Goal: Task Accomplishment & Management: Complete application form

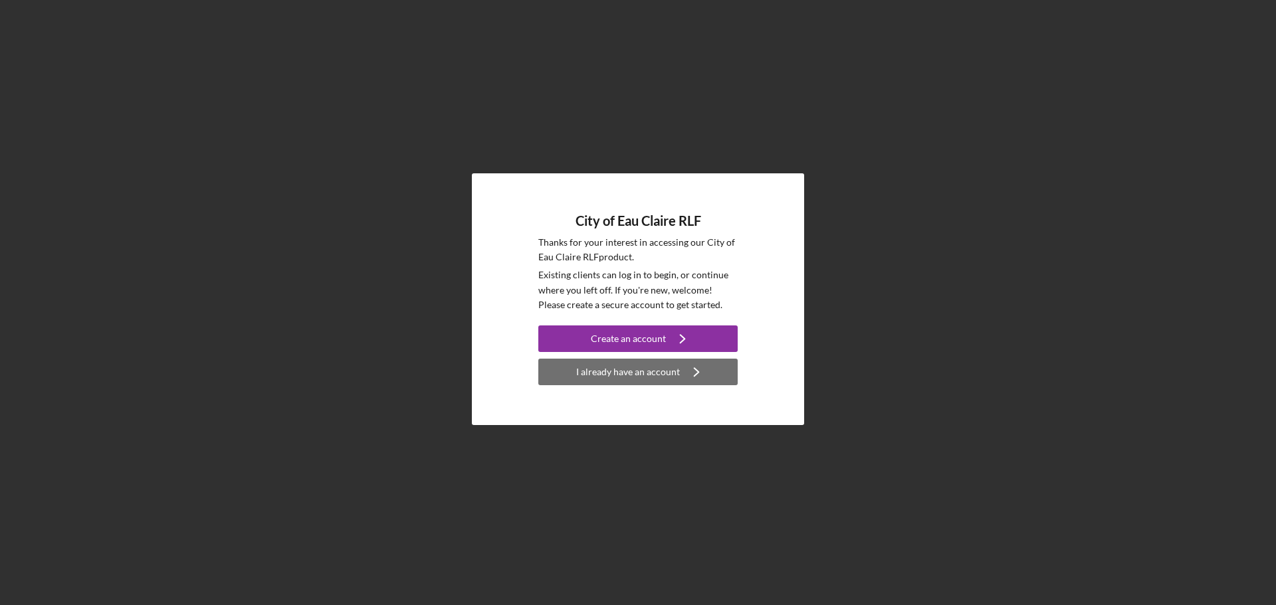
click at [638, 368] on div "I already have an account" at bounding box center [628, 372] width 104 height 27
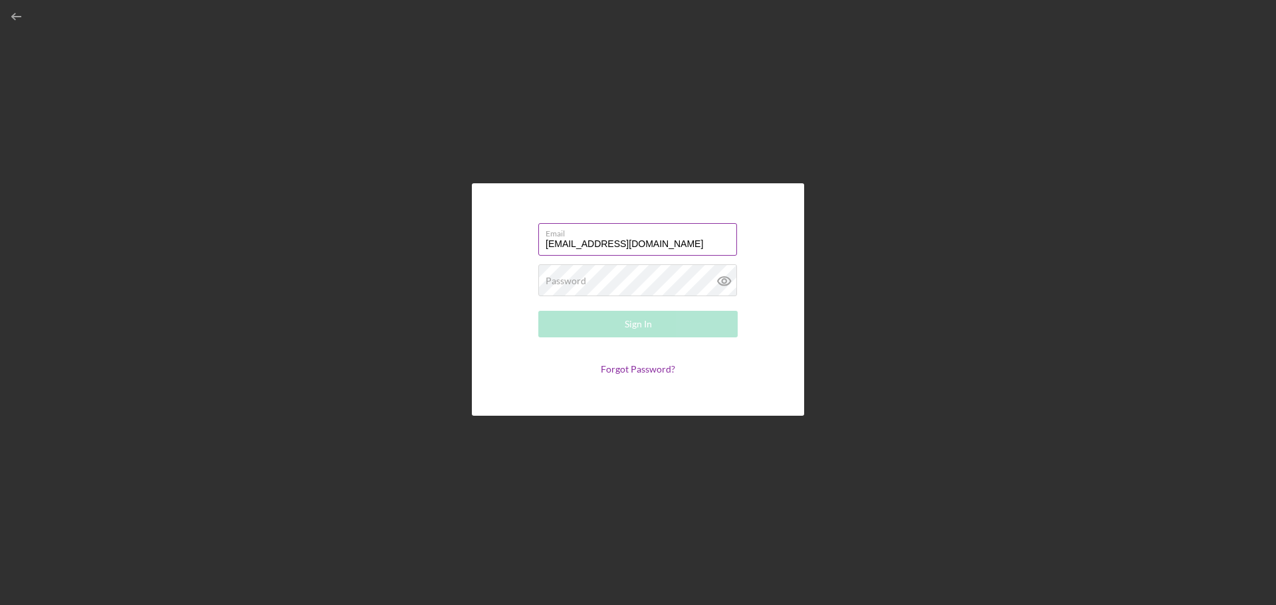
type input "[EMAIL_ADDRESS][DOMAIN_NAME]"
click at [538, 311] on button "Sign In" at bounding box center [637, 324] width 199 height 27
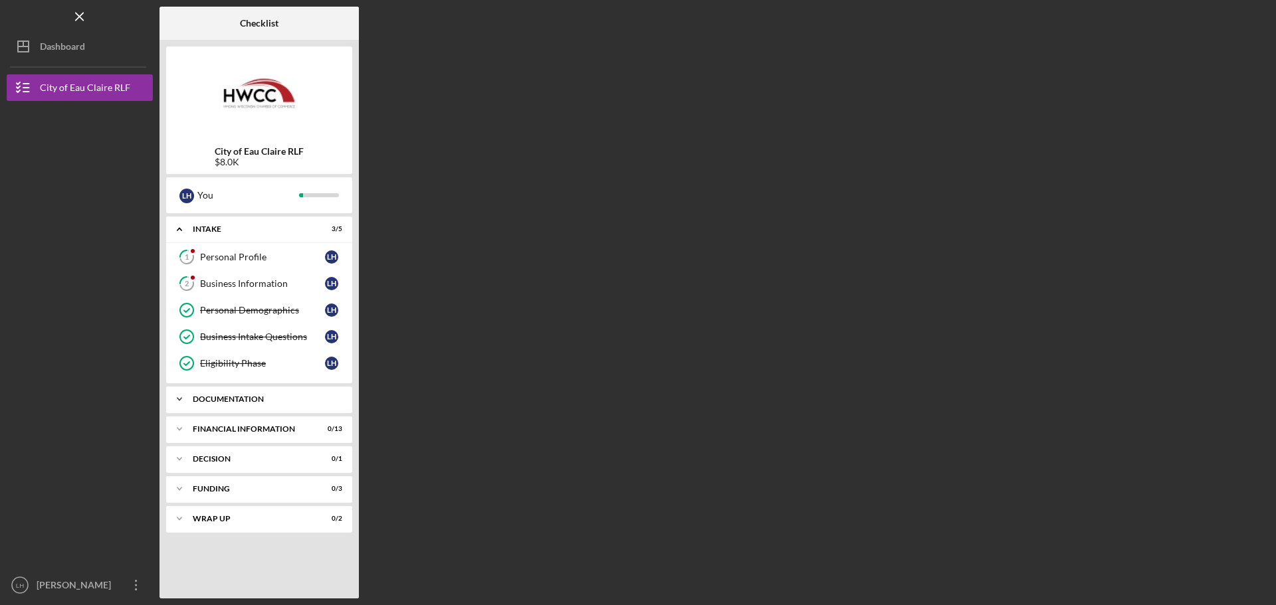
click at [286, 393] on div "Icon/Expander Documentation 1 / 14" at bounding box center [259, 399] width 186 height 27
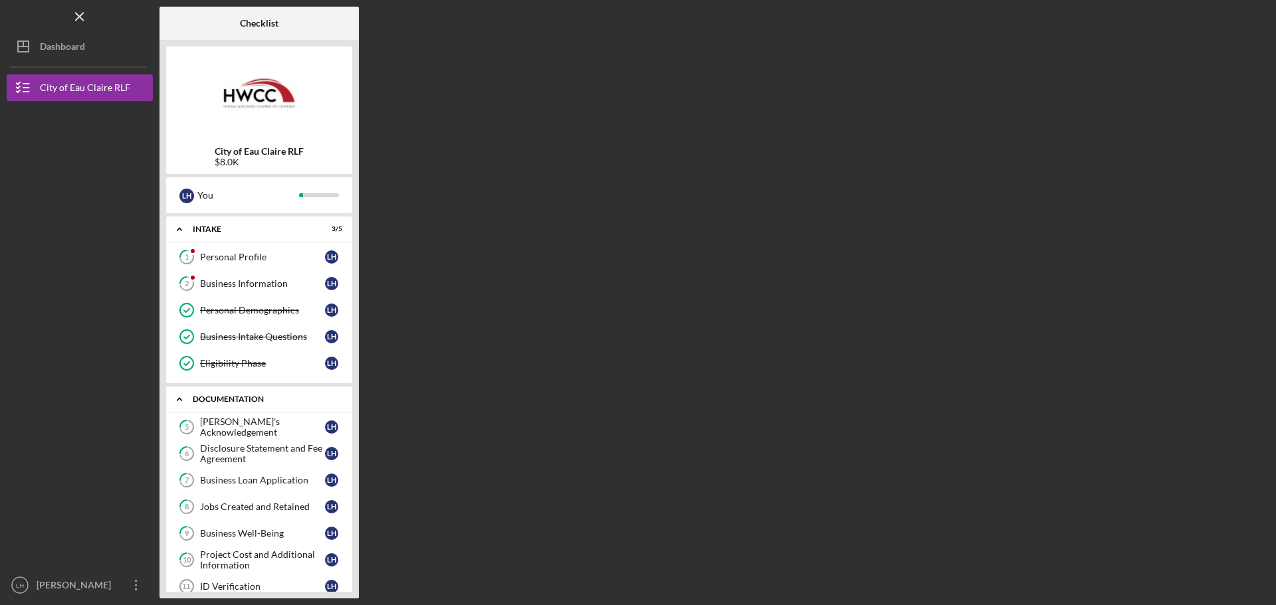
click at [260, 397] on div "Documentation" at bounding box center [264, 399] width 143 height 8
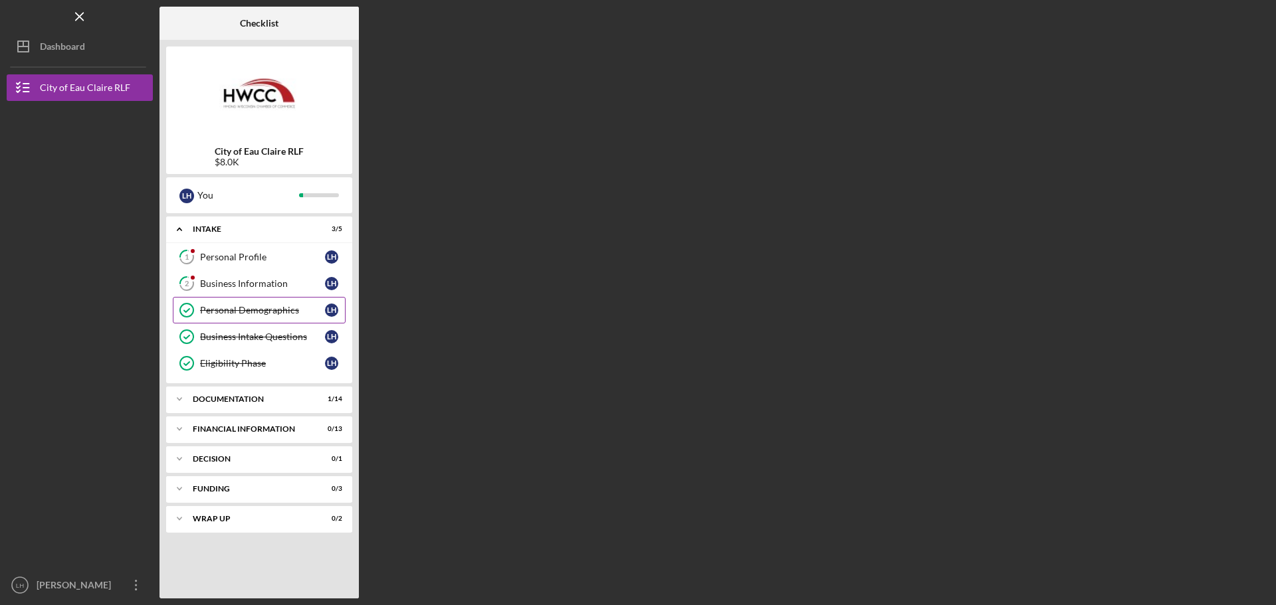
click at [236, 307] on div "Personal Demographics" at bounding box center [262, 310] width 125 height 11
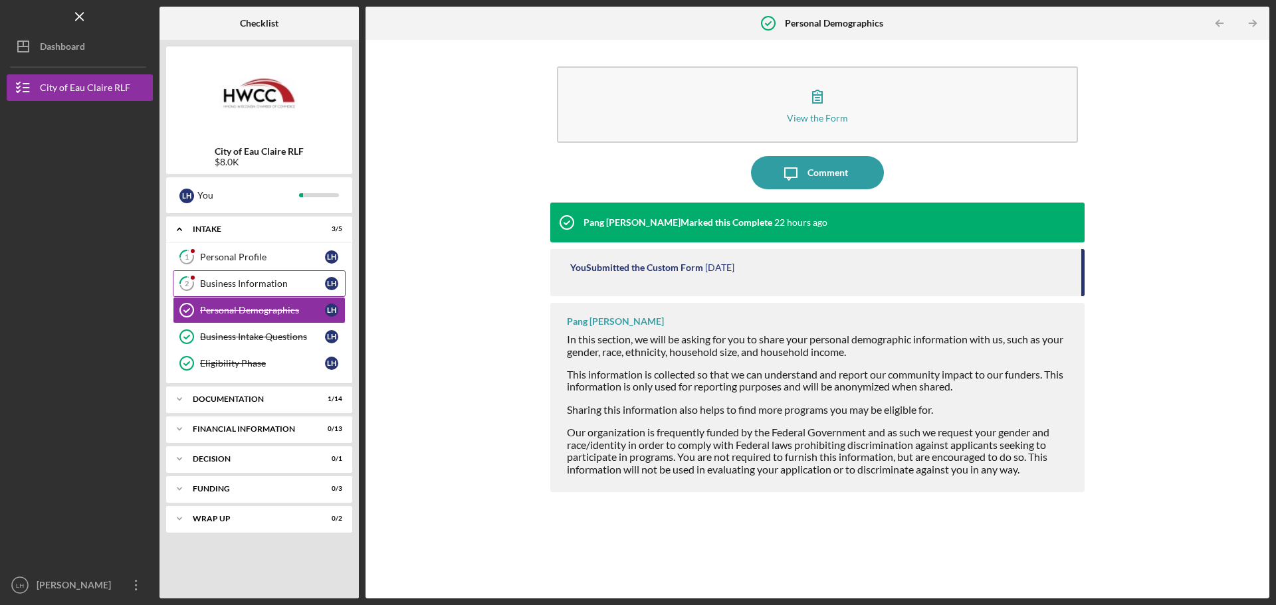
click at [238, 292] on link "2 Business Information L H" at bounding box center [259, 283] width 173 height 27
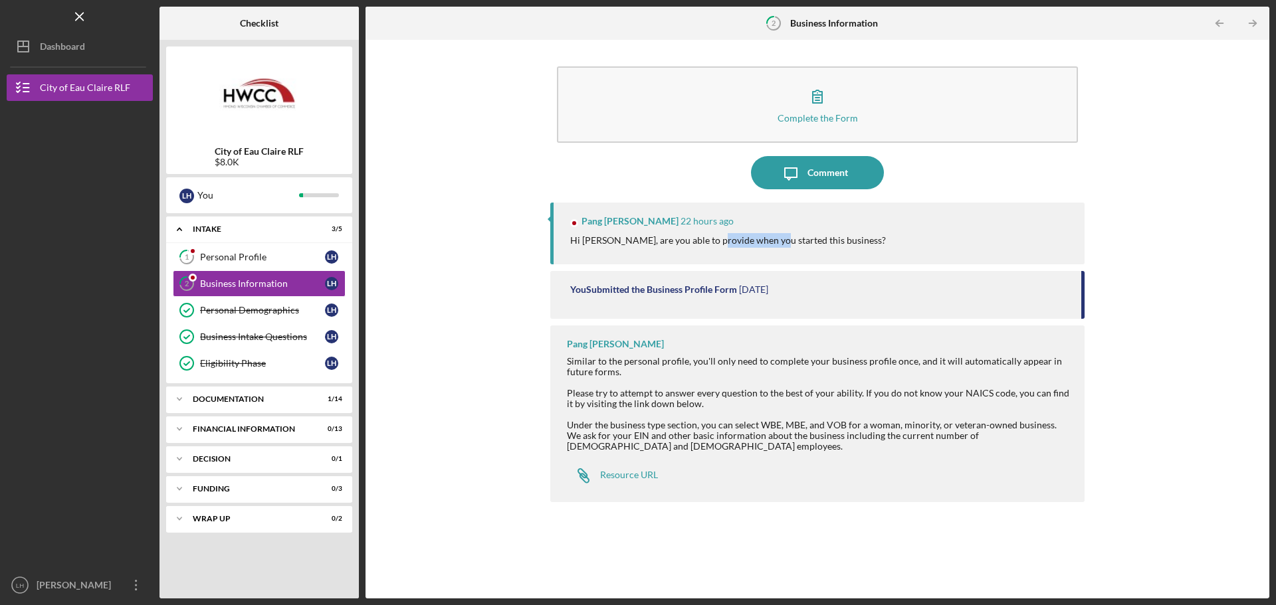
drag, startPoint x: 710, startPoint y: 242, endPoint x: 772, endPoint y: 244, distance: 61.8
click at [772, 244] on p "Hi [PERSON_NAME], are you able to provide when you started this business?" at bounding box center [728, 240] width 316 height 15
click at [787, 246] on p "Hi [PERSON_NAME], are you able to provide when you started this business?" at bounding box center [728, 240] width 316 height 15
click at [649, 288] on div "You Submitted the Business Profile Form" at bounding box center [653, 289] width 167 height 11
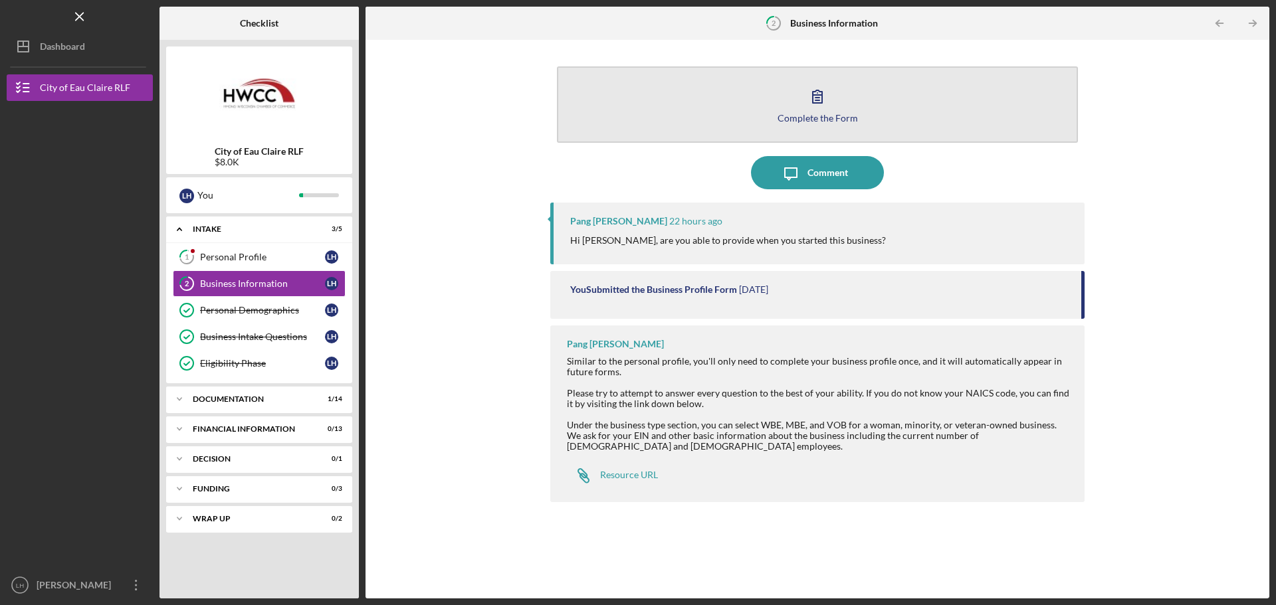
click at [717, 92] on button "Complete the Form Form" at bounding box center [817, 104] width 521 height 76
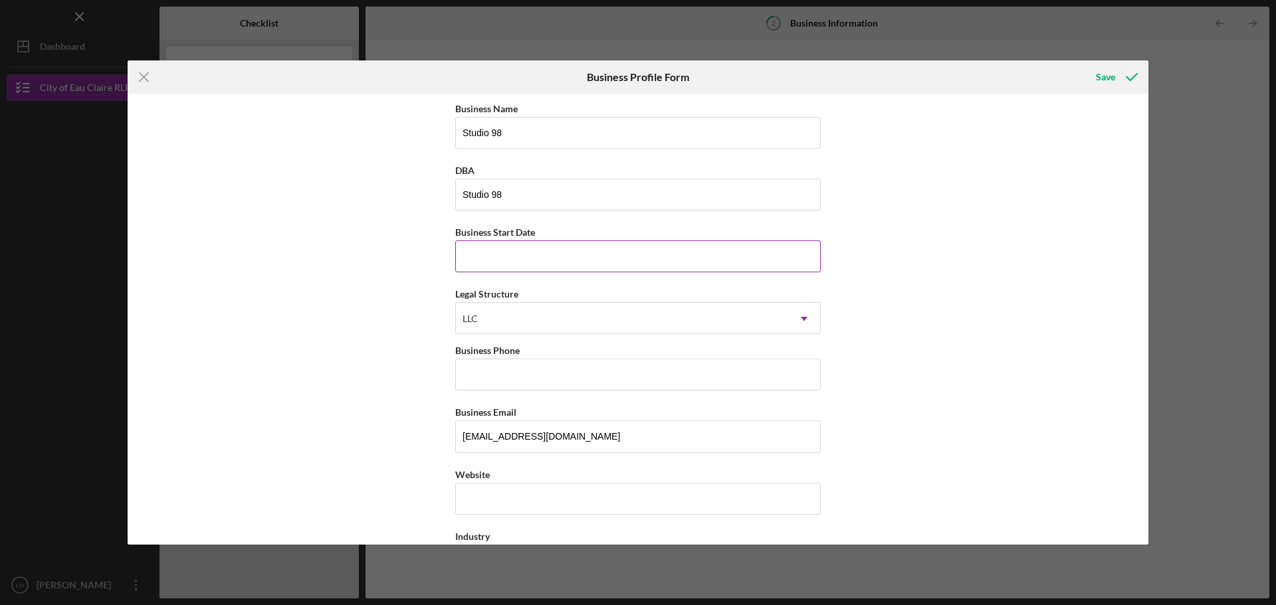
click at [585, 252] on input "Business Start Date" at bounding box center [637, 256] width 365 height 32
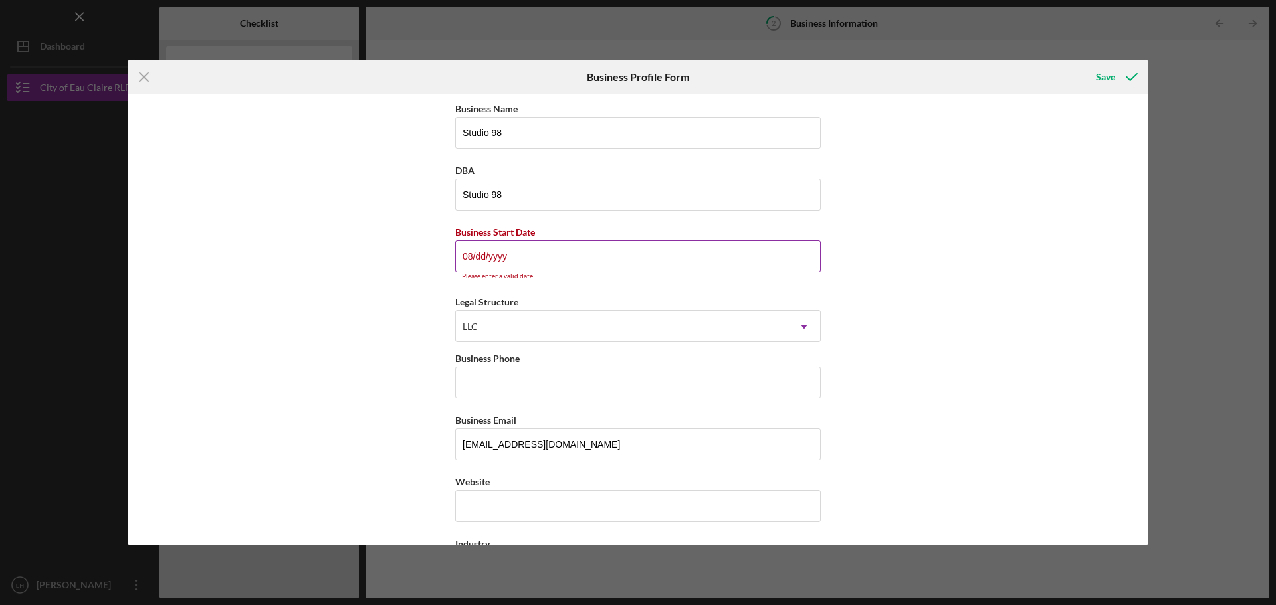
click at [476, 258] on input "08/dd/yyyy" at bounding box center [637, 256] width 365 height 32
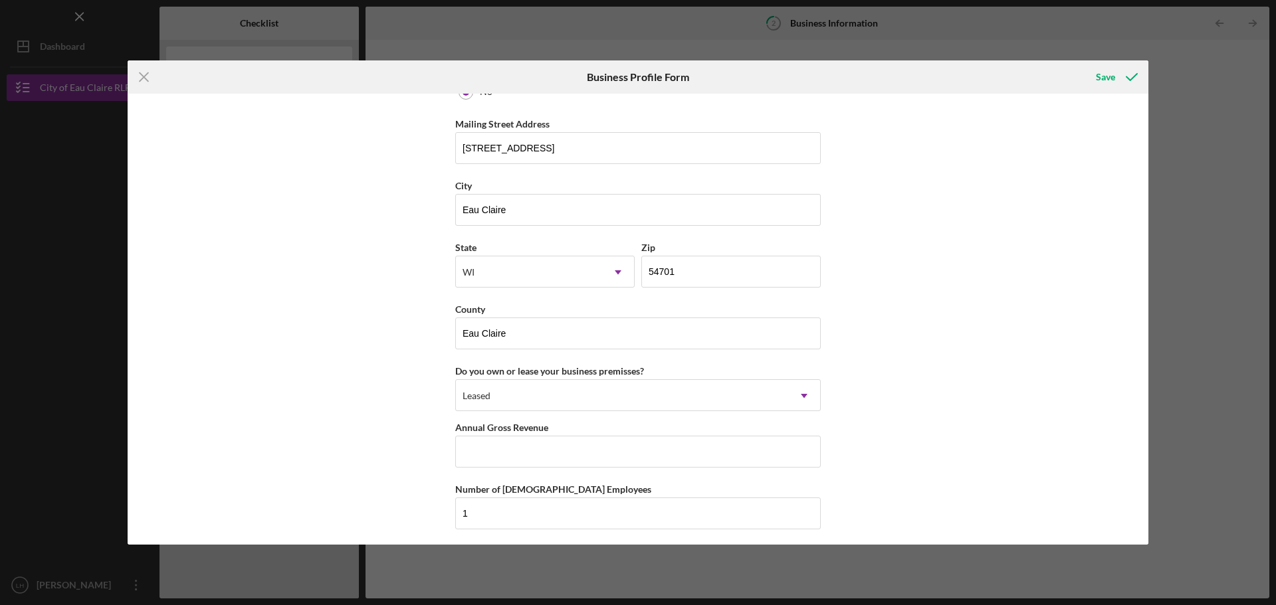
scroll to position [1155, 0]
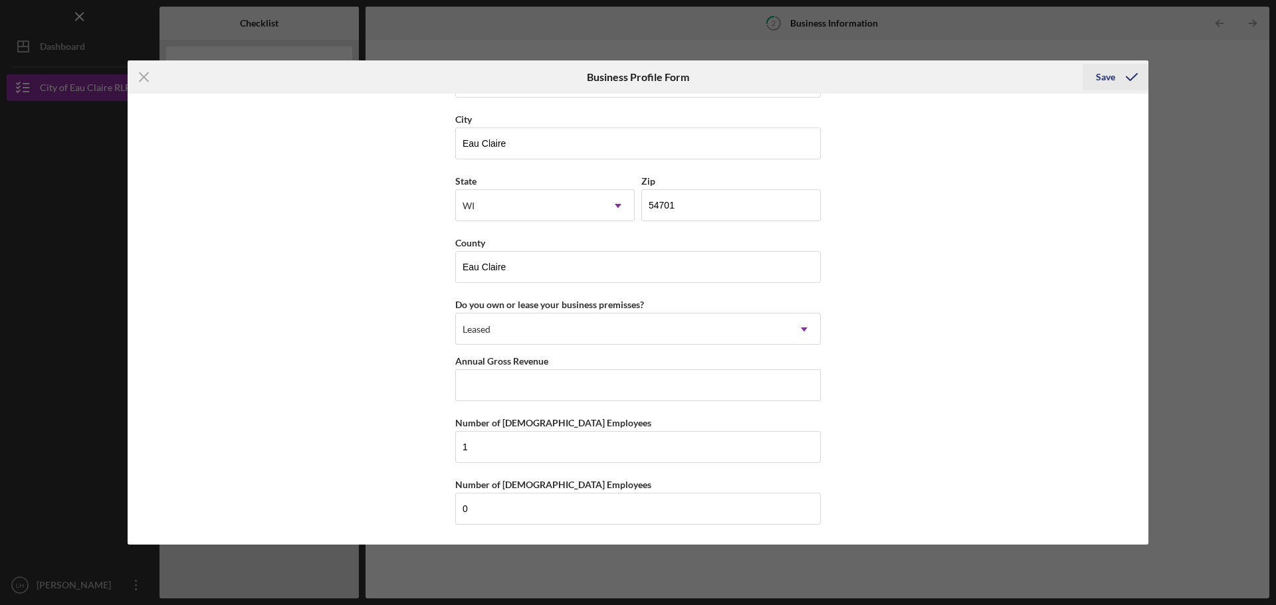
type input "[DATE]"
click at [1126, 84] on icon "submit" at bounding box center [1131, 76] width 33 height 33
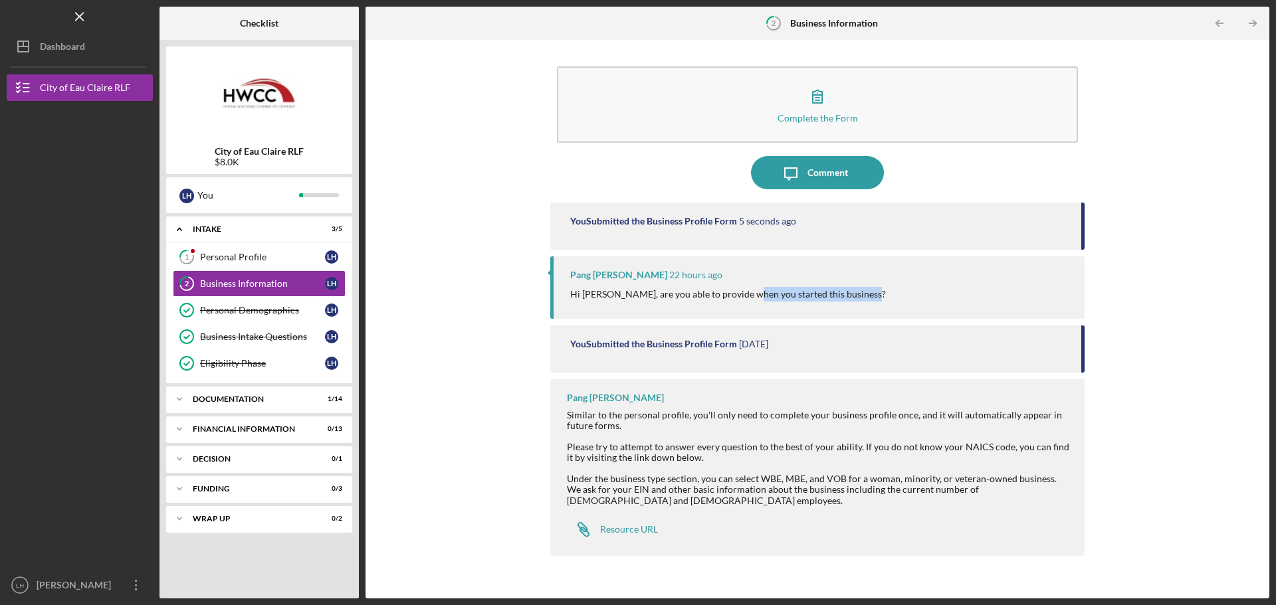
drag, startPoint x: 747, startPoint y: 290, endPoint x: 910, endPoint y: 312, distance: 164.9
click at [910, 312] on div "Pang [PERSON_NAME] 22 hours ago Hi [PERSON_NAME], are you able to provide when …" at bounding box center [817, 287] width 534 height 62
click at [920, 310] on div "Pang [PERSON_NAME] 22 hours ago Hi [PERSON_NAME], are you able to provide when …" at bounding box center [817, 287] width 534 height 62
click at [254, 257] on div "Personal Profile" at bounding box center [262, 257] width 125 height 11
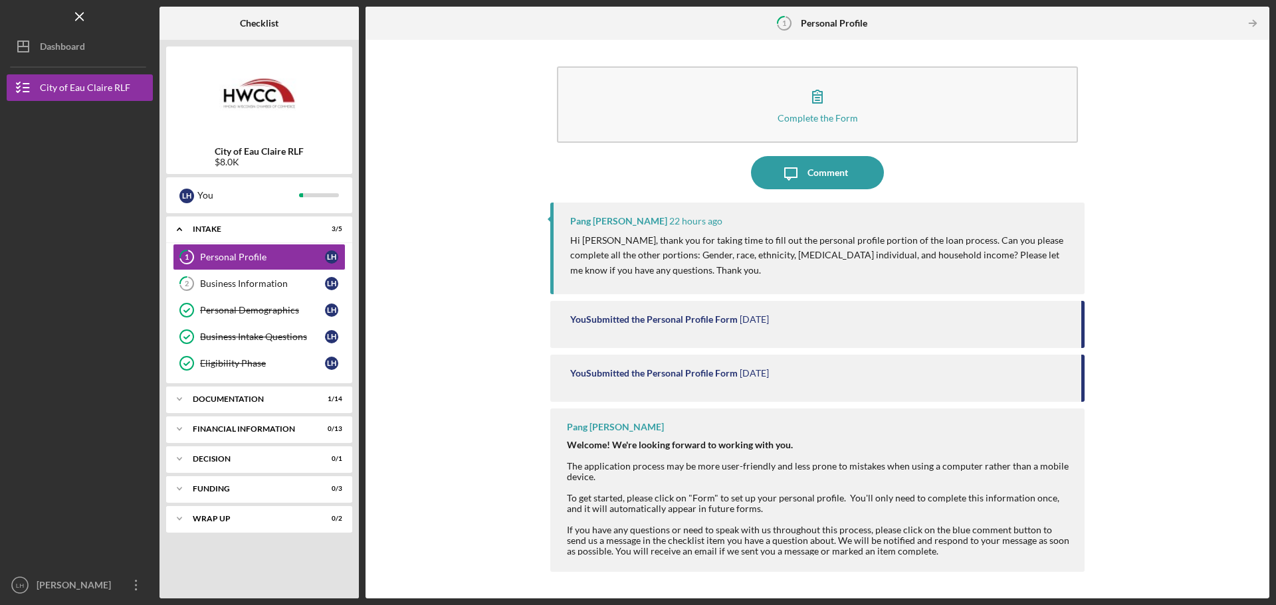
click at [727, 320] on div "You Submitted the Personal Profile Form" at bounding box center [653, 319] width 167 height 11
click at [719, 375] on div "You Submitted the Personal Profile Form" at bounding box center [653, 373] width 167 height 11
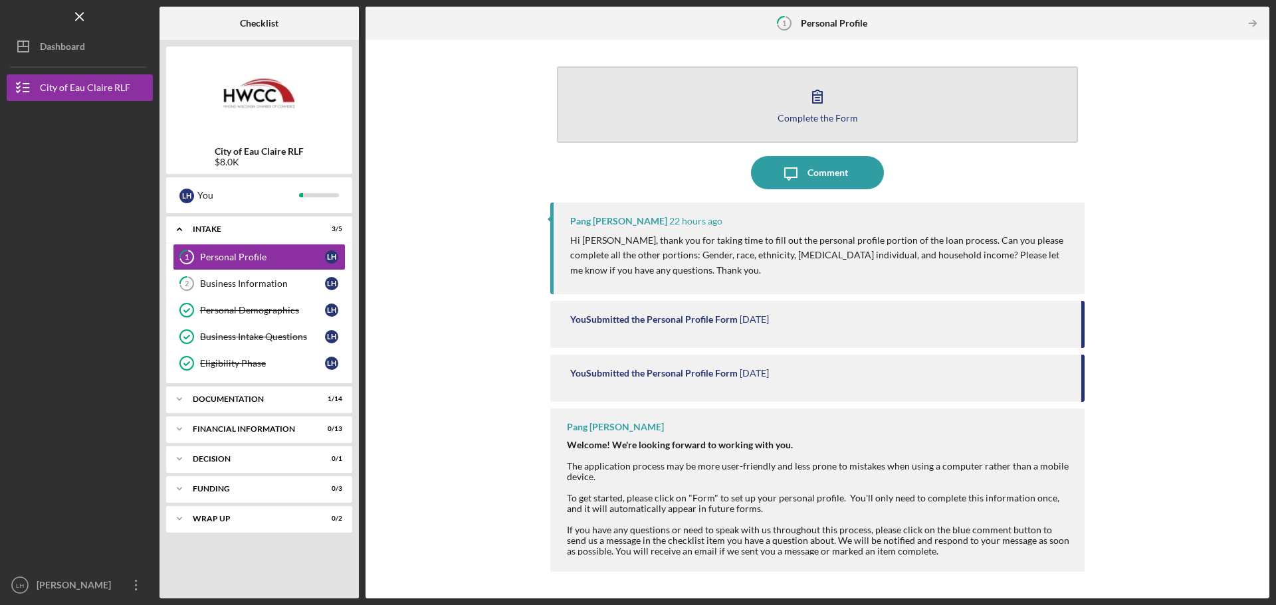
click at [767, 105] on button "Complete the Form Form" at bounding box center [817, 104] width 521 height 76
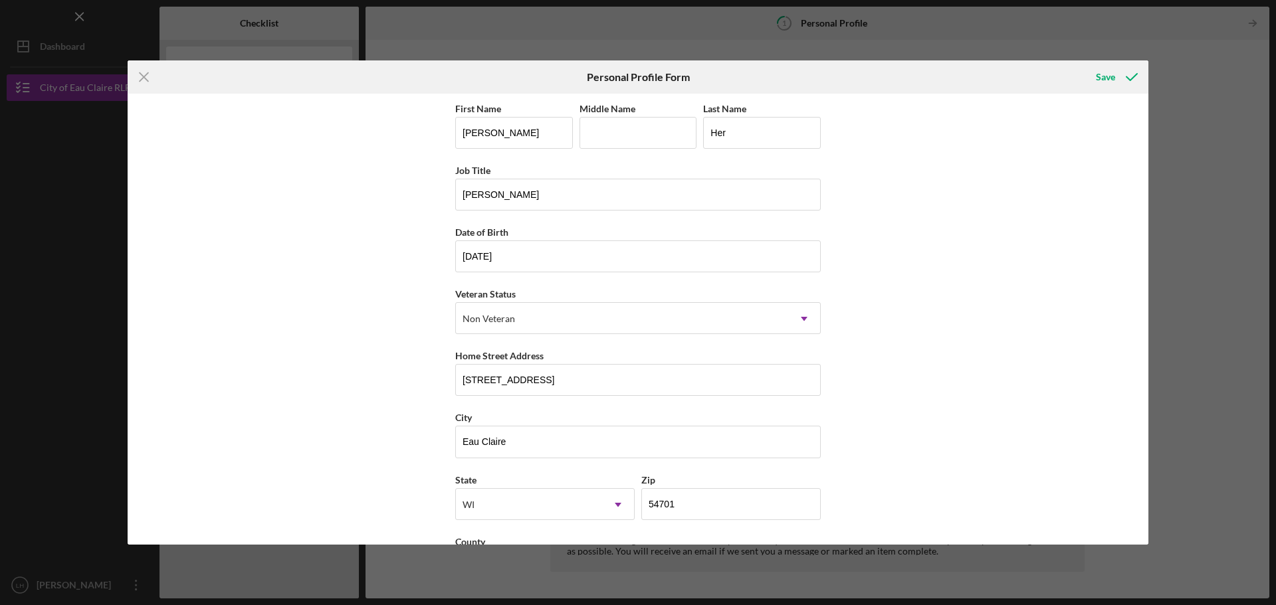
scroll to position [57, 0]
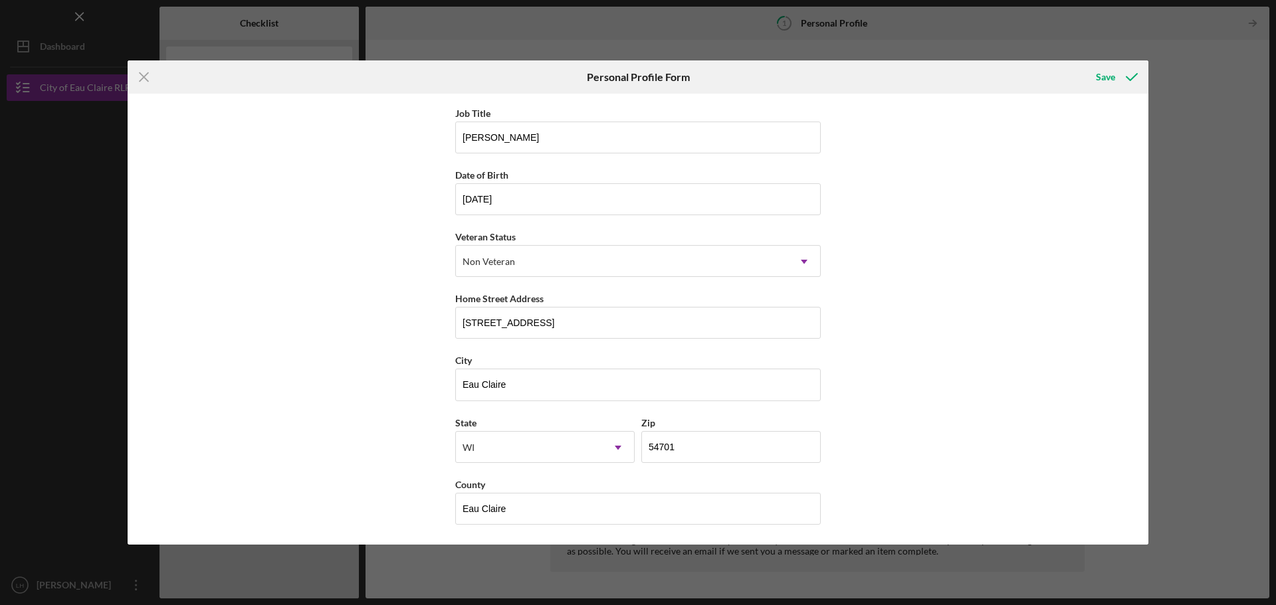
click at [401, 262] on div "First Name [PERSON_NAME] Fa Middle Name Last Name Her Job Title [PERSON_NAME] D…" at bounding box center [638, 319] width 1020 height 451
click at [151, 80] on icon "Icon/Menu Close" at bounding box center [144, 76] width 33 height 33
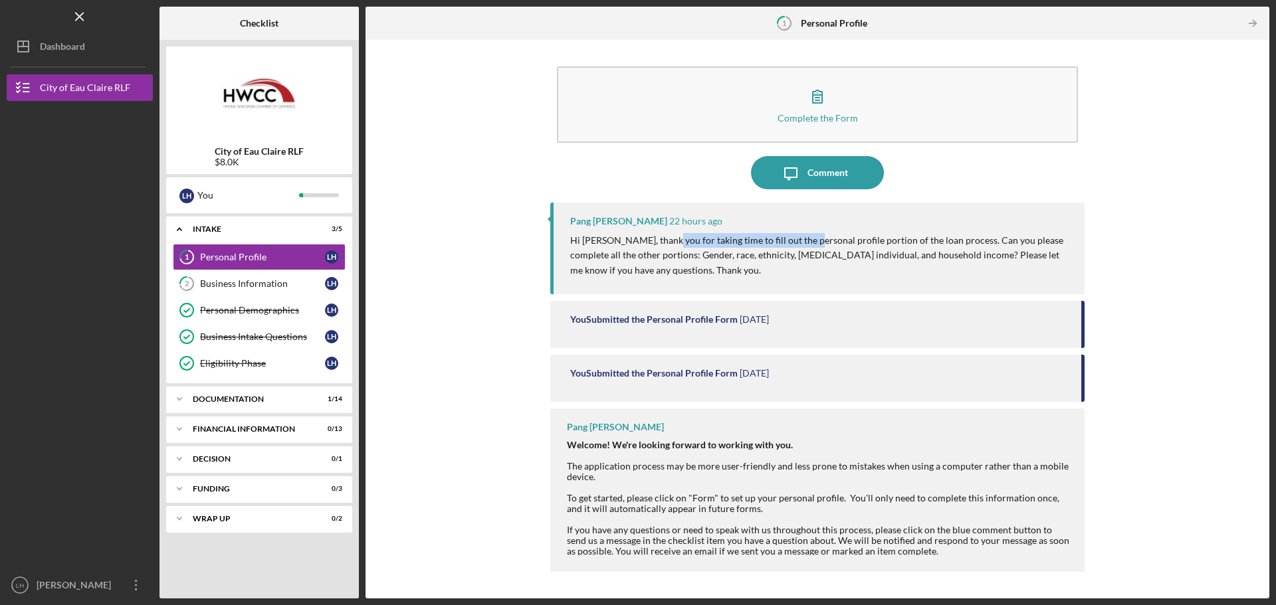
drag, startPoint x: 666, startPoint y: 244, endPoint x: 803, endPoint y: 239, distance: 137.6
click at [803, 239] on p "Hi [PERSON_NAME], thank you for taking time to fill out the personal profile po…" at bounding box center [820, 255] width 501 height 45
click at [832, 245] on p "Hi [PERSON_NAME], thank you for taking time to fill out the personal profile po…" at bounding box center [820, 255] width 501 height 45
drag, startPoint x: 724, startPoint y: 238, endPoint x: 964, endPoint y: 235, distance: 239.8
click at [964, 235] on p "Hi [PERSON_NAME], thank you for taking time to fill out the personal profile po…" at bounding box center [820, 255] width 501 height 45
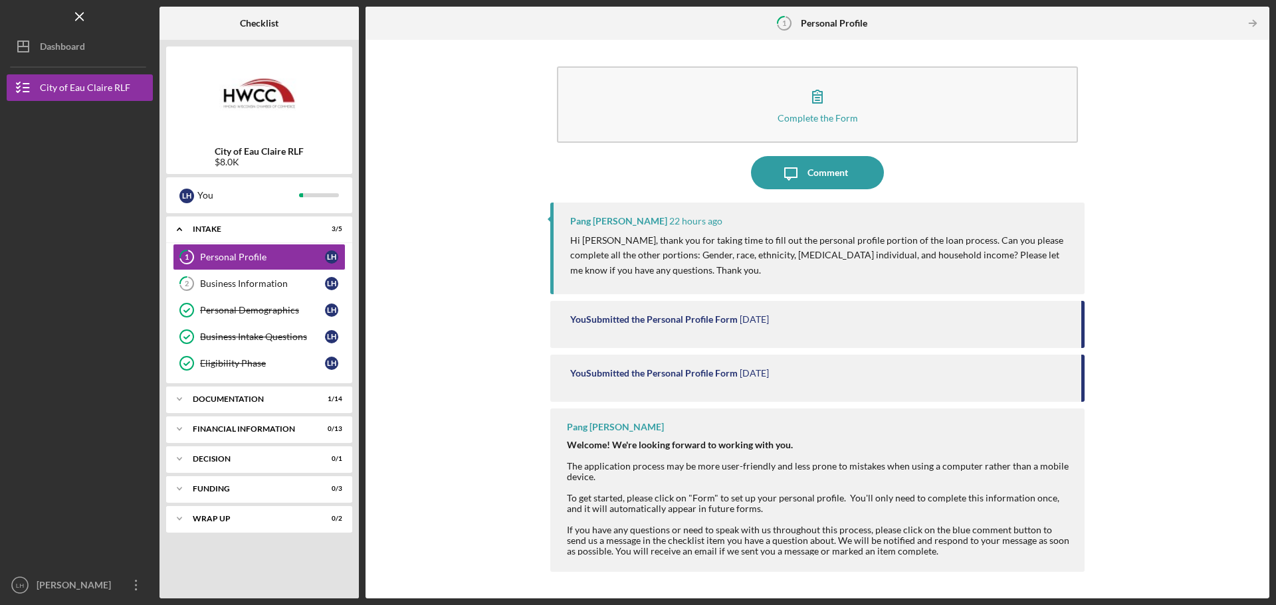
click at [986, 242] on p "Hi [PERSON_NAME], thank you for taking time to fill out the personal profile po…" at bounding box center [820, 255] width 501 height 45
drag, startPoint x: 658, startPoint y: 254, endPoint x: 836, endPoint y: 250, distance: 178.1
click at [836, 250] on p "Hi [PERSON_NAME], thank you for taking time to fill out the personal profile po…" at bounding box center [820, 255] width 501 height 45
click at [907, 261] on p "Hi [PERSON_NAME], thank you for taking time to fill out the personal profile po…" at bounding box center [820, 255] width 501 height 45
click at [700, 315] on div "You Submitted the Personal Profile Form" at bounding box center [653, 319] width 167 height 11
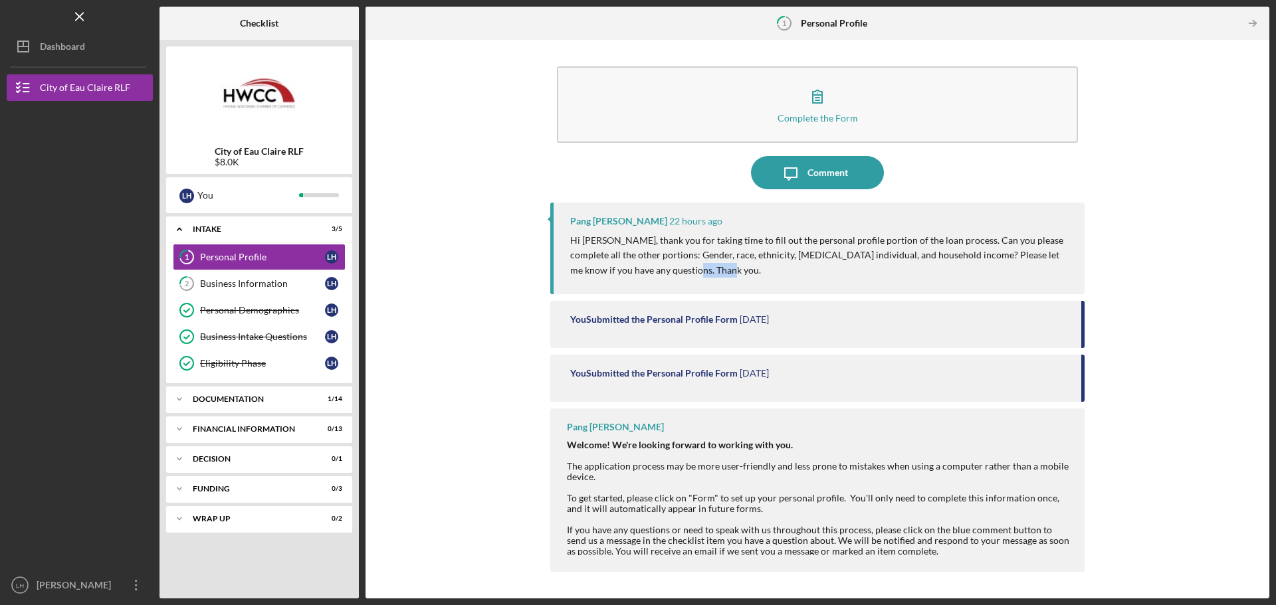
drag, startPoint x: 638, startPoint y: 263, endPoint x: 894, endPoint y: 269, distance: 255.2
click at [894, 269] on p "Hi [PERSON_NAME], thank you for taking time to fill out the personal profile po…" at bounding box center [820, 255] width 501 height 45
click at [896, 265] on p "Hi [PERSON_NAME], thank you for taking time to fill out the personal profile po…" at bounding box center [820, 255] width 501 height 45
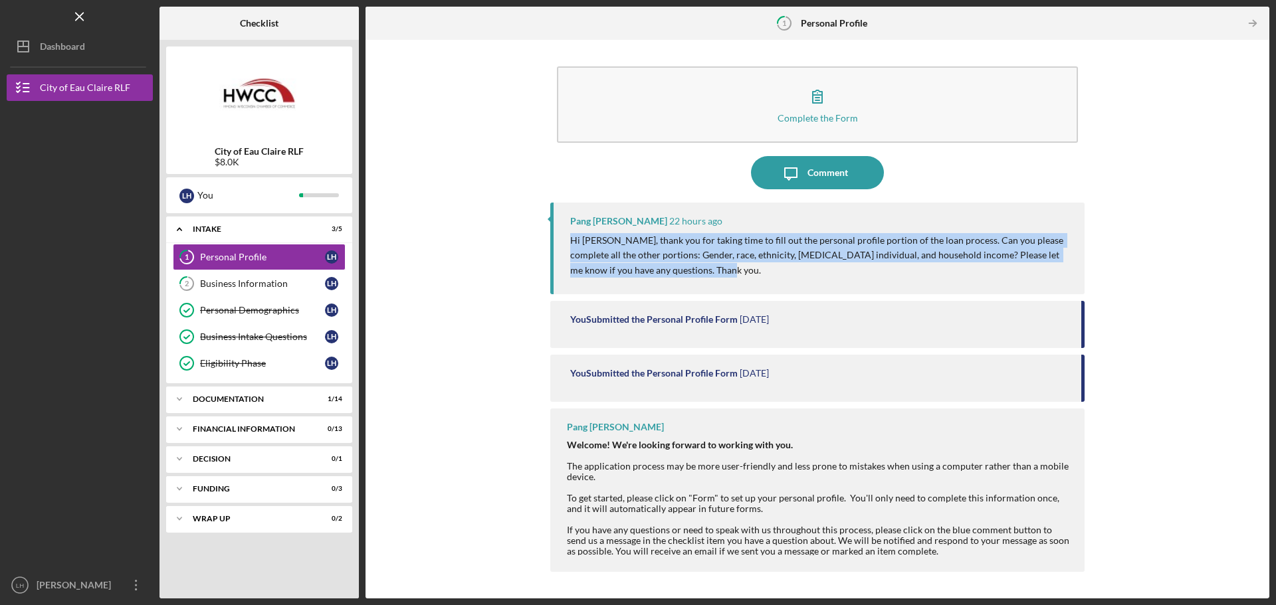
drag, startPoint x: 691, startPoint y: 276, endPoint x: 559, endPoint y: 246, distance: 135.7
click at [559, 246] on div "Pang [PERSON_NAME] 22 hours ago Hi [PERSON_NAME], thank you for taking time to …" at bounding box center [817, 249] width 534 height 92
click at [646, 241] on p "Hi [PERSON_NAME], thank you for taking time to fill out the personal profile po…" at bounding box center [820, 255] width 501 height 45
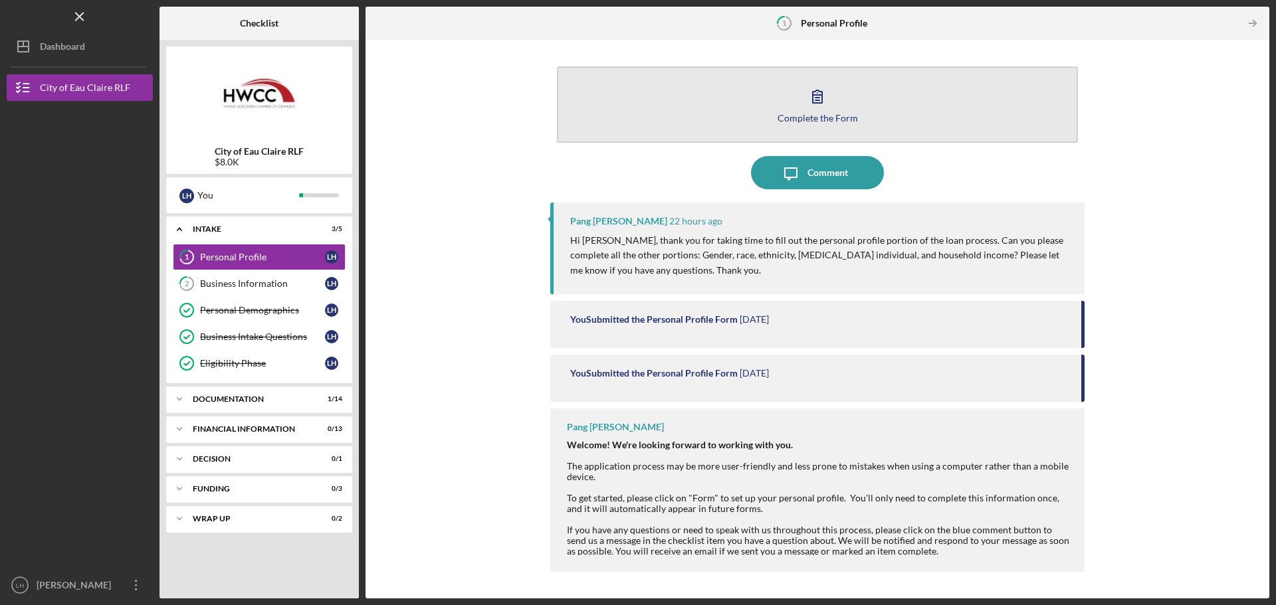
click at [829, 124] on button "Complete the Form Form" at bounding box center [817, 104] width 521 height 76
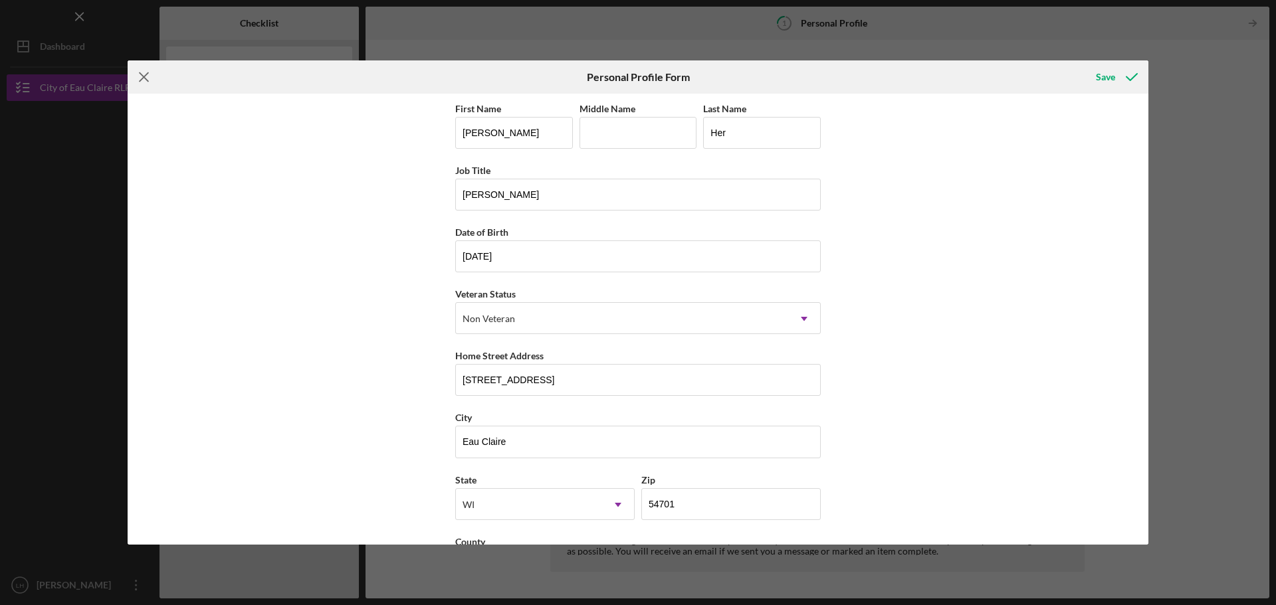
click at [145, 78] on line at bounding box center [144, 77] width 9 height 9
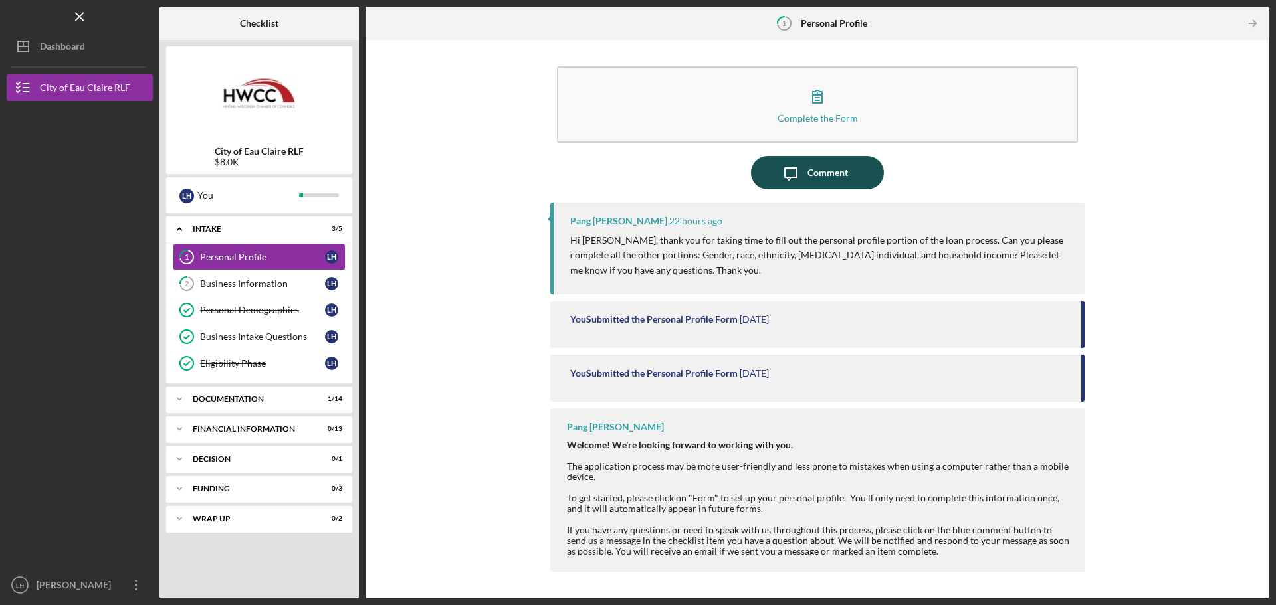
click at [805, 177] on icon "Icon/Message" at bounding box center [790, 172] width 33 height 33
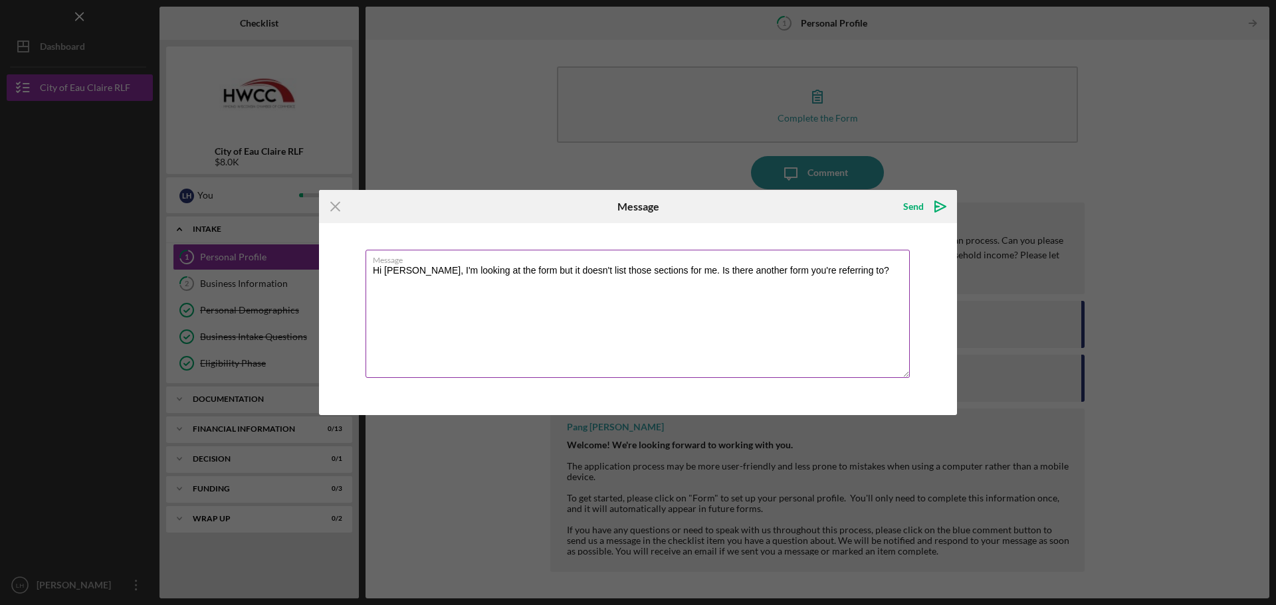
click at [650, 270] on textarea "Hi [PERSON_NAME], I'm looking at the form but it doesn't list those sections fo…" at bounding box center [637, 314] width 544 height 128
click at [878, 269] on textarea "Hi [PERSON_NAME], I'm looking at the form but it doesn't list those for me. Is …" at bounding box center [637, 314] width 544 height 128
click at [543, 270] on textarea "Hi [PERSON_NAME], I'm looking at the form but it doesn't list those for me. Is …" at bounding box center [637, 314] width 544 height 128
drag, startPoint x: 699, startPoint y: 268, endPoint x: 595, endPoint y: 271, distance: 104.3
click at [595, 271] on textarea "Hi [PERSON_NAME], I'm looking at the form but it seems that it doesn't list tho…" at bounding box center [637, 314] width 544 height 128
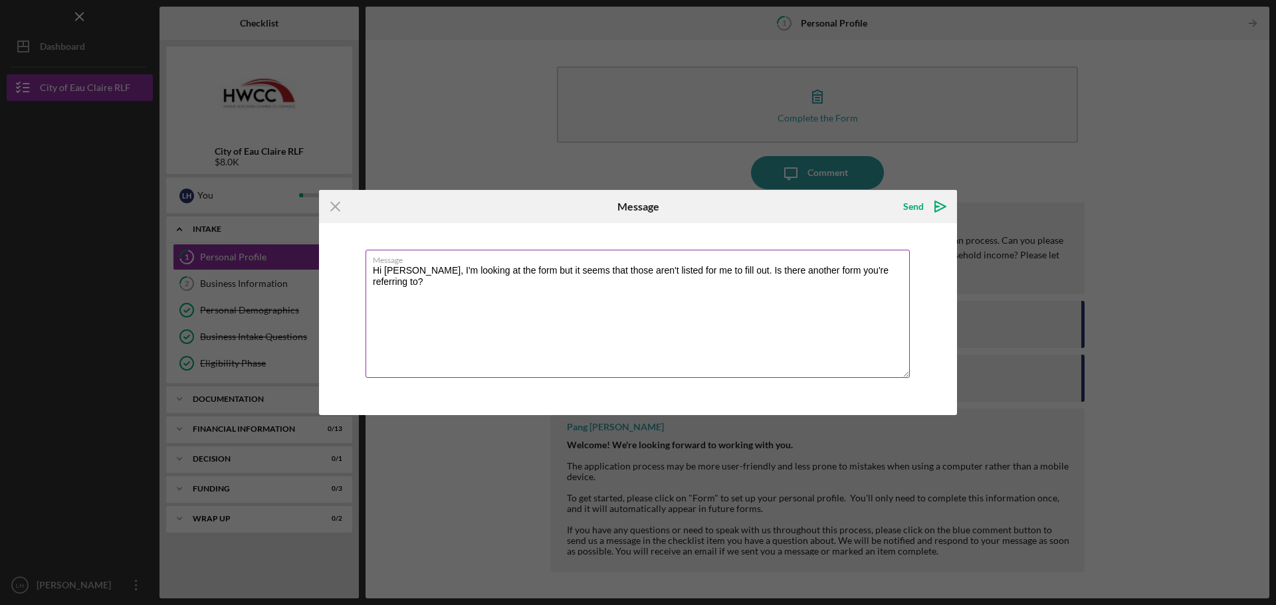
click at [903, 276] on textarea "Hi [PERSON_NAME], I'm looking at the form but it seems that those aren't listed…" at bounding box center [637, 314] width 544 height 128
type textarea "Hi [PERSON_NAME], I'm looking at the form but it seems that those aren't listed…"
click at [938, 213] on icon "Icon/icon-invite-send" at bounding box center [939, 206] width 33 height 33
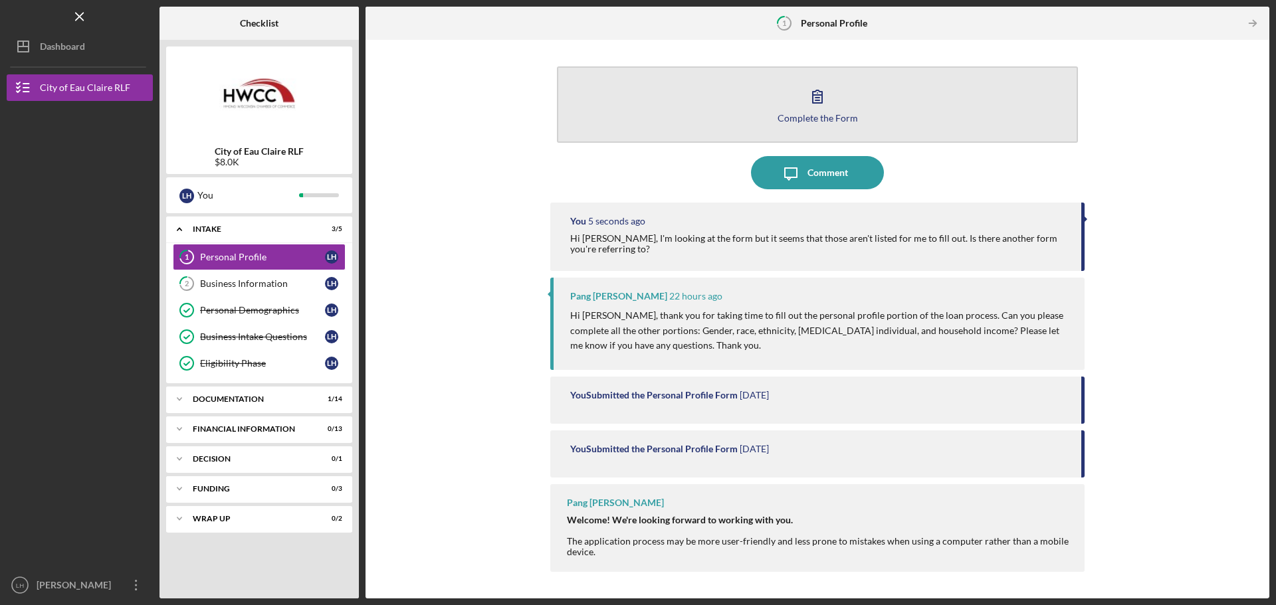
click at [817, 103] on icon "button" at bounding box center [816, 96] width 9 height 13
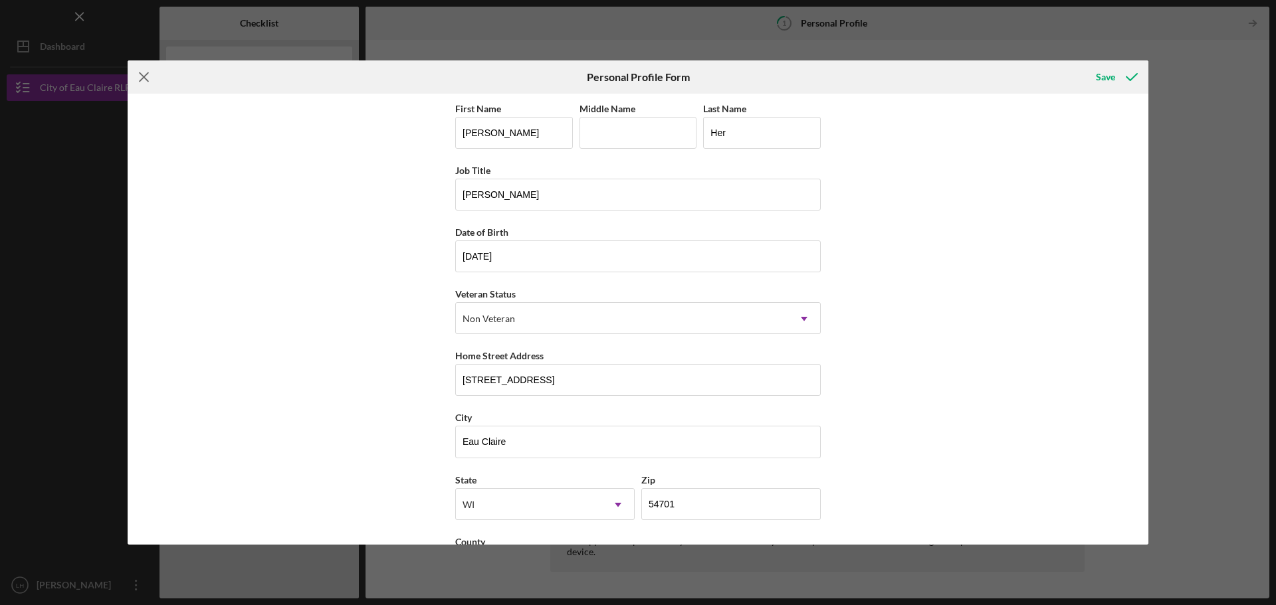
click at [135, 66] on icon "Icon/Menu Close" at bounding box center [144, 76] width 33 height 33
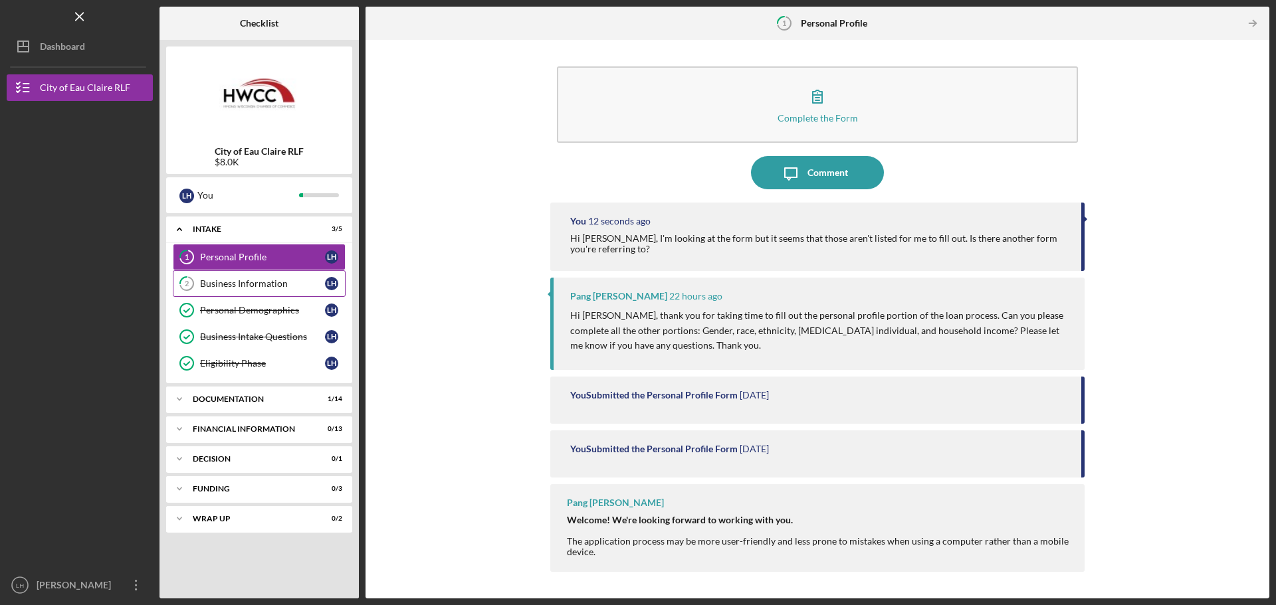
click at [307, 287] on div "Business Information" at bounding box center [262, 283] width 125 height 11
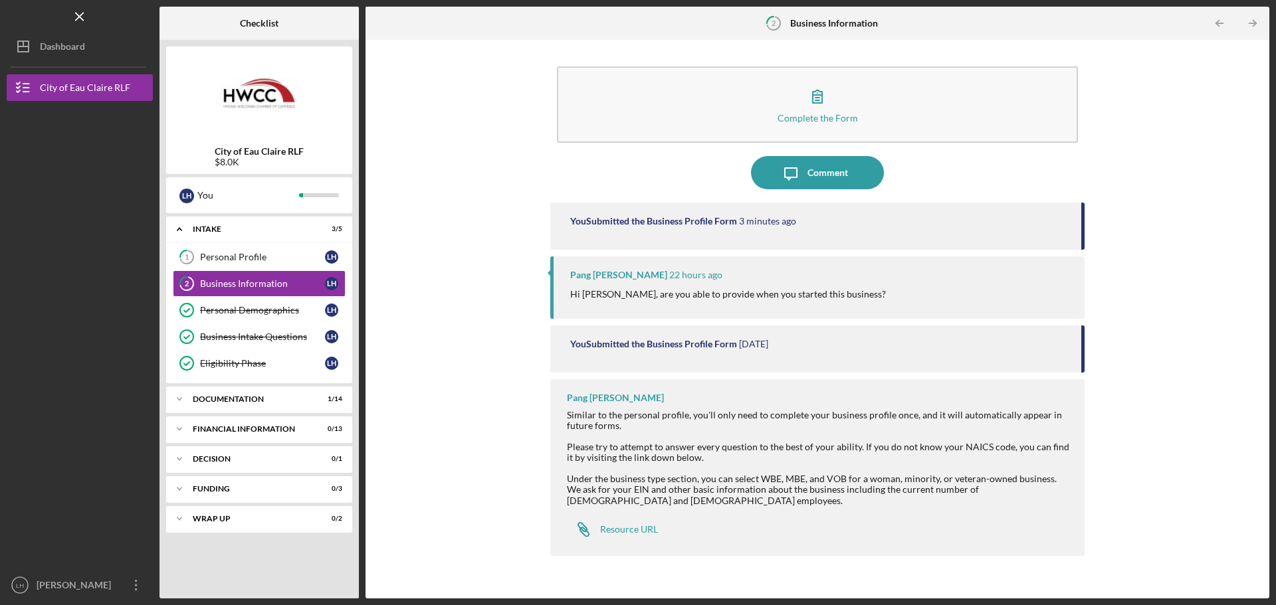
click at [759, 221] on time "3 minutes ago" at bounding box center [767, 221] width 57 height 11
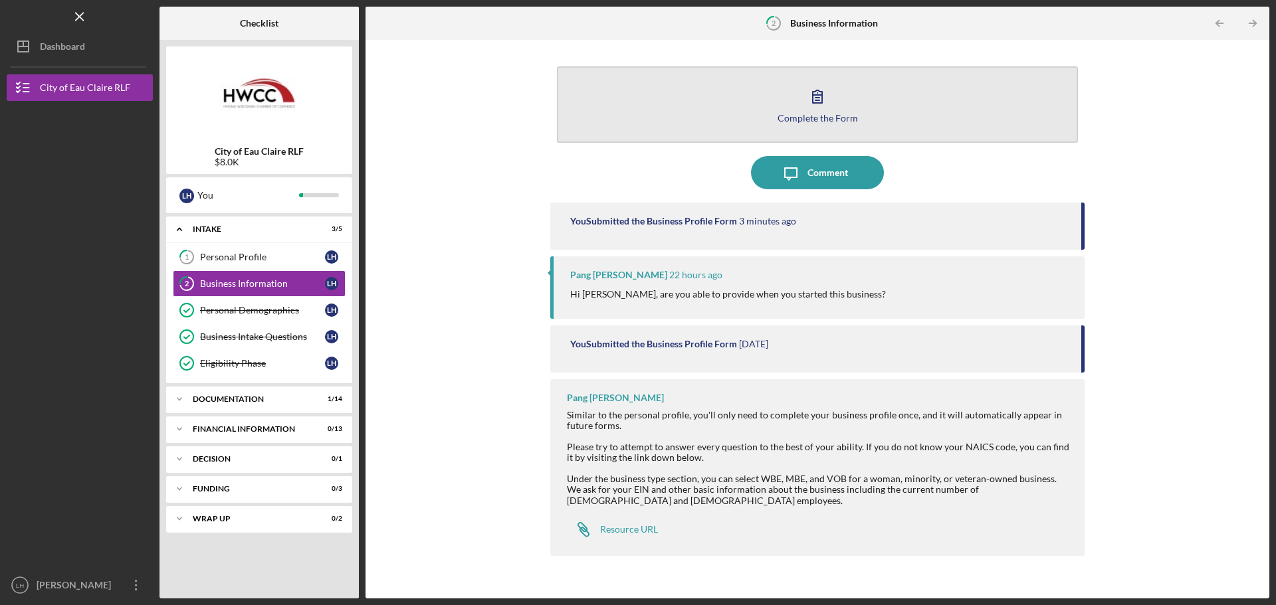
click at [749, 85] on button "Complete the Form Form" at bounding box center [817, 104] width 521 height 76
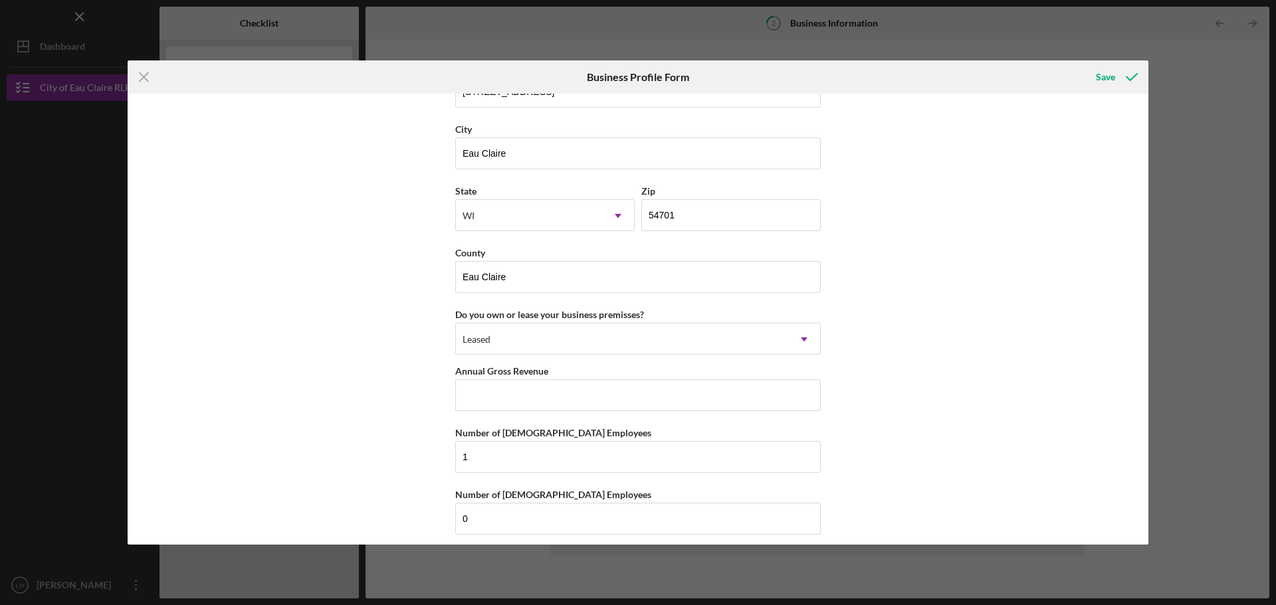
scroll to position [1155, 0]
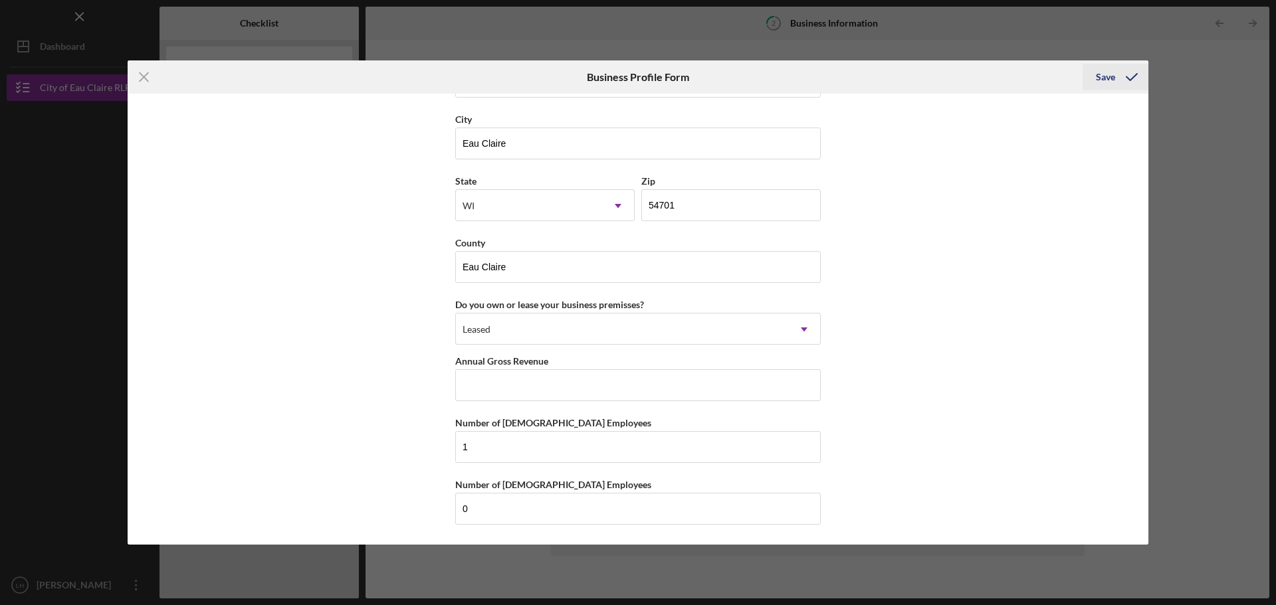
click at [1104, 80] on div "Save" at bounding box center [1104, 77] width 19 height 27
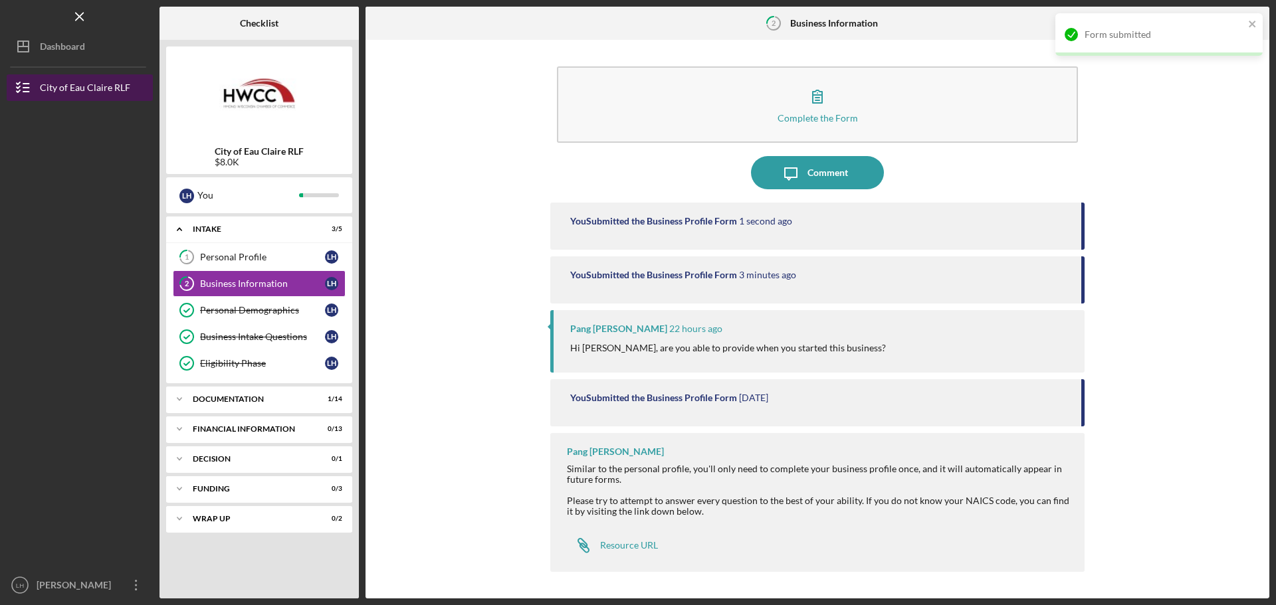
click at [134, 82] on button "City of Eau Claire RLF" at bounding box center [80, 87] width 146 height 27
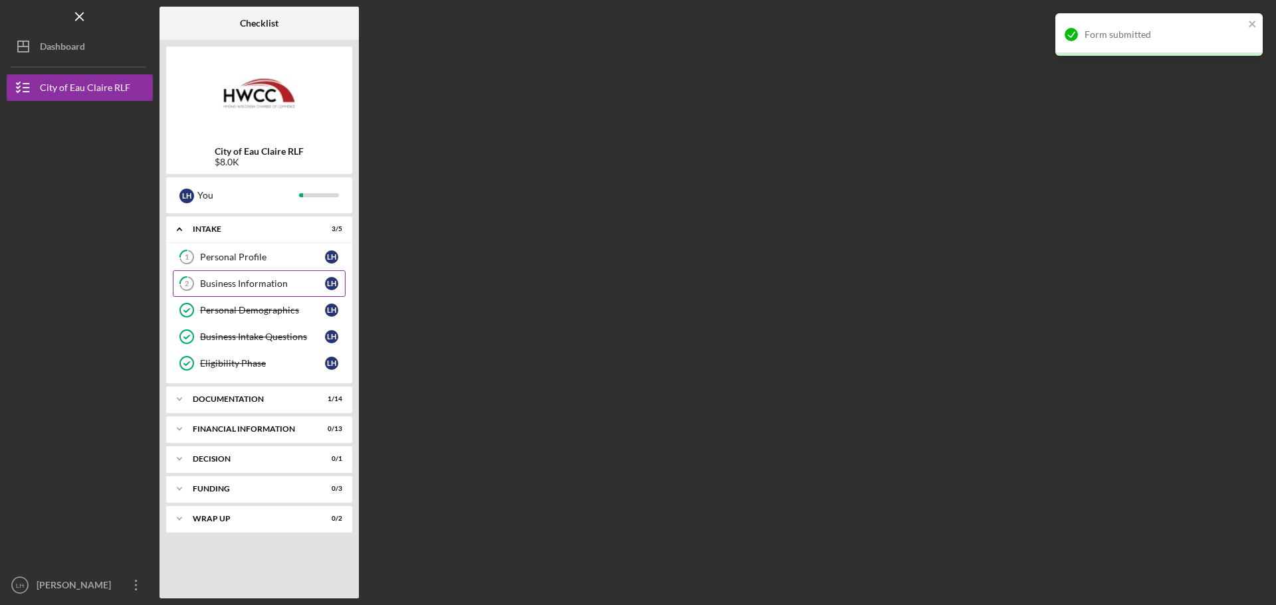
click at [300, 294] on link "2 Business Information L H" at bounding box center [259, 283] width 173 height 27
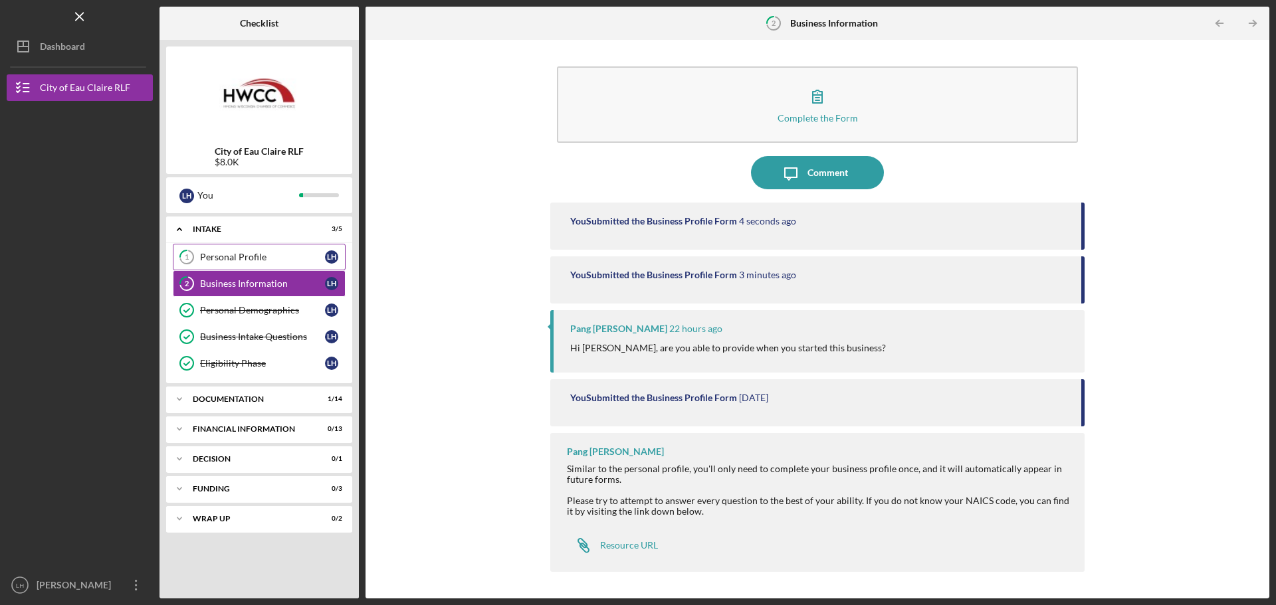
click at [242, 259] on div "Personal Profile" at bounding box center [262, 257] width 125 height 11
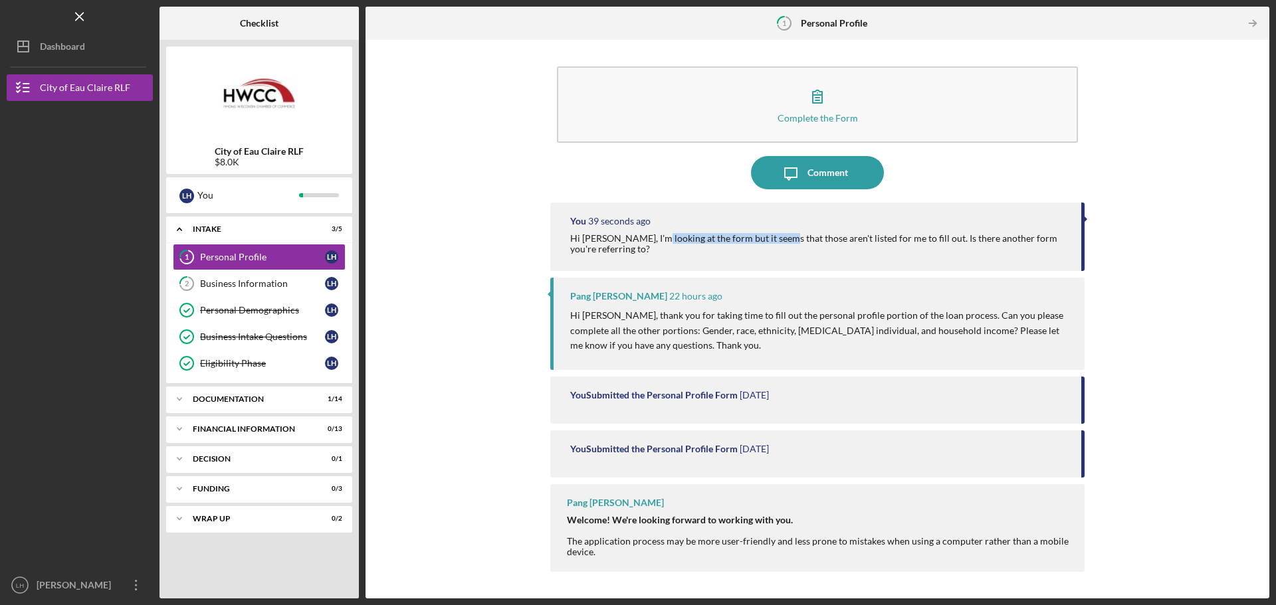
drag, startPoint x: 655, startPoint y: 236, endPoint x: 781, endPoint y: 237, distance: 125.6
click at [781, 237] on div "Hi [PERSON_NAME], I'm looking at the form but it seems that those aren't listed…" at bounding box center [819, 243] width 498 height 21
click at [810, 242] on div "Hi [PERSON_NAME], I'm looking at the form but it seems that those aren't listed…" at bounding box center [819, 243] width 498 height 21
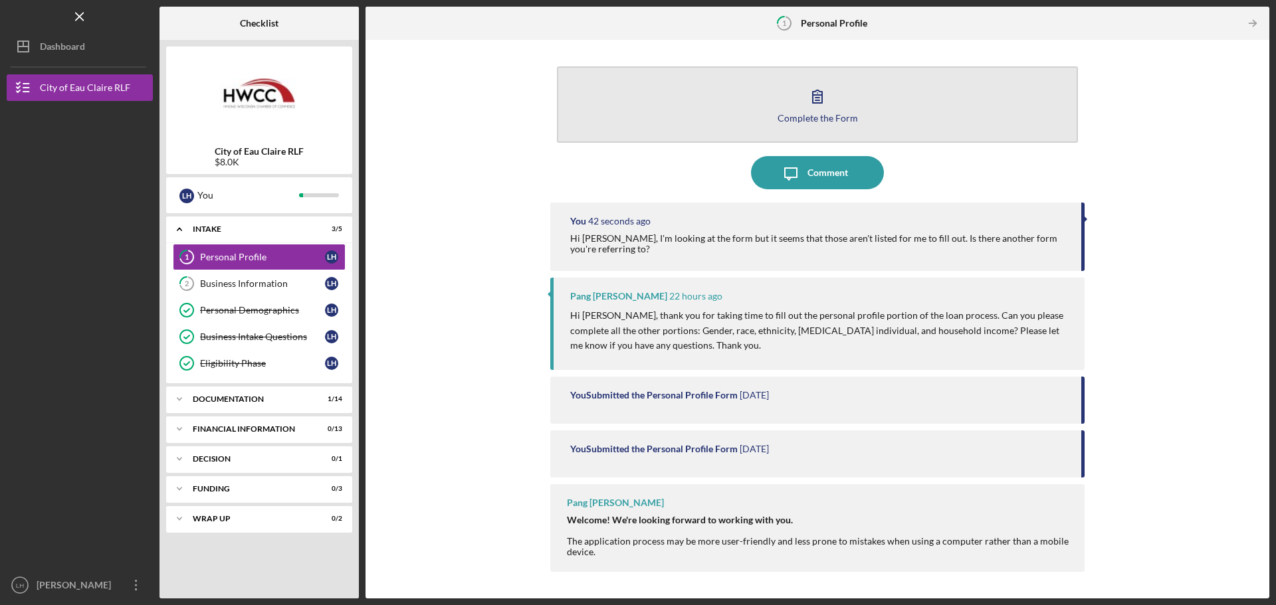
click at [830, 120] on div "Complete the Form" at bounding box center [817, 118] width 80 height 10
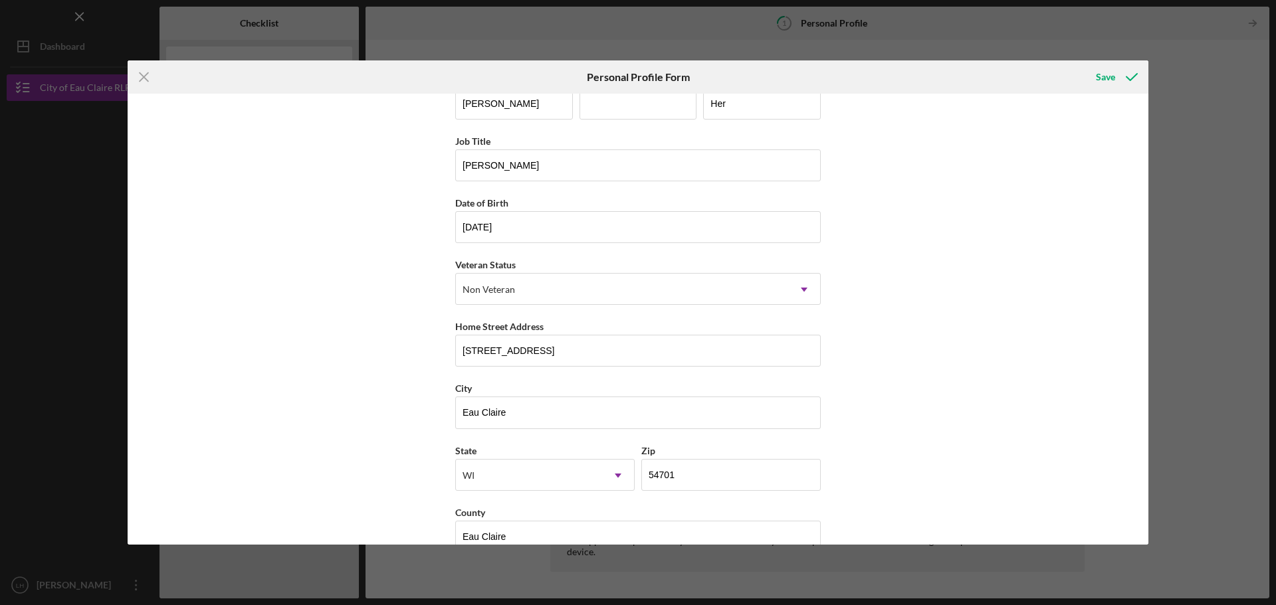
scroll to position [57, 0]
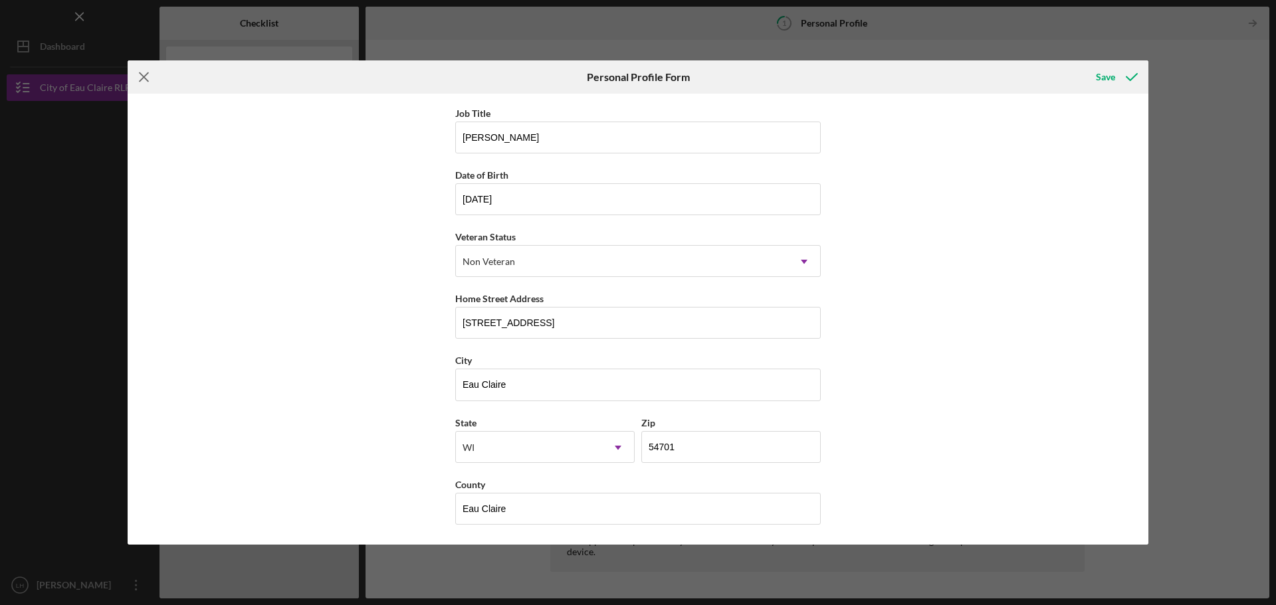
click at [149, 72] on icon "Icon/Menu Close" at bounding box center [144, 76] width 33 height 33
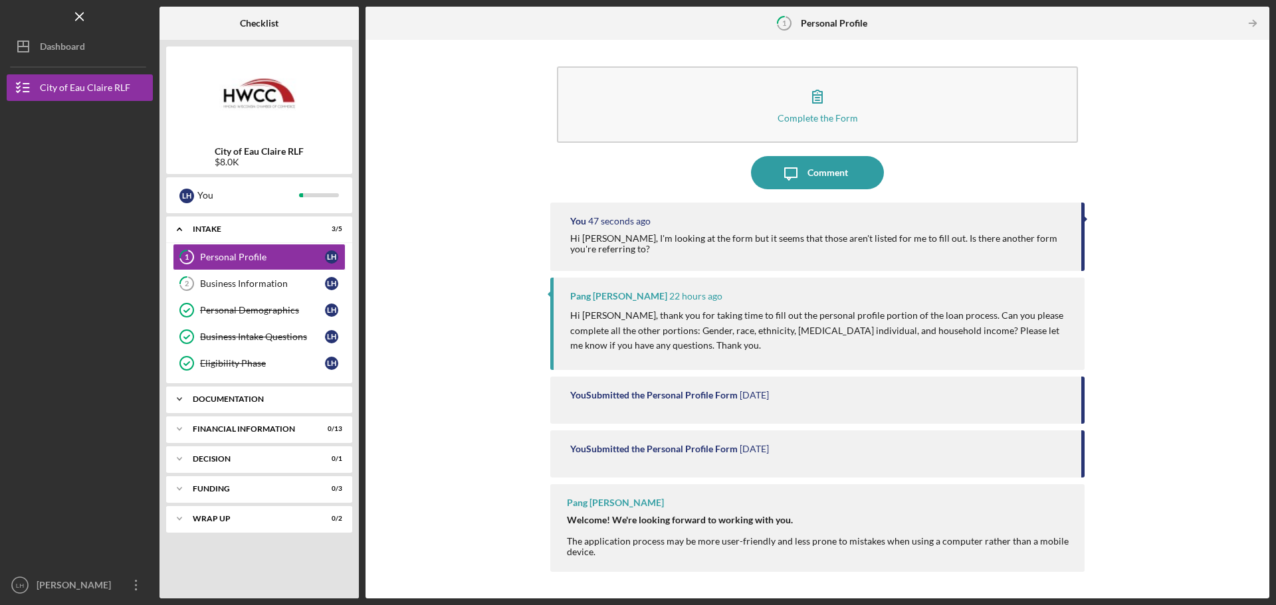
click at [255, 396] on div "Documentation" at bounding box center [264, 399] width 143 height 8
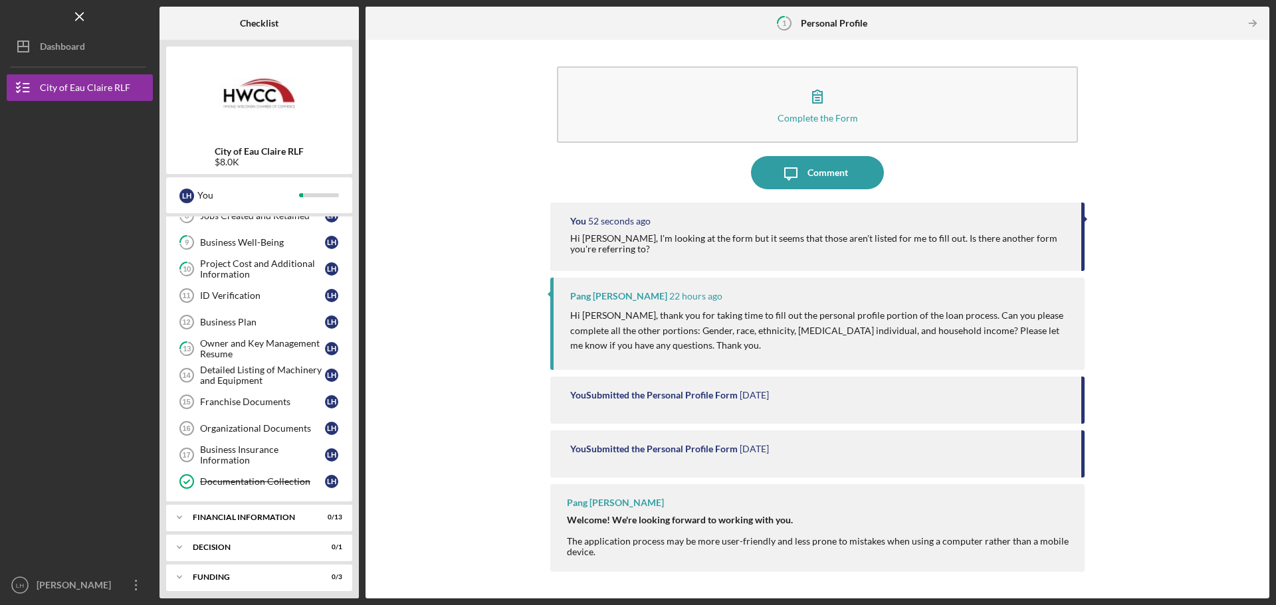
scroll to position [327, 0]
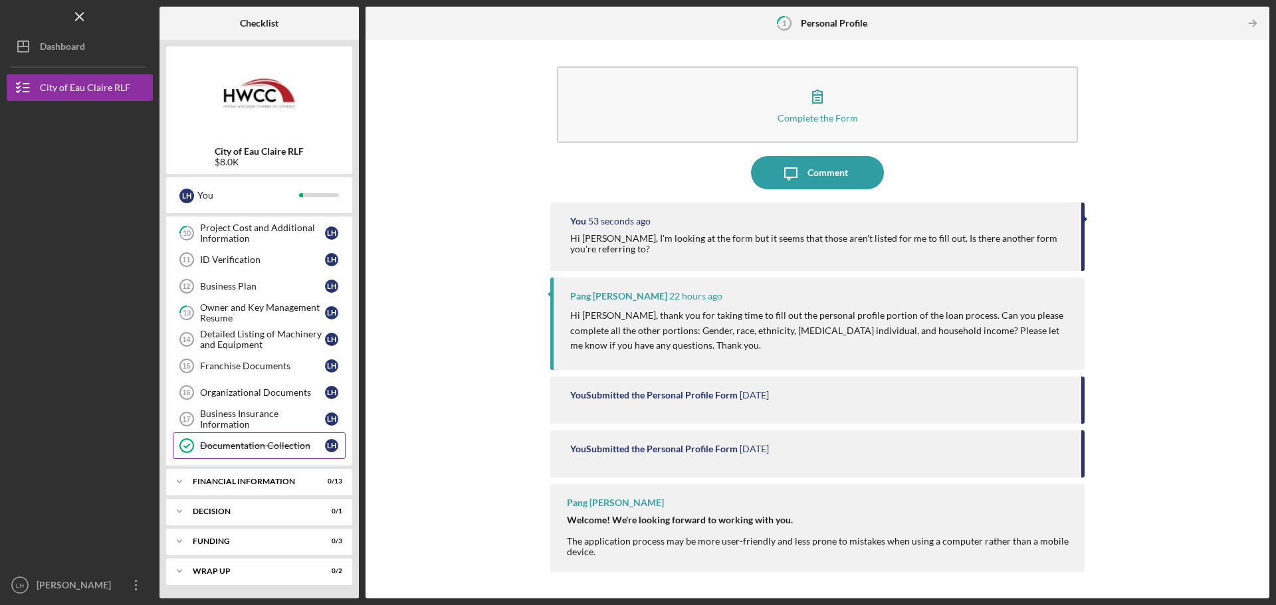
click at [269, 440] on link "Documentation Collection Documentation Collection L H" at bounding box center [259, 445] width 173 height 27
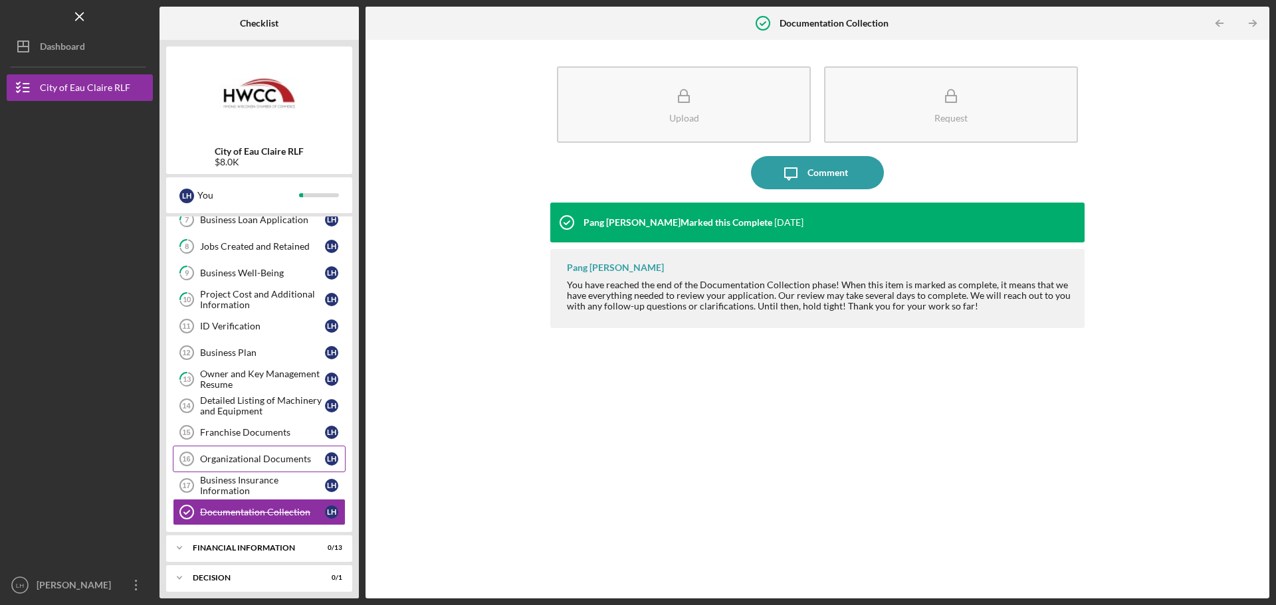
scroll to position [194, 0]
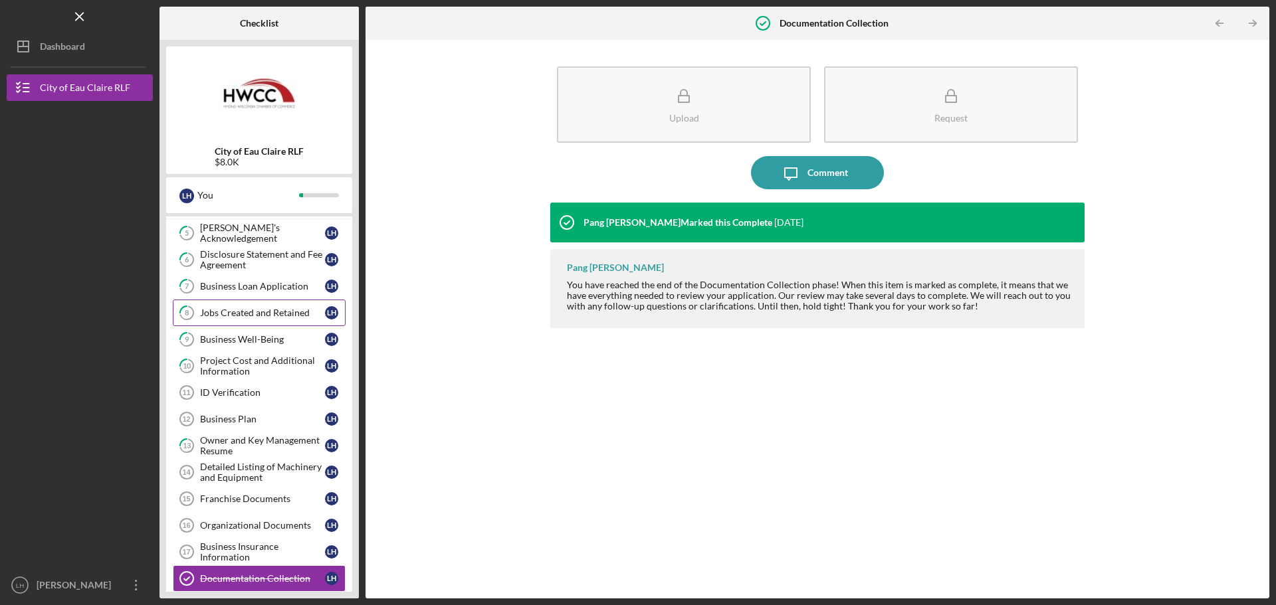
click at [246, 312] on div "Jobs Created and Retained" at bounding box center [262, 313] width 125 height 11
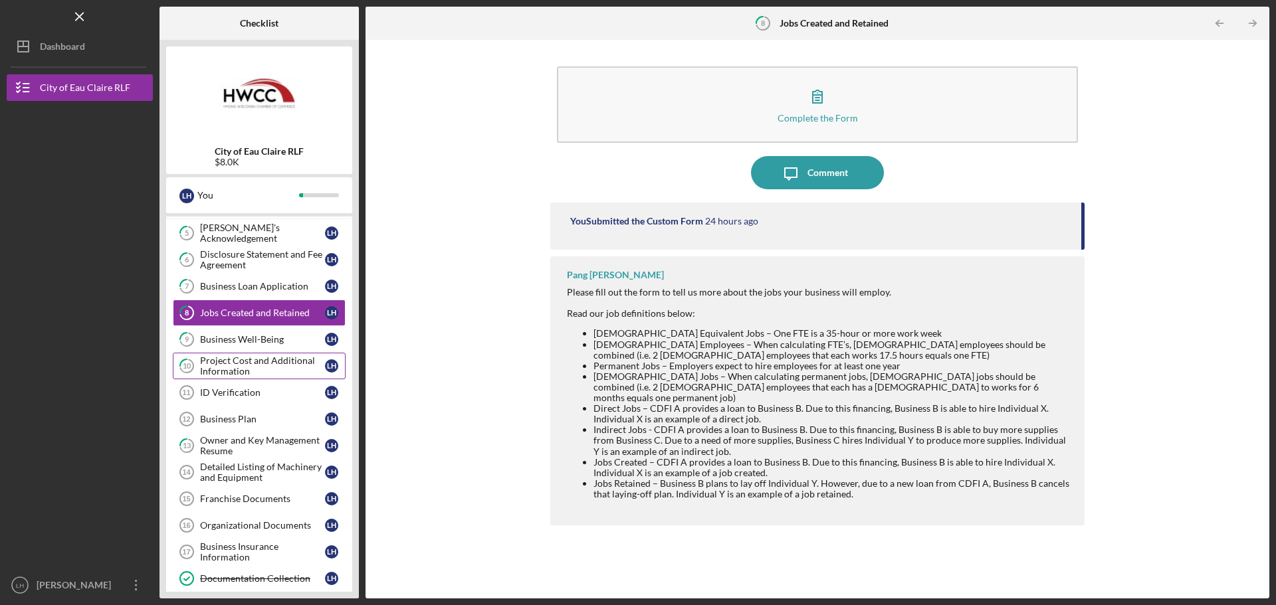
click at [254, 362] on div "Project Cost and Additional Information" at bounding box center [262, 365] width 125 height 21
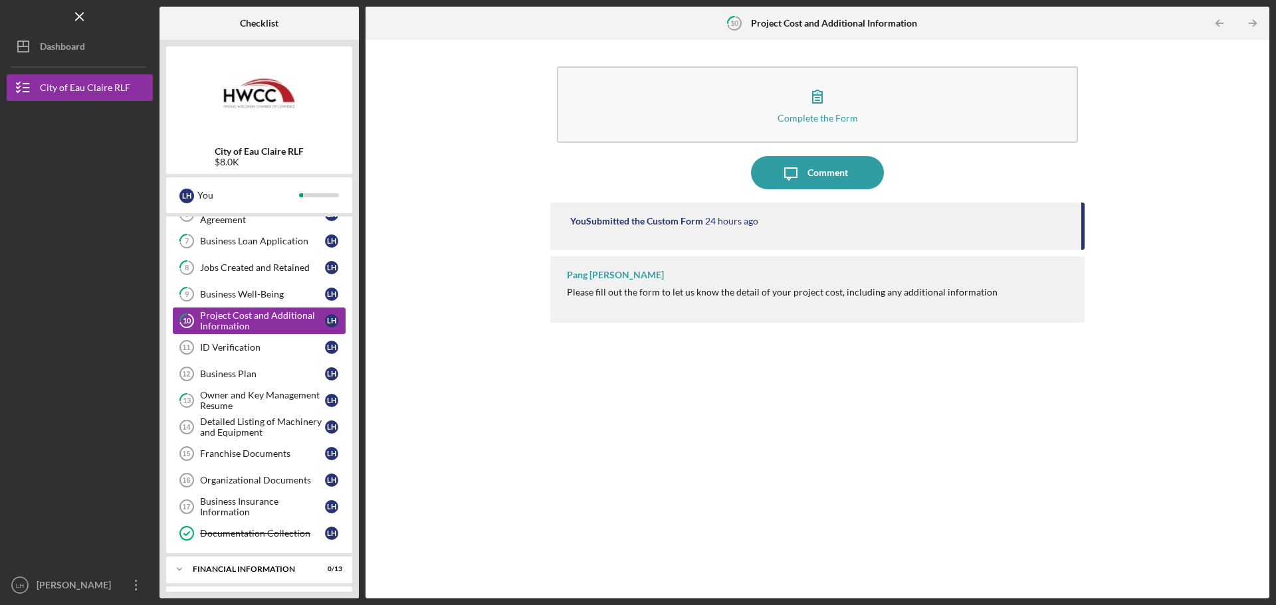
scroll to position [260, 0]
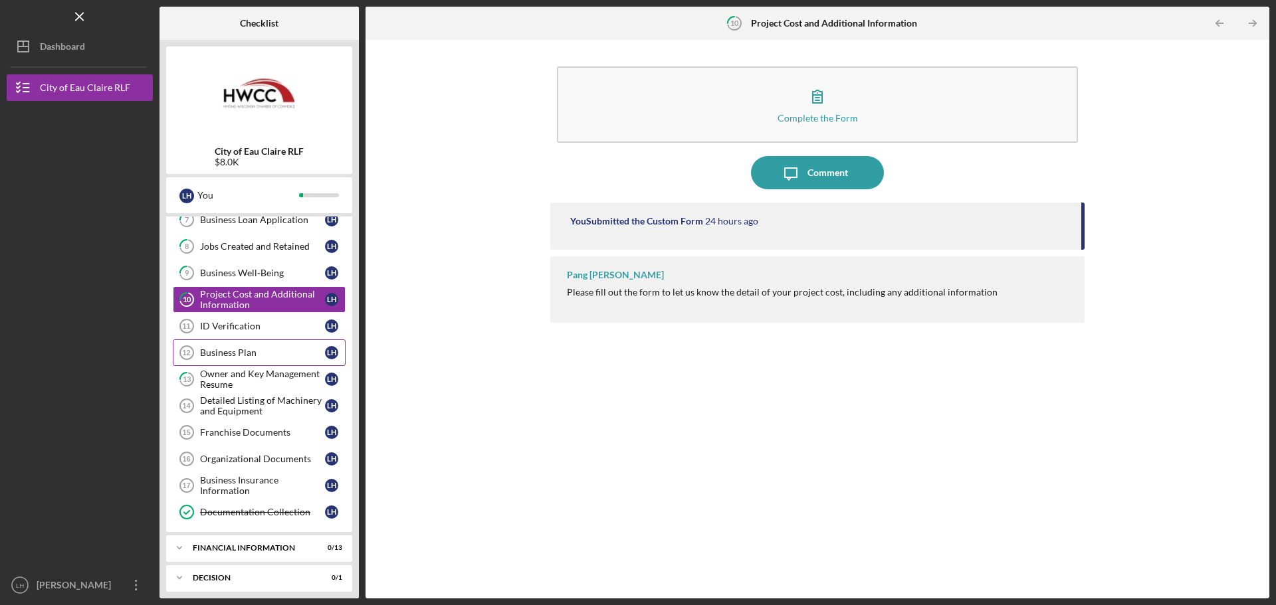
click at [246, 356] on div "Business Plan" at bounding box center [262, 352] width 125 height 11
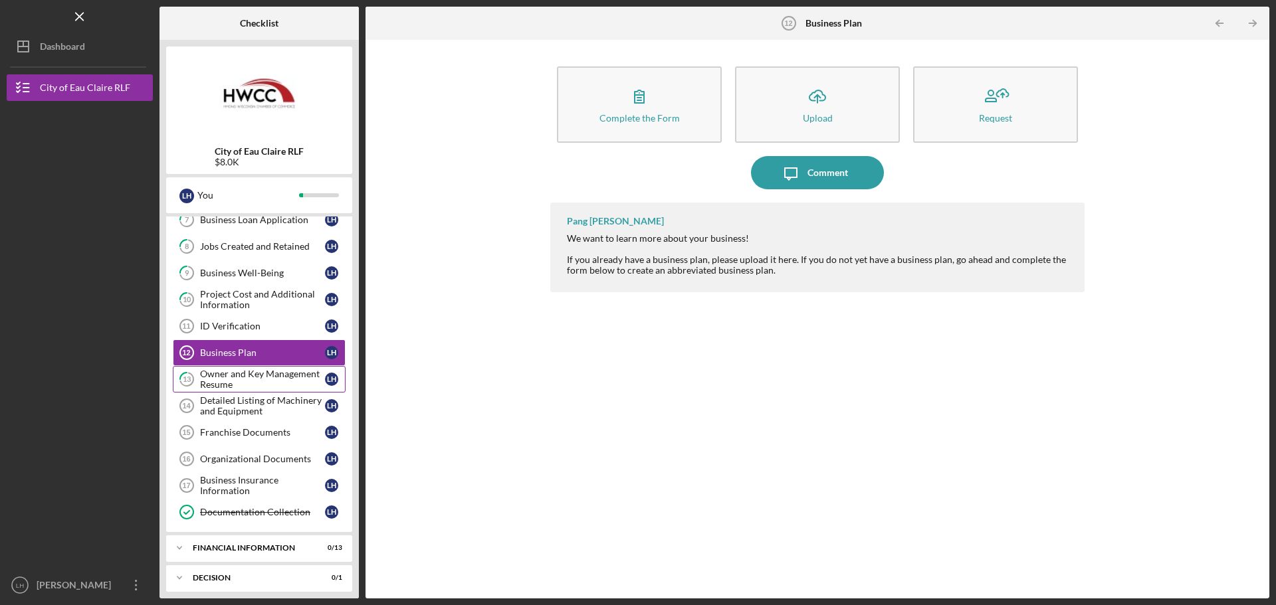
click at [249, 379] on div "Owner and Key Management Resume" at bounding box center [262, 379] width 125 height 21
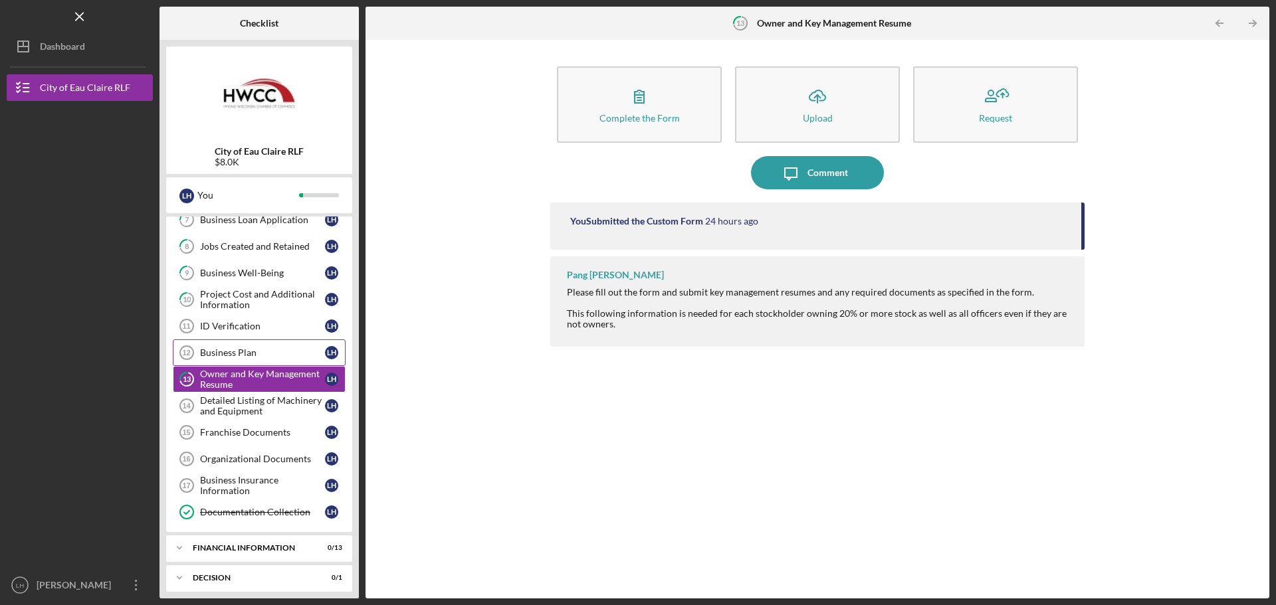
click at [241, 353] on div "Business Plan" at bounding box center [262, 352] width 125 height 11
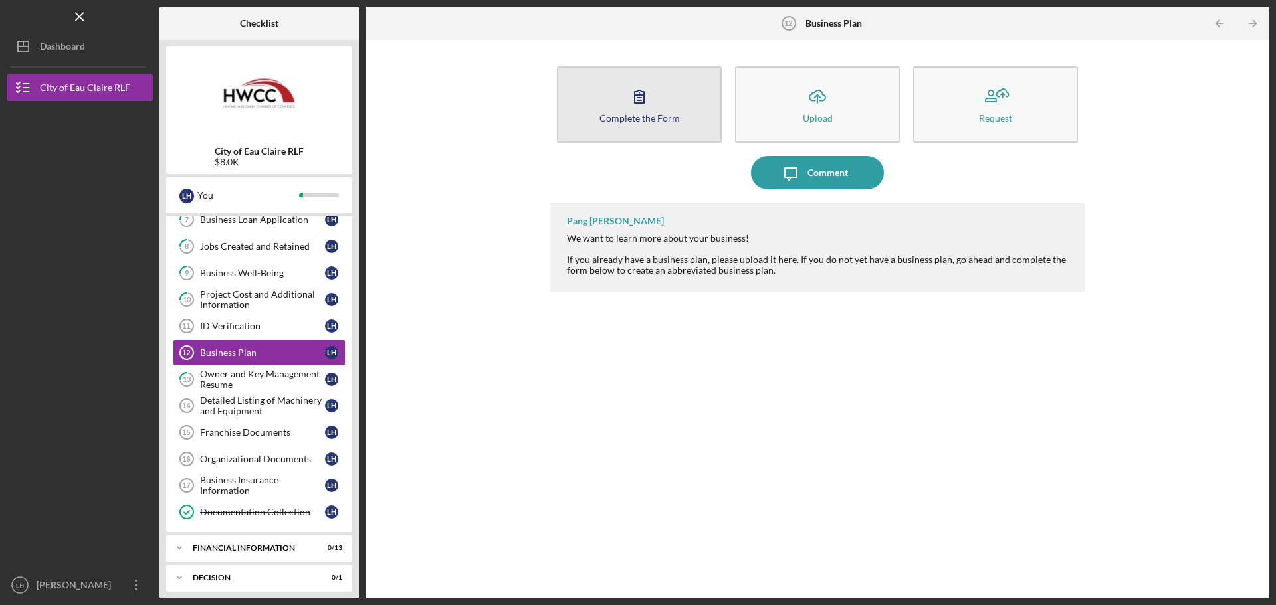
click at [632, 111] on icon "button" at bounding box center [638, 96] width 33 height 33
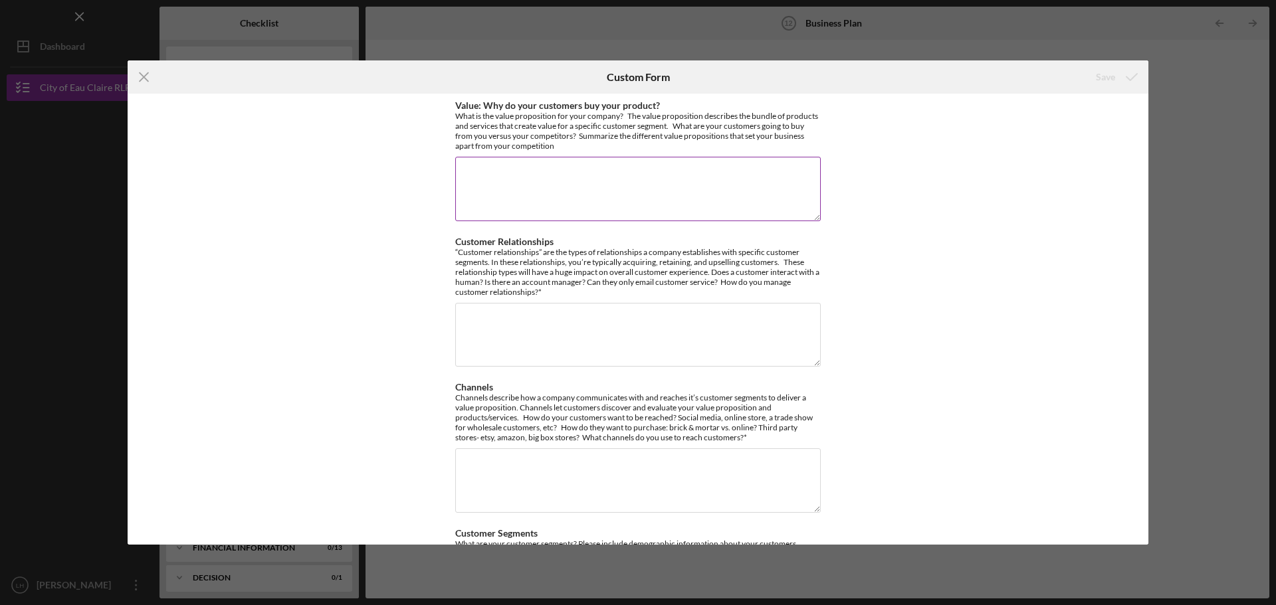
click at [758, 195] on textarea "Value: Why do your customers buy your product?" at bounding box center [637, 189] width 365 height 64
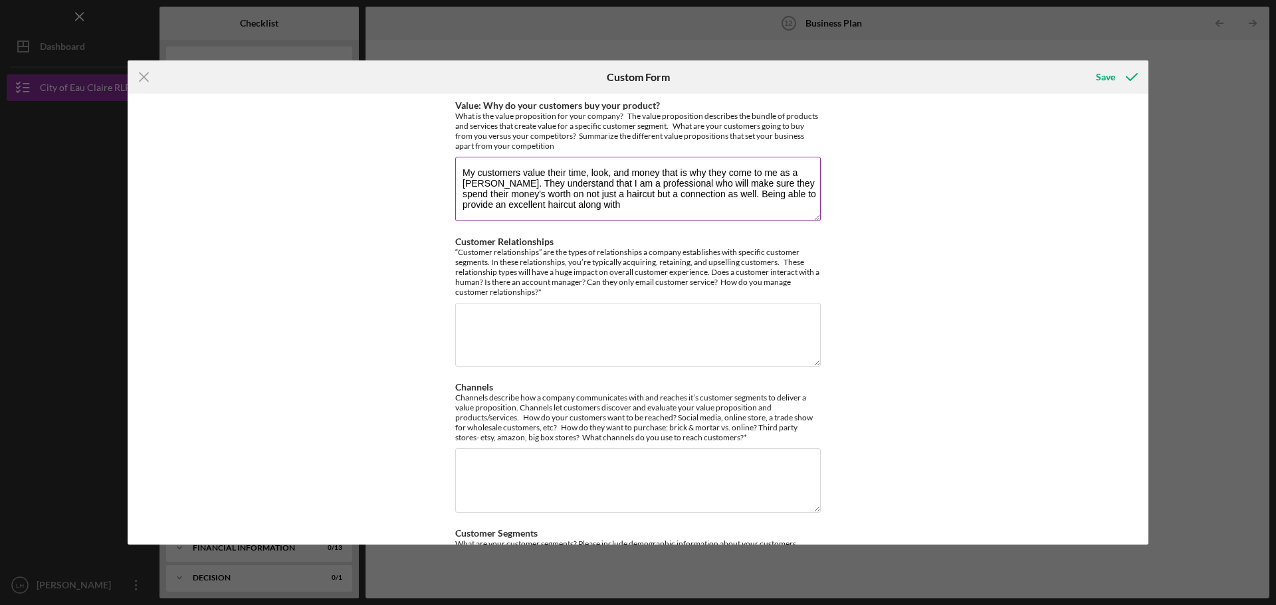
click at [605, 174] on textarea "My customers value their time, look, and money that is why they come to me as a…" at bounding box center [637, 189] width 365 height 64
click at [704, 210] on textarea "My customers value their time, personal hygiene, and money that is why they com…" at bounding box center [637, 189] width 365 height 64
click at [652, 196] on textarea "My customers value their time, personal hygiene, and money that is why they com…" at bounding box center [637, 189] width 365 height 64
click at [725, 207] on textarea "My customers value their time, personal hygiene, and money that is why they com…" at bounding box center [637, 189] width 365 height 64
drag, startPoint x: 777, startPoint y: 186, endPoint x: 748, endPoint y: 186, distance: 28.6
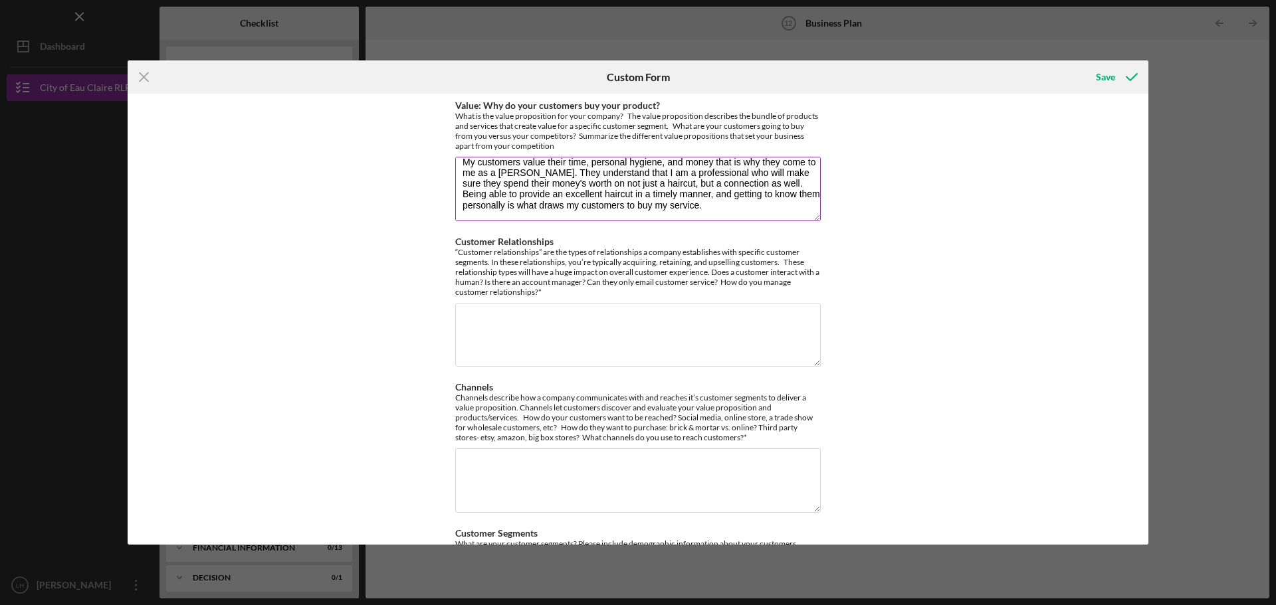
click at [748, 186] on textarea "My customers value their time, personal hygiene, and money that is why they com…" at bounding box center [637, 189] width 365 height 64
click at [743, 205] on textarea "My customers value their time, personal hygiene, and money that is why they com…" at bounding box center [637, 189] width 365 height 64
click at [529, 174] on textarea "My customers value their time, personal hygiene, and money that is why they com…" at bounding box center [637, 189] width 365 height 64
click at [658, 220] on textarea "My customers value their time, personal hygiene, and money that is why they com…" at bounding box center [637, 189] width 365 height 64
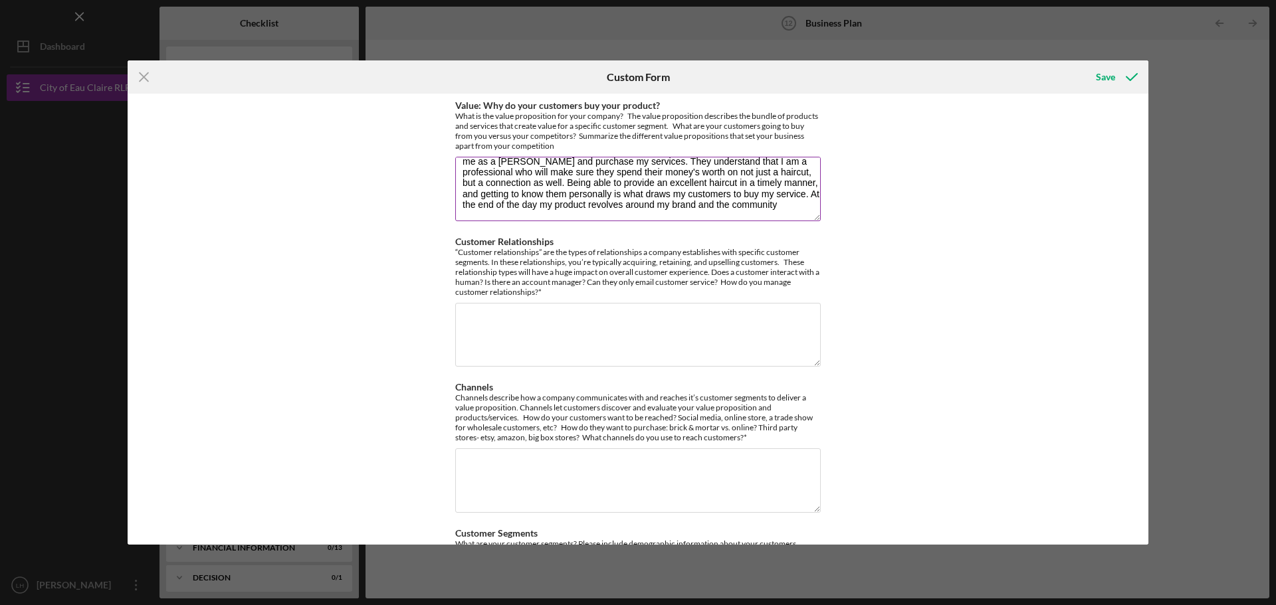
click at [662, 205] on textarea "My customers value their time, personal hygiene, and money that is why they com…" at bounding box center [637, 189] width 365 height 64
click at [603, 211] on textarea "My customers value their time, personal hygiene, and money that is why they com…" at bounding box center [637, 189] width 365 height 64
drag, startPoint x: 606, startPoint y: 215, endPoint x: 600, endPoint y: 196, distance: 19.5
click at [600, 196] on textarea "My customers value their time, personal hygiene, and money that is why they com…" at bounding box center [637, 189] width 365 height 64
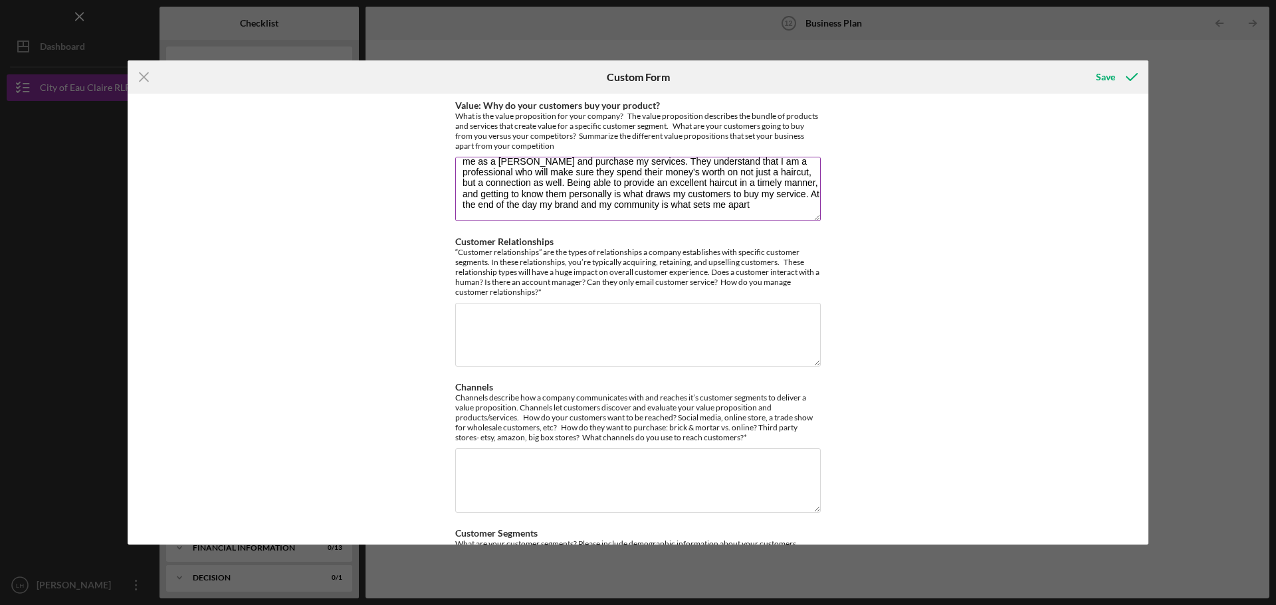
scroll to position [32, 0]
click at [515, 173] on textarea "My customers value their time, personal hygiene, and money that is why they com…" at bounding box center [637, 189] width 365 height 64
click at [618, 204] on textarea "My customers value their time, personal hygiene, and money that is why they com…" at bounding box center [637, 189] width 365 height 64
drag, startPoint x: 543, startPoint y: 205, endPoint x: 485, endPoint y: 207, distance: 58.5
click at [485, 207] on textarea "My customers value their time, personal hygiene, and money that is why they com…" at bounding box center [637, 189] width 365 height 64
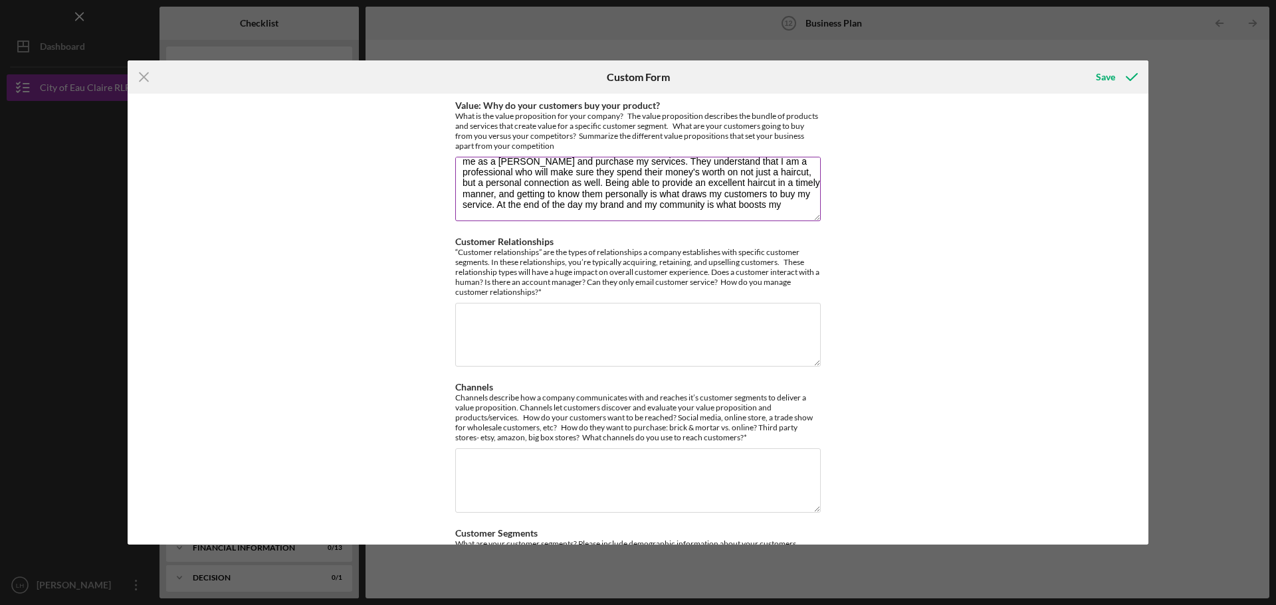
drag, startPoint x: 724, startPoint y: 204, endPoint x: 583, endPoint y: 196, distance: 141.1
click at [583, 196] on textarea "My customers value their time, personal hygiene, and money that is why they com…" at bounding box center [637, 189] width 365 height 64
type textarea "My customers value their time, personal hygiene, and money that is why they com…"
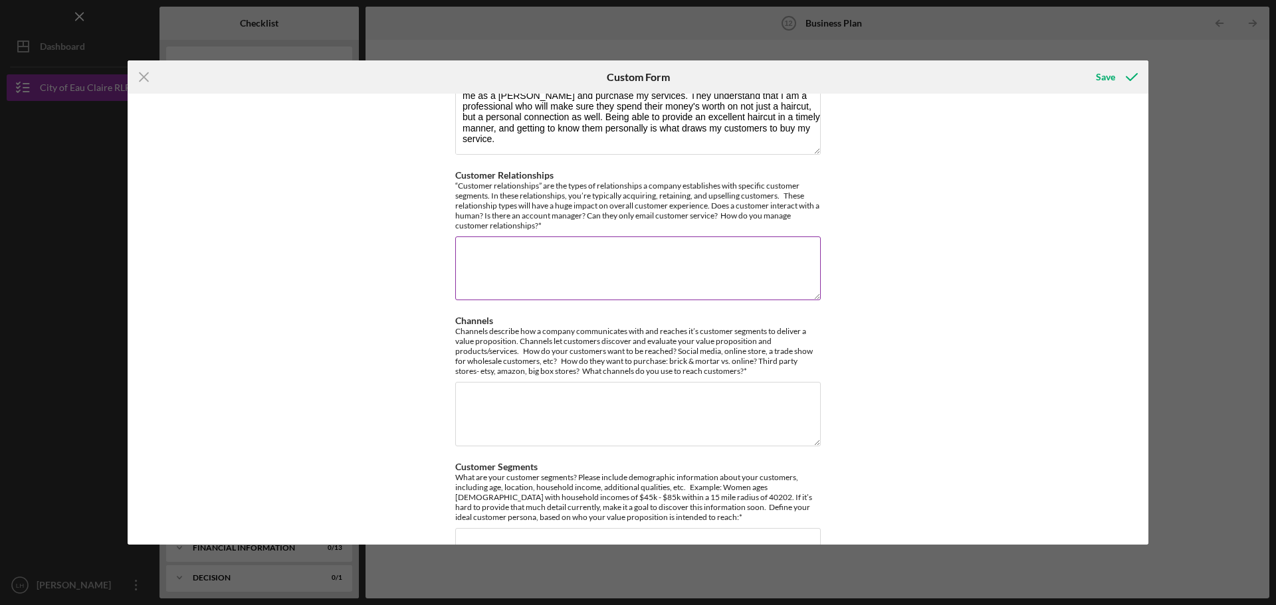
click at [698, 251] on textarea "Customer Relationships" at bounding box center [637, 269] width 365 height 64
click at [487, 266] on textarea "Customer relationships are natural in my field or industry from the moment they…" at bounding box center [637, 269] width 365 height 64
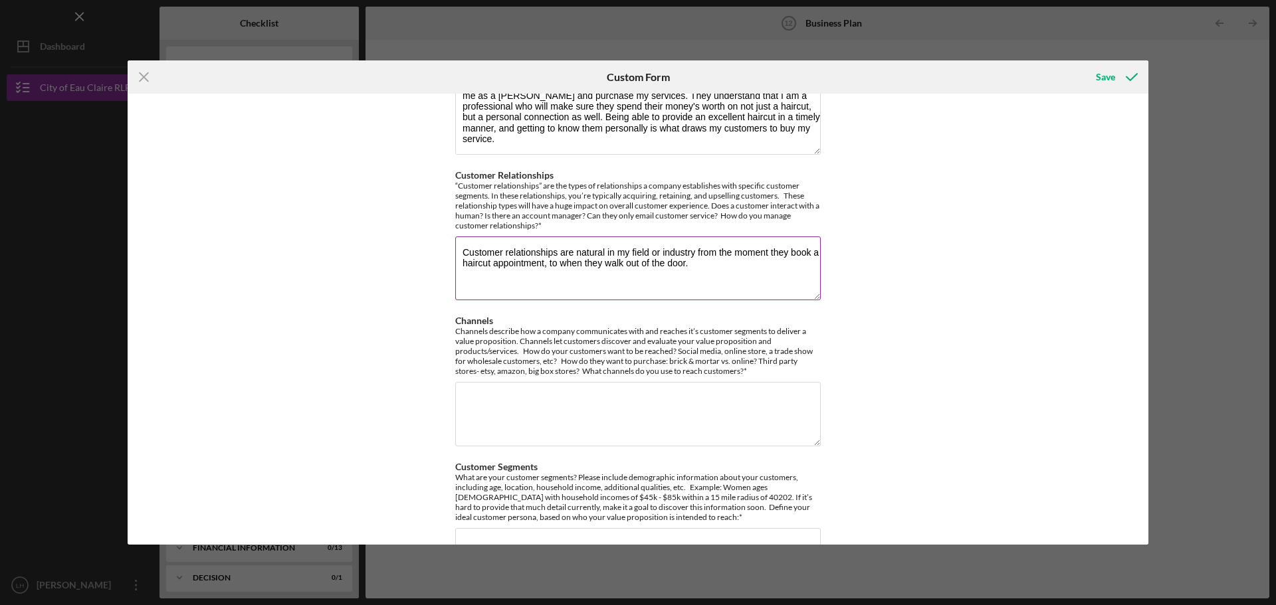
click at [721, 263] on textarea "Customer relationships are natural in my field or industry from the moment they…" at bounding box center [637, 269] width 365 height 64
click at [543, 264] on textarea "Customer relationships are natural in my field or industry from the moment they…" at bounding box center [637, 269] width 365 height 64
click at [615, 263] on textarea "Customer relationships are natural in my field or industry from the moment they…" at bounding box center [637, 269] width 365 height 64
click at [646, 264] on textarea "Customer relationships are natural in my field or industry from the moment they…" at bounding box center [637, 269] width 365 height 64
click at [744, 276] on textarea "Customer relationships are natural in my field or industry from the moment they…" at bounding box center [637, 269] width 365 height 64
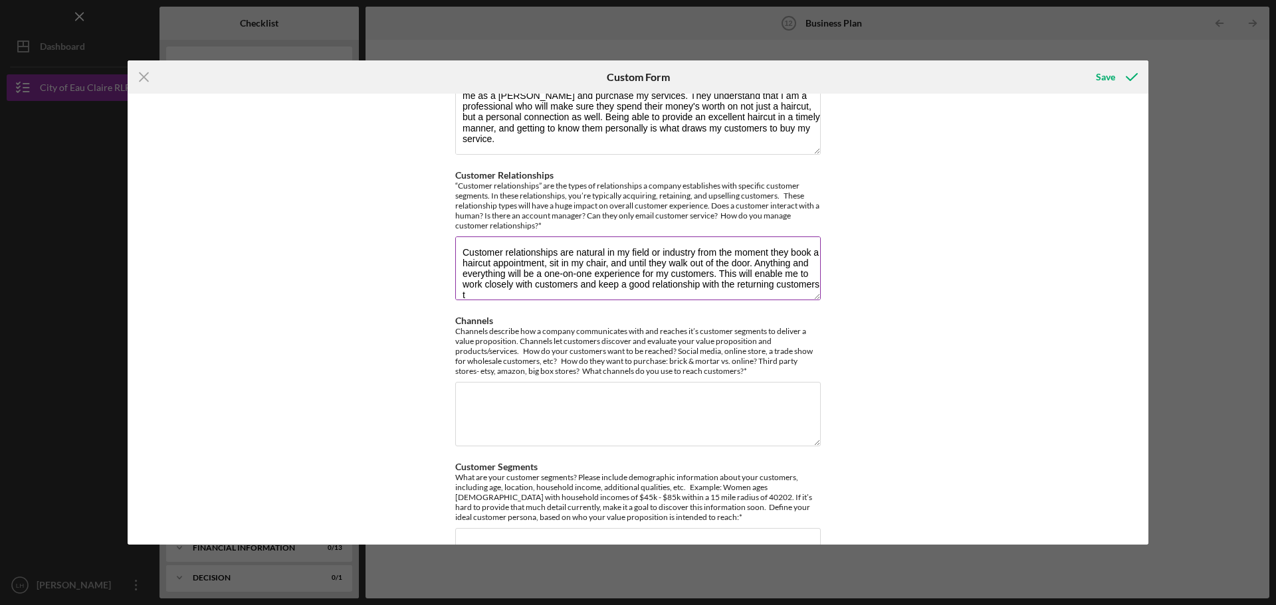
scroll to position [1, 0]
click at [654, 260] on textarea "Customer relationships are natural in my field or industry from the moment they…" at bounding box center [637, 269] width 365 height 64
click at [696, 288] on textarea "Customer relationships are natural in my field or industry from the moment they…" at bounding box center [637, 269] width 365 height 64
click at [659, 292] on textarea "Customer relationships are natural in my field or industry from the moment they…" at bounding box center [637, 269] width 365 height 64
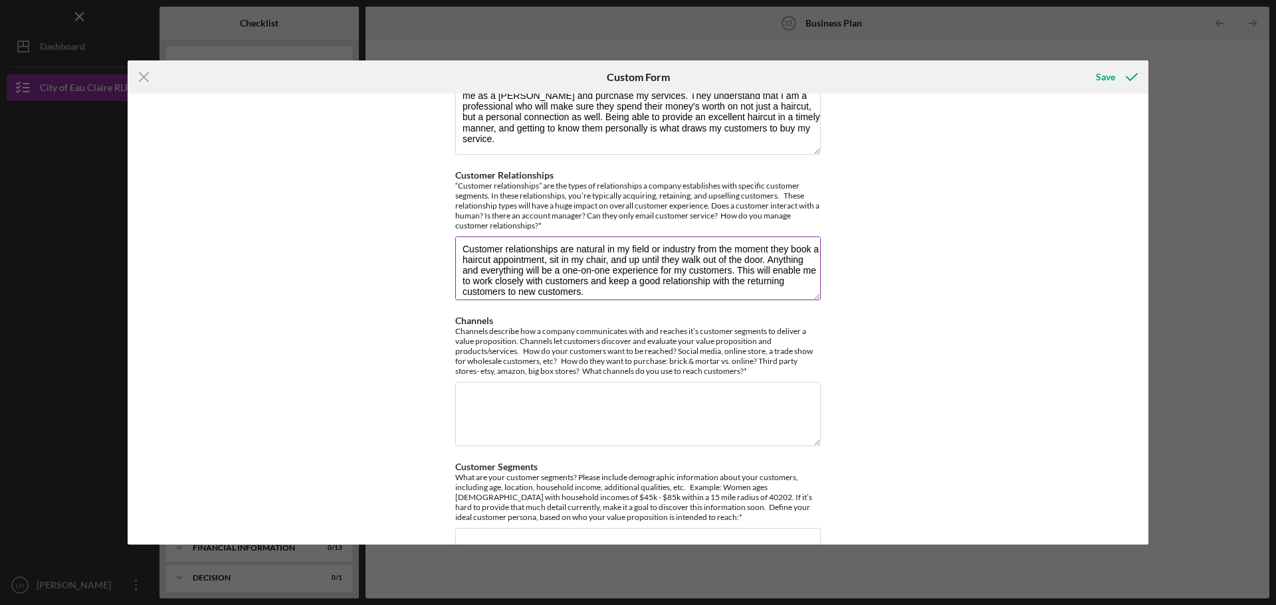
click at [543, 290] on textarea "Customer relationships are natural in my field or industry from the moment they…" at bounding box center [637, 269] width 365 height 64
click at [785, 284] on textarea "Customer relationships are natural in my field or industry from the moment they…" at bounding box center [637, 269] width 365 height 64
click at [629, 286] on textarea "Customer relationships are natural in my field or industry from the moment they…" at bounding box center [637, 269] width 365 height 64
click at [670, 294] on textarea "Customer relationships are natural in my field or industry from the moment they…" at bounding box center [637, 269] width 365 height 64
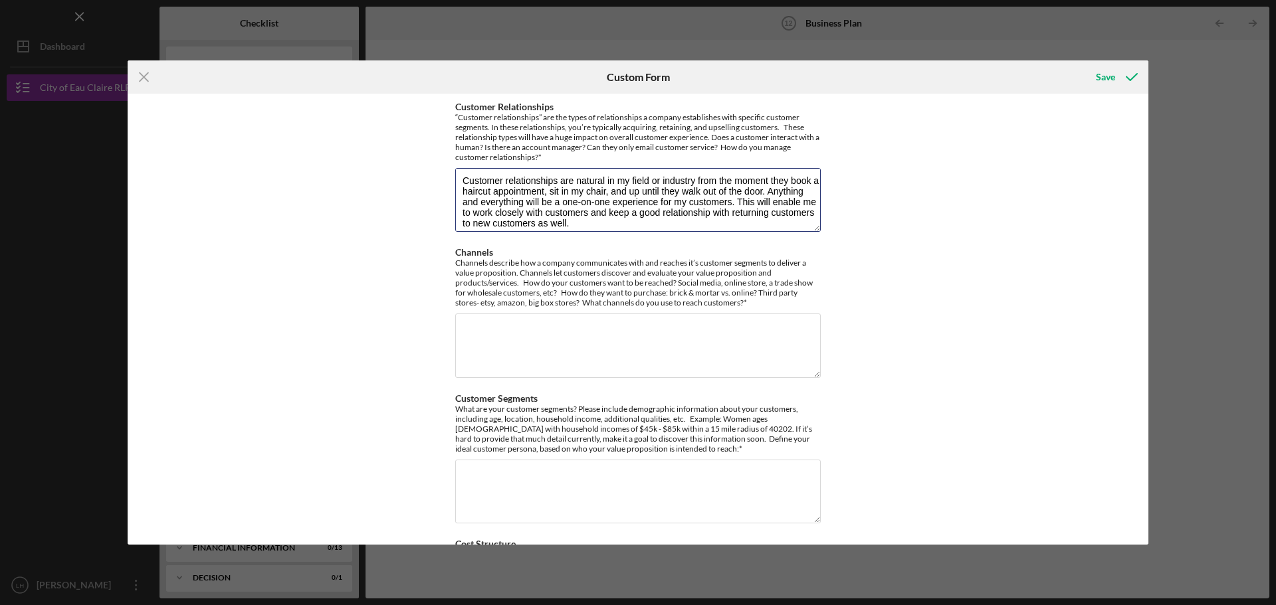
scroll to position [199, 0]
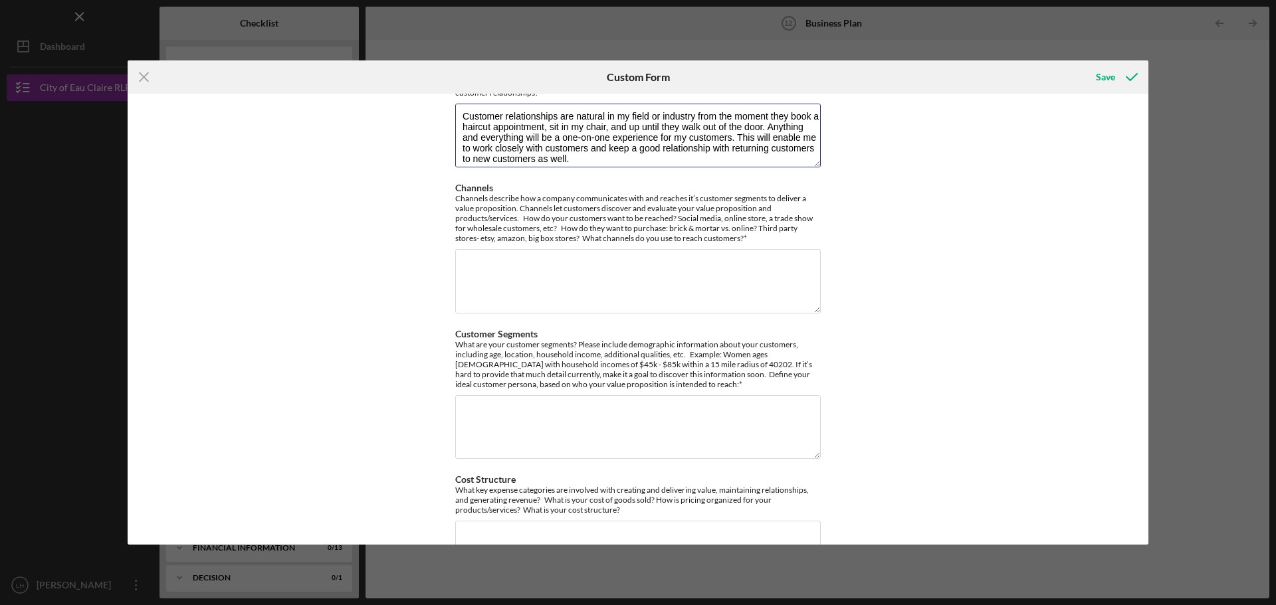
type textarea "Customer relationships are natural in my field or industry from the moment they…"
drag, startPoint x: 445, startPoint y: 197, endPoint x: 613, endPoint y: 199, distance: 167.4
click at [613, 199] on div "Value: Why do your customers buy your product? What is the value proposition fo…" at bounding box center [638, 319] width 1020 height 451
click at [381, 222] on div "Value: Why do your customers buy your product? What is the value proposition fo…" at bounding box center [638, 319] width 1020 height 451
click at [615, 257] on textarea "Channels" at bounding box center [637, 281] width 365 height 64
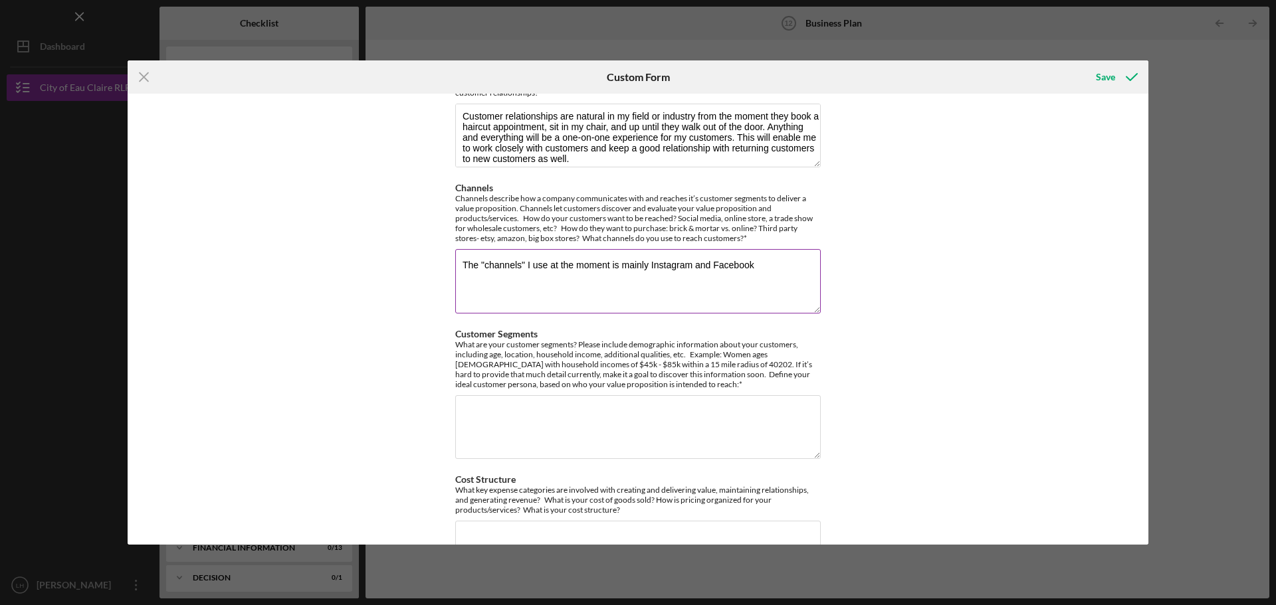
click at [545, 266] on textarea "The "channels" I use at the moment is mainly Instagram and Facebook" at bounding box center [637, 281] width 365 height 64
click at [604, 279] on textarea "The "channels" I use to reach my customers at the moment is mainly Instagram an…" at bounding box center [637, 281] width 365 height 64
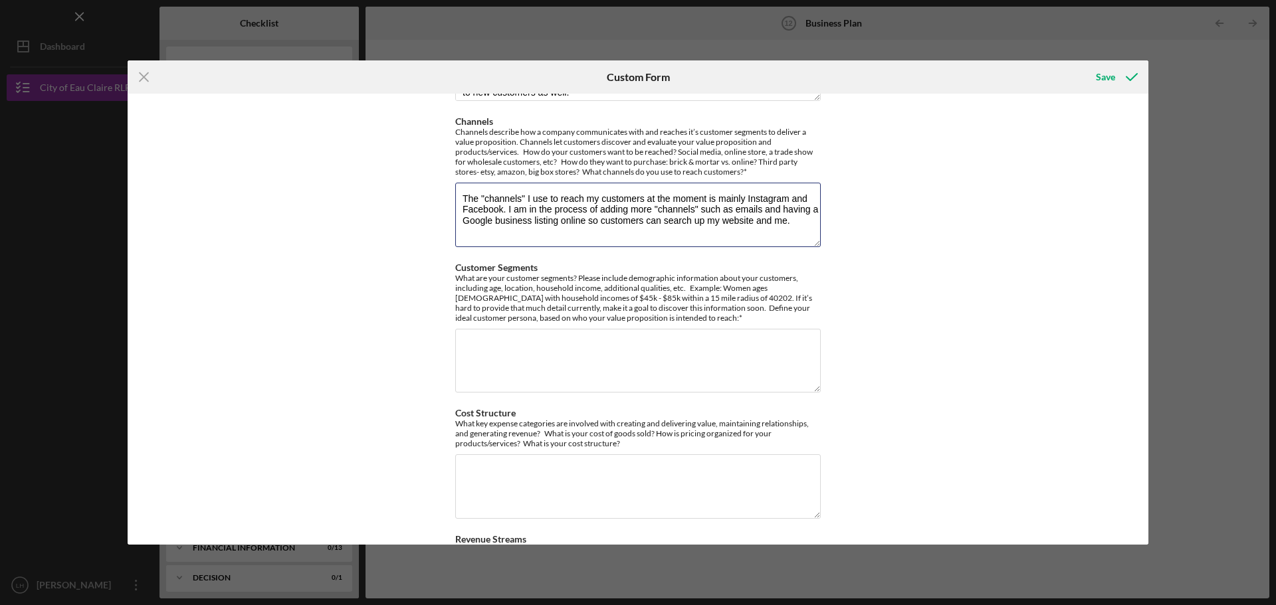
scroll to position [397, 0]
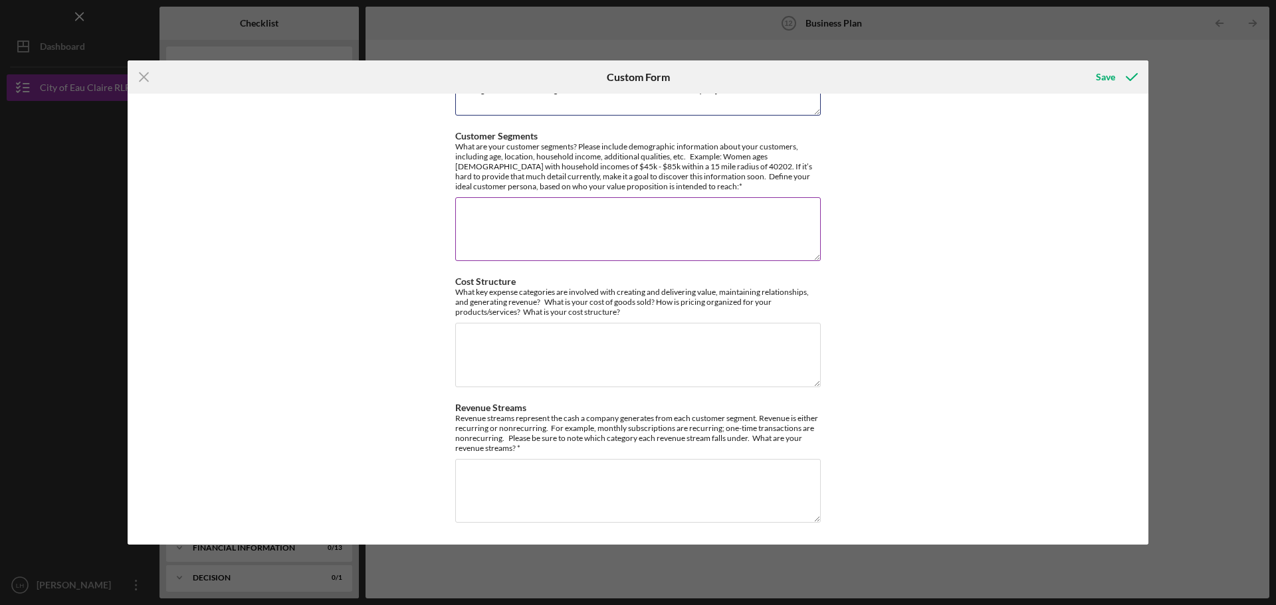
type textarea "The "channels" I use to reach my customers at the moment is mainly Instagram an…"
click at [588, 219] on textarea "Customer Segments" at bounding box center [637, 229] width 365 height 64
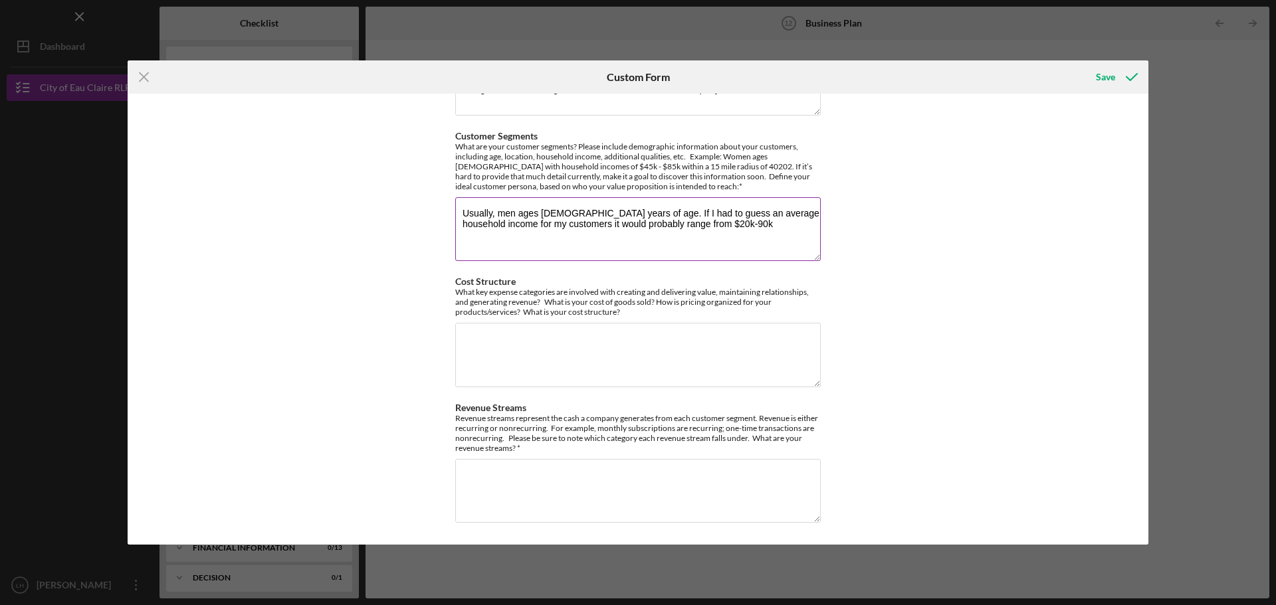
drag, startPoint x: 734, startPoint y: 213, endPoint x: 693, endPoint y: 213, distance: 41.2
click at [693, 213] on textarea "Usually, men ages [DEMOGRAPHIC_DATA] years of age. If I had to guess an average…" at bounding box center [637, 229] width 365 height 64
click at [621, 227] on textarea "Usually, men ages [DEMOGRAPHIC_DATA] years of age. If I had to guess the househ…" at bounding box center [637, 229] width 365 height 64
click at [698, 222] on textarea "Usually, men ages [DEMOGRAPHIC_DATA] years of age. If I had to guess the househ…" at bounding box center [637, 229] width 365 height 64
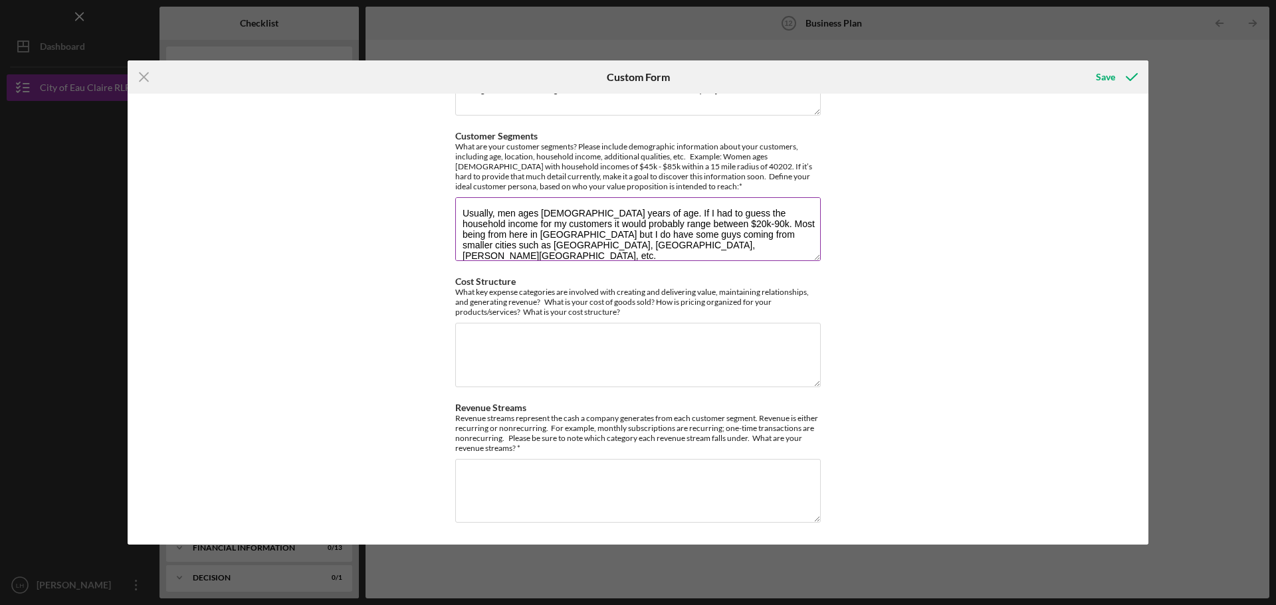
click at [789, 224] on textarea "Usually, men ages [DEMOGRAPHIC_DATA] years of age. If I had to guess the househ…" at bounding box center [637, 229] width 365 height 64
drag, startPoint x: 789, startPoint y: 224, endPoint x: 730, endPoint y: 254, distance: 66.6
click at [730, 254] on textarea "Usually, men ages [DEMOGRAPHIC_DATA] years of age. If I had to guess the househ…" at bounding box center [637, 229] width 365 height 64
click at [679, 227] on textarea "Usually, men ages [DEMOGRAPHIC_DATA] years of age. If I had to guess the househ…" at bounding box center [637, 229] width 365 height 64
click at [768, 245] on textarea "Usually, men ages [DEMOGRAPHIC_DATA] years of age. If I had to guess the househ…" at bounding box center [637, 229] width 365 height 64
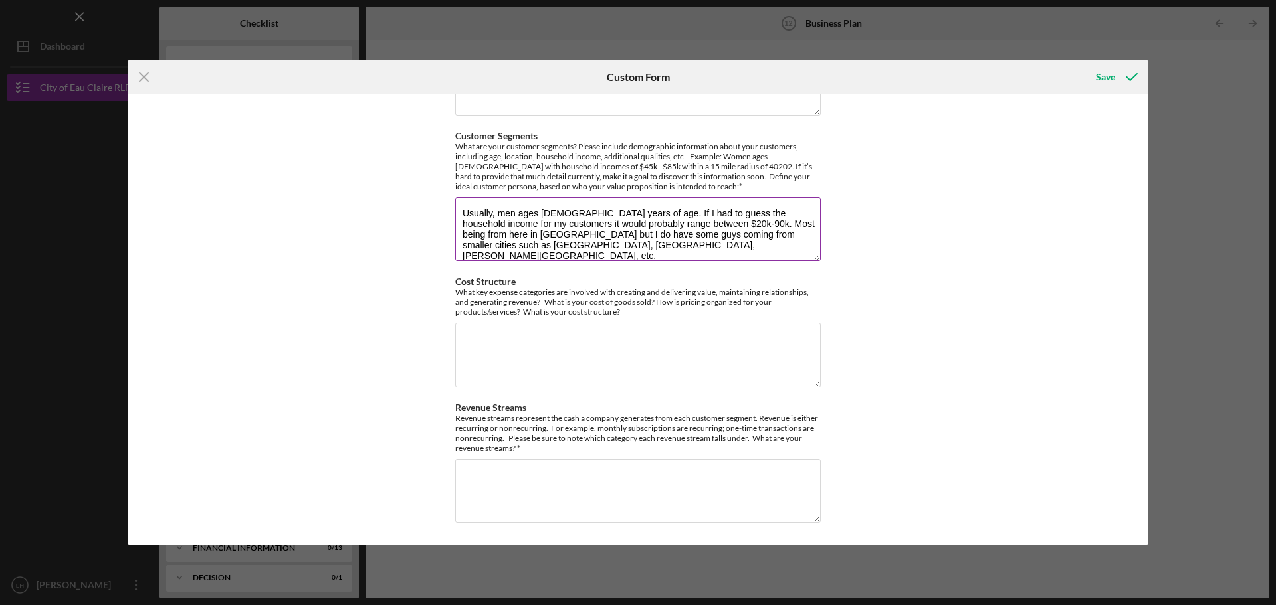
click at [583, 233] on textarea "Usually, men ages [DEMOGRAPHIC_DATA] years of age. If I had to guess the househ…" at bounding box center [637, 229] width 365 height 64
click at [584, 248] on textarea "Usually, men ages [DEMOGRAPHIC_DATA] years of age. If I had to guess the househ…" at bounding box center [637, 229] width 365 height 64
type textarea "Usually, men ages [DEMOGRAPHIC_DATA] years of age. If I had to guess the househ…"
click at [489, 352] on textarea "Cost Structure" at bounding box center [637, 355] width 365 height 64
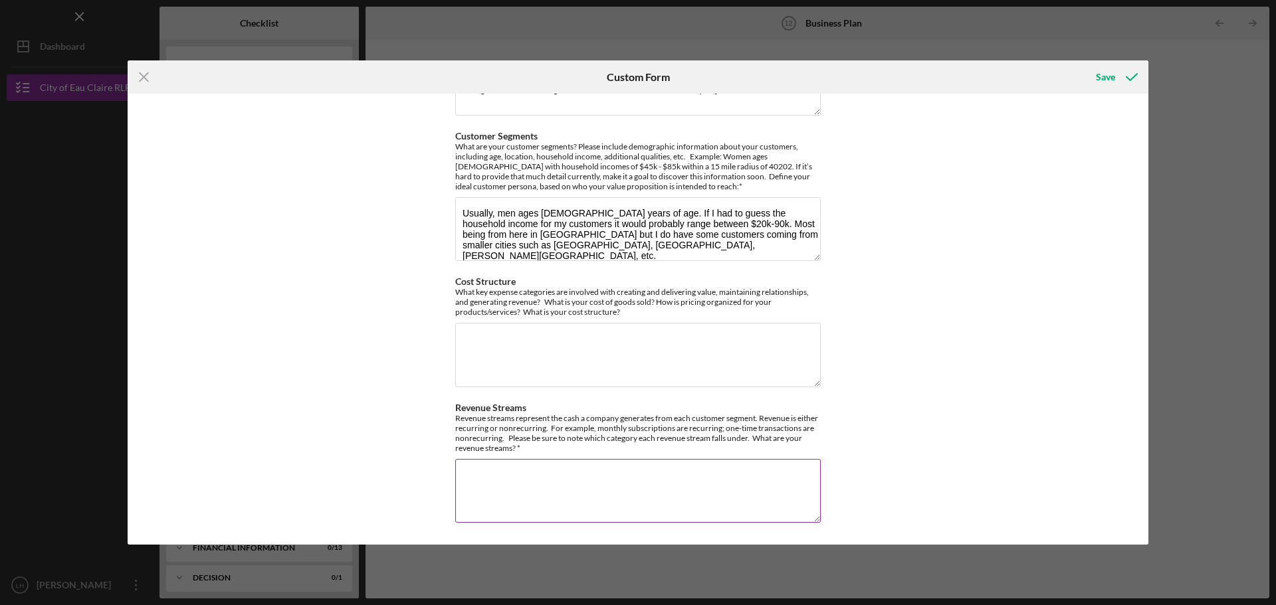
click at [535, 494] on textarea "Revenue Streams" at bounding box center [637, 491] width 365 height 64
click at [603, 494] on textarea "Revenue Streams" at bounding box center [637, 491] width 365 height 64
click at [470, 474] on textarea "My revenue streams for my business will mainly be service sales and product sal…" at bounding box center [637, 491] width 365 height 64
click at [808, 478] on textarea "The revenue streams for my business will mainly be service sales and product sa…" at bounding box center [637, 491] width 365 height 64
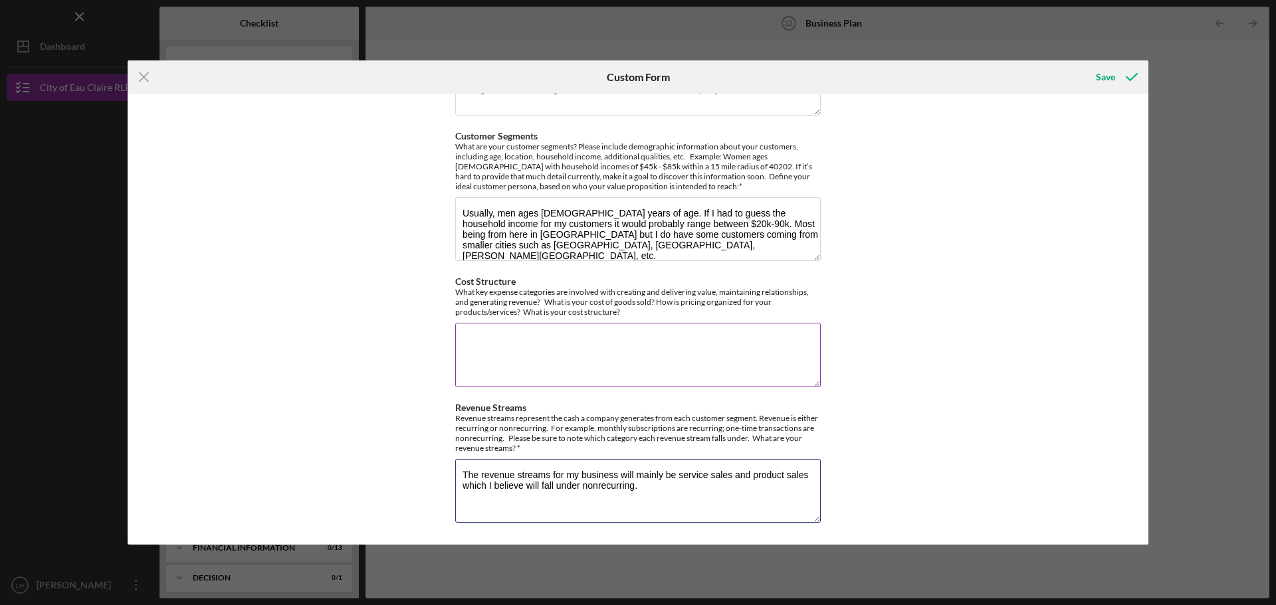
type textarea "The revenue streams for my business will mainly be service sales and product sa…"
click at [522, 344] on textarea "Cost Structure" at bounding box center [637, 355] width 365 height 64
drag, startPoint x: 545, startPoint y: 301, endPoint x: 711, endPoint y: 310, distance: 166.3
click at [711, 310] on div "What key expense categories are involved with creating and delivering value, ma…" at bounding box center [637, 302] width 365 height 30
click at [759, 304] on div "What key expense categories are involved with creating and delivering value, ma…" at bounding box center [637, 302] width 365 height 30
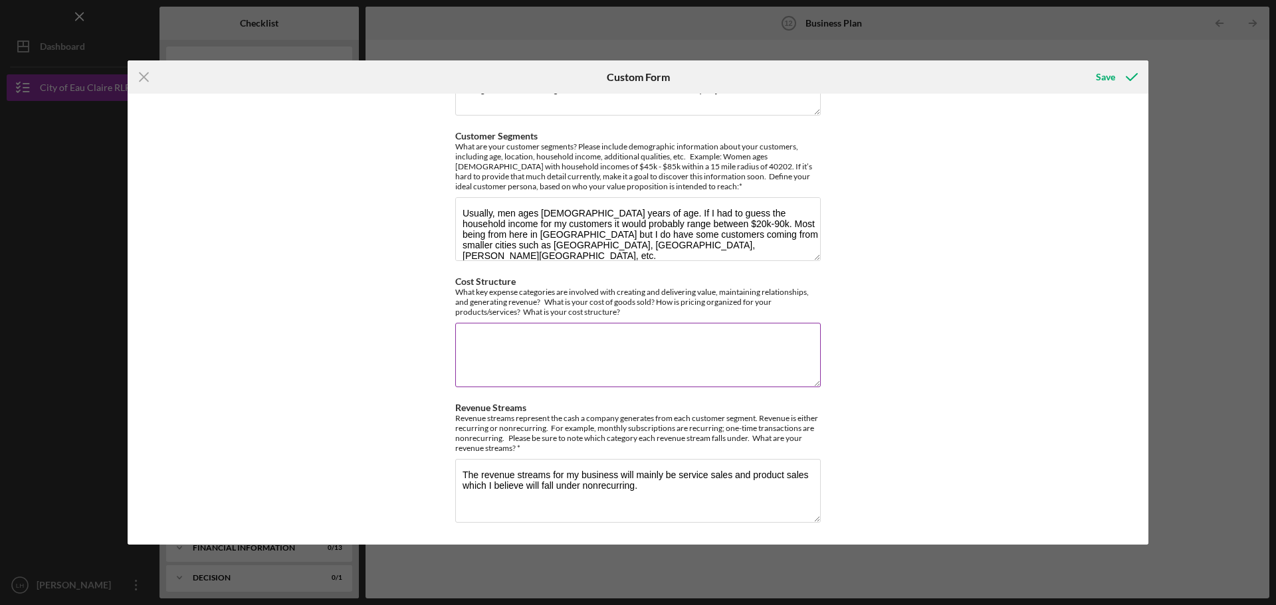
click at [521, 363] on textarea "Cost Structure" at bounding box center [637, 355] width 365 height 64
click at [465, 340] on textarea "The main expenses that are involved in everyday business operations would be" at bounding box center [637, 355] width 365 height 64
click at [810, 339] on textarea "The main expenses that are involved in everyday business operations would be" at bounding box center [637, 355] width 365 height 64
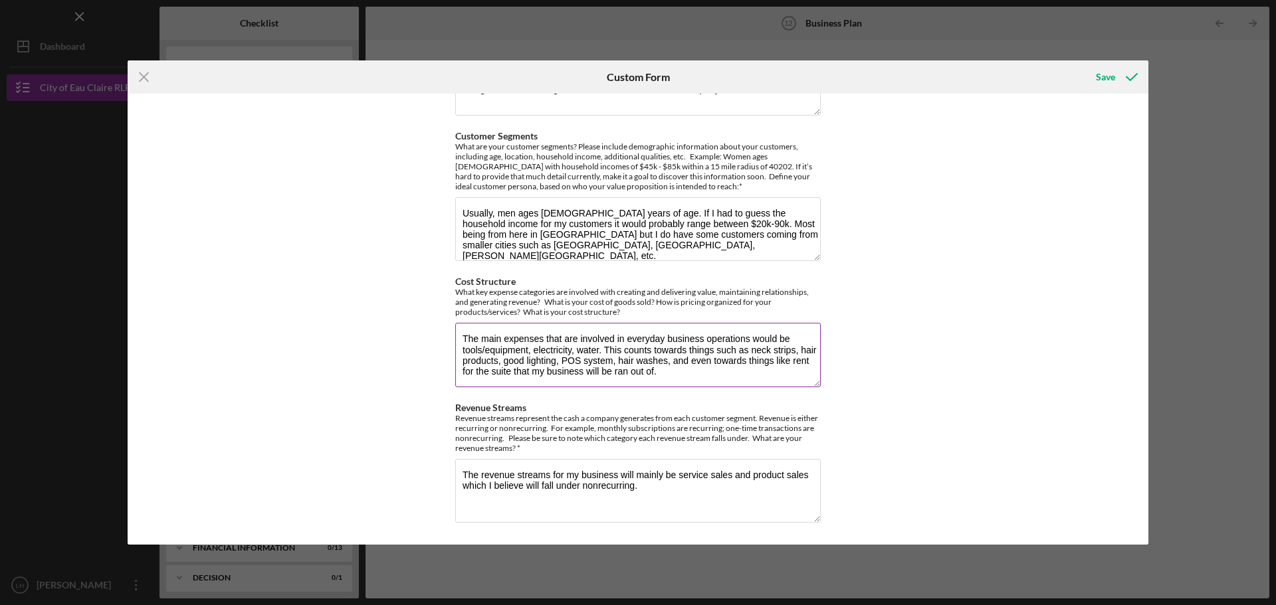
click at [501, 359] on textarea "The main expenses that are involved in everyday business operations would be to…" at bounding box center [637, 355] width 365 height 64
drag, startPoint x: 500, startPoint y: 362, endPoint x: 753, endPoint y: 347, distance: 252.9
click at [500, 363] on textarea "The main expenses that are involved in everyday business operations would be to…" at bounding box center [637, 355] width 365 height 64
click at [610, 363] on textarea "The main expenses that are involved in everyday business operations would be to…" at bounding box center [637, 355] width 365 height 64
click at [496, 362] on textarea "The main expenses that are involved in everyday business operations would be to…" at bounding box center [637, 355] width 365 height 64
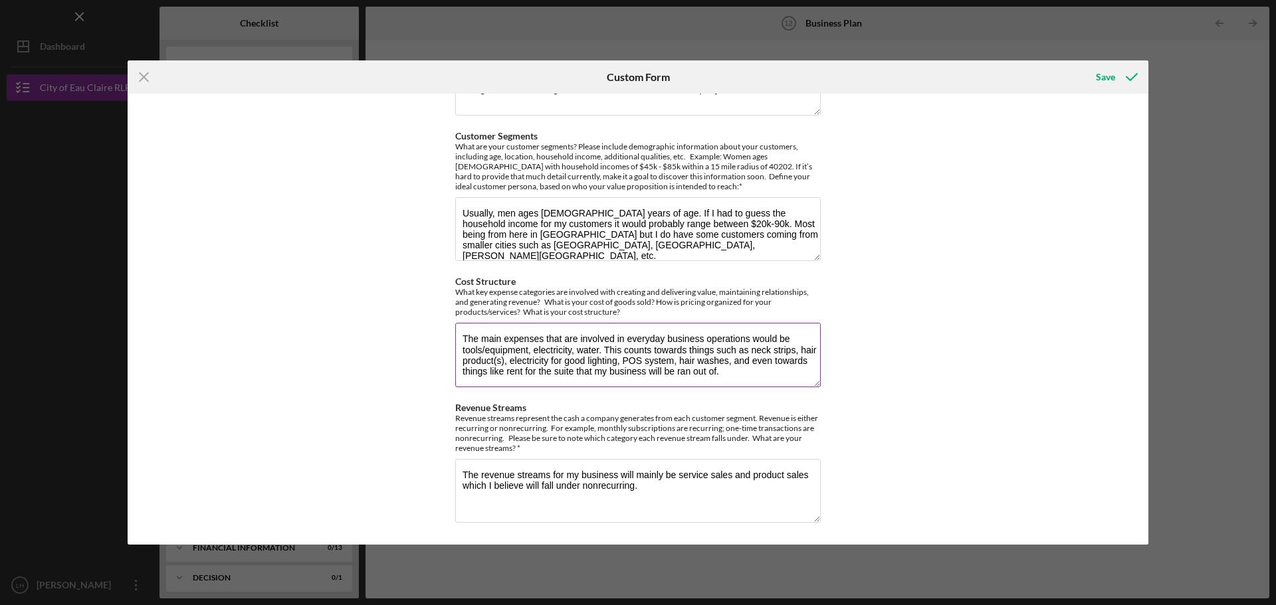
click at [769, 375] on textarea "The main expenses that are involved in everyday business operations would be to…" at bounding box center [637, 355] width 365 height 64
click at [731, 374] on textarea "The main expenses that are involved in everyday business operations would be to…" at bounding box center [637, 355] width 365 height 64
click at [672, 360] on textarea "The main expenses that are involved in everyday business operations would be to…" at bounding box center [637, 355] width 365 height 64
click at [788, 377] on textarea "The main expenses that are involved in everyday business operations would be to…" at bounding box center [637, 355] width 365 height 64
click at [480, 371] on textarea "The main expenses that are involved in everyday business operations would be to…" at bounding box center [637, 355] width 365 height 64
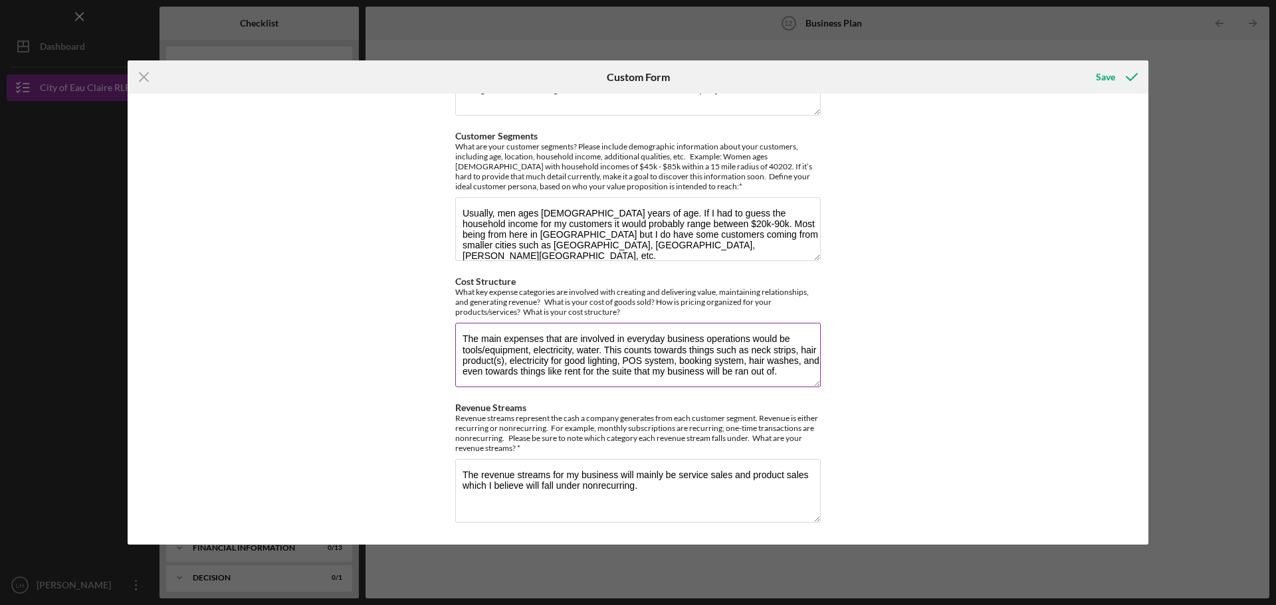
click at [787, 374] on textarea "The main expenses that are involved in everyday business operations would be to…" at bounding box center [637, 355] width 365 height 64
drag, startPoint x: 448, startPoint y: 296, endPoint x: 551, endPoint y: 295, distance: 102.3
click at [551, 295] on div "Value: Why do your customers buy your product? What is the value proposition fo…" at bounding box center [638, 319] width 1020 height 451
click at [510, 294] on div "What key expense categories are involved with creating and delivering value, ma…" at bounding box center [637, 302] width 365 height 30
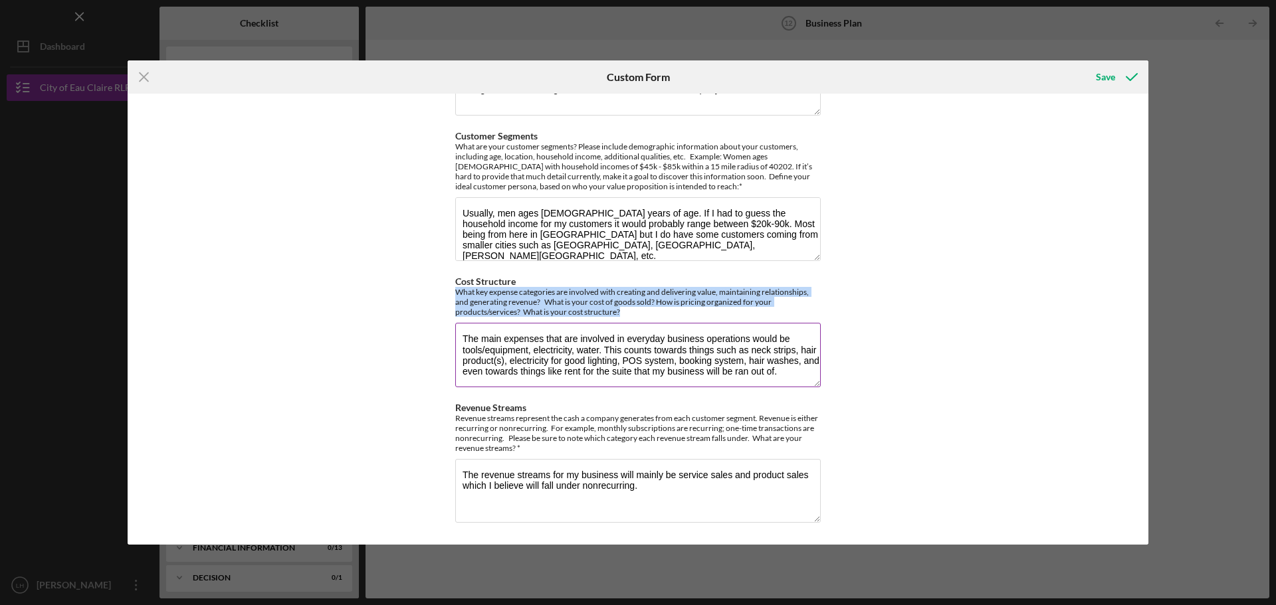
drag, startPoint x: 442, startPoint y: 288, endPoint x: 648, endPoint y: 314, distance: 208.2
click at [648, 314] on div "Value: Why do your customers buy your product? What is the value proposition fo…" at bounding box center [638, 319] width 1020 height 451
click at [675, 312] on div "What key expense categories are involved with creating and delivering value, ma…" at bounding box center [637, 302] width 365 height 30
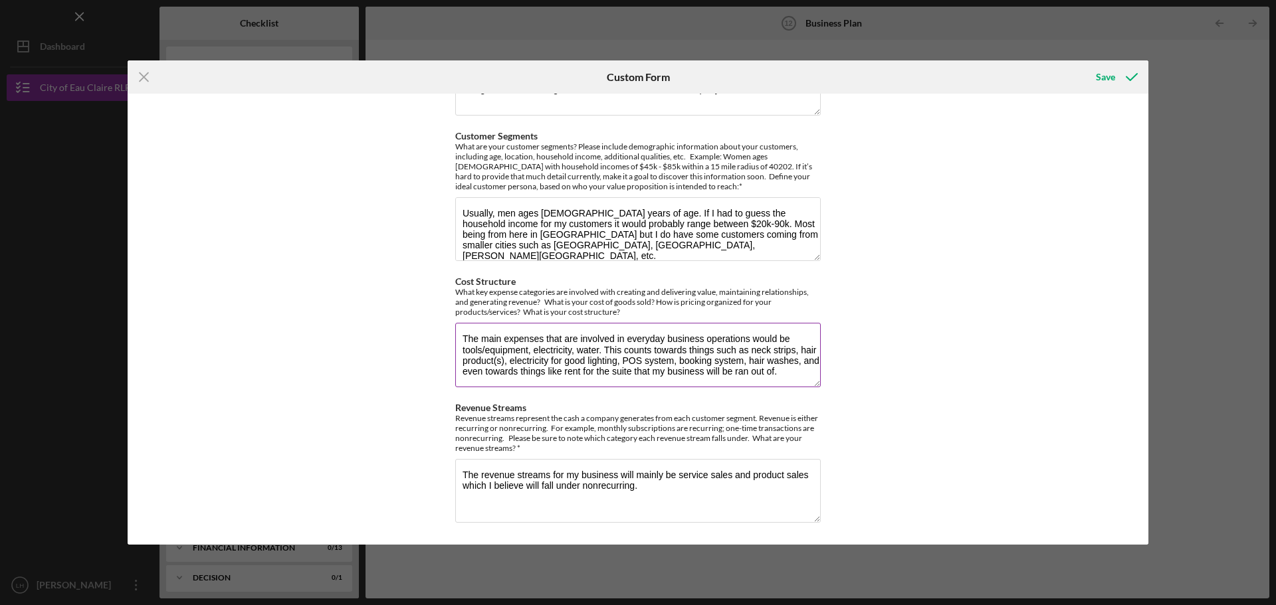
click at [618, 370] on textarea "The main expenses that are involved in everyday business operations would be to…" at bounding box center [637, 355] width 365 height 64
click at [791, 374] on textarea "The main expenses that are involved in everyday business operations would be to…" at bounding box center [637, 355] width 365 height 64
type textarea "The main expenses that are involved in everyday business operations would be to…"
click at [528, 489] on textarea "The revenue streams for my business will mainly be service sales and product sa…" at bounding box center [637, 491] width 365 height 64
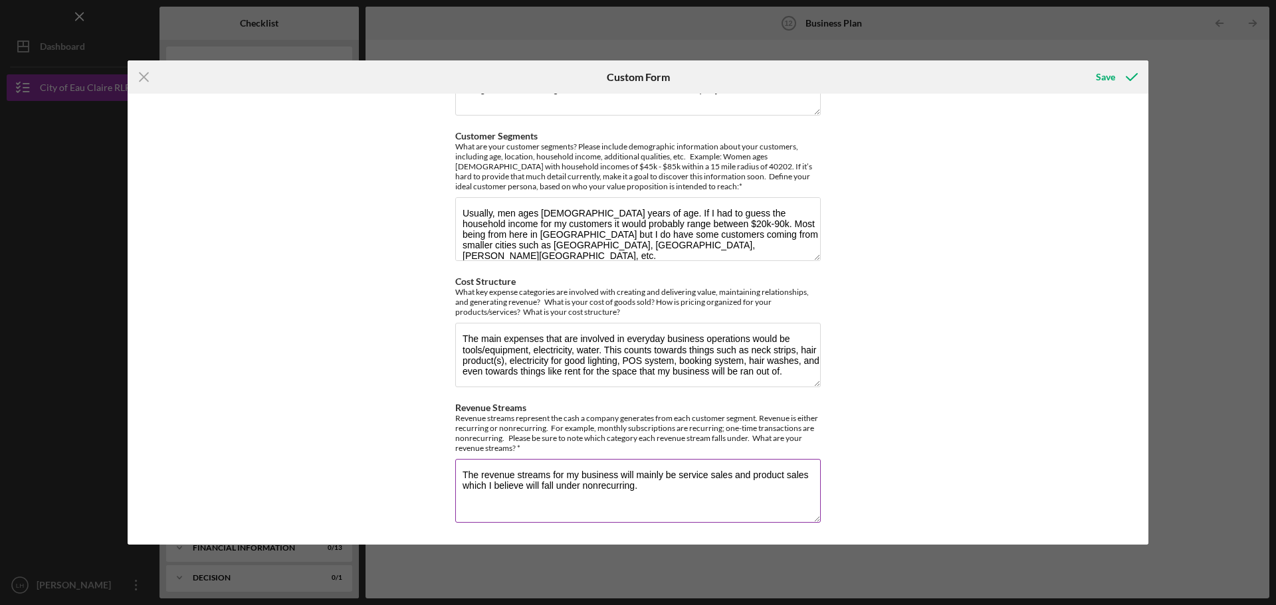
click at [528, 489] on textarea "The revenue streams for my business will mainly be service sales and product sa…" at bounding box center [637, 491] width 365 height 64
click at [696, 489] on textarea "The revenue streams for my business will mainly be service sales and product sa…" at bounding box center [637, 491] width 365 height 64
type textarea "The revenue streams for my business will mainly be service sales and product sa…"
drag, startPoint x: 634, startPoint y: 440, endPoint x: 749, endPoint y: 438, distance: 115.6
click at [749, 438] on div "Revenue streams represent the cash a company generates from each customer segme…" at bounding box center [637, 433] width 365 height 40
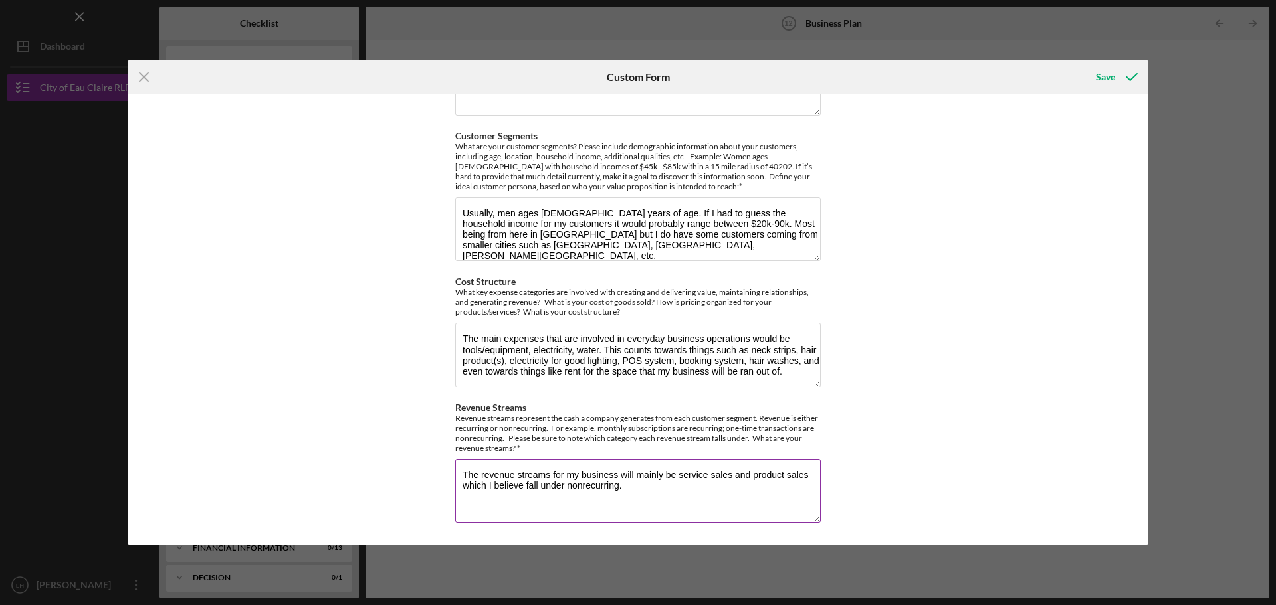
click at [807, 433] on div "Revenue streams represent the cash a company generates from each customer segme…" at bounding box center [637, 433] width 365 height 40
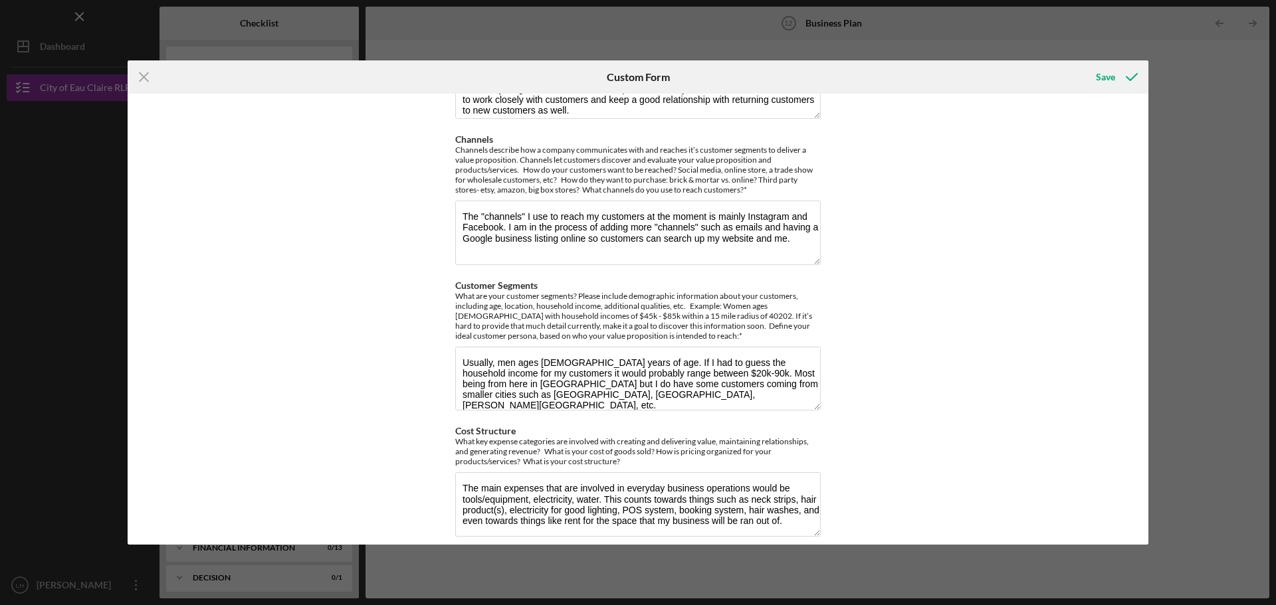
scroll to position [266, 0]
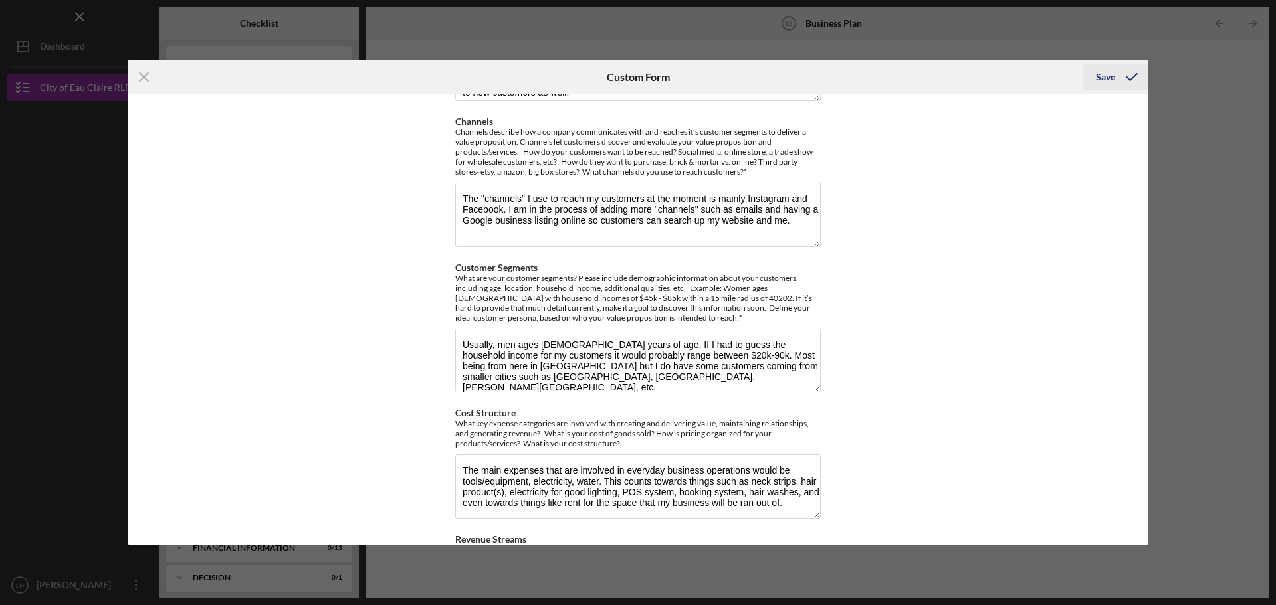
click at [1103, 68] on div "Save" at bounding box center [1104, 77] width 19 height 27
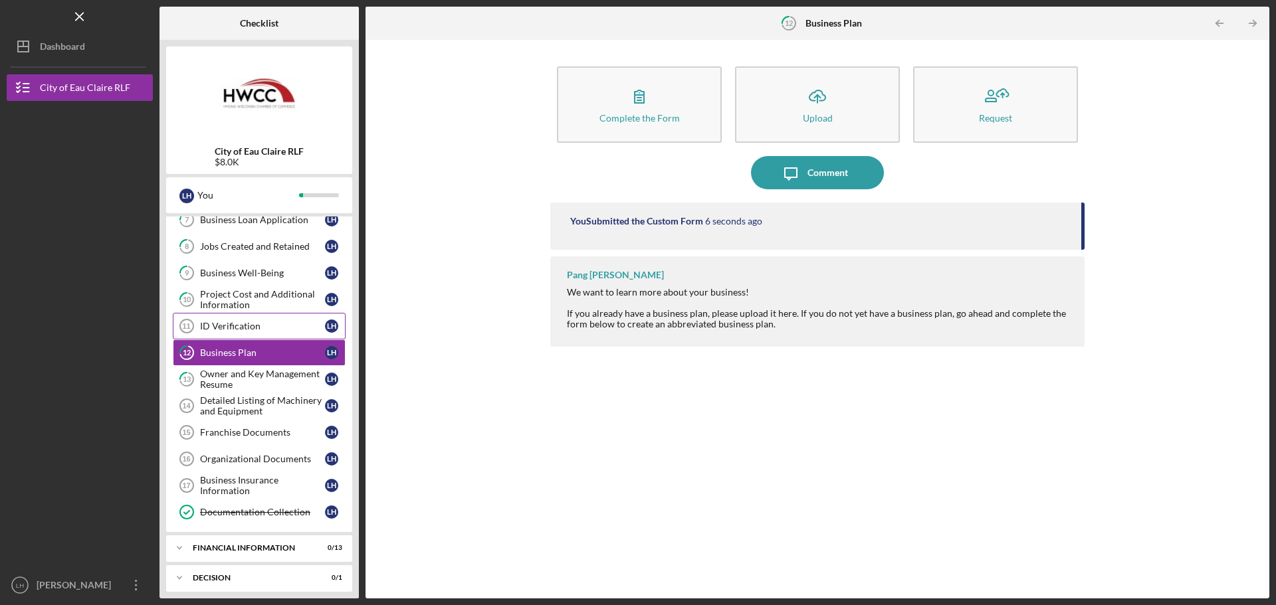
click at [248, 334] on link "ID Verification 11 ID Verification L H" at bounding box center [259, 326] width 173 height 27
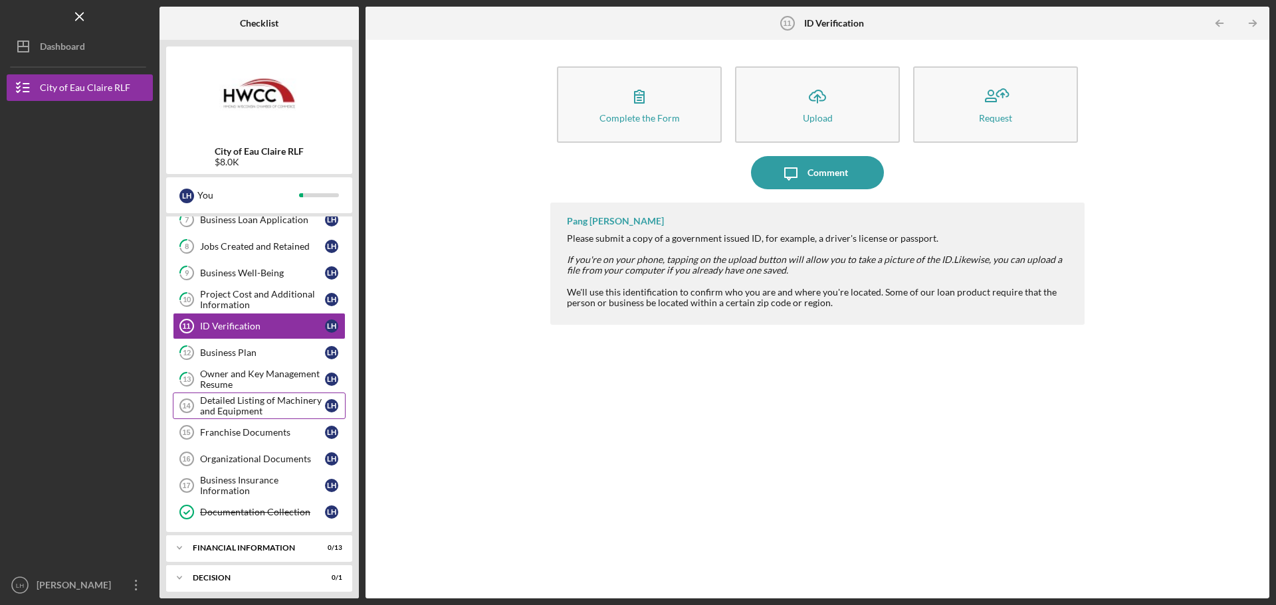
click at [254, 402] on div "Detailed Listing of Machinery and Equipment" at bounding box center [262, 405] width 125 height 21
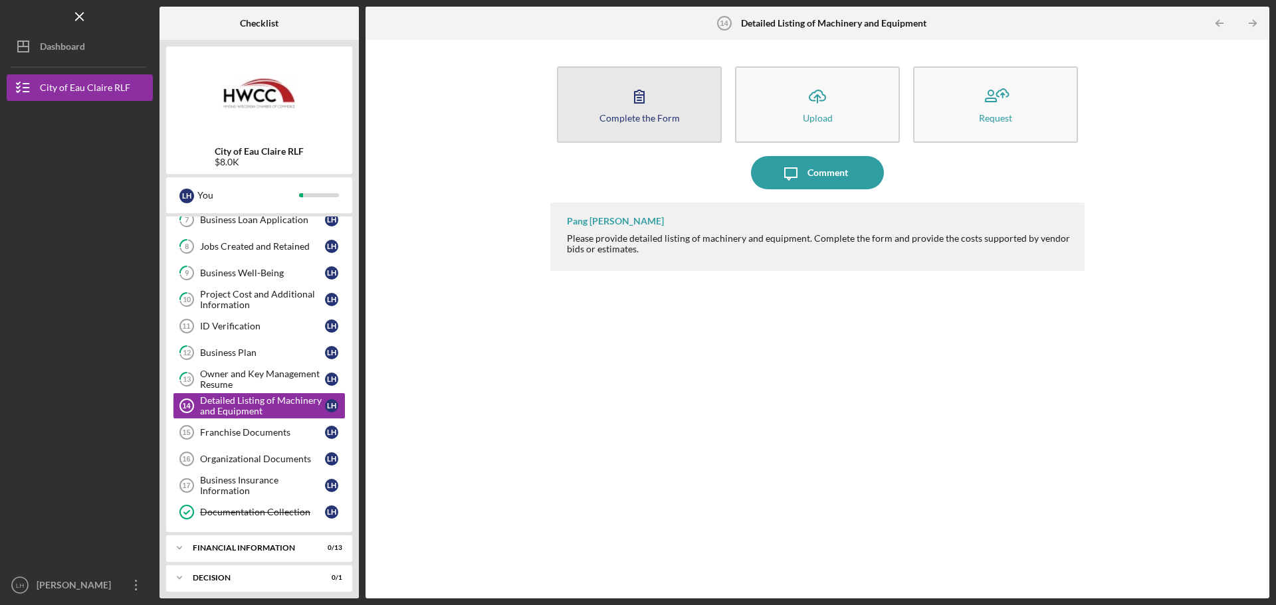
click at [662, 106] on button "Complete the Form Form" at bounding box center [639, 104] width 165 height 76
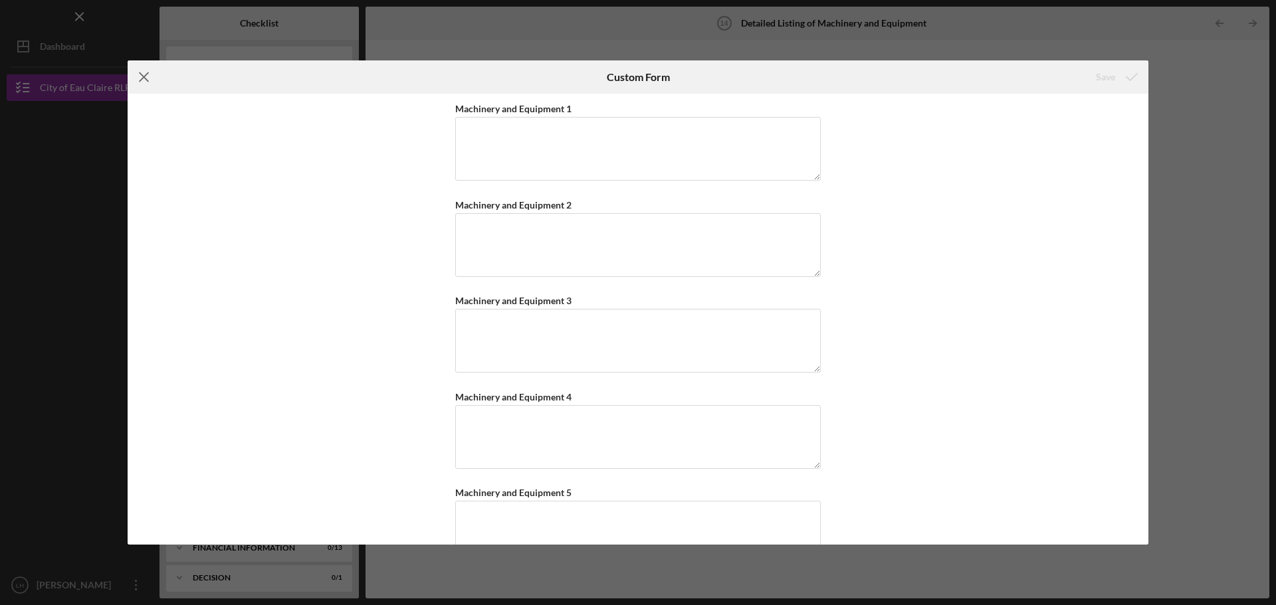
click at [145, 79] on line at bounding box center [144, 77] width 9 height 9
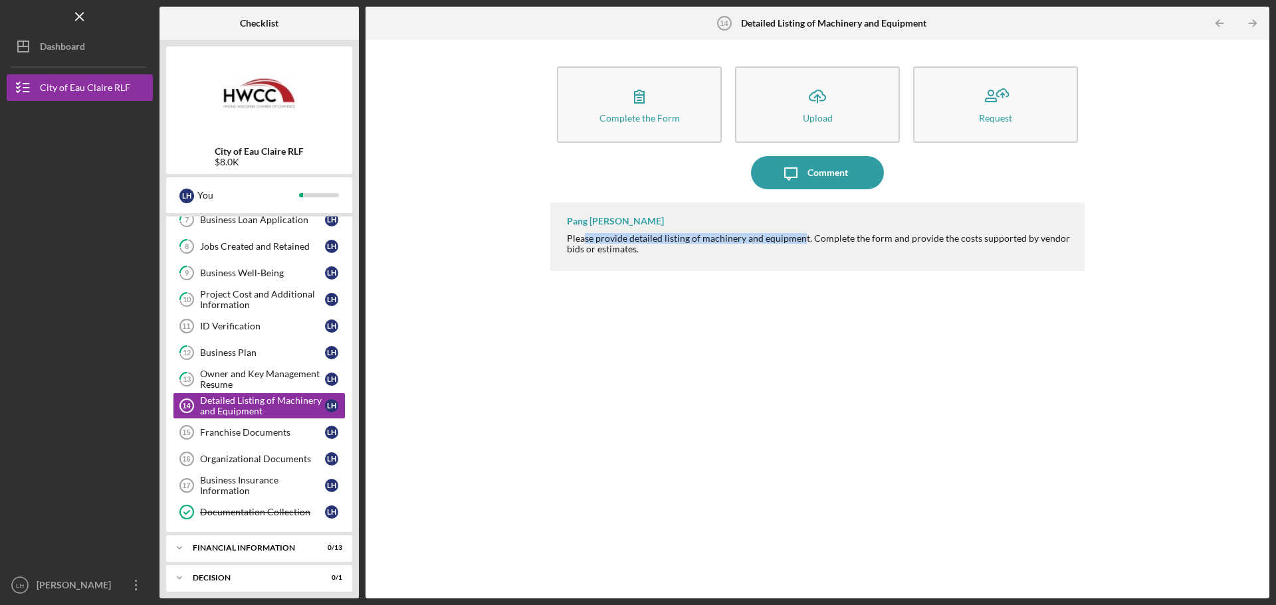
drag, startPoint x: 585, startPoint y: 235, endPoint x: 802, endPoint y: 235, distance: 216.6
click at [802, 235] on div "Please provide detailed listing of machinery and equipment. Complete the form a…" at bounding box center [819, 243] width 504 height 21
click at [844, 240] on div "Please provide detailed listing of machinery and equipment. Complete the form a…" at bounding box center [819, 243] width 504 height 21
drag, startPoint x: 566, startPoint y: 235, endPoint x: 870, endPoint y: 252, distance: 304.8
click at [870, 252] on div "Pang [PERSON_NAME] Please provide detailed listing of machinery and equipment. …" at bounding box center [817, 237] width 534 height 68
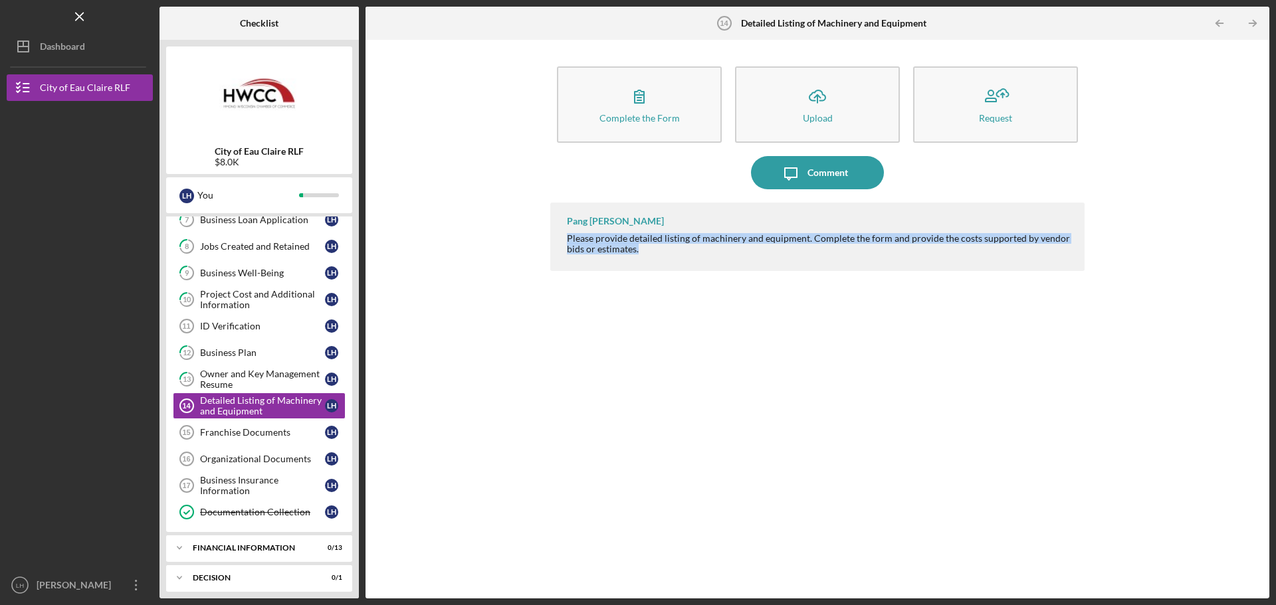
click at [870, 252] on div "Please provide detailed listing of machinery and equipment. Complete the form a…" at bounding box center [819, 243] width 504 height 21
drag, startPoint x: 874, startPoint y: 238, endPoint x: 1008, endPoint y: 242, distance: 134.9
click at [1008, 242] on div "Please provide detailed listing of machinery and equipment. Complete the form a…" at bounding box center [819, 243] width 504 height 21
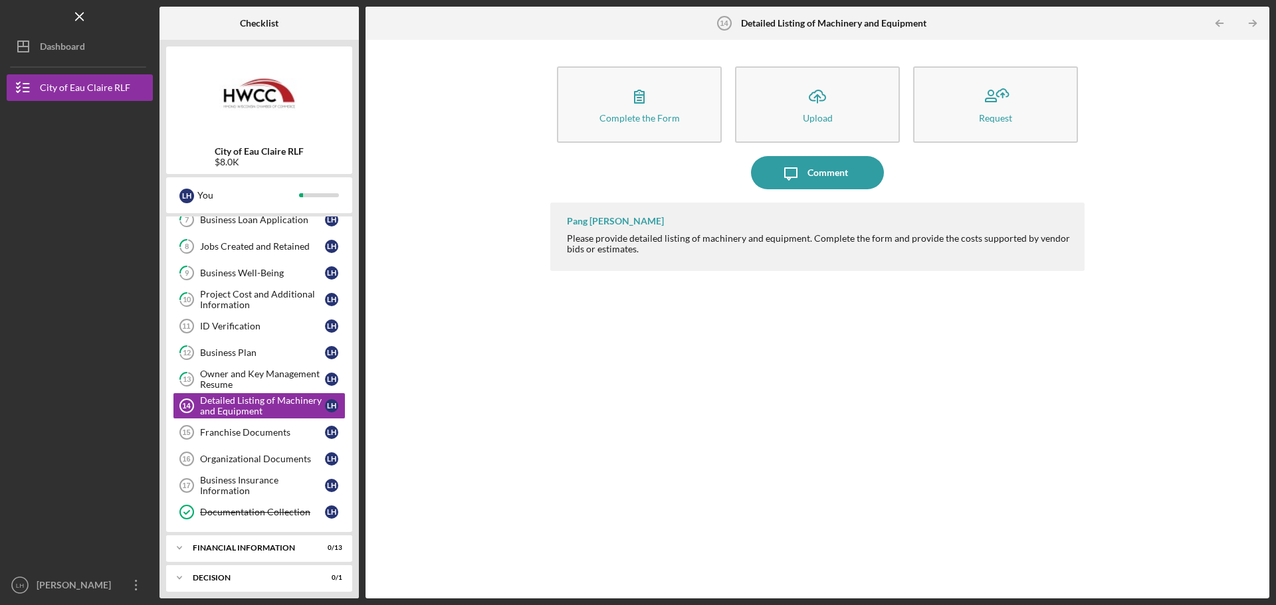
click at [1058, 242] on div "Please provide detailed listing of machinery and equipment. Complete the form a…" at bounding box center [819, 243] width 504 height 21
drag, startPoint x: 810, startPoint y: 240, endPoint x: 917, endPoint y: 237, distance: 107.0
click at [917, 237] on div "Please provide detailed listing of machinery and equipment. Complete the form a…" at bounding box center [819, 243] width 504 height 21
click at [977, 242] on div "Please provide detailed listing of machinery and equipment. Complete the form a…" at bounding box center [819, 243] width 504 height 21
drag, startPoint x: 848, startPoint y: 241, endPoint x: 1020, endPoint y: 242, distance: 172.7
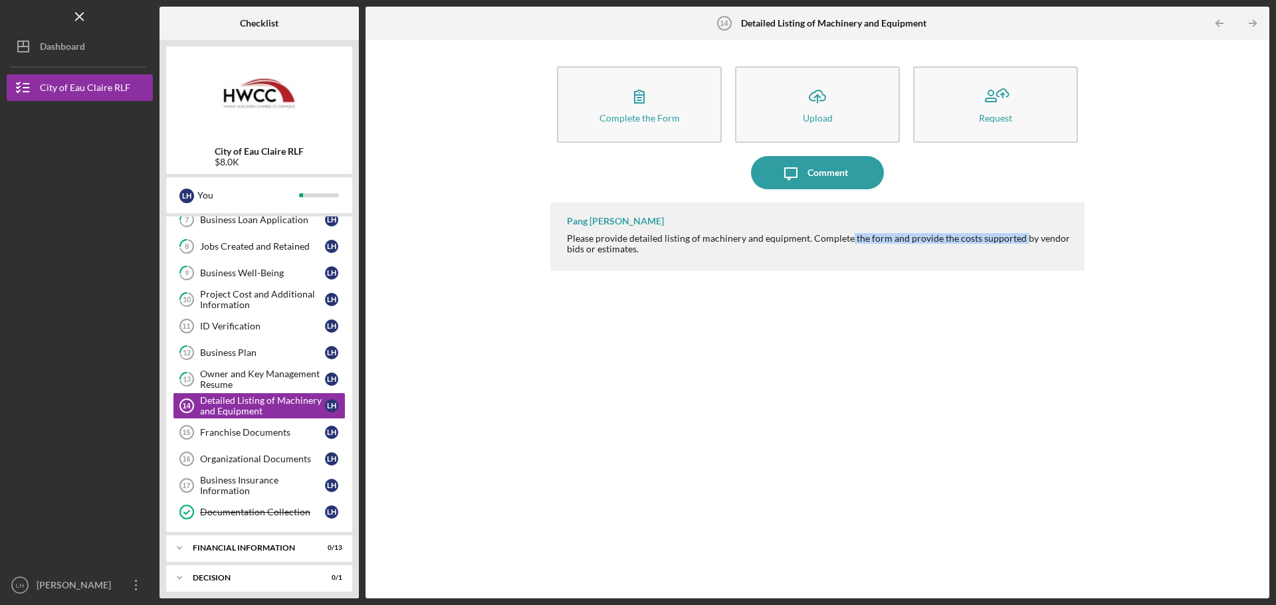
click at [1020, 242] on div "Please provide detailed listing of machinery and equipment. Complete the form a…" at bounding box center [819, 243] width 504 height 21
click at [1046, 246] on div "Please provide detailed listing of machinery and equipment. Complete the form a…" at bounding box center [819, 243] width 504 height 21
drag, startPoint x: 646, startPoint y: 248, endPoint x: 565, endPoint y: 237, distance: 81.8
click at [565, 237] on div "Pang [PERSON_NAME] Please provide detailed listing of machinery and equipment. …" at bounding box center [817, 237] width 534 height 68
click at [971, 244] on div "Please provide detailed listing of machinery and equipment. Complete the form a…" at bounding box center [819, 243] width 504 height 21
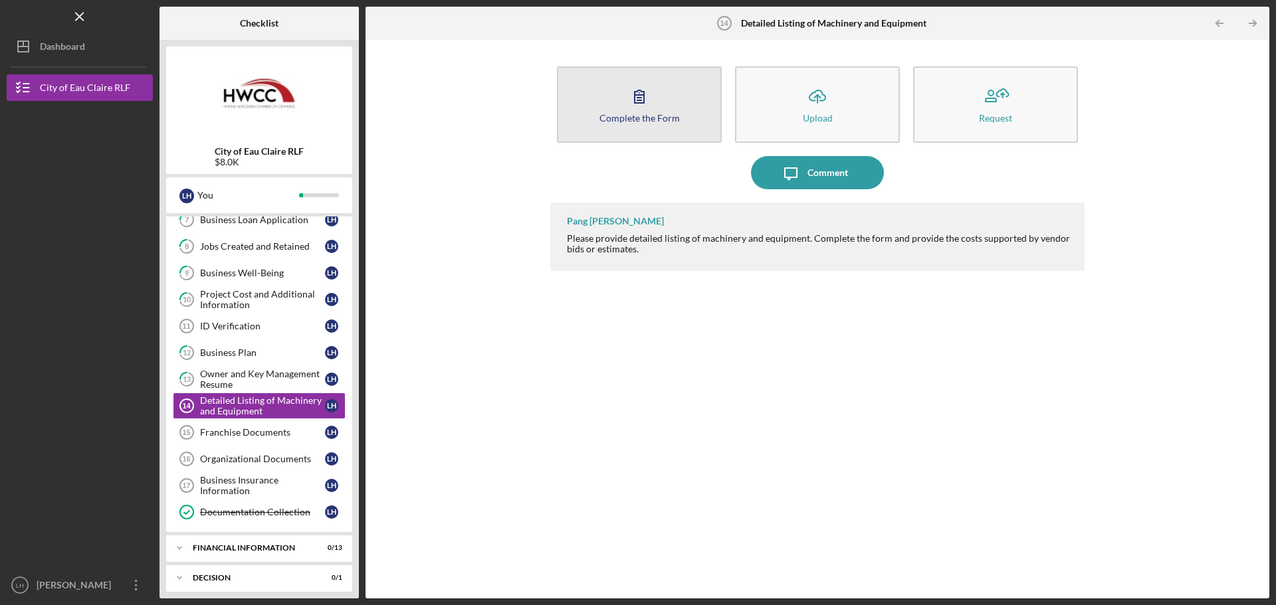
click at [651, 138] on button "Complete the Form Form" at bounding box center [639, 104] width 165 height 76
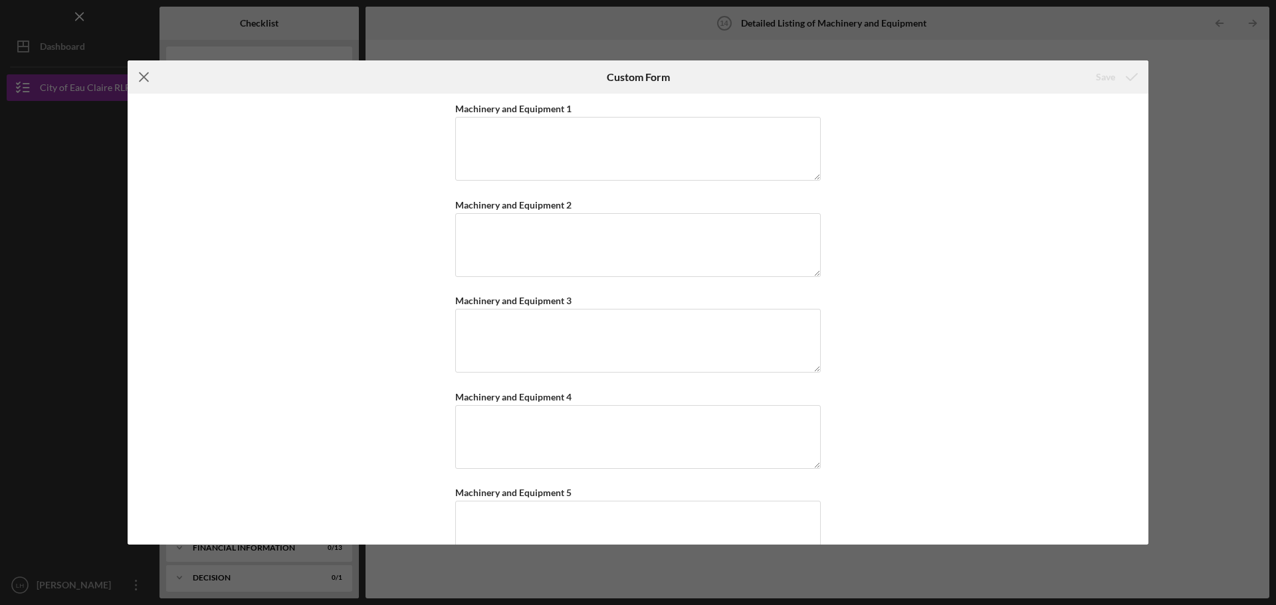
click at [147, 72] on icon "Icon/Menu Close" at bounding box center [144, 76] width 33 height 33
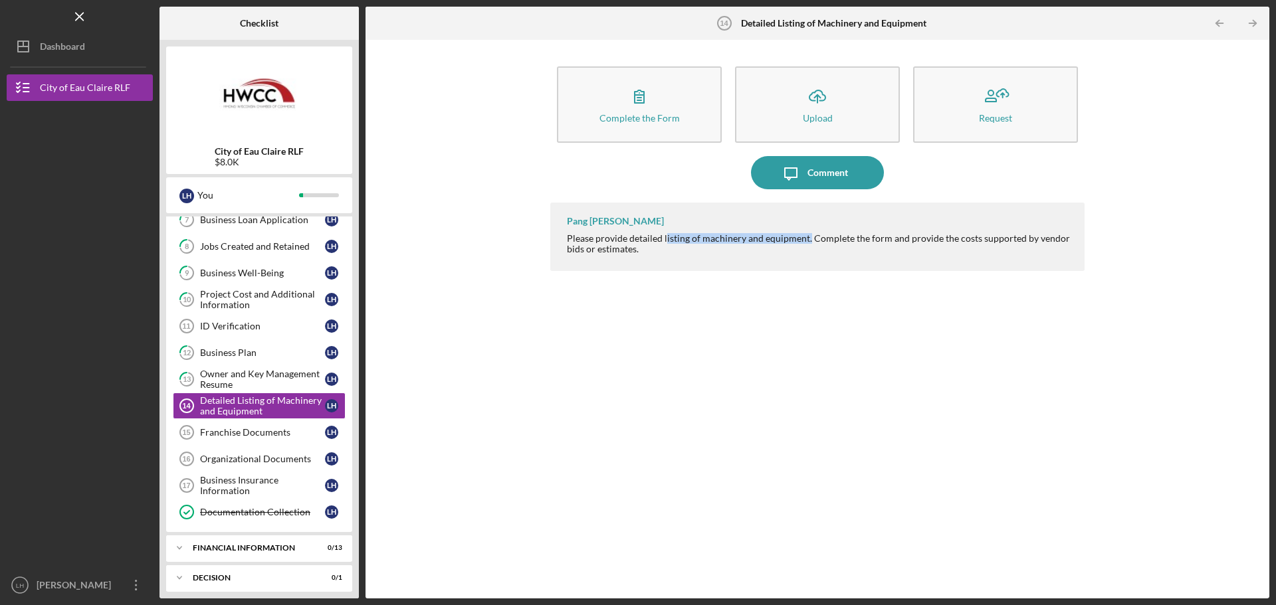
drag, startPoint x: 666, startPoint y: 235, endPoint x: 807, endPoint y: 235, distance: 140.8
click at [807, 235] on div "Please provide detailed listing of machinery and equipment. Complete the form a…" at bounding box center [819, 243] width 504 height 21
click at [848, 246] on div "Please provide detailed listing of machinery and equipment. Complete the form a…" at bounding box center [819, 243] width 504 height 21
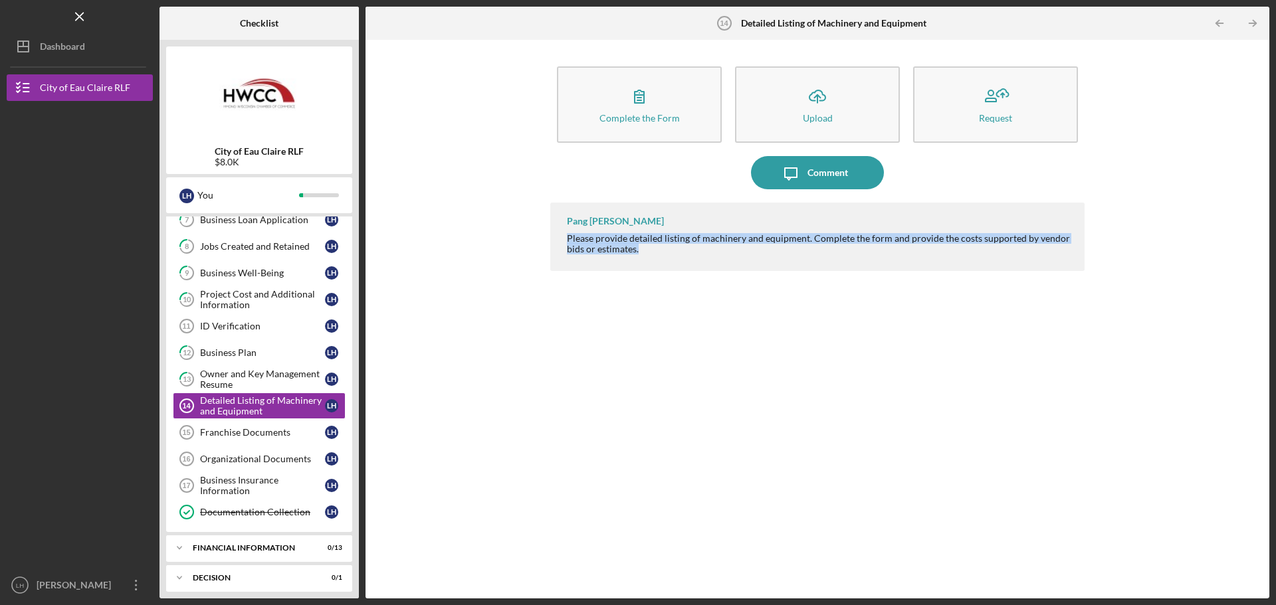
click at [848, 246] on div "Please provide detailed listing of machinery and equipment. Complete the form a…" at bounding box center [819, 243] width 504 height 21
click at [814, 248] on div "Please provide detailed listing of machinery and equipment. Complete the form a…" at bounding box center [819, 243] width 504 height 21
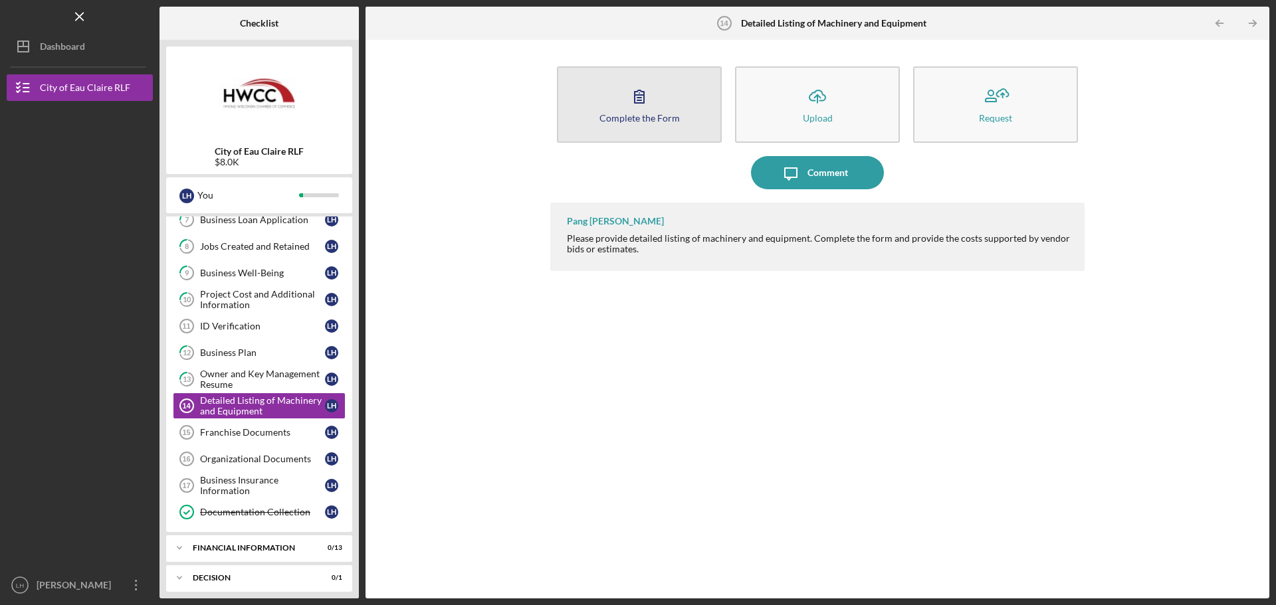
click at [617, 83] on button "Complete the Form Form" at bounding box center [639, 104] width 165 height 76
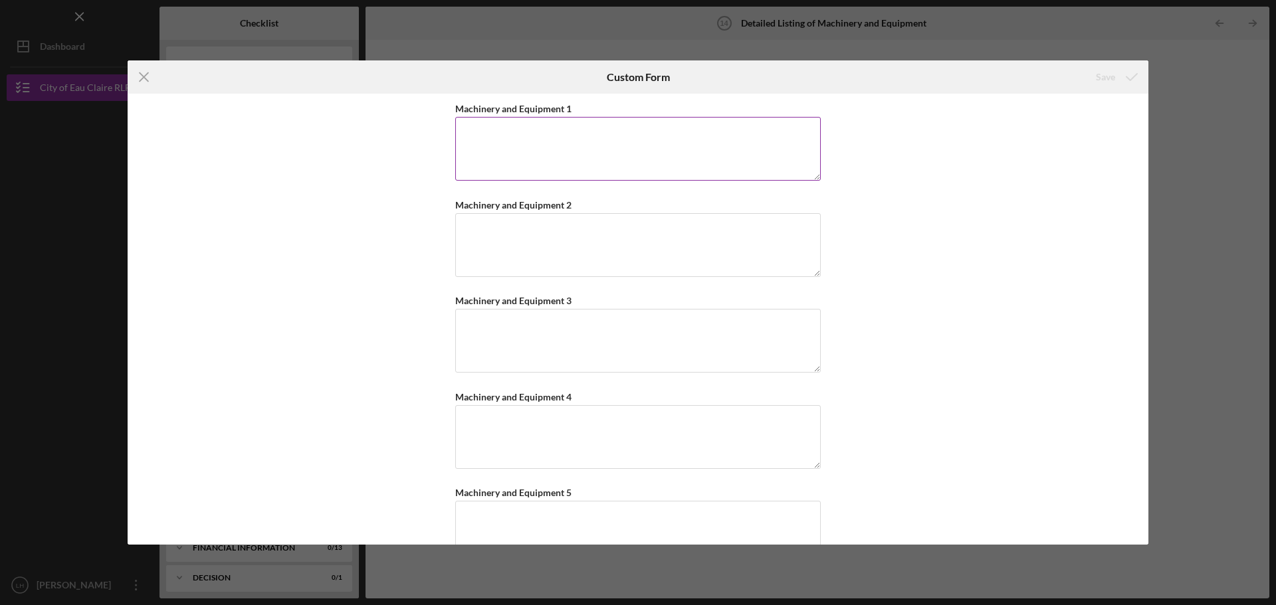
click at [539, 153] on textarea "Machinery and Equipment 1" at bounding box center [637, 149] width 365 height 64
type textarea "Cutting tools: Clipper Trimmer Foil [PERSON_NAME] Straight razor Shears/scissors"
drag, startPoint x: 702, startPoint y: 62, endPoint x: 703, endPoint y: 89, distance: 26.6
click at [703, 89] on div "Custom Form" at bounding box center [638, 76] width 340 height 33
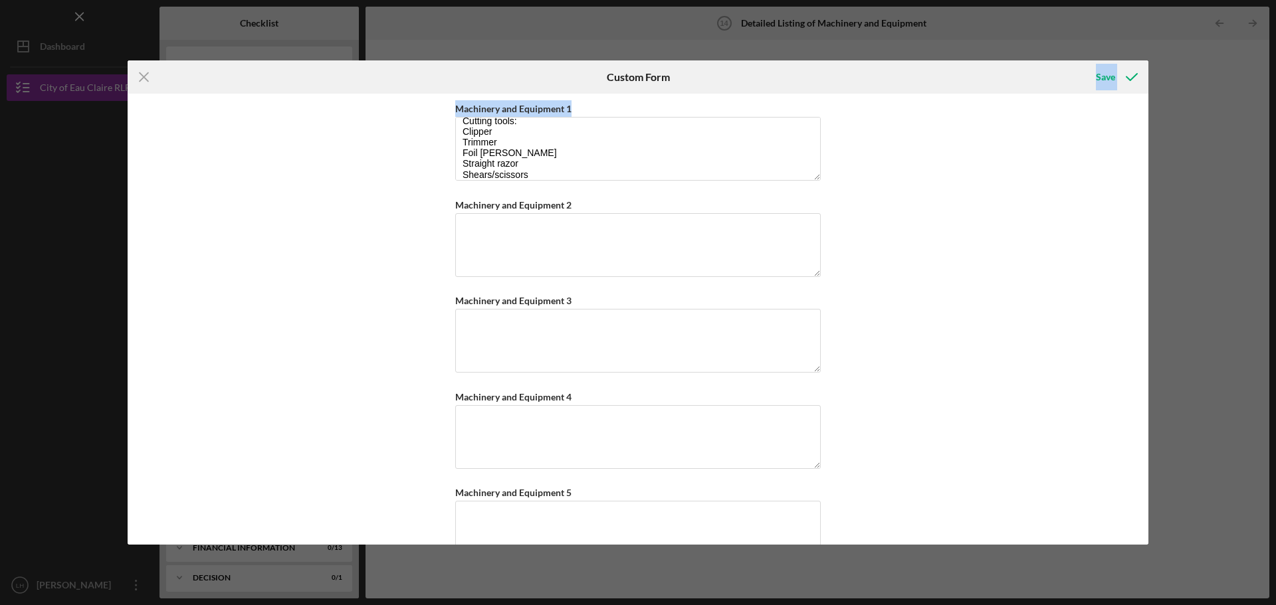
drag, startPoint x: 713, startPoint y: 82, endPoint x: 706, endPoint y: 100, distance: 19.0
click at [706, 99] on form "Icon/Menu Close Custom Form Save Machinery and Equipment 1 Cutting tools: Clipp…" at bounding box center [638, 302] width 1020 height 484
click at [626, 138] on textarea "Cutting tools: Clipper Trimmer Foil [PERSON_NAME] Straight razor Shears/scissors" at bounding box center [637, 149] width 365 height 64
drag, startPoint x: 544, startPoint y: 171, endPoint x: 462, endPoint y: 120, distance: 97.3
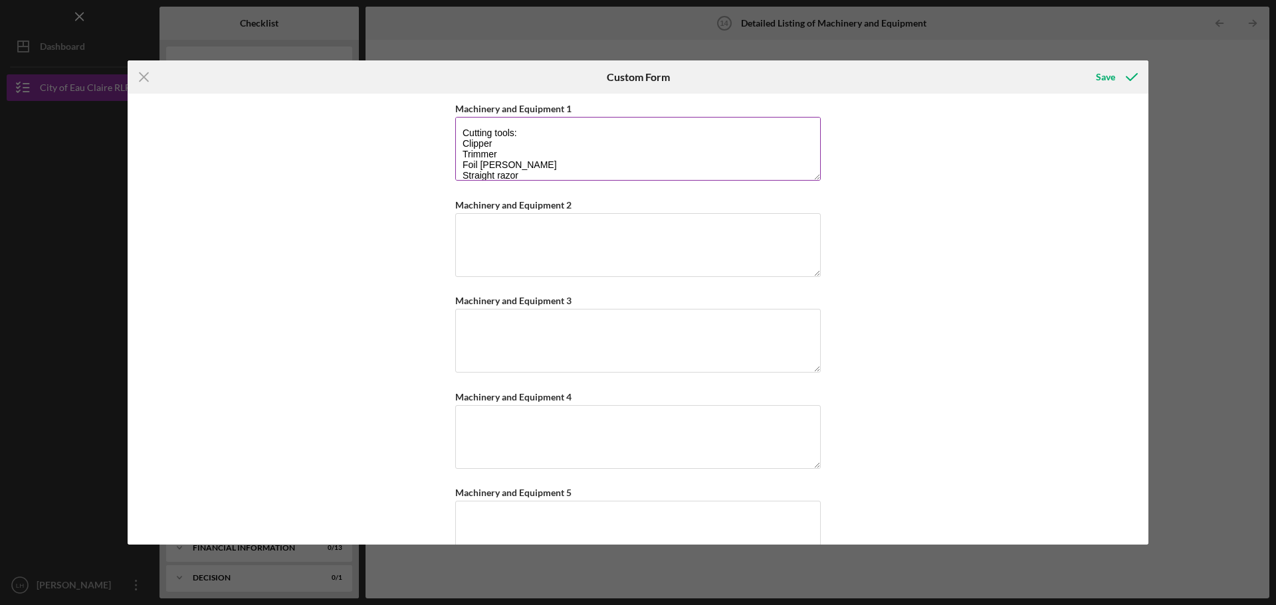
click at [462, 120] on textarea "Cutting tools: Clipper Trimmer Foil [PERSON_NAME] Straight razor Shears/scissors" at bounding box center [637, 149] width 365 height 64
click at [147, 77] on icon "Icon/Menu Close" at bounding box center [144, 76] width 33 height 33
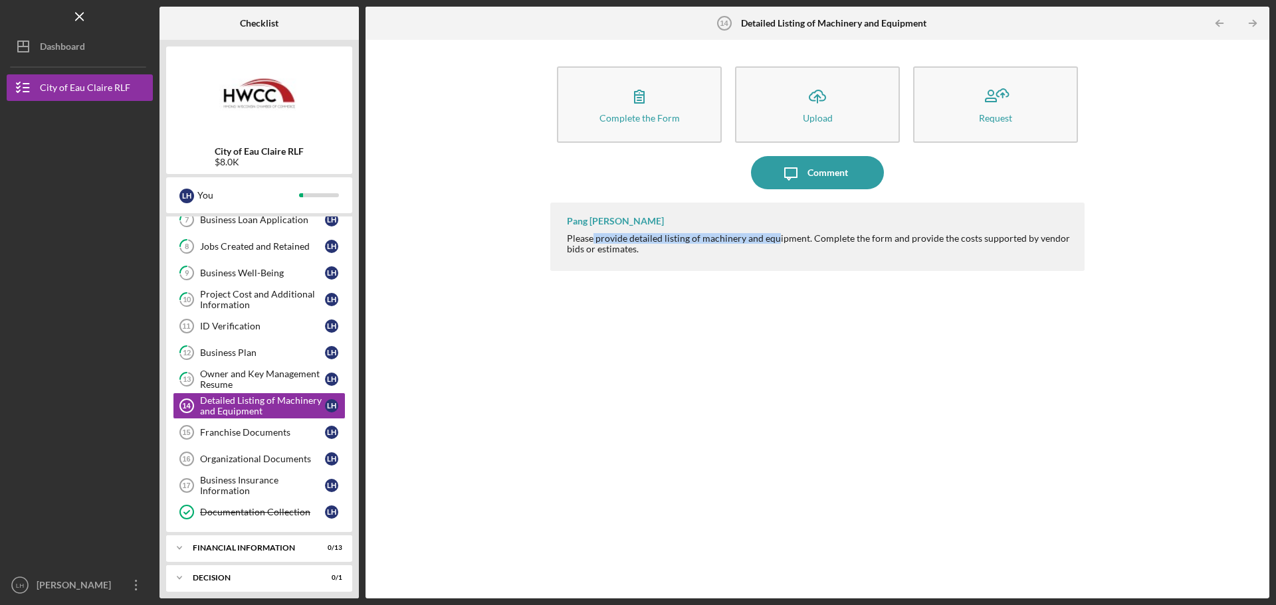
drag, startPoint x: 593, startPoint y: 240, endPoint x: 775, endPoint y: 239, distance: 182.0
click at [775, 239] on div "Please provide detailed listing of machinery and equipment. Complete the form a…" at bounding box center [819, 243] width 504 height 21
click at [805, 243] on div "Please provide detailed listing of machinery and equipment. Complete the form a…" at bounding box center [819, 243] width 504 height 21
drag, startPoint x: 798, startPoint y: 235, endPoint x: 990, endPoint y: 244, distance: 192.2
click at [982, 244] on div "Please provide detailed listing of machinery and equipment. Complete the form a…" at bounding box center [819, 243] width 504 height 21
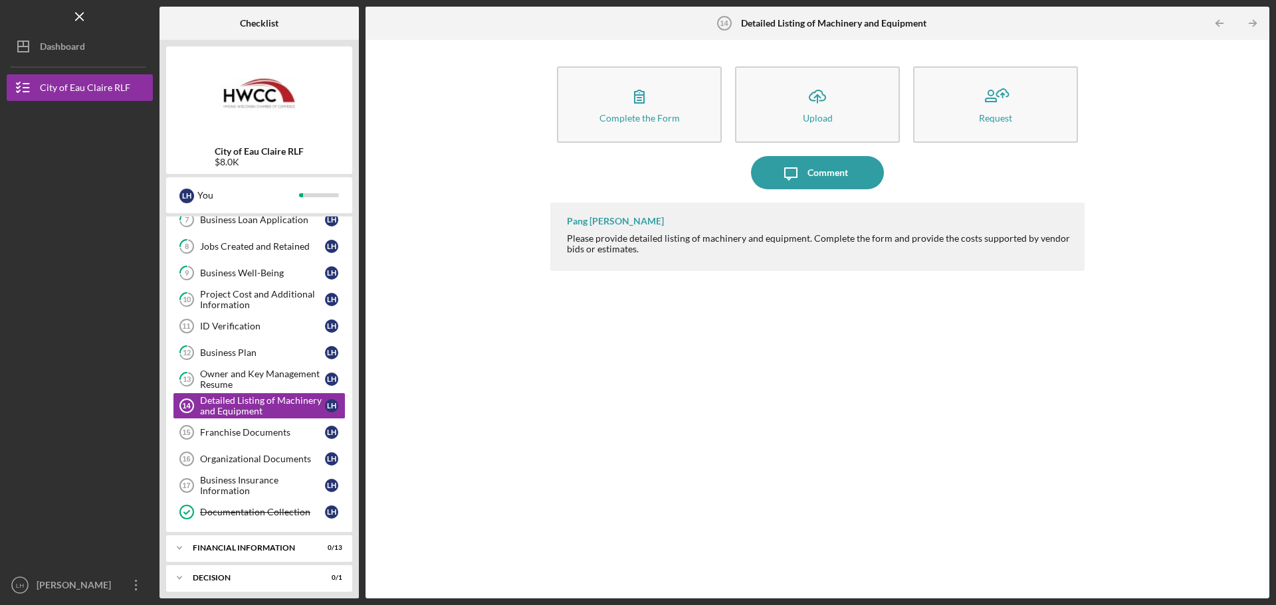
click at [1028, 240] on div "Please provide detailed listing of machinery and equipment. Complete the form a…" at bounding box center [819, 243] width 504 height 21
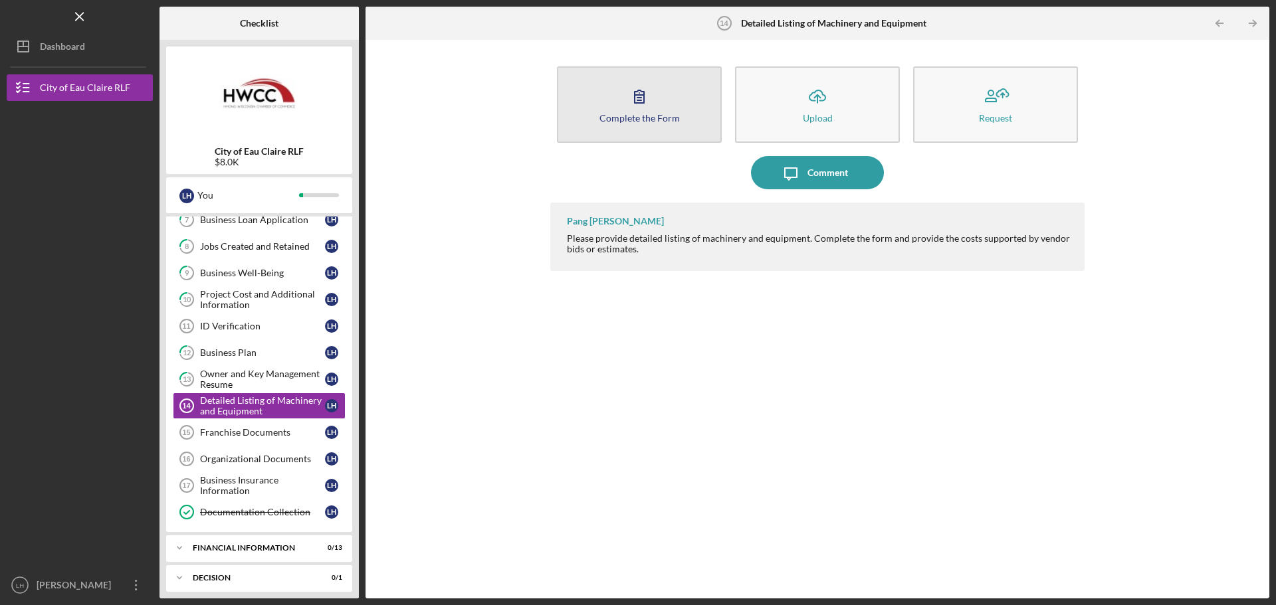
click at [661, 96] on button "Complete the Form Form" at bounding box center [639, 104] width 165 height 76
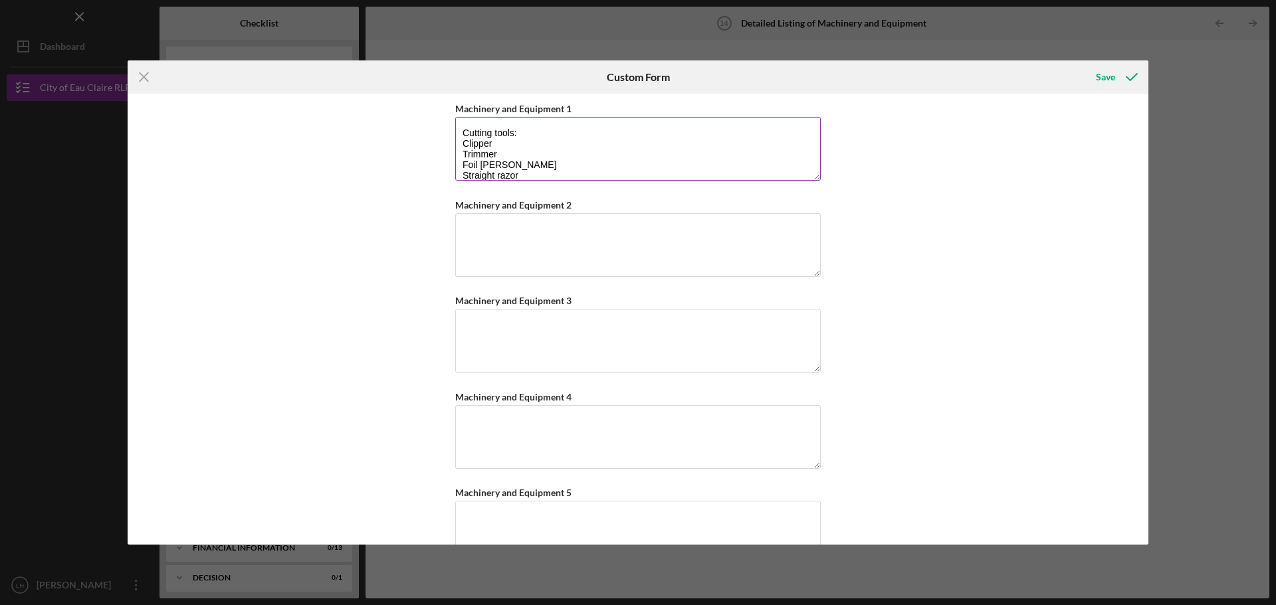
click at [529, 138] on textarea "Cutting tools: Clipper Trimmer Foil [PERSON_NAME] Straight razor Shears/scissors" at bounding box center [637, 149] width 365 height 64
click at [526, 149] on textarea "Cutting tools: Clipper Trimmer Foil [PERSON_NAME] Straight razor Shears/scissors" at bounding box center [637, 149] width 365 height 64
click at [525, 142] on textarea "Cutting tools: Clipper Trimmer Foil [PERSON_NAME] Straight razor Shears/scissors" at bounding box center [637, 149] width 365 height 64
click at [504, 144] on textarea "Cutting tools: Clipper - @270 Trimmer Foil [PERSON_NAME] Straight razor Shears/…" at bounding box center [637, 149] width 365 height 64
click at [518, 156] on textarea "Cutting tools: Clipper - $270 Trimmer Foil [PERSON_NAME] Straight razor Shears/…" at bounding box center [637, 149] width 365 height 64
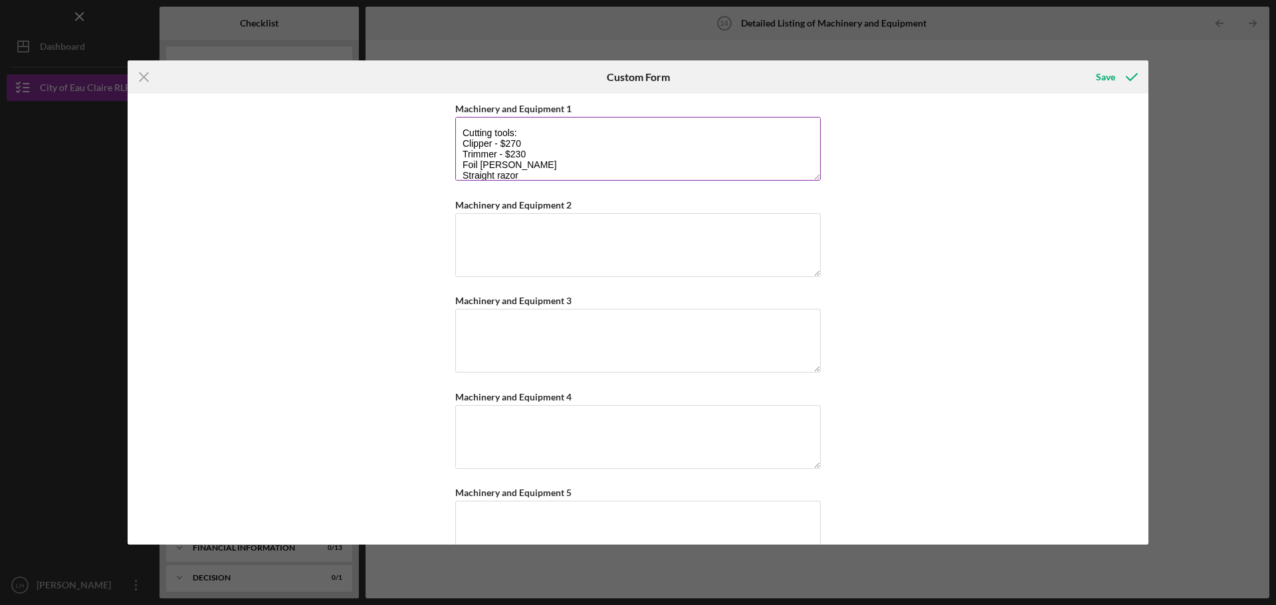
click at [547, 161] on textarea "Cutting tools: Clipper - $270 Trimmer - $230 Foil [PERSON_NAME] Straight razor …" at bounding box center [637, 149] width 365 height 64
click at [569, 154] on textarea "Cutting tools: Clipper - $270 Trimmer - $230 Foil [PERSON_NAME] - $200 Straight…" at bounding box center [637, 149] width 365 height 64
click at [567, 168] on textarea "Cutting tools: Clipper - $270 Trimmer - $230 Foil [PERSON_NAME] - $200 Straight…" at bounding box center [637, 149] width 365 height 64
type textarea "Cutting tools: Clipper - $270 Trimmer - $230 Foil [PERSON_NAME] - $200 Straight…"
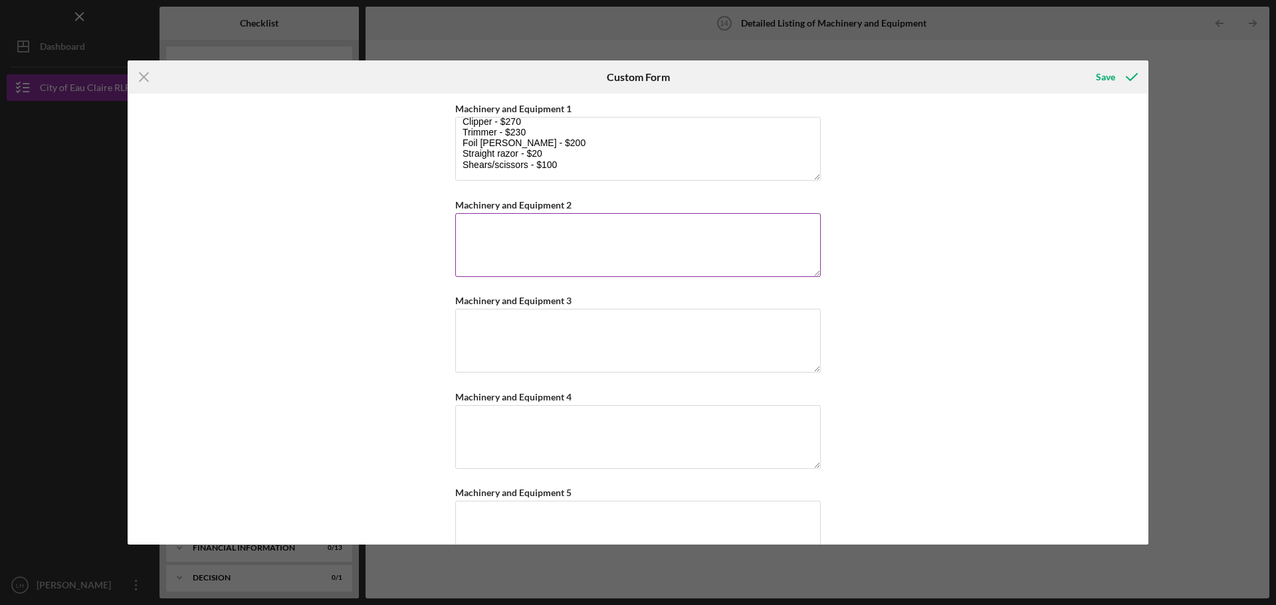
click at [555, 231] on textarea "Machinery and Equipment 2" at bounding box center [637, 245] width 365 height 64
drag, startPoint x: 486, startPoint y: 235, endPoint x: 478, endPoint y: 235, distance: 7.3
drag, startPoint x: 478, startPoint y: 235, endPoint x: 474, endPoint y: 227, distance: 8.3
click at [607, 228] on textarea "Furniture & work station:" at bounding box center [637, 245] width 365 height 64
click at [516, 241] on textarea "Furniture & work station:" at bounding box center [637, 245] width 365 height 64
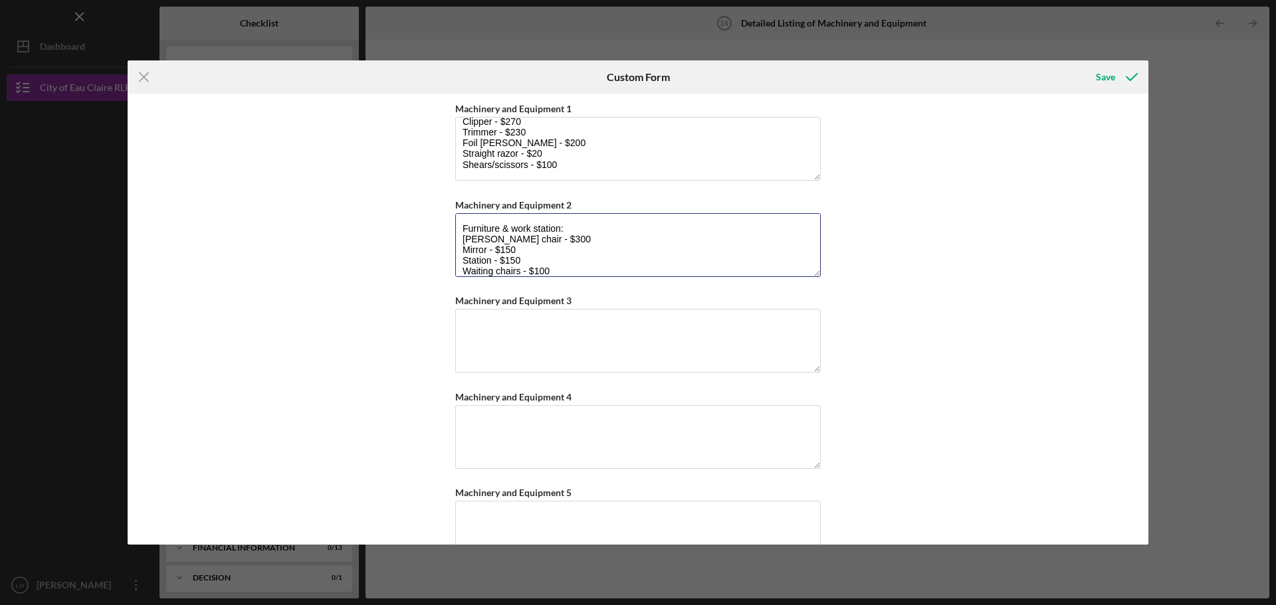
scroll to position [12, 0]
type textarea "Furniture & work station: [PERSON_NAME] chair - $300 Mirror - $150 Station - $1…"
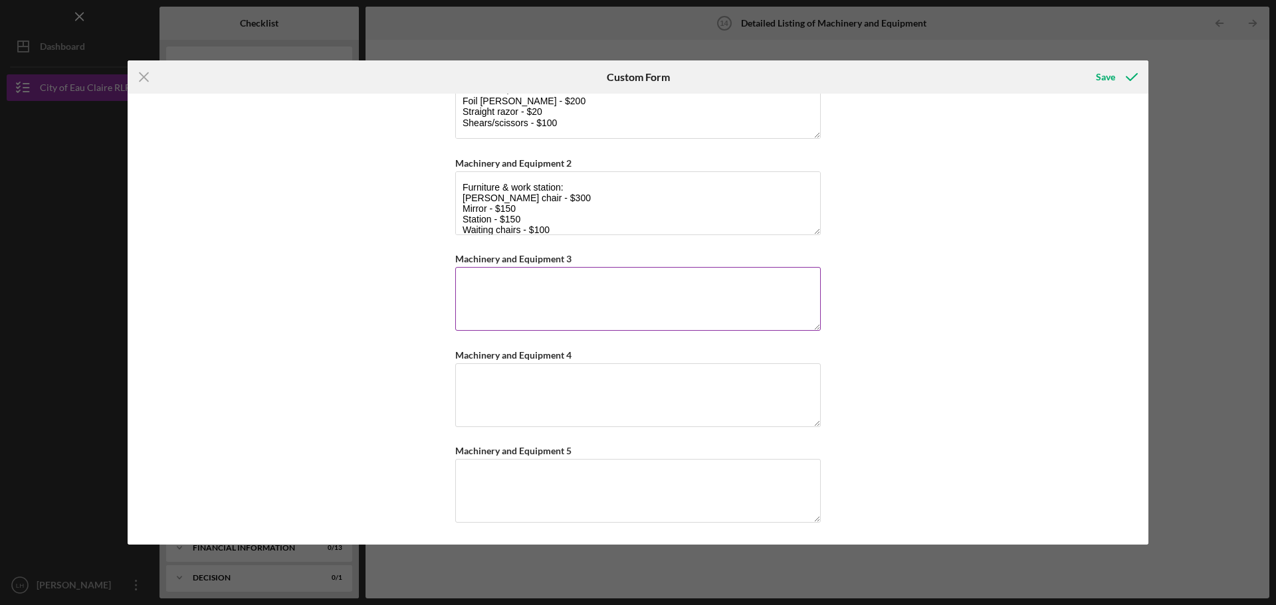
click at [482, 287] on textarea "Machinery and Equipment 3" at bounding box center [637, 299] width 365 height 64
click at [145, 75] on line at bounding box center [144, 77] width 9 height 9
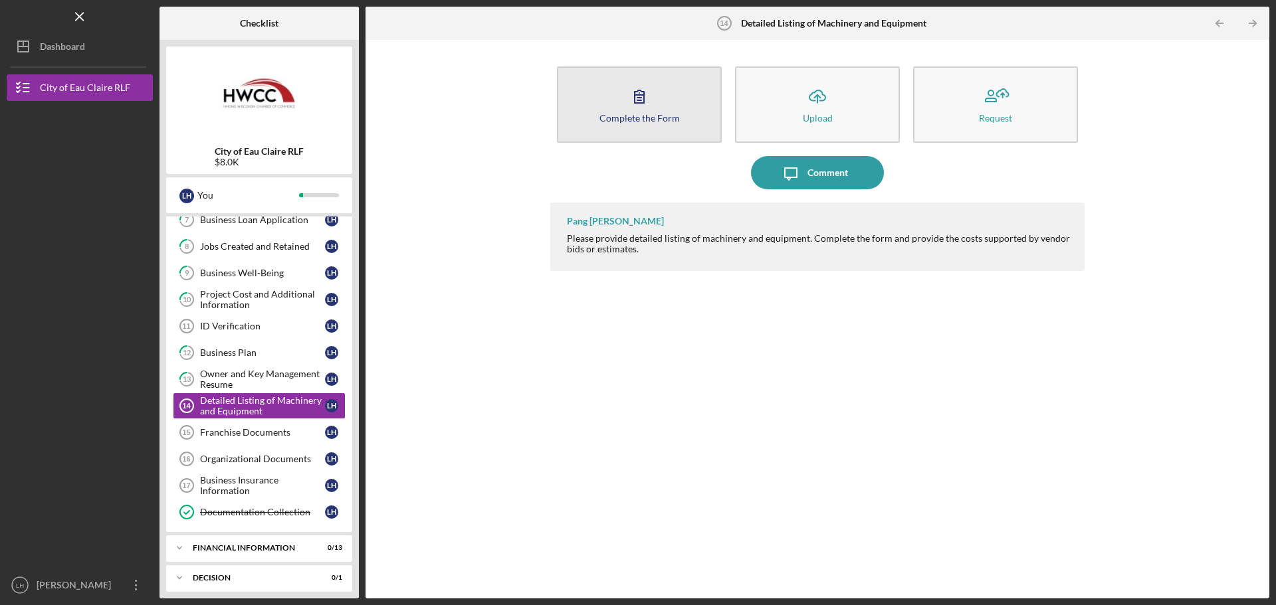
click at [671, 104] on button "Complete the Form Form" at bounding box center [639, 104] width 165 height 76
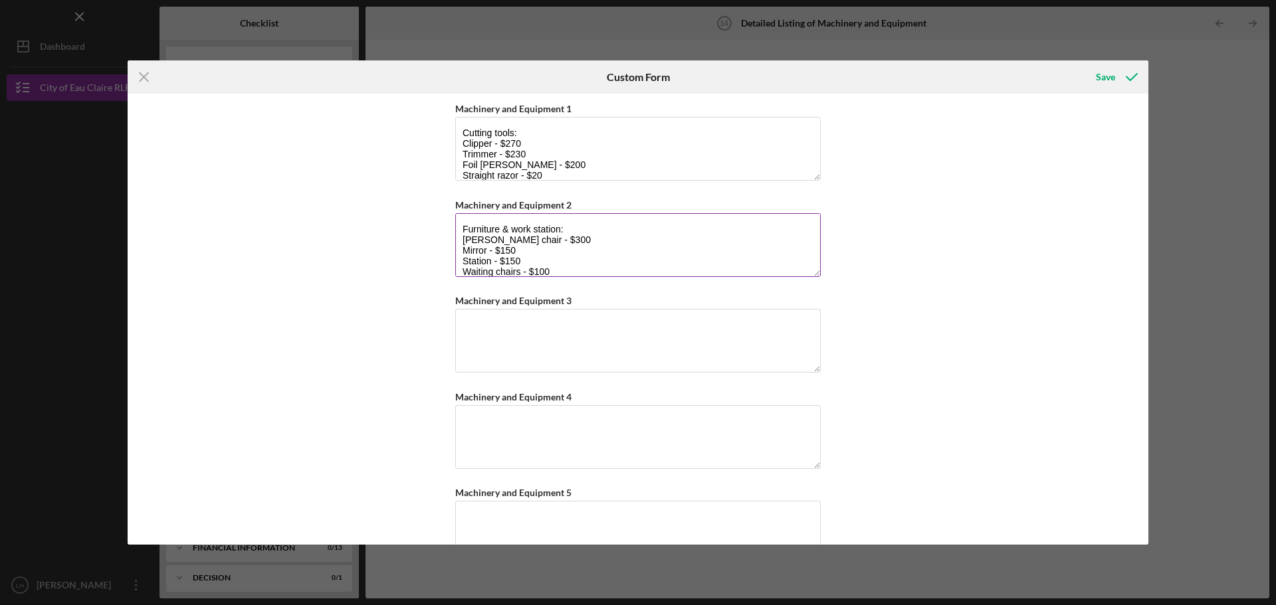
scroll to position [21, 0]
click at [521, 338] on textarea "Machinery and Equipment 3" at bounding box center [637, 341] width 365 height 64
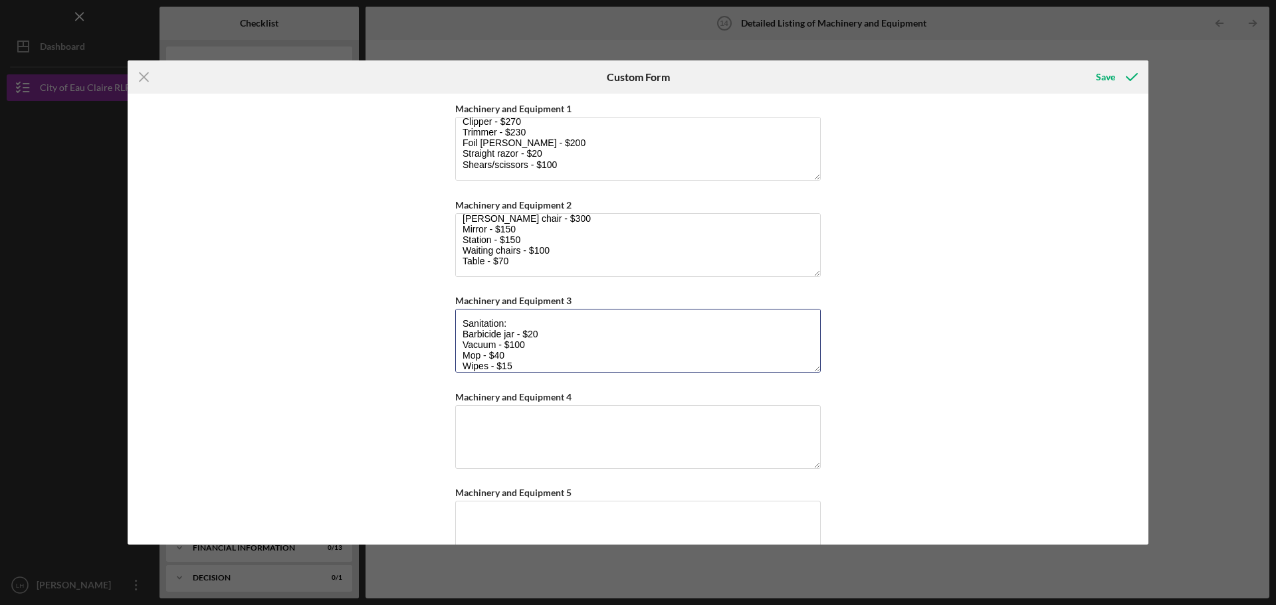
scroll to position [12, 0]
click at [541, 326] on textarea "Sanitation: Barbicide jar - $20 Vacuum - $100 Mop - $40 Wipes - $15" at bounding box center [637, 341] width 365 height 64
drag, startPoint x: 541, startPoint y: 314, endPoint x: 460, endPoint y: 359, distance: 93.0
click at [461, 359] on textarea "Sanitation: Barbicide jar - $20 Barbicide chemical - $20 Neck duster - $15 Vacu…" at bounding box center [637, 341] width 365 height 64
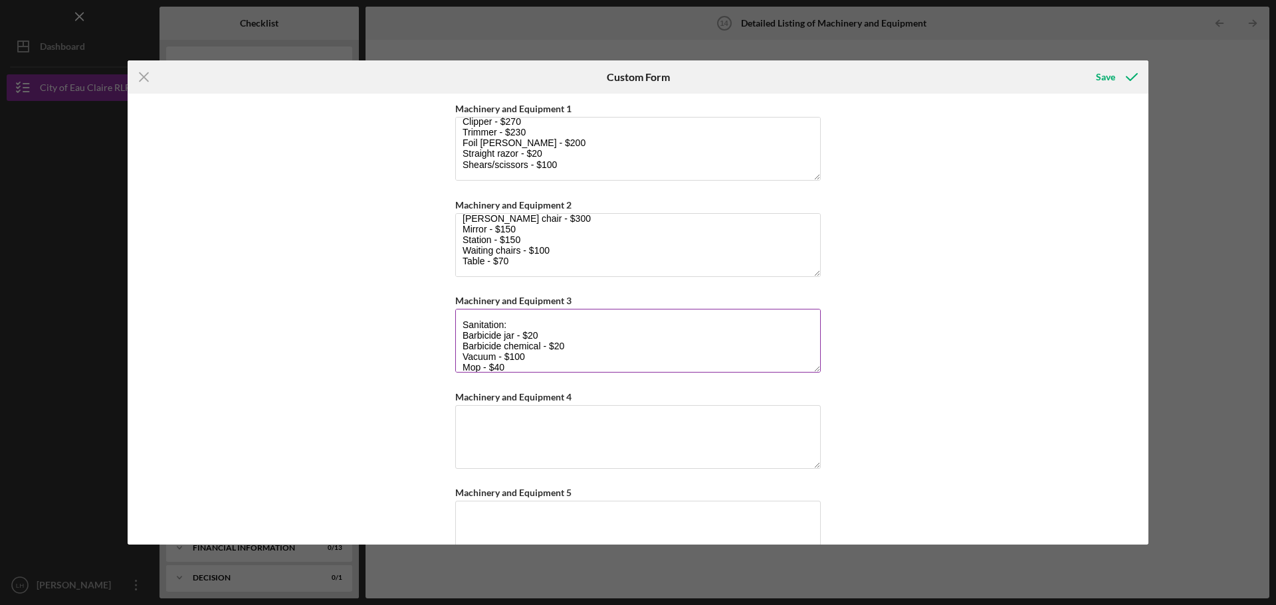
scroll to position [33, 0]
click at [618, 350] on textarea "Sanitation: Barbicide jar - $20 Barbicide chemical - $20 Vacuum - $100 Mop - $4…" at bounding box center [637, 341] width 365 height 64
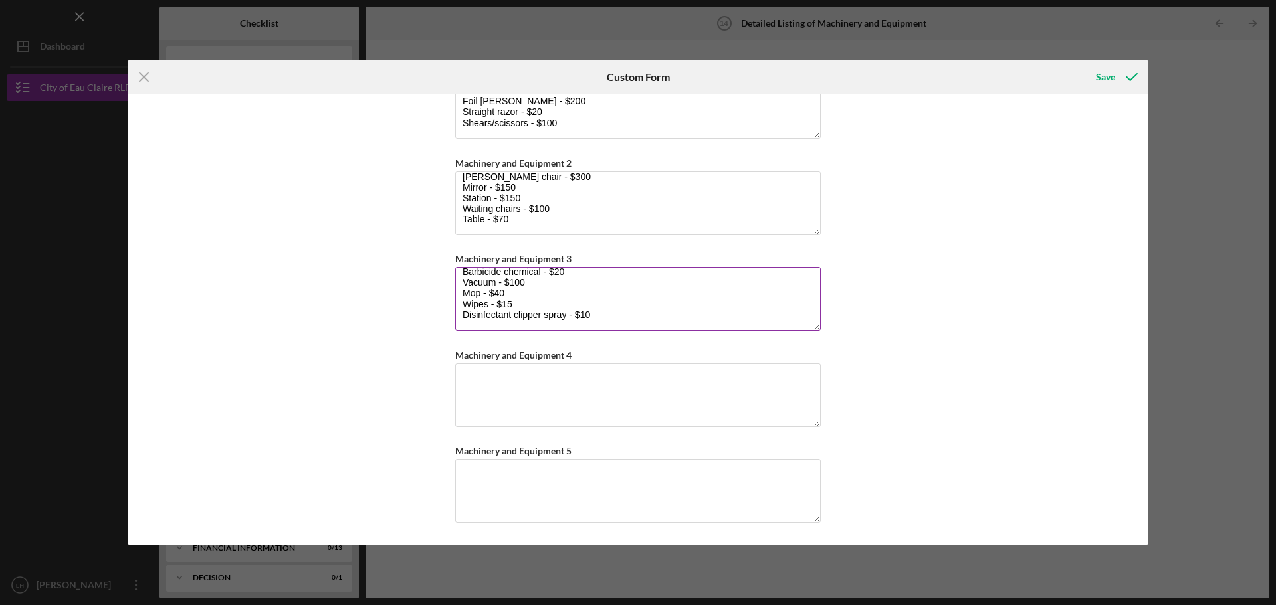
click at [561, 314] on textarea "Sanitation: Barbicide jar - $20 Barbicide chemical - $20 Vacuum - $100 Mop - $4…" at bounding box center [637, 299] width 365 height 64
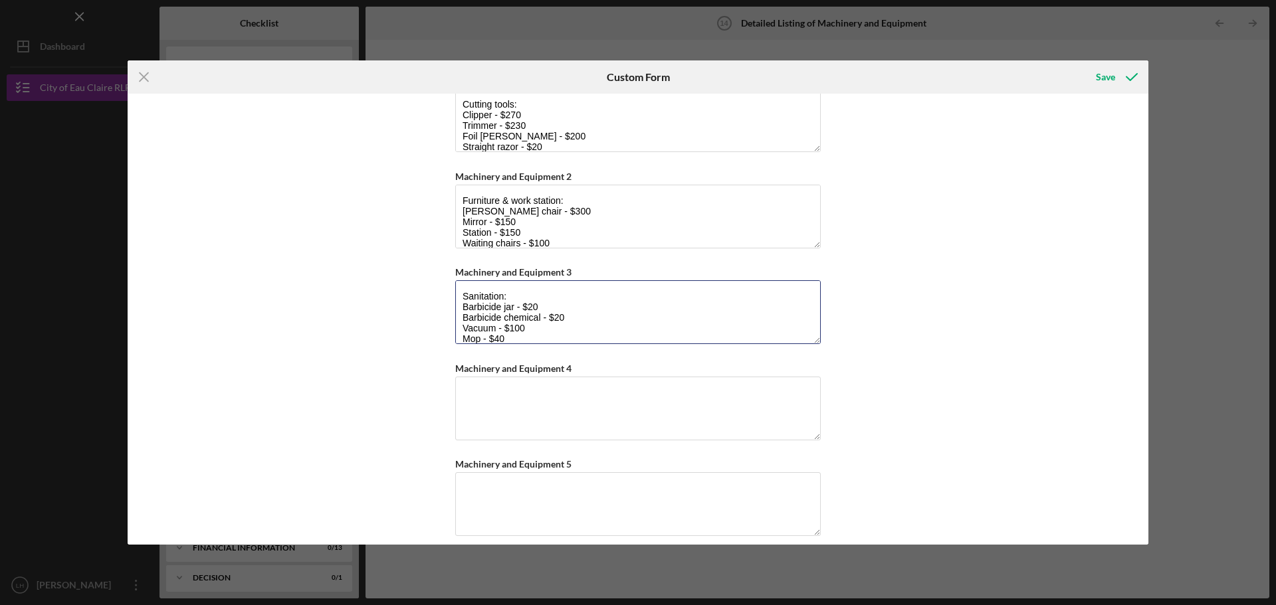
scroll to position [42, 0]
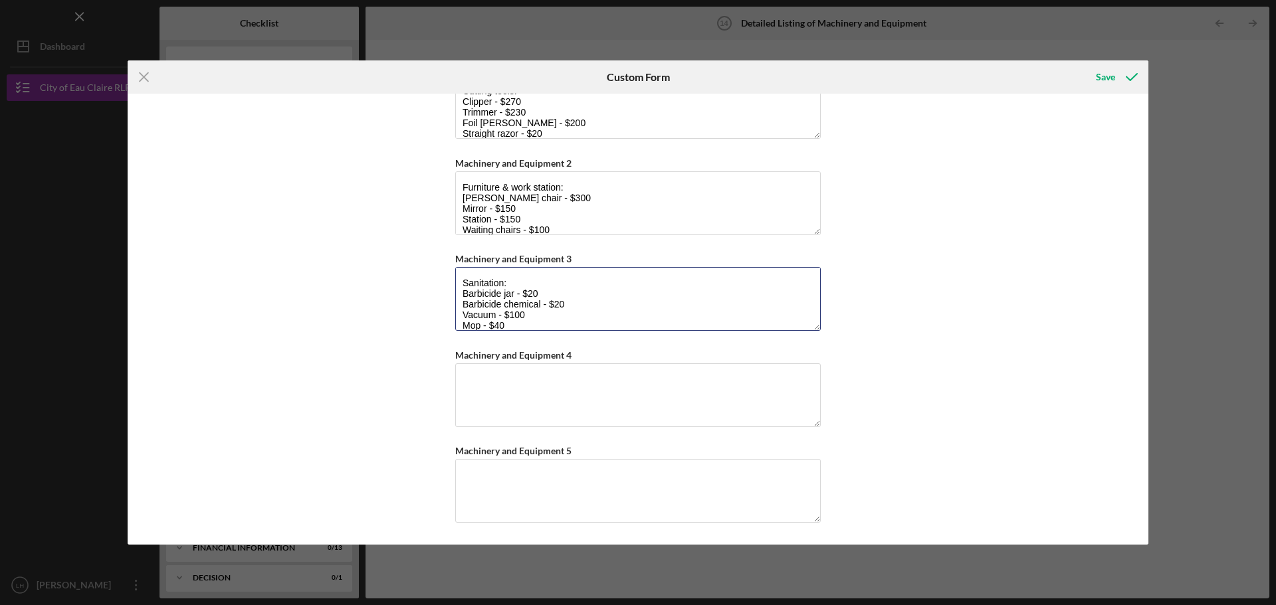
type textarea "Sanitation: Barbicide jar - $20 Barbicide chemical - $20 Vacuum - $100 Mop - $4…"
click at [567, 406] on textarea "Machinery and Equipment 4" at bounding box center [637, 395] width 365 height 64
type textarea "Hair caire"
click at [564, 197] on textarea "Furniture & work station: [PERSON_NAME] chair - $300 Mirror - $150 Station - $1…" at bounding box center [637, 203] width 365 height 64
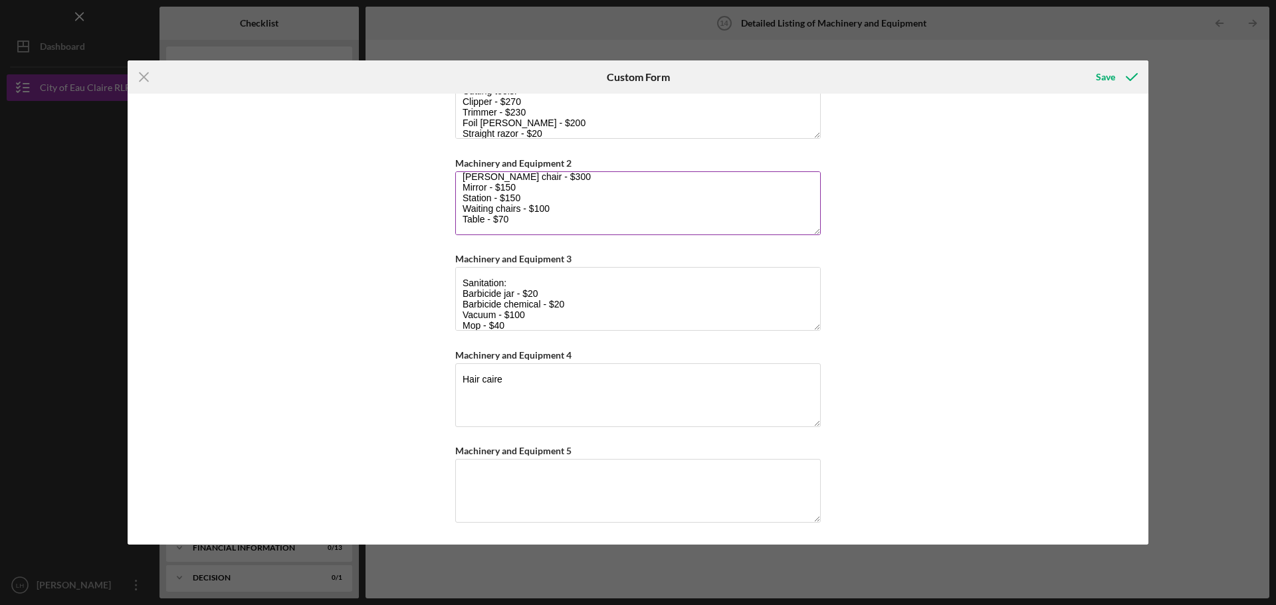
click at [560, 199] on textarea "Furniture & work station: [PERSON_NAME] chair - $300 Mirror - $150 Station - $1…" at bounding box center [637, 203] width 365 height 64
type textarea "Furniture & work station: [PERSON_NAME] chair - $300 Mirror - $150 Station - $1…"
click at [534, 382] on textarea "Hair caire" at bounding box center [637, 395] width 365 height 64
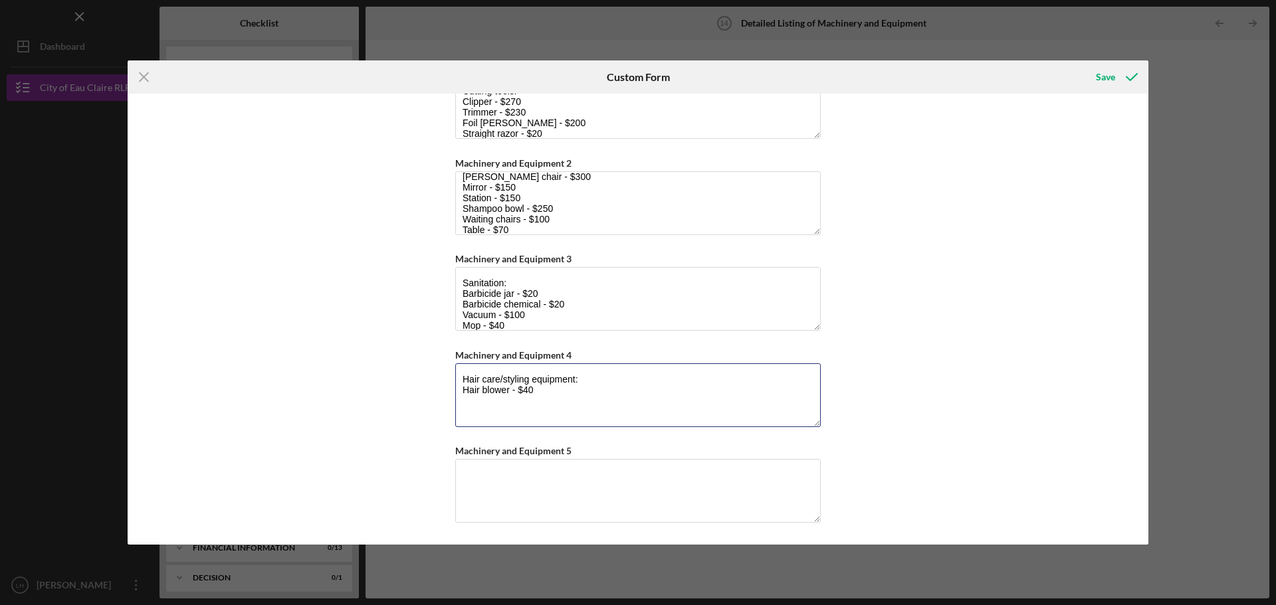
type textarea "Hair care/styling equipment: Hair blower - $40"
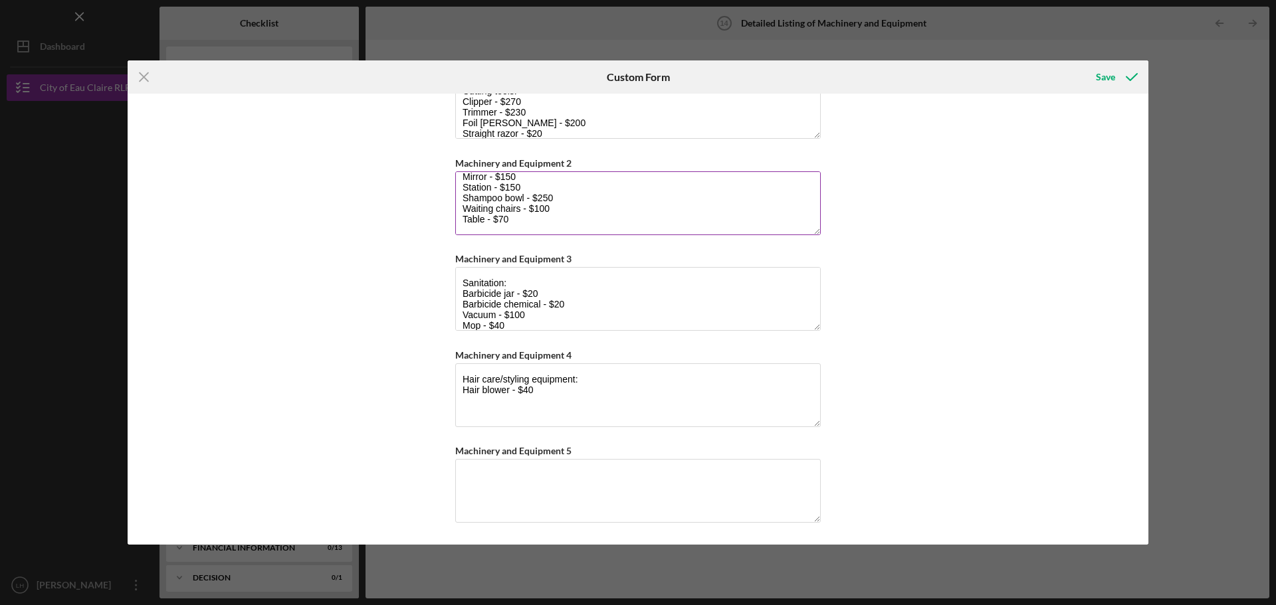
click at [570, 196] on textarea "Furniture & work station: [PERSON_NAME] chair - $300 Mirror - $150 Station - $1…" at bounding box center [637, 203] width 365 height 64
type textarea "Furniture & work station: [PERSON_NAME] chair - $300 Mirror - $150 Station - $1…"
click at [561, 387] on textarea "Hair care/styling equipment: Hair blower - $40" at bounding box center [637, 395] width 365 height 64
click at [511, 401] on textarea "Hair care/styling equipment: Hair blower - $40 Hair [PERSON_NAME] - $30 Hair pr…" at bounding box center [637, 395] width 365 height 64
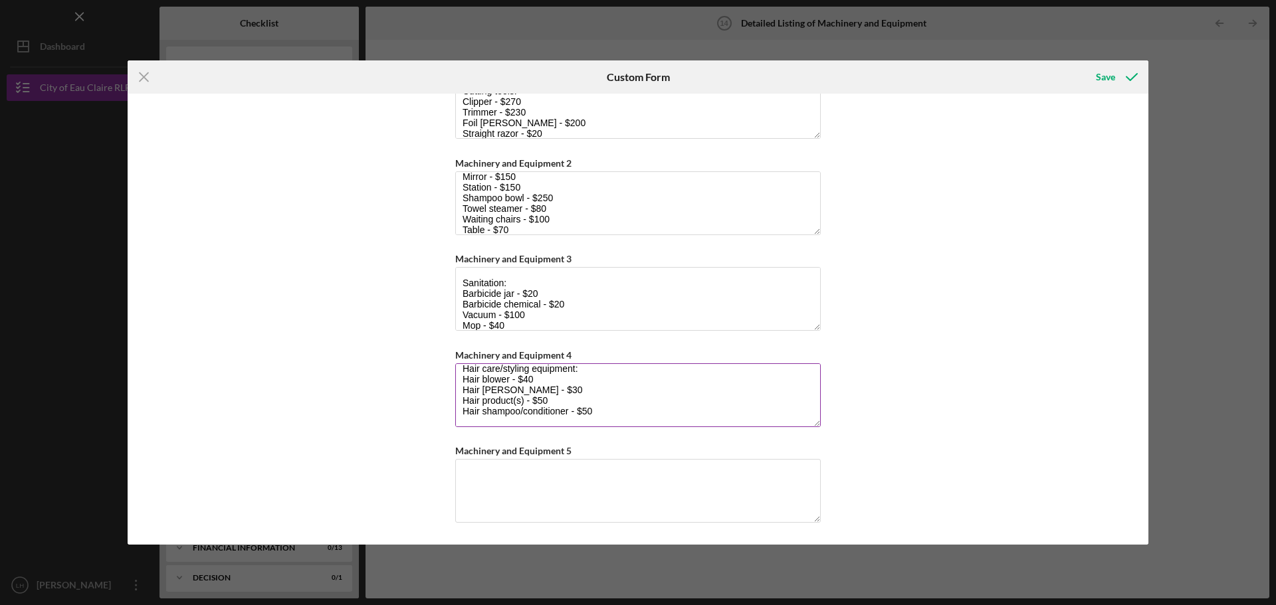
click at [575, 399] on textarea "Hair care/styling equipment: Hair blower - $40 Hair [PERSON_NAME] - $30 Hair pr…" at bounding box center [637, 395] width 365 height 64
type textarea "Hair care/styling equipment: Hair blower - $40 Hair [PERSON_NAME] - $30 Hair pr…"
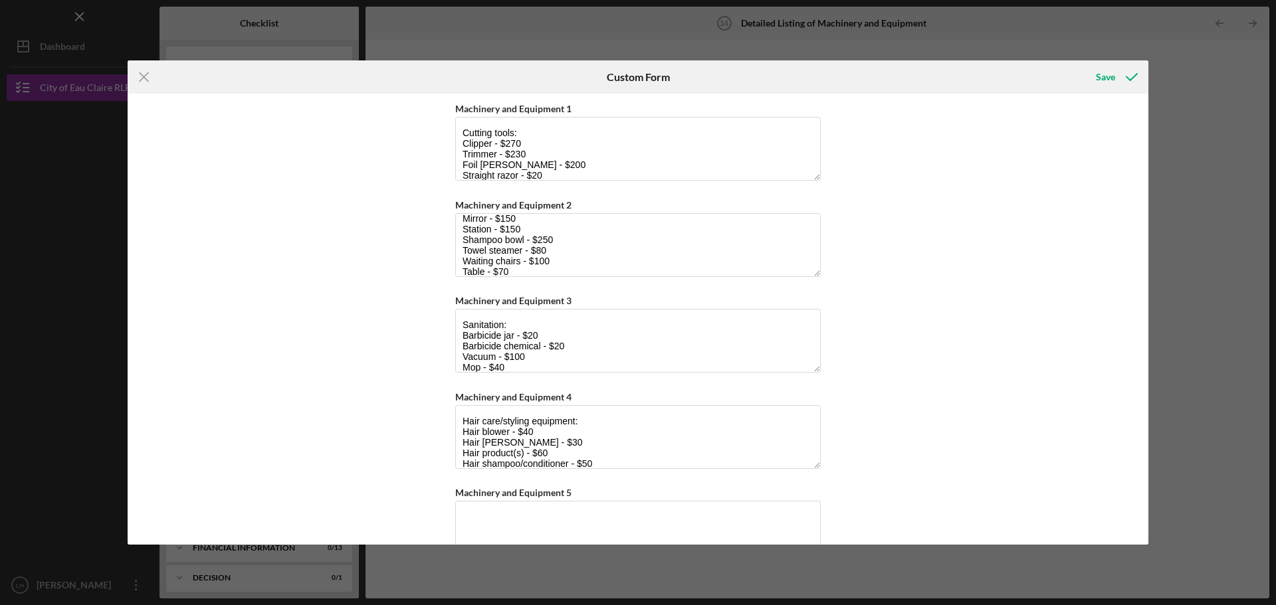
drag, startPoint x: 486, startPoint y: 330, endPoint x: 358, endPoint y: 286, distance: 135.7
click at [358, 286] on div "Machinery and Equipment 1 Cutting tools: Clipper - $270 Trimmer - $230 Foil [PE…" at bounding box center [638, 319] width 1020 height 451
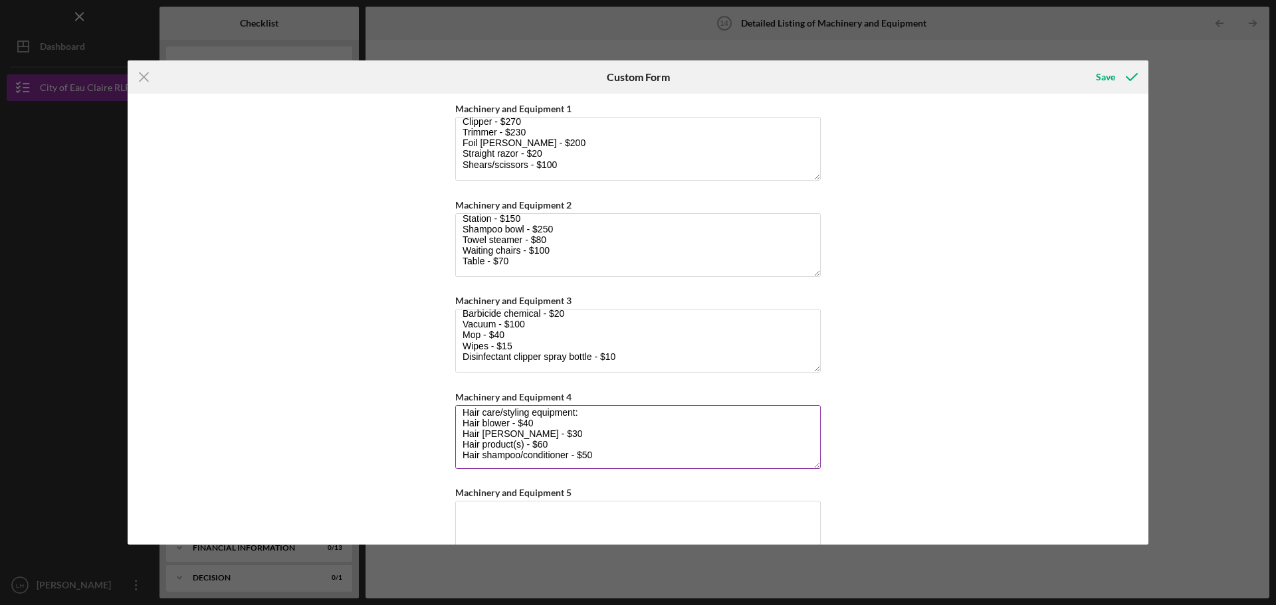
scroll to position [11, 0]
click at [1113, 64] on div "Save" at bounding box center [1104, 77] width 19 height 27
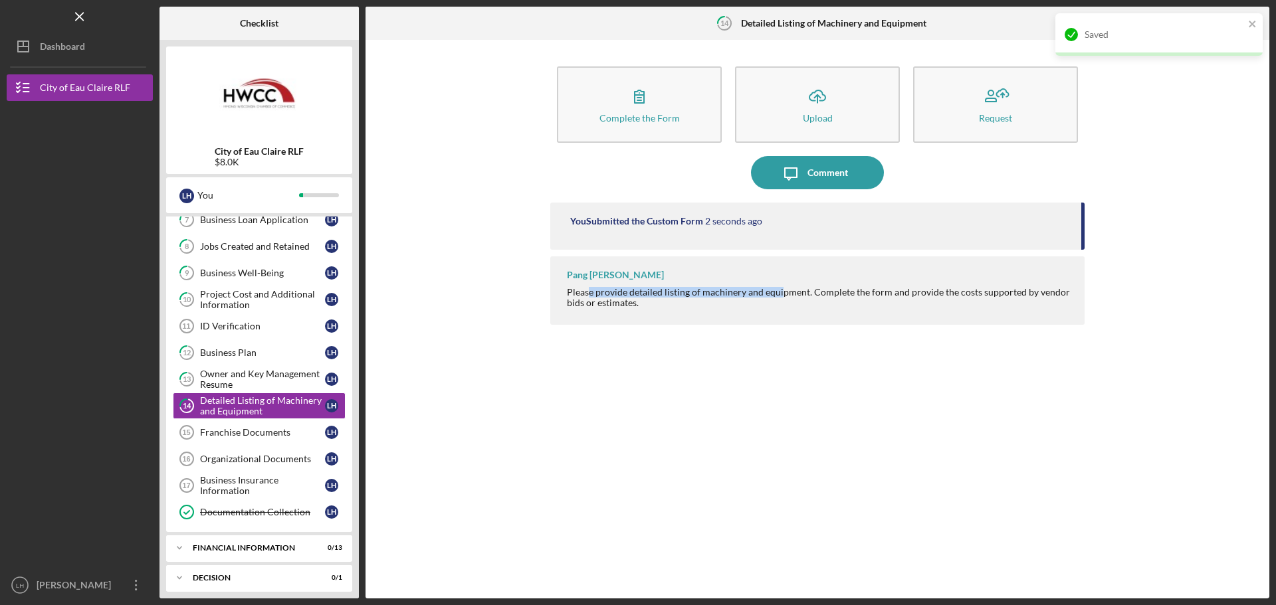
drag, startPoint x: 587, startPoint y: 293, endPoint x: 779, endPoint y: 294, distance: 192.0
click at [779, 294] on div "Please provide detailed listing of machinery and equipment. Complete the form a…" at bounding box center [819, 297] width 504 height 21
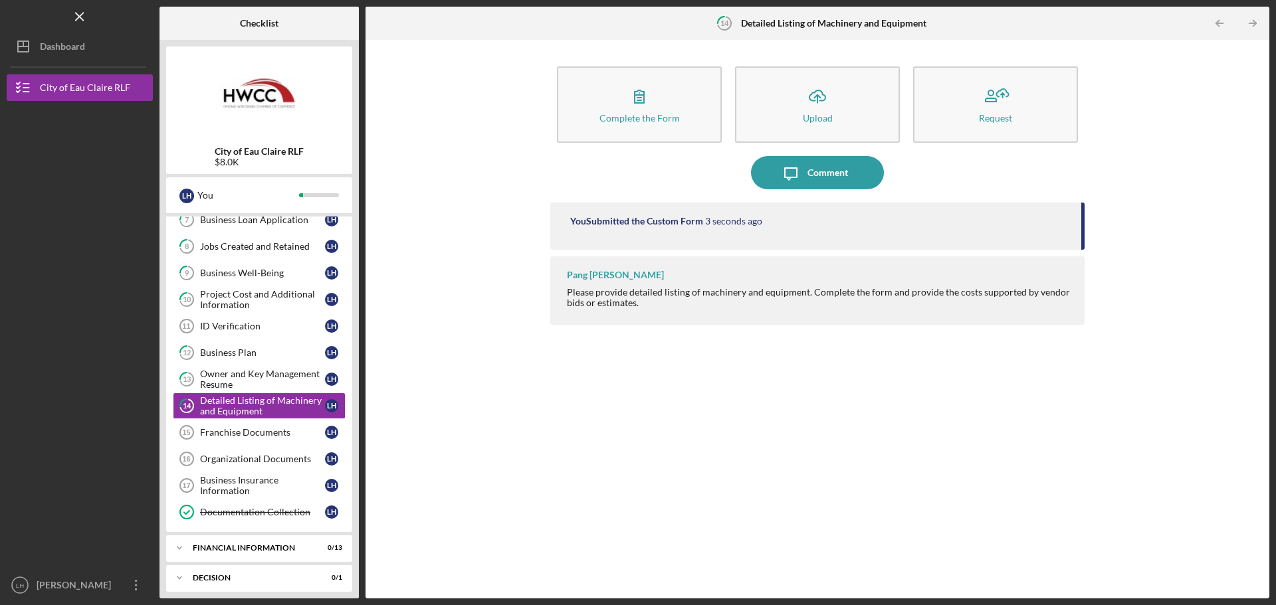
click at [857, 312] on div "Pang [PERSON_NAME] Please provide detailed listing of machinery and equipment. …" at bounding box center [817, 290] width 534 height 68
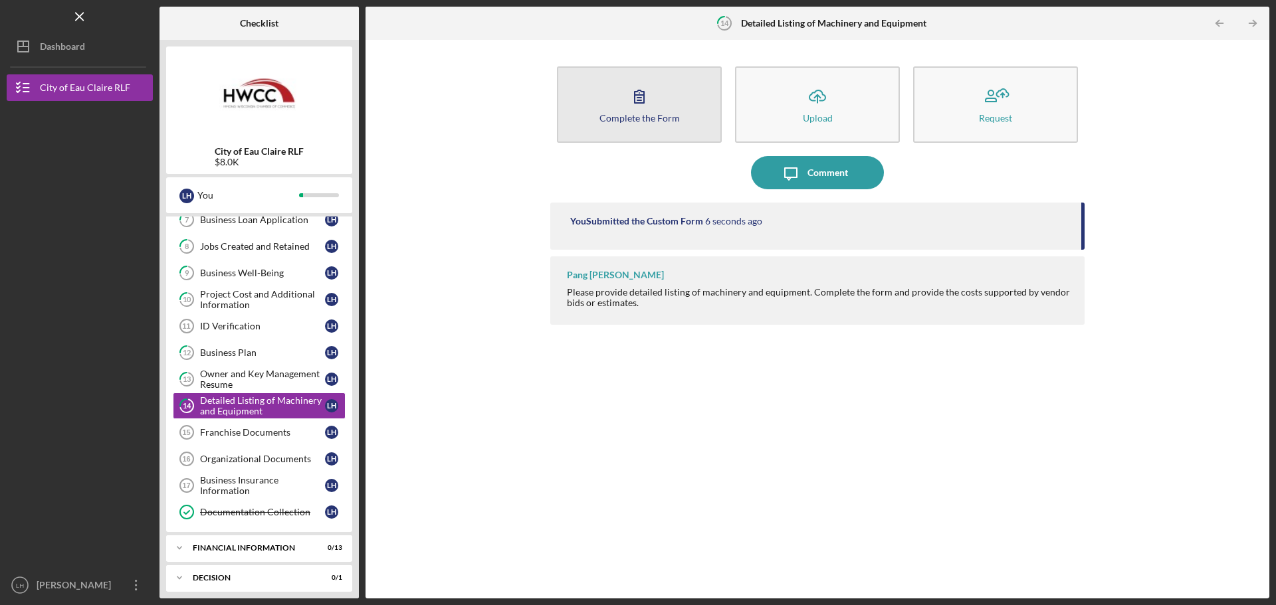
click at [621, 104] on button "Complete the Form Form" at bounding box center [639, 104] width 165 height 76
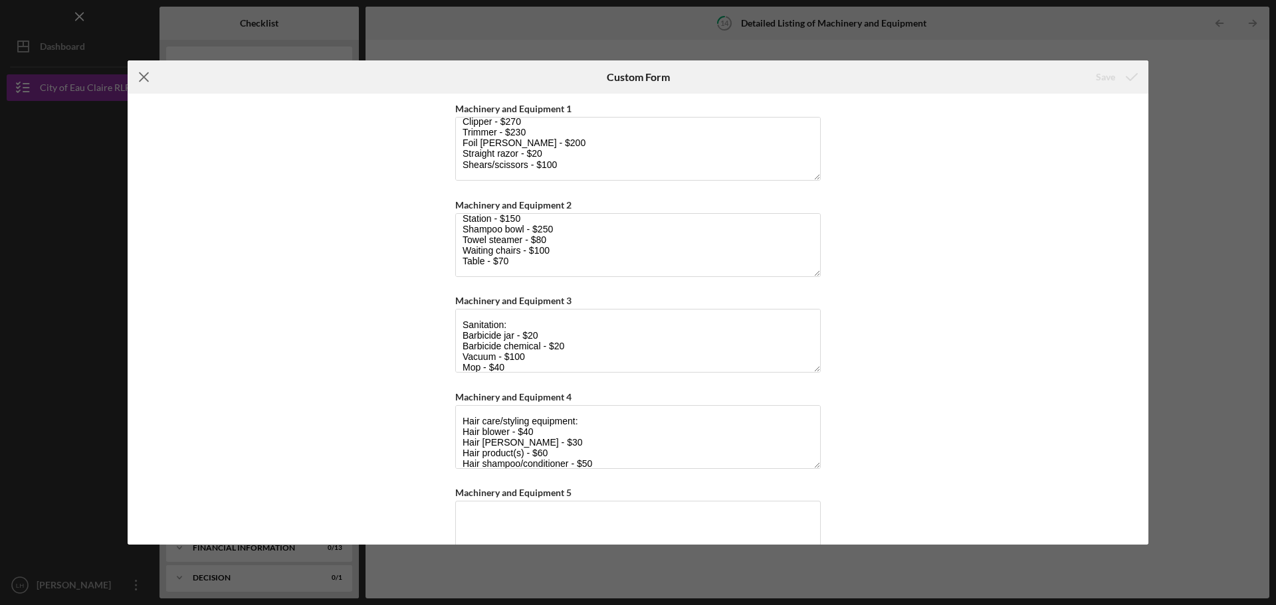
click at [147, 83] on icon "Icon/Menu Close" at bounding box center [144, 76] width 33 height 33
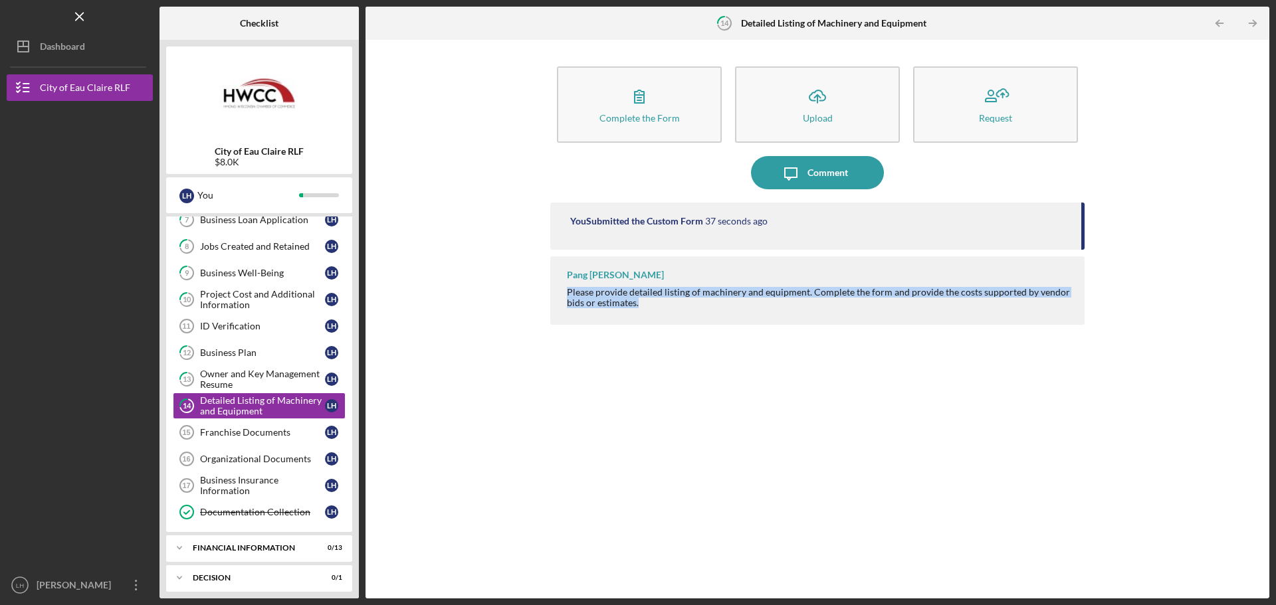
drag, startPoint x: 569, startPoint y: 295, endPoint x: 692, endPoint y: 310, distance: 123.8
click at [692, 310] on div "Pang [PERSON_NAME] Please provide detailed listing of machinery and equipment. …" at bounding box center [817, 290] width 534 height 68
click at [698, 312] on div "Pang [PERSON_NAME] Please provide detailed listing of machinery and equipment. …" at bounding box center [817, 290] width 534 height 68
drag, startPoint x: 641, startPoint y: 305, endPoint x: 563, endPoint y: 289, distance: 80.0
click at [563, 289] on div "Pang [PERSON_NAME] Please provide detailed listing of machinery and equipment. …" at bounding box center [817, 290] width 534 height 68
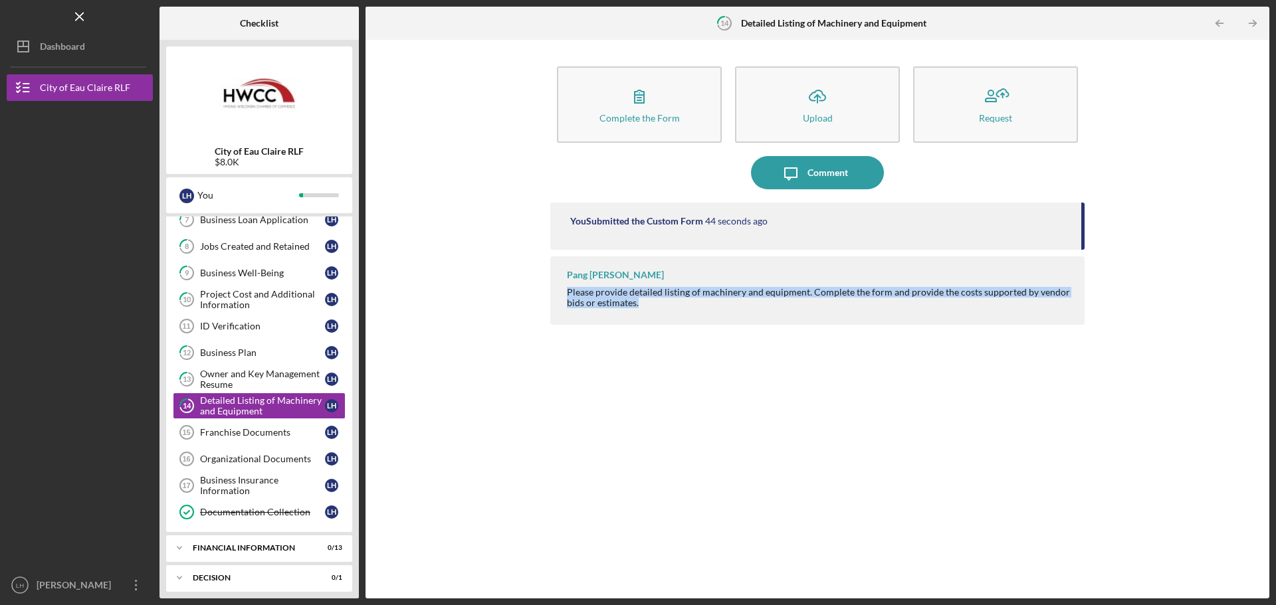
click at [634, 298] on div "Please provide detailed listing of machinery and equipment. Complete the form a…" at bounding box center [819, 297] width 504 height 21
drag, startPoint x: 652, startPoint y: 303, endPoint x: 556, endPoint y: 290, distance: 97.2
click at [557, 290] on div "Pang [PERSON_NAME] Please provide detailed listing of machinery and equipment. …" at bounding box center [817, 290] width 534 height 68
click at [566, 293] on div "Pang [PERSON_NAME] Please provide detailed listing of machinery and equipment. …" at bounding box center [817, 290] width 534 height 68
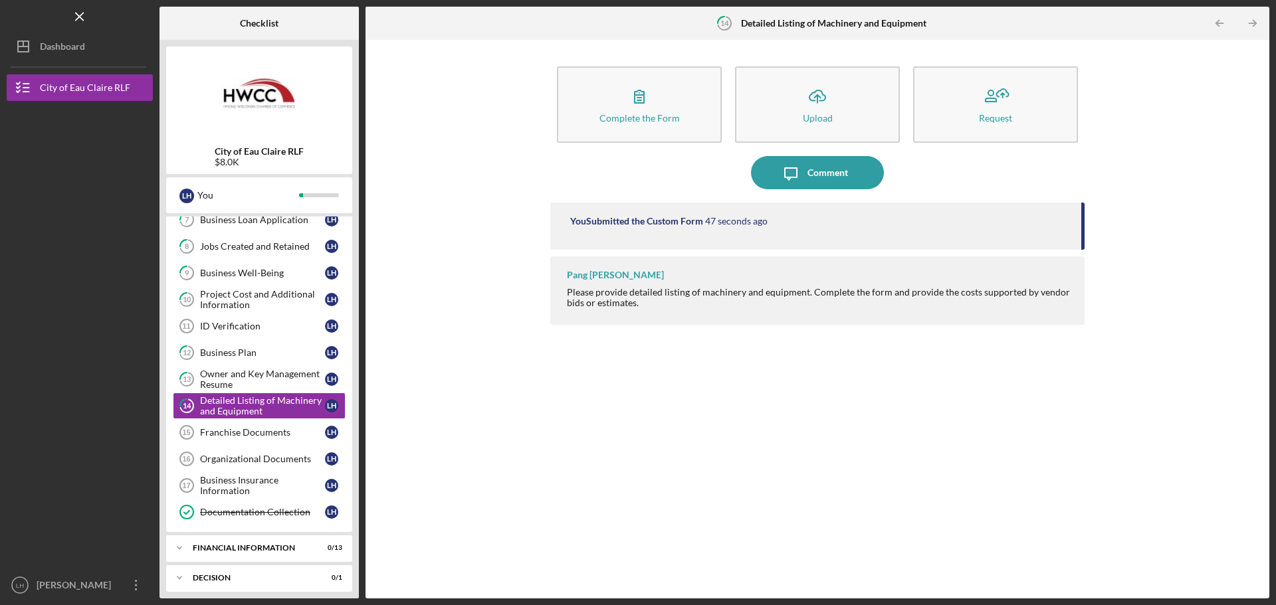
click at [597, 300] on div "Please provide detailed listing of machinery and equipment. Complete the form a…" at bounding box center [819, 297] width 504 height 21
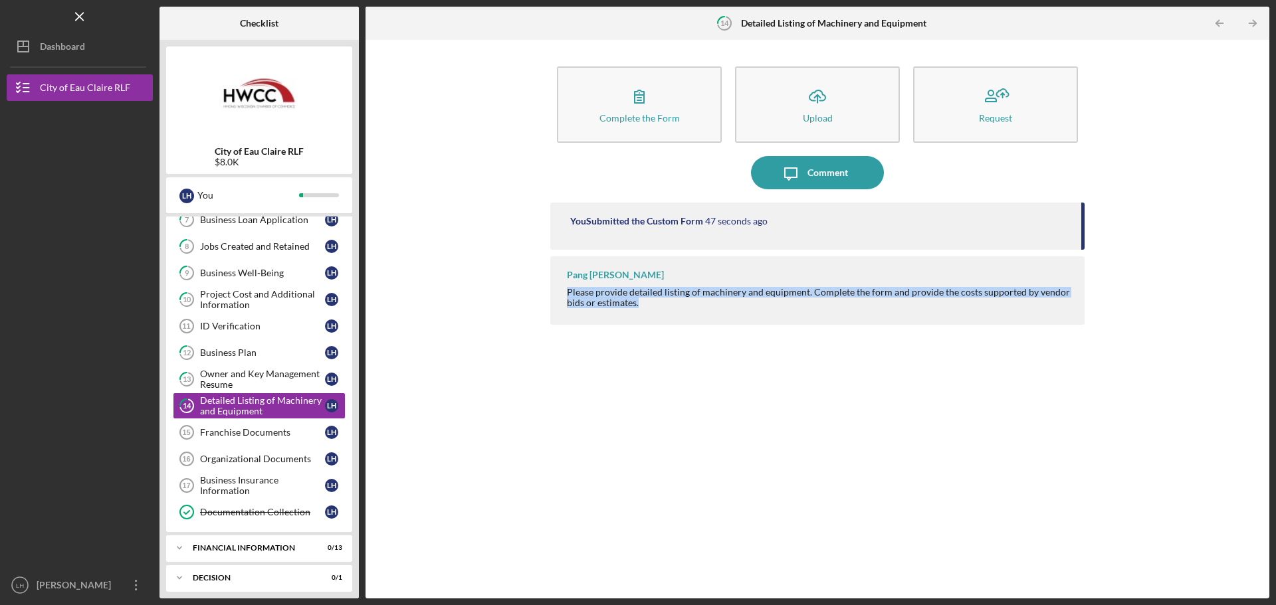
click at [597, 300] on div "Please provide detailed listing of machinery and equipment. Complete the form a…" at bounding box center [819, 297] width 504 height 21
click at [612, 305] on div "Please provide detailed listing of machinery and equipment. Complete the form a…" at bounding box center [819, 297] width 504 height 21
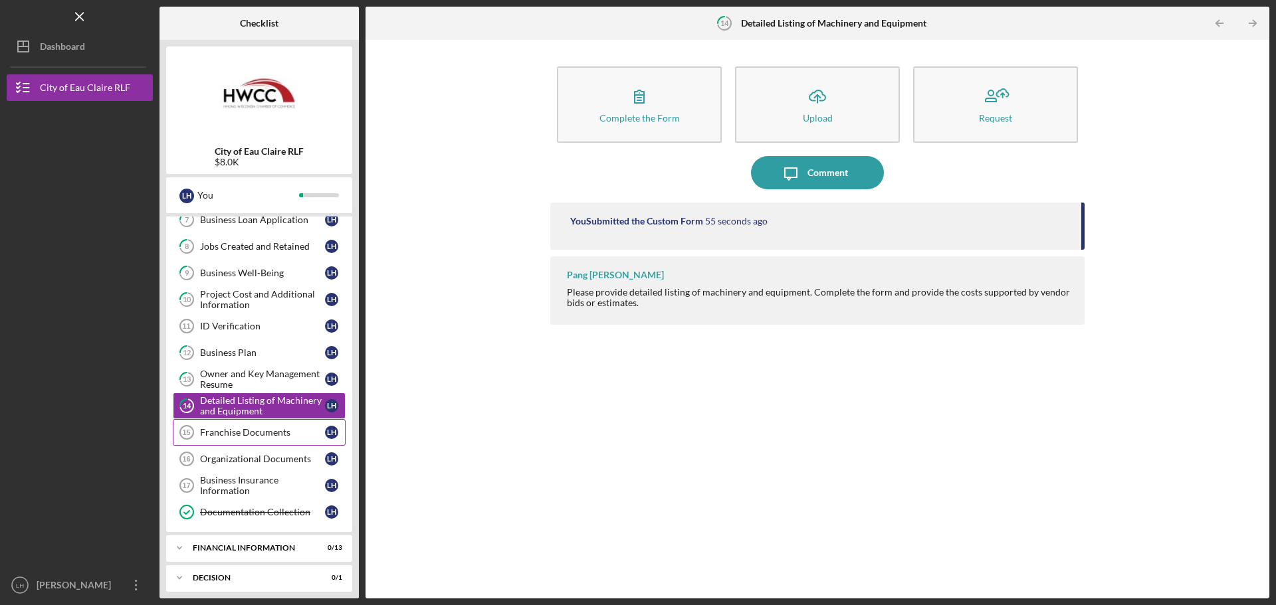
click at [242, 434] on div "Franchise Documents" at bounding box center [262, 432] width 125 height 11
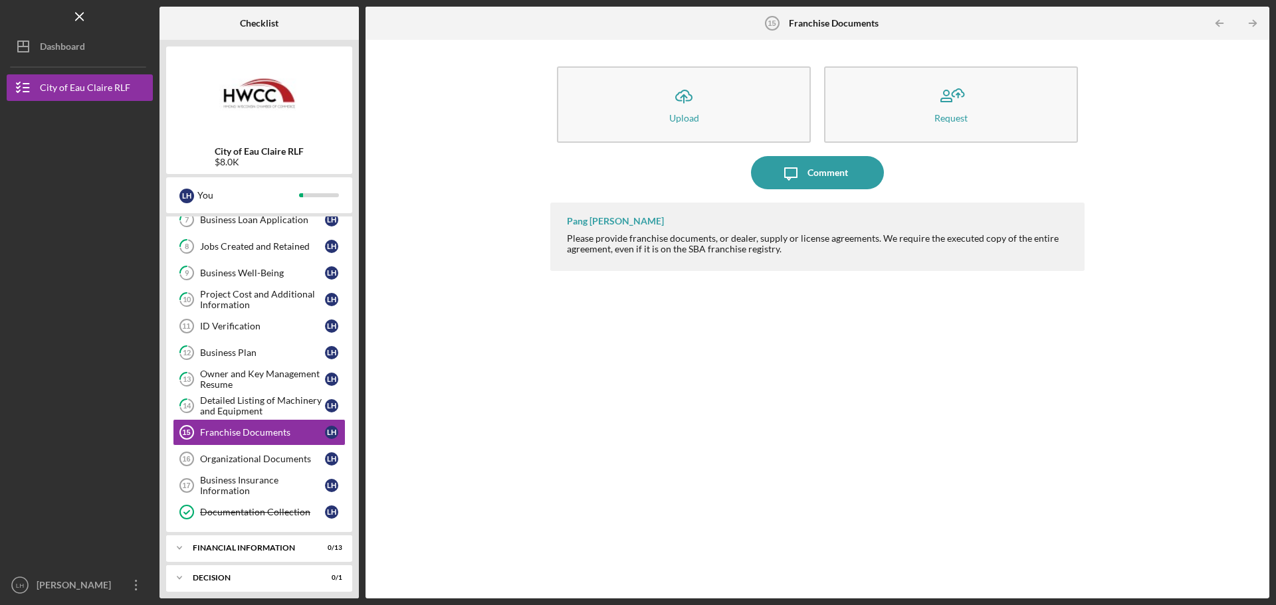
drag, startPoint x: 593, startPoint y: 242, endPoint x: 838, endPoint y: 244, distance: 244.5
click at [838, 244] on div "Please provide franchise documents, or dealer, supply or license agreements. We…" at bounding box center [819, 243] width 504 height 21
click at [846, 250] on div "Please provide franchise documents, or dealer, supply or license agreements. We…" at bounding box center [819, 243] width 504 height 21
click at [737, 253] on div "Please provide franchise documents, or dealer, supply or license agreements. We…" at bounding box center [819, 243] width 504 height 21
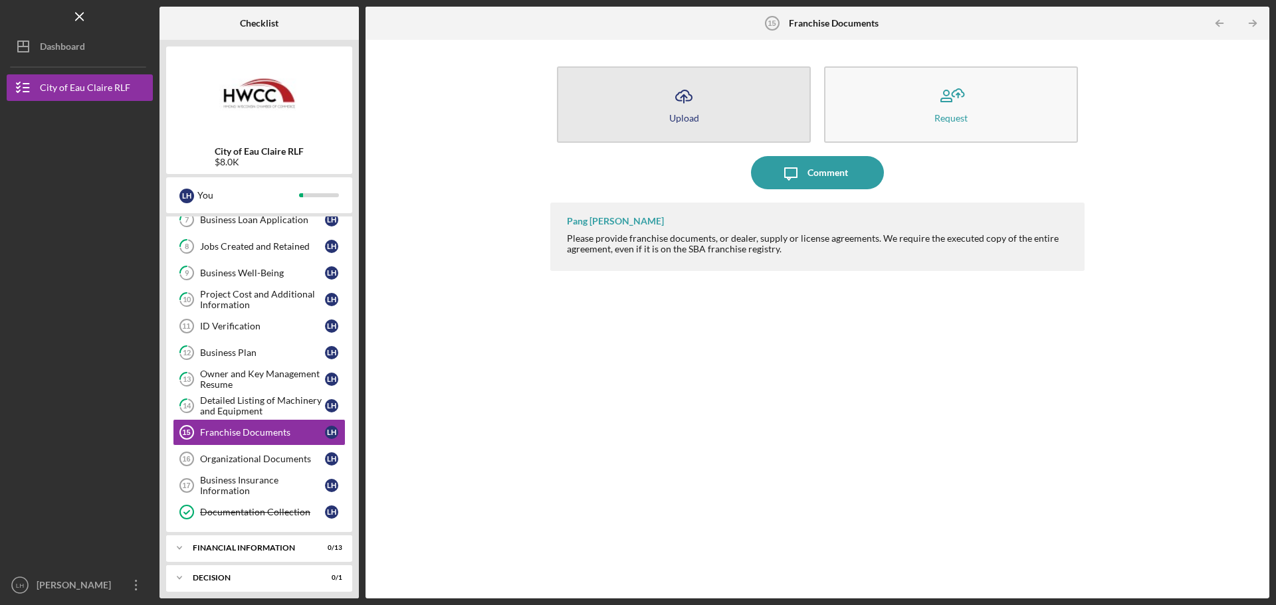
click at [649, 93] on button "Icon/Upload Upload" at bounding box center [684, 104] width 254 height 76
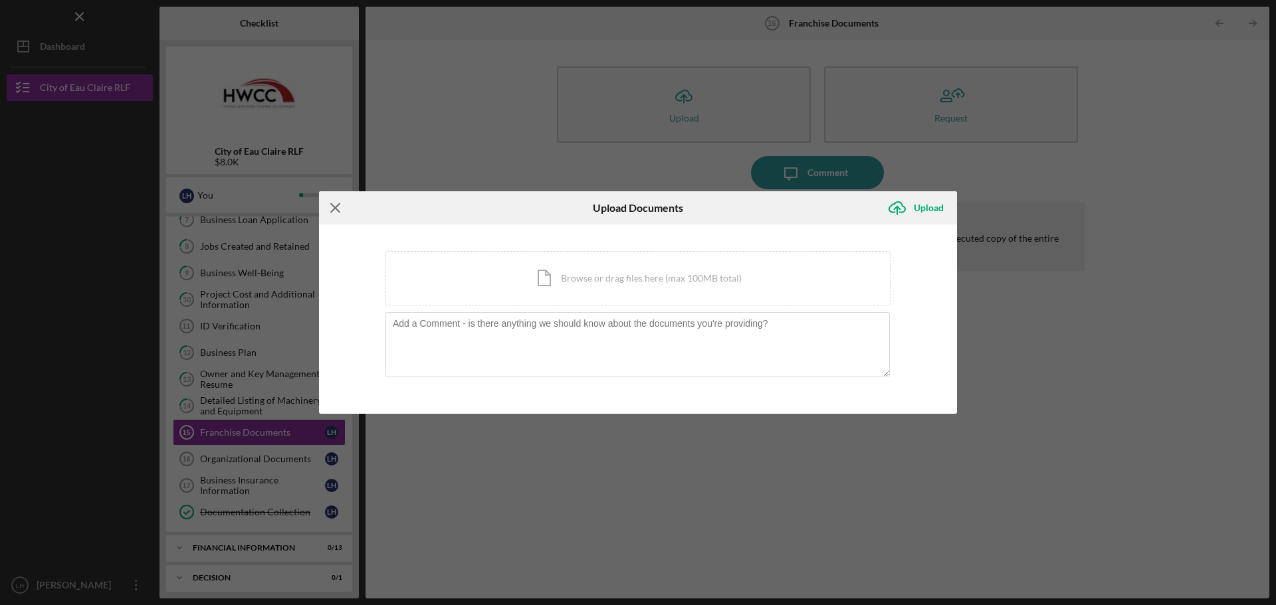
click at [338, 200] on icon "Icon/Menu Close" at bounding box center [335, 207] width 33 height 33
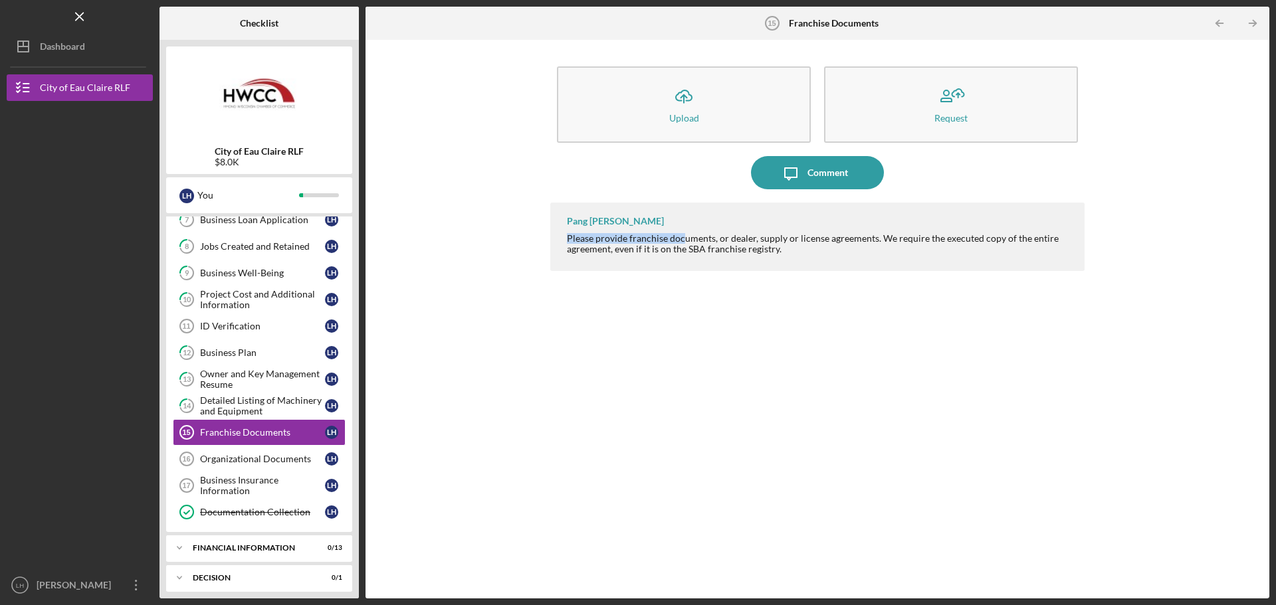
drag, startPoint x: 566, startPoint y: 239, endPoint x: 680, endPoint y: 237, distance: 114.3
click at [680, 237] on div "Pang [PERSON_NAME] Please provide franchise documents, or dealer, supply or lic…" at bounding box center [817, 237] width 534 height 68
click at [742, 244] on div "Please provide franchise documents, or dealer, supply or license agreements. We…" at bounding box center [819, 243] width 504 height 21
drag, startPoint x: 711, startPoint y: 239, endPoint x: 905, endPoint y: 241, distance: 194.7
click at [905, 241] on div "Please provide franchise documents, or dealer, supply or license agreements. We…" at bounding box center [819, 243] width 504 height 21
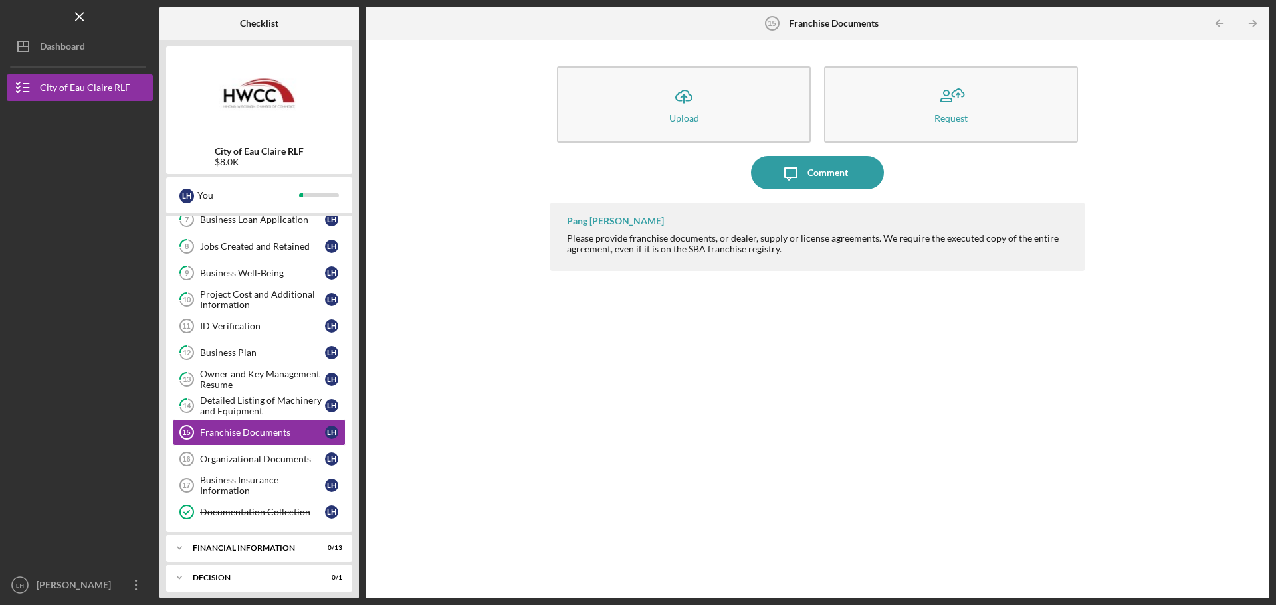
click at [931, 248] on div "Please provide franchise documents, or dealer, supply or license agreements. We…" at bounding box center [819, 243] width 504 height 21
click at [815, 178] on div "Comment" at bounding box center [827, 172] width 41 height 33
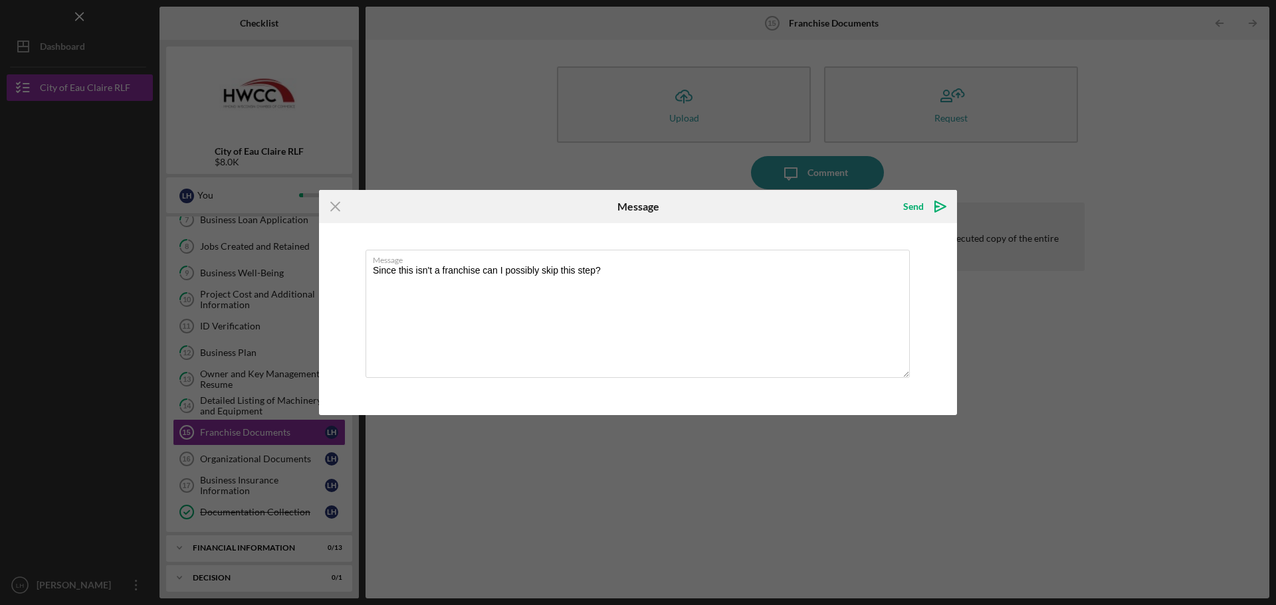
type textarea "Since this isn't a franchise can I possibly skip this step?"
click at [935, 209] on polygon "submit" at bounding box center [940, 206] width 11 height 11
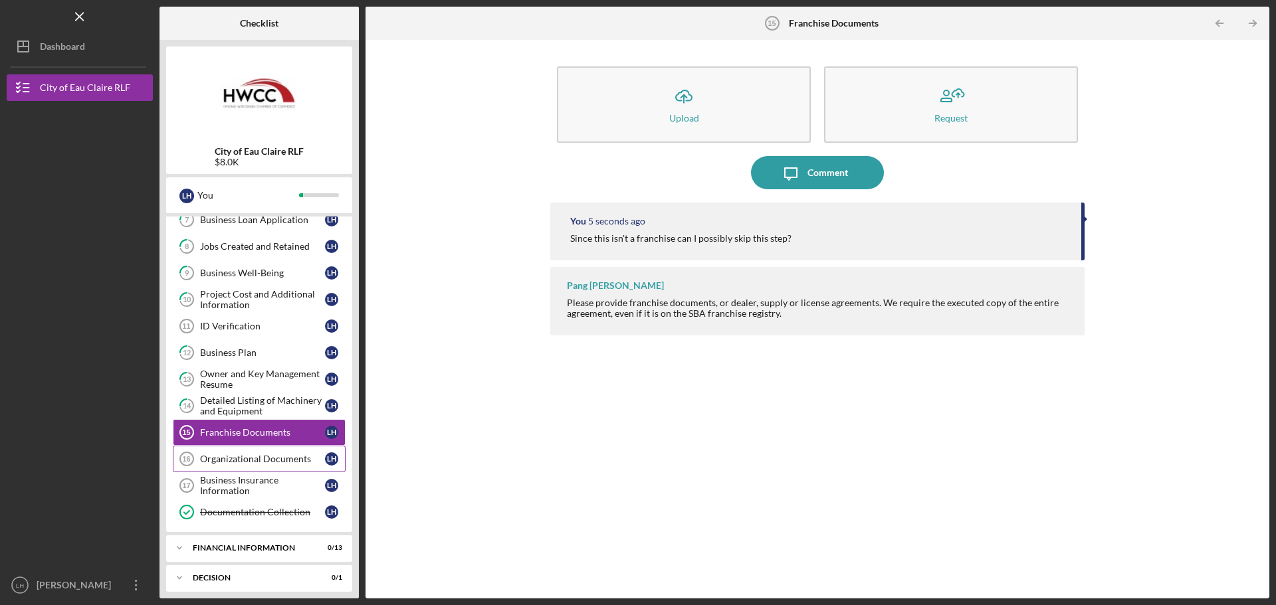
click at [296, 456] on div "Organizational Documents" at bounding box center [262, 459] width 125 height 11
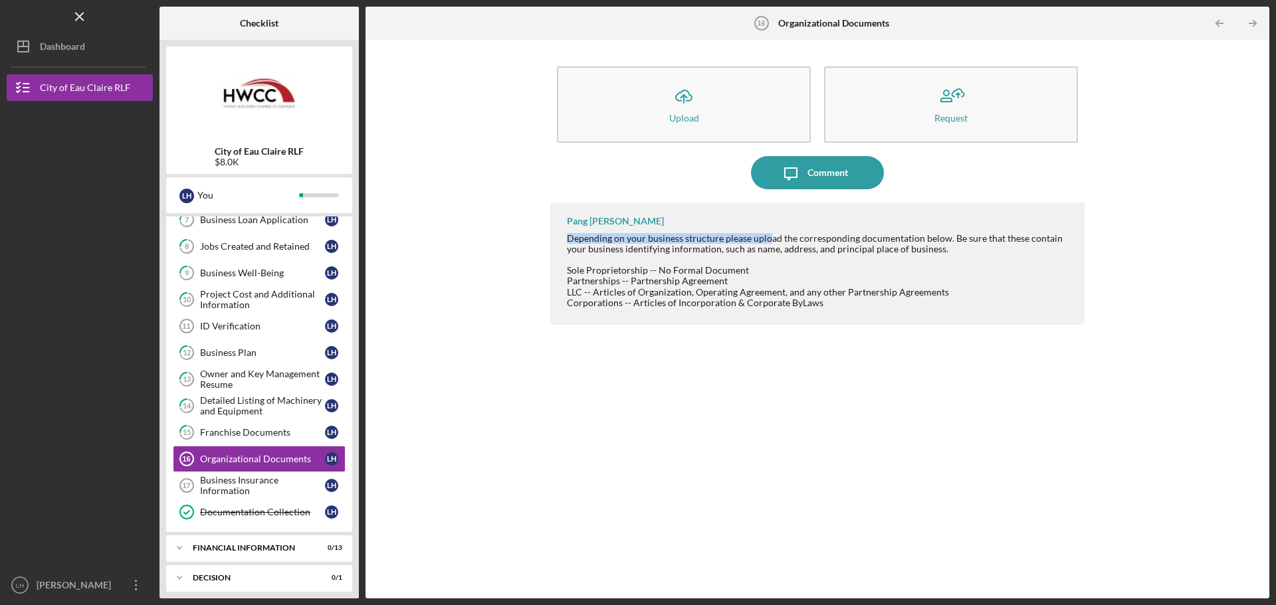
drag, startPoint x: 559, startPoint y: 236, endPoint x: 769, endPoint y: 234, distance: 209.9
click at [769, 234] on div "Pang [PERSON_NAME] Depending on your business structure please upload the corre…" at bounding box center [817, 264] width 534 height 122
click at [812, 237] on div "Depending on your business structure please upload the corresponding documentat…" at bounding box center [819, 243] width 504 height 21
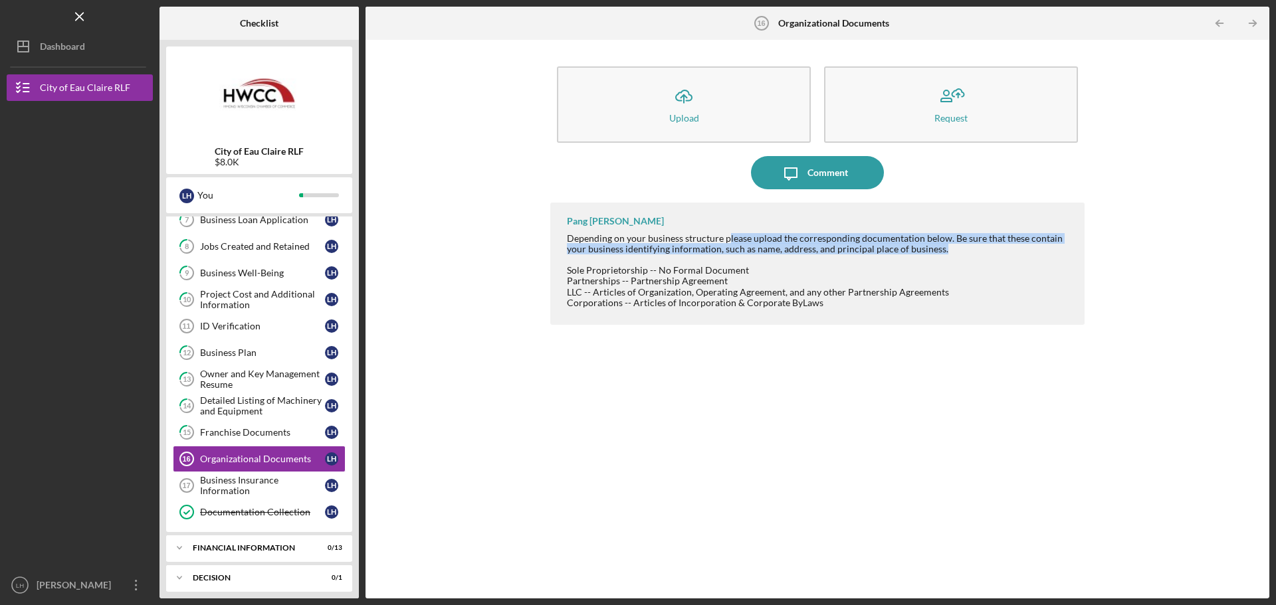
drag, startPoint x: 728, startPoint y: 242, endPoint x: 1007, endPoint y: 246, distance: 279.0
click at [1007, 246] on div "Depending on your business structure please upload the corresponding documentat…" at bounding box center [819, 243] width 504 height 21
click at [575, 245] on div "Depending on your business structure please upload the corresponding documentat…" at bounding box center [819, 243] width 504 height 21
drag, startPoint x: 569, startPoint y: 244, endPoint x: 841, endPoint y: 243, distance: 271.7
click at [841, 243] on div "Depending on your business structure please upload the corresponding documentat…" at bounding box center [819, 243] width 504 height 21
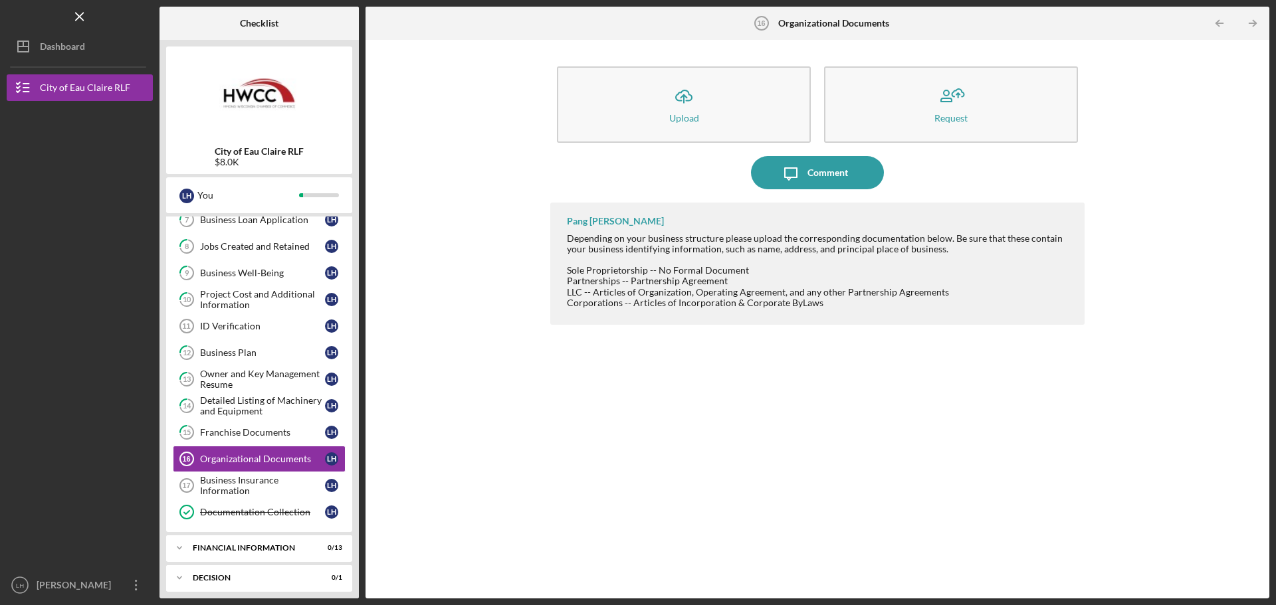
click at [804, 246] on div "Depending on your business structure please upload the corresponding documentat…" at bounding box center [819, 243] width 504 height 21
drag, startPoint x: 671, startPoint y: 234, endPoint x: 943, endPoint y: 237, distance: 271.7
click at [943, 237] on div "Depending on your business structure please upload the corresponding documentat…" at bounding box center [819, 243] width 504 height 21
click at [979, 256] on div at bounding box center [819, 259] width 504 height 11
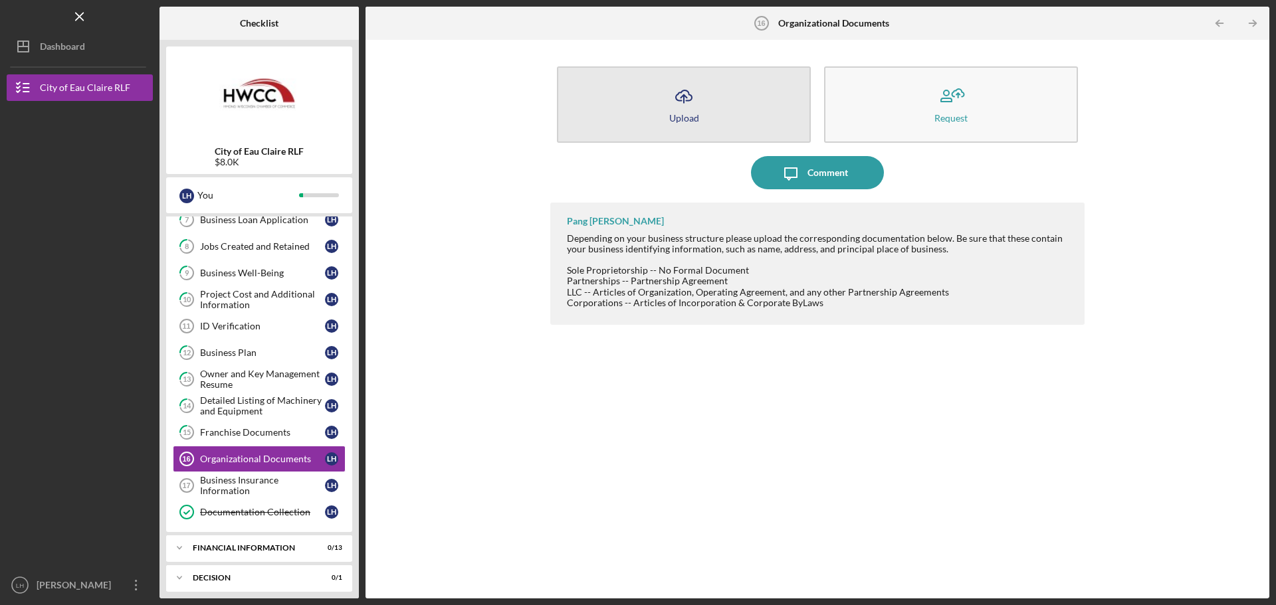
click at [652, 89] on button "Icon/Upload Upload" at bounding box center [684, 104] width 254 height 76
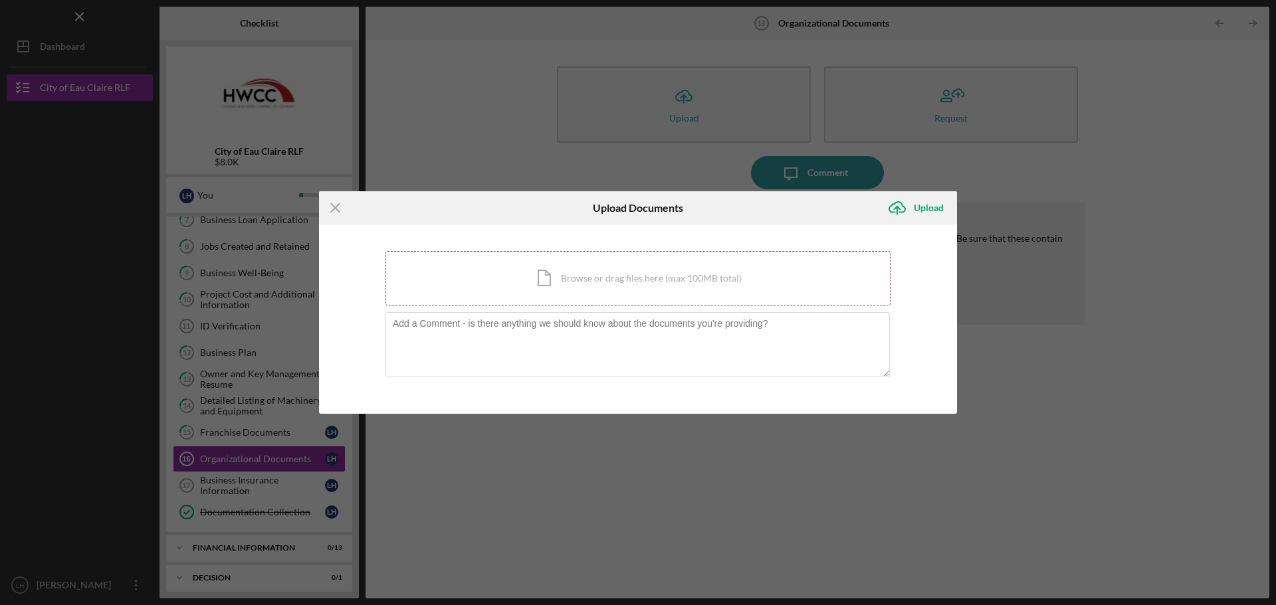
click at [575, 268] on div "Icon/Document Browse or drag files here (max 100MB total) Tap to choose files o…" at bounding box center [637, 278] width 505 height 54
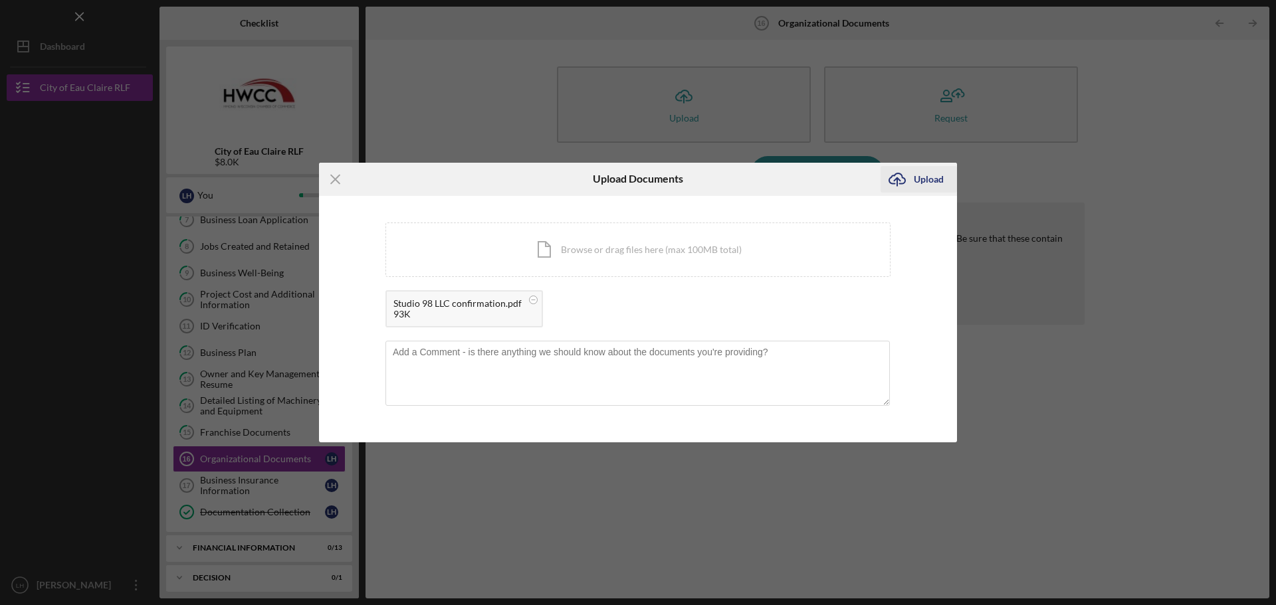
click at [923, 183] on div "Upload" at bounding box center [928, 179] width 30 height 27
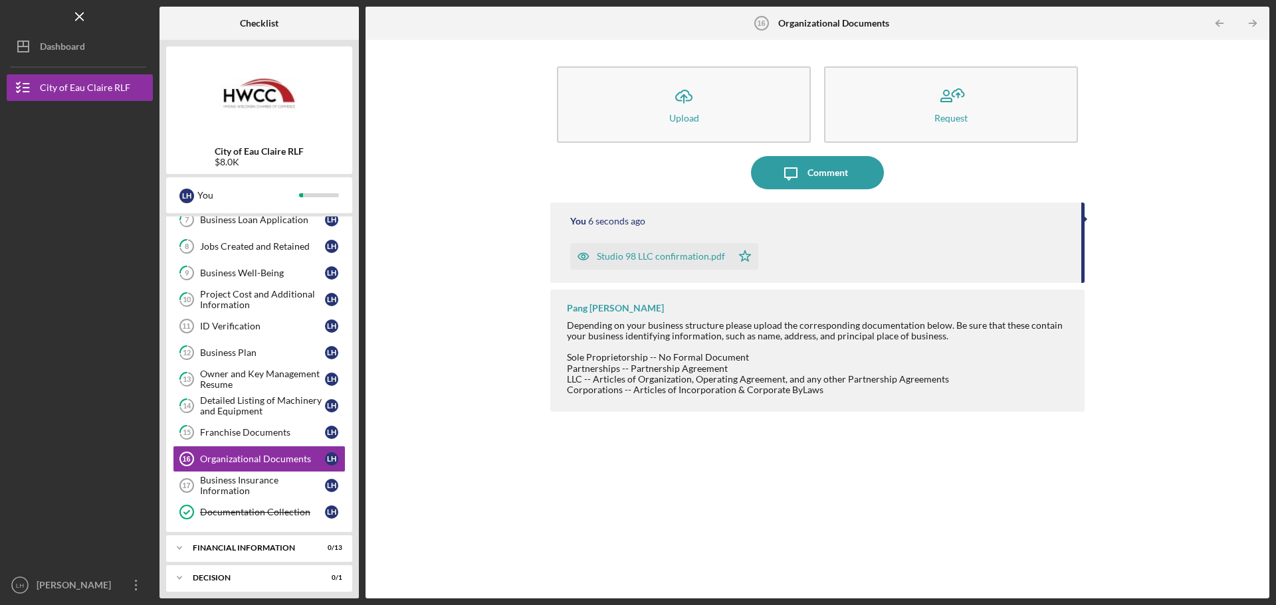
drag, startPoint x: 863, startPoint y: 252, endPoint x: 824, endPoint y: 248, distance: 38.8
click at [824, 248] on div "Studio 98 LLC confirmation.pdf Icon/Star" at bounding box center [819, 253] width 498 height 33
drag, startPoint x: 563, startPoint y: 332, endPoint x: 791, endPoint y: 332, distance: 227.9
click at [791, 332] on div "Pang [PERSON_NAME] Depending on your business structure please upload the corre…" at bounding box center [817, 351] width 534 height 122
click at [824, 332] on div "Depending on your business structure please upload the corresponding documentat…" at bounding box center [819, 330] width 504 height 21
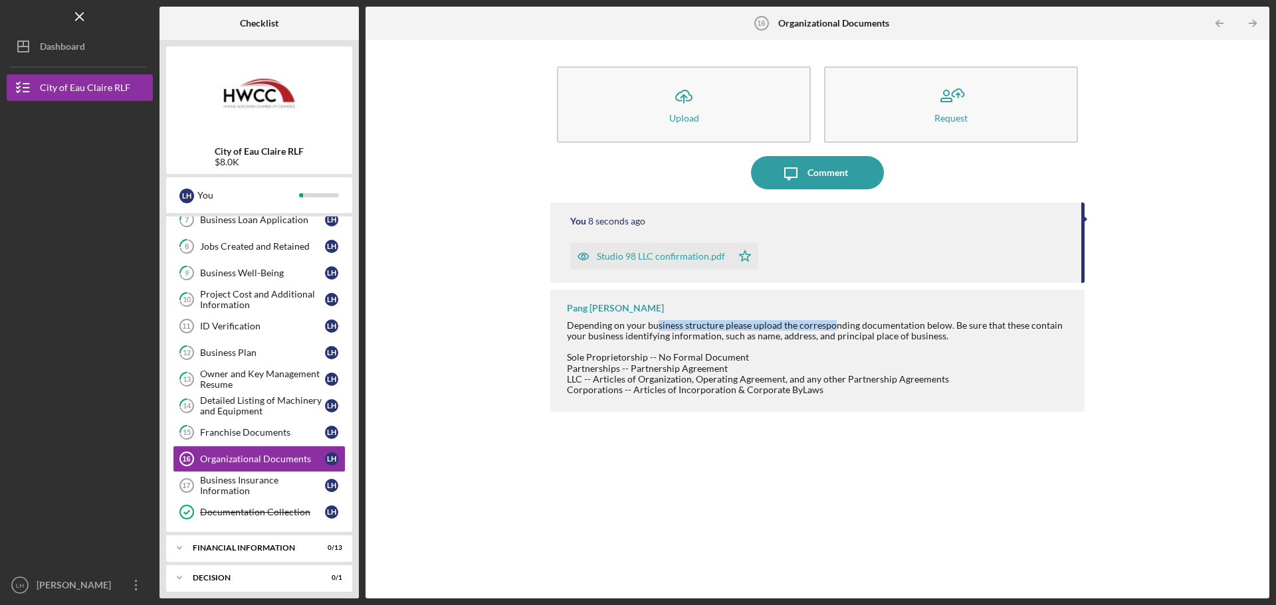
drag, startPoint x: 830, startPoint y: 324, endPoint x: 654, endPoint y: 323, distance: 175.4
click at [655, 323] on div "Depending on your business structure please upload the corresponding documentat…" at bounding box center [819, 330] width 504 height 21
click at [651, 323] on div "Depending on your business structure please upload the corresponding documentat…" at bounding box center [819, 330] width 504 height 21
drag, startPoint x: 863, startPoint y: 326, endPoint x: 1022, endPoint y: 326, distance: 158.8
click at [1022, 326] on div "Depending on your business structure please upload the corresponding documentat…" at bounding box center [819, 330] width 504 height 21
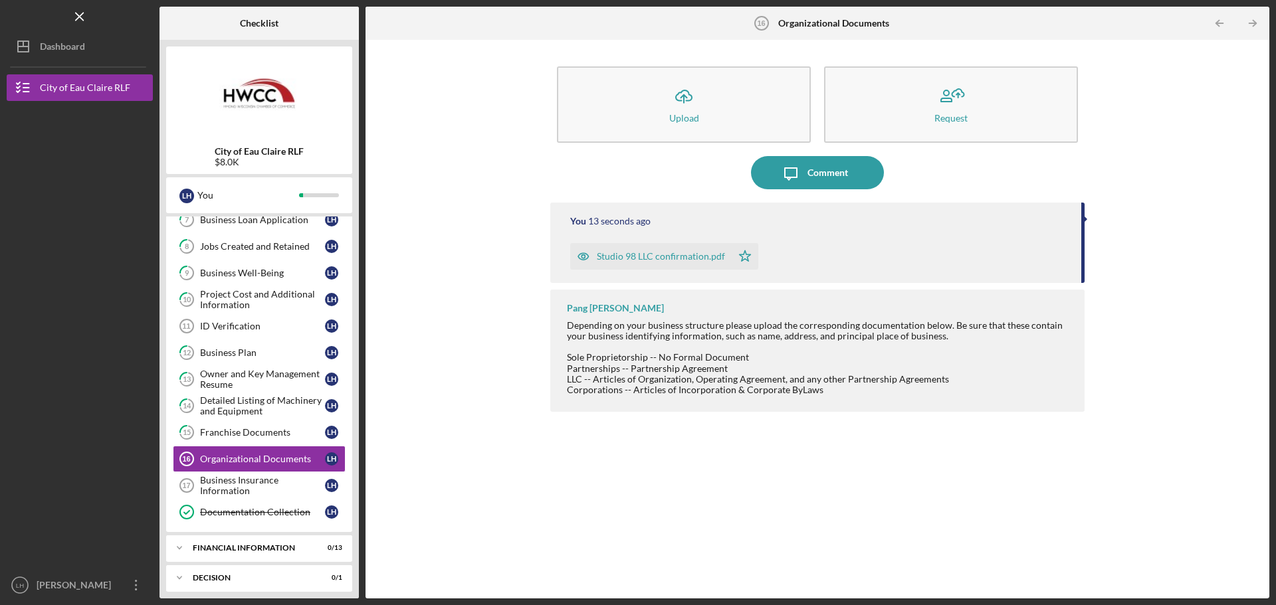
click at [1064, 331] on div "Depending on your business structure please upload the corresponding documentat…" at bounding box center [819, 330] width 504 height 21
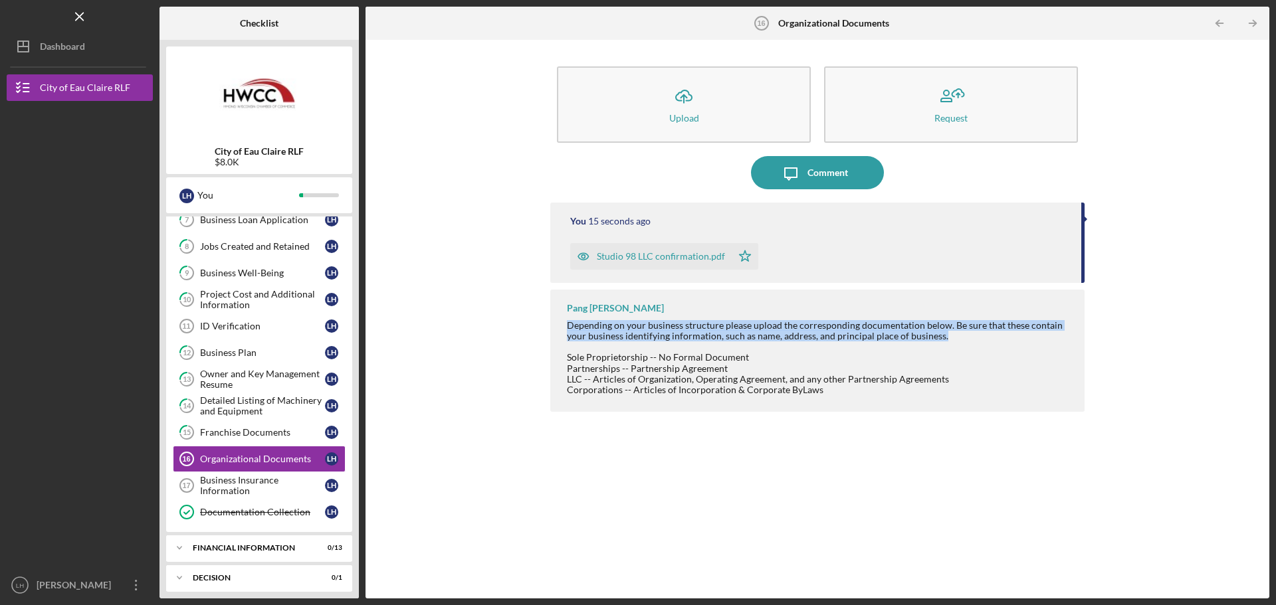
drag, startPoint x: 954, startPoint y: 335, endPoint x: 561, endPoint y: 326, distance: 392.7
click at [561, 326] on div "Pang [PERSON_NAME] Depending on your business structure please upload the corre…" at bounding box center [817, 351] width 534 height 122
click at [567, 323] on div "Depending on your business structure please upload the corresponding documentat…" at bounding box center [819, 330] width 504 height 21
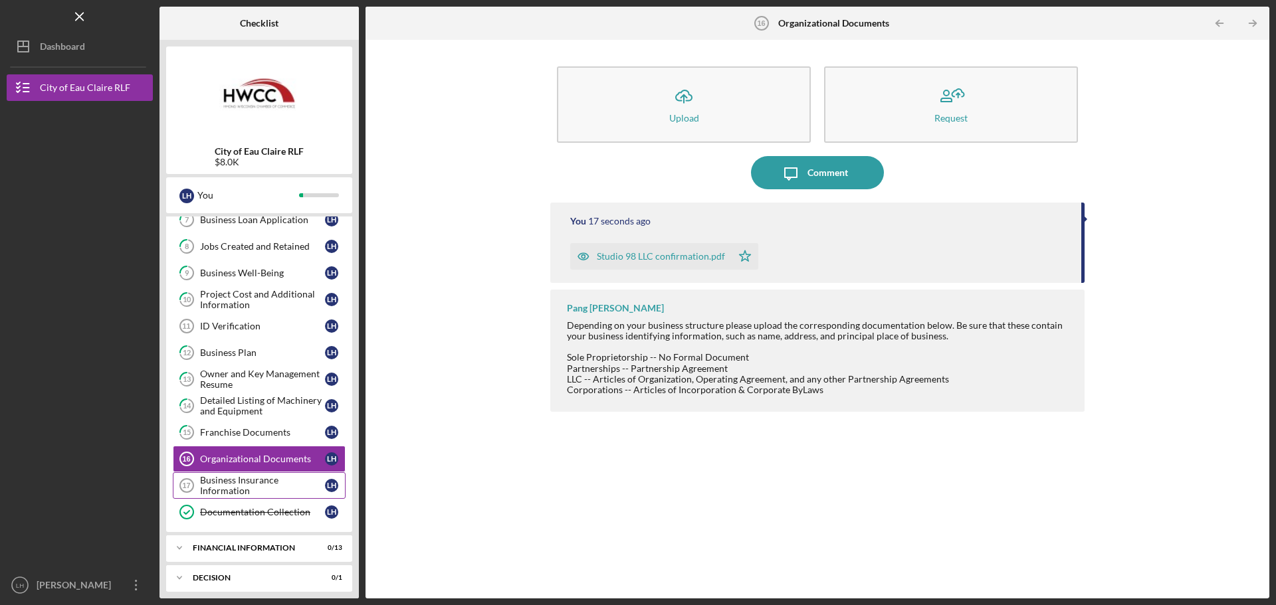
click at [251, 480] on div "Business Insurance Information" at bounding box center [262, 485] width 125 height 21
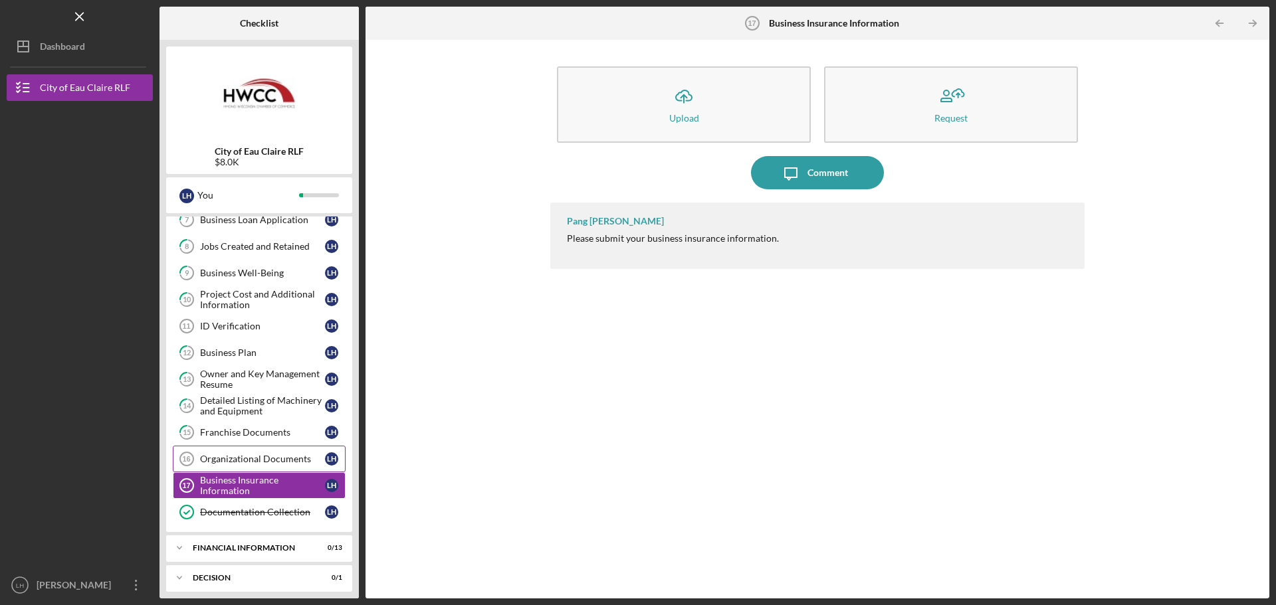
click at [248, 460] on div "Organizational Documents" at bounding box center [262, 459] width 125 height 11
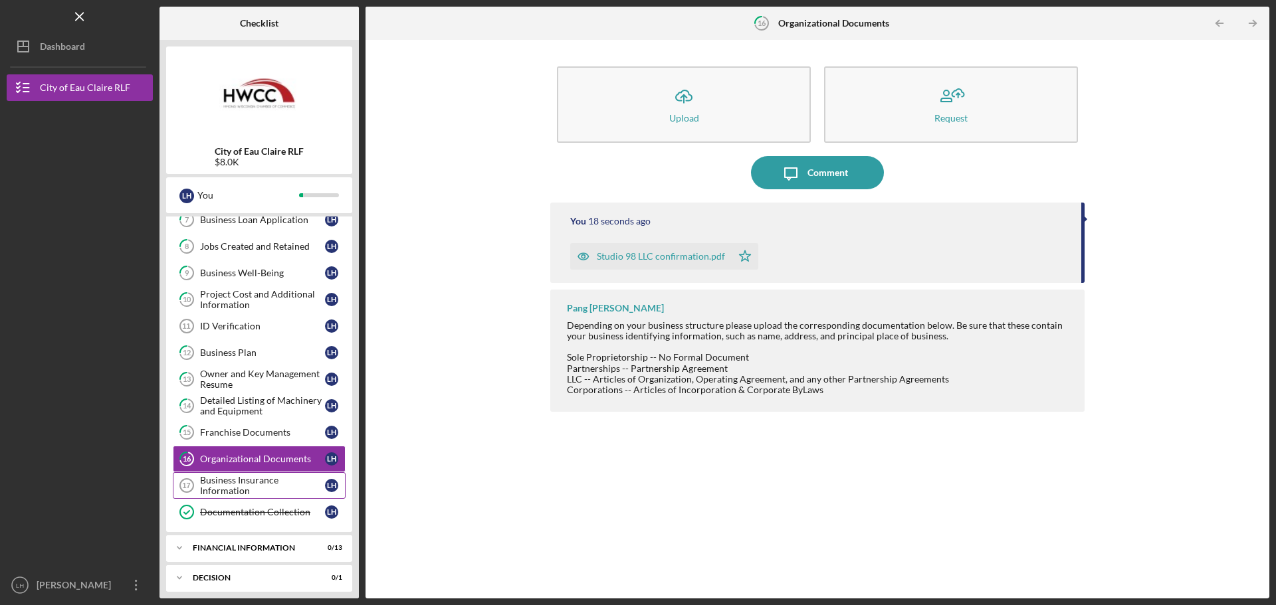
click at [249, 488] on div "Business Insurance Information" at bounding box center [262, 485] width 125 height 21
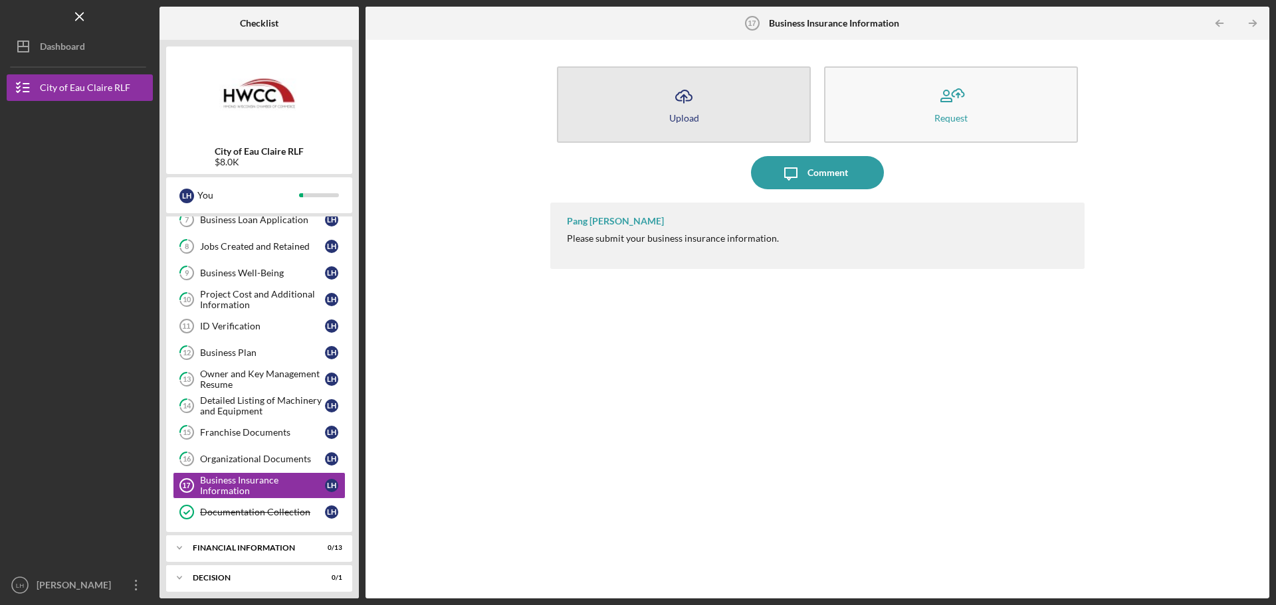
click at [656, 102] on button "Icon/Upload Upload" at bounding box center [684, 104] width 254 height 76
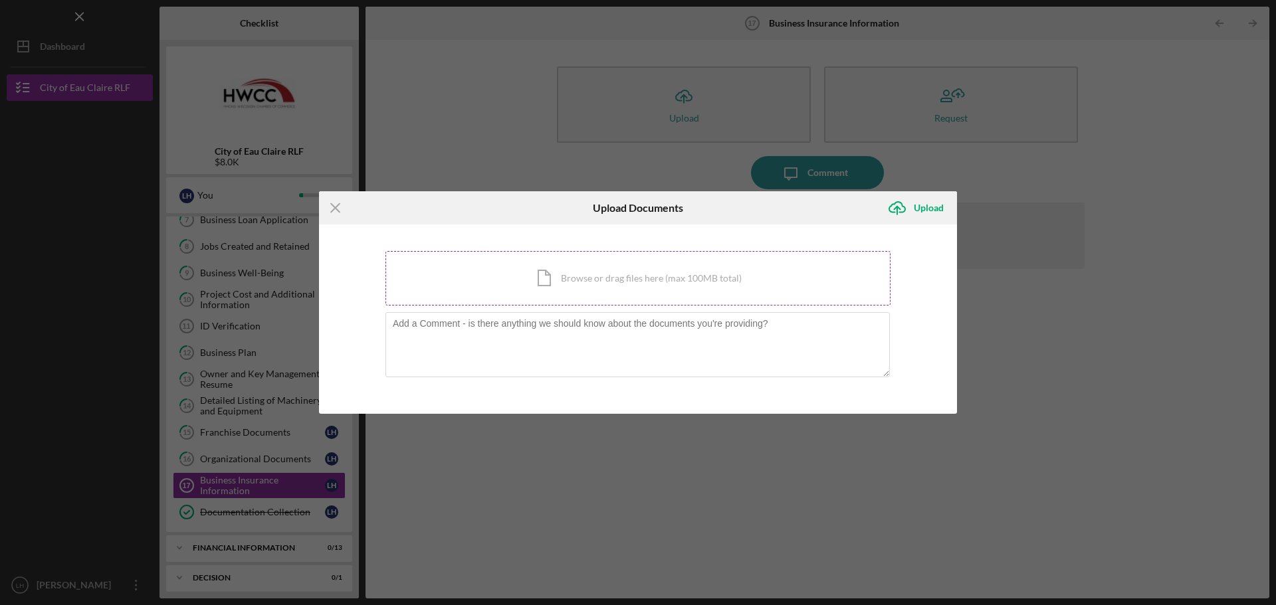
click at [569, 279] on div "Icon/Document Browse or drag files here (max 100MB total) Tap to choose files o…" at bounding box center [637, 278] width 505 height 54
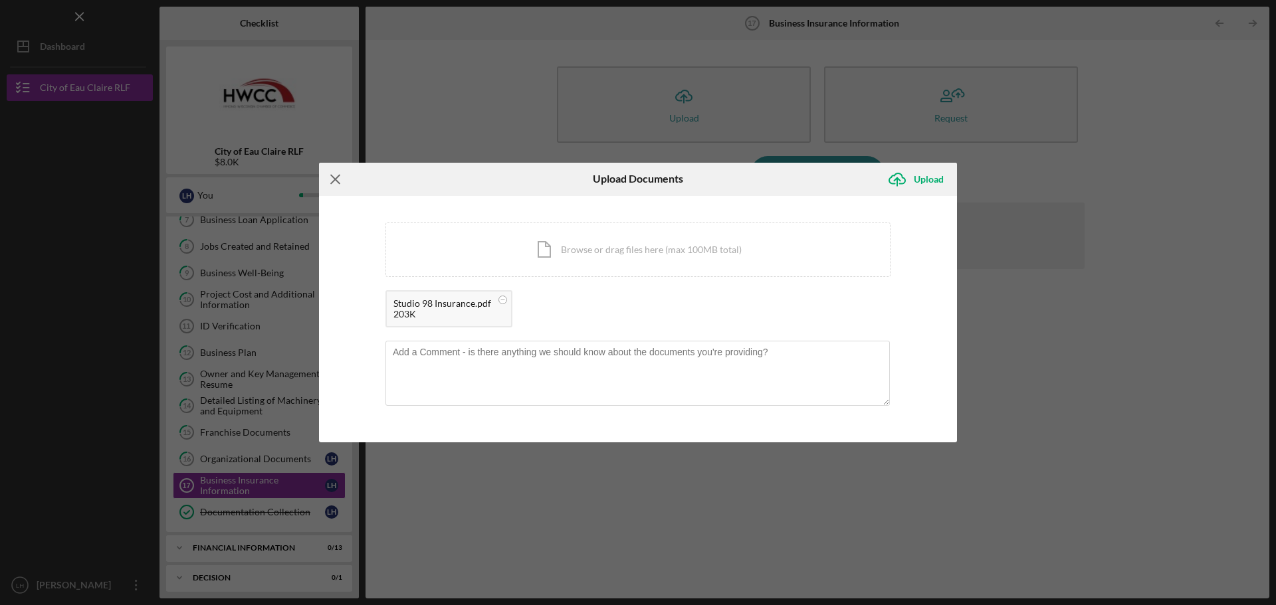
click at [328, 179] on icon "Icon/Menu Close" at bounding box center [335, 179] width 33 height 33
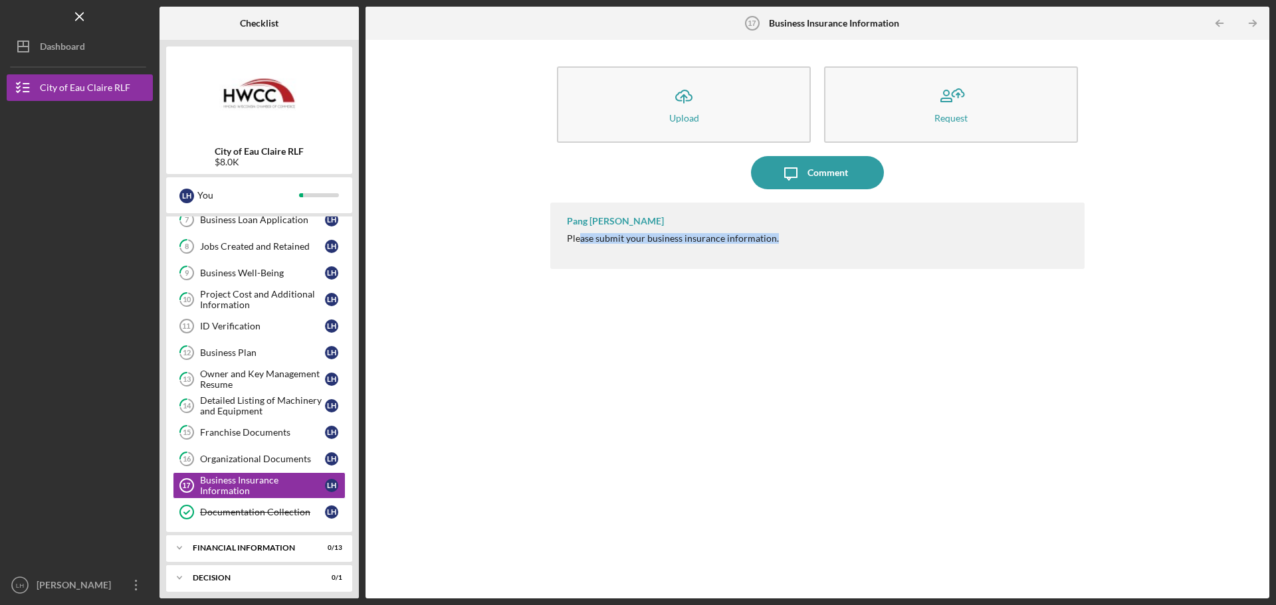
drag, startPoint x: 579, startPoint y: 237, endPoint x: 793, endPoint y: 250, distance: 215.0
click at [793, 250] on div "Pang [PERSON_NAME] Please submit your business insurance information." at bounding box center [817, 236] width 534 height 66
click at [812, 250] on div "Pang [PERSON_NAME] Please submit your business insurance information." at bounding box center [817, 236] width 534 height 66
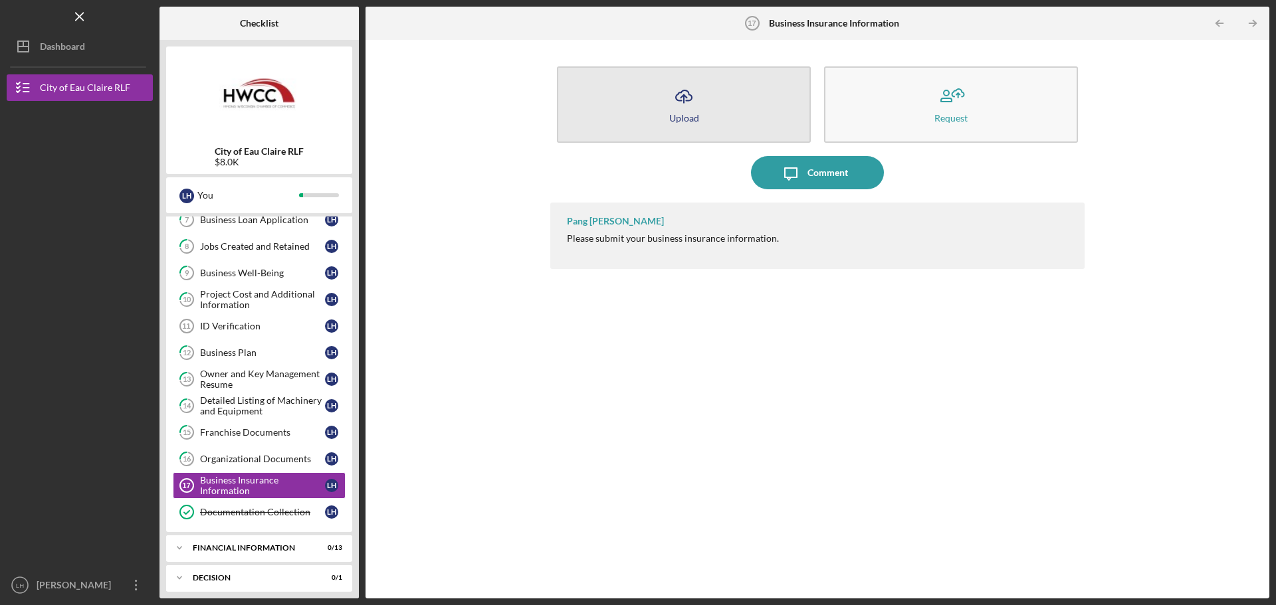
click at [659, 128] on button "Icon/Upload Upload" at bounding box center [684, 104] width 254 height 76
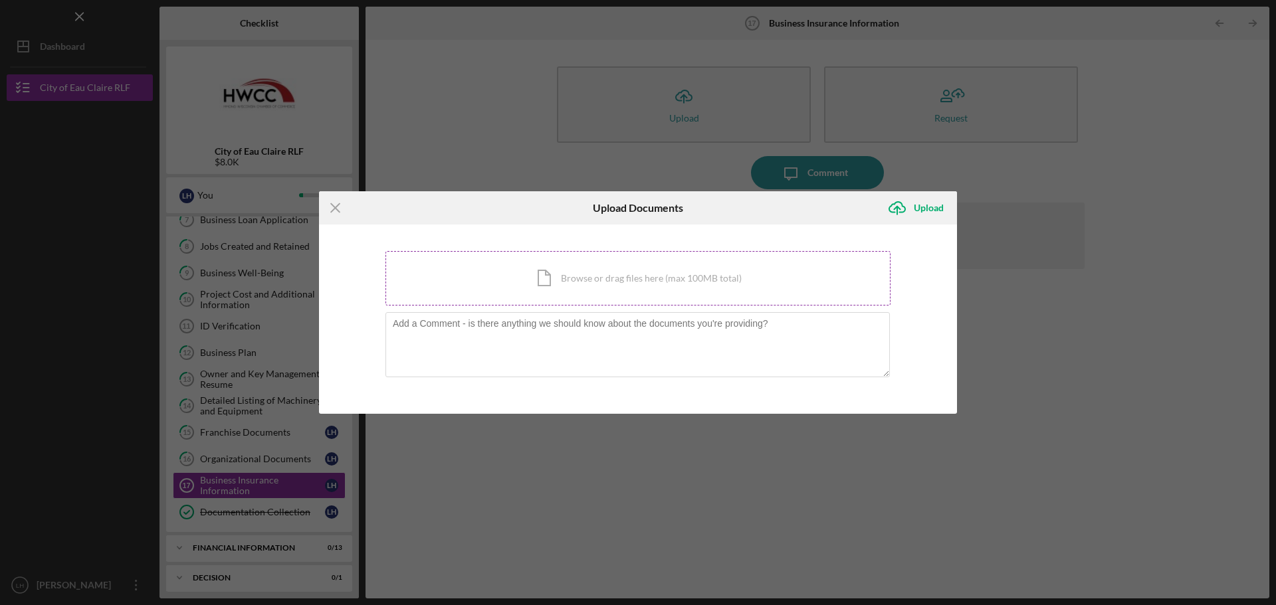
click at [590, 264] on div "Icon/Document Browse or drag files here (max 100MB total) Tap to choose files o…" at bounding box center [637, 278] width 505 height 54
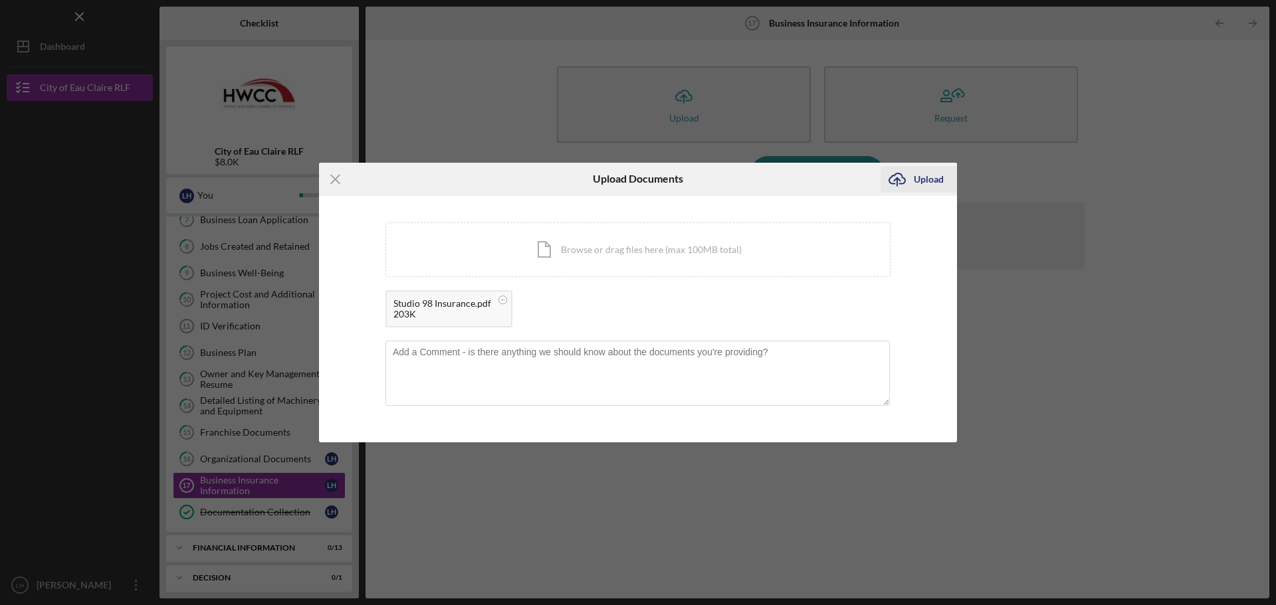
click at [921, 185] on div "Upload" at bounding box center [928, 179] width 30 height 27
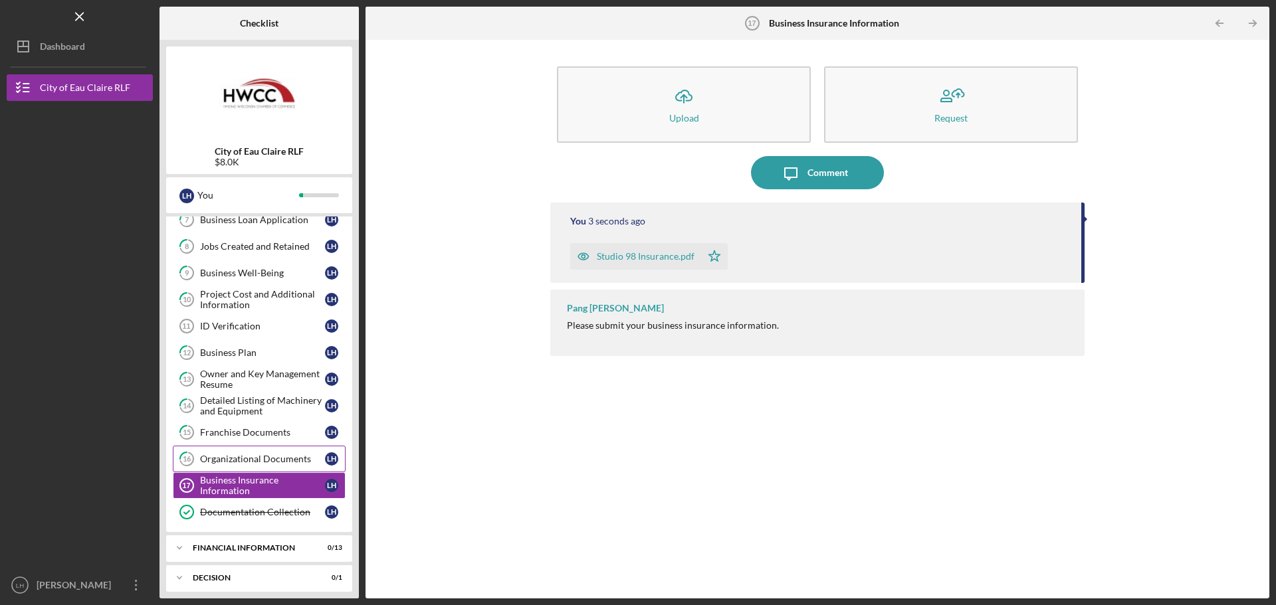
click at [255, 454] on div "Organizational Documents" at bounding box center [262, 459] width 125 height 11
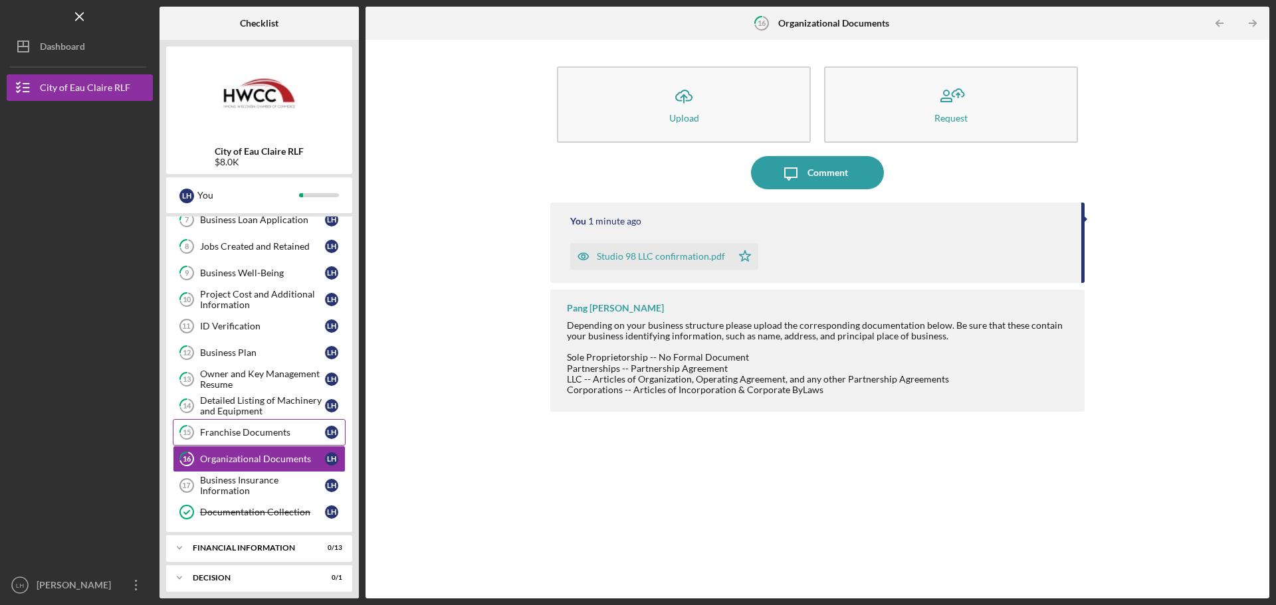
click at [255, 423] on link "15 Franchise Documents L H" at bounding box center [259, 432] width 173 height 27
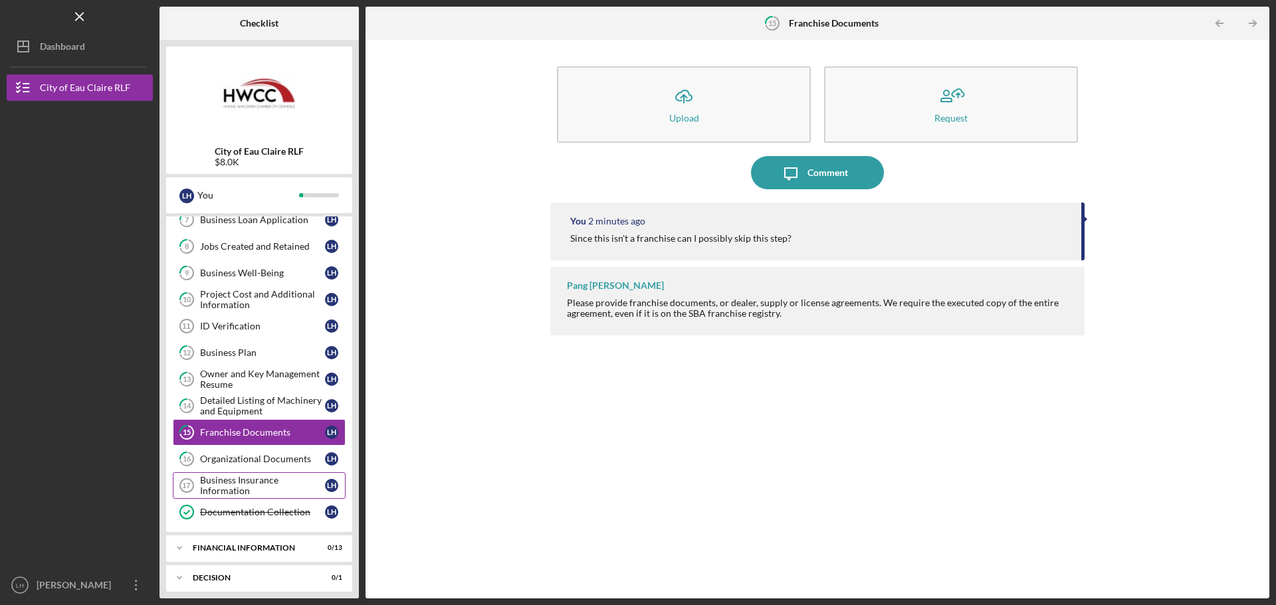
click at [262, 485] on div "Business Insurance Information" at bounding box center [262, 485] width 125 height 21
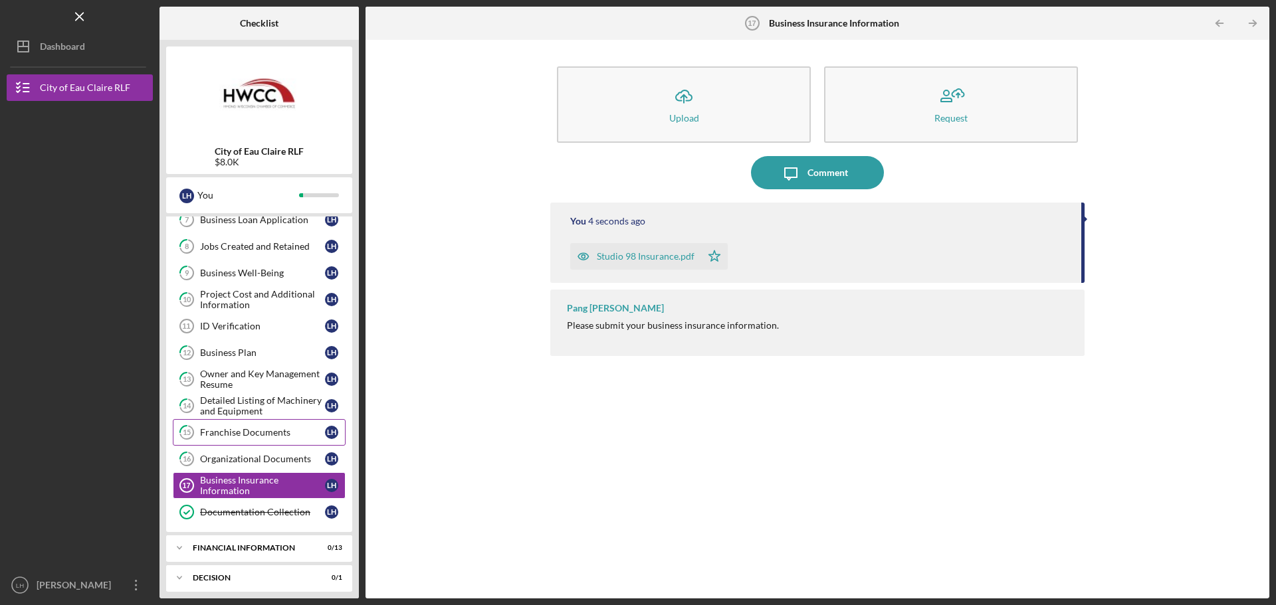
click at [264, 434] on div "Franchise Documents" at bounding box center [262, 432] width 125 height 11
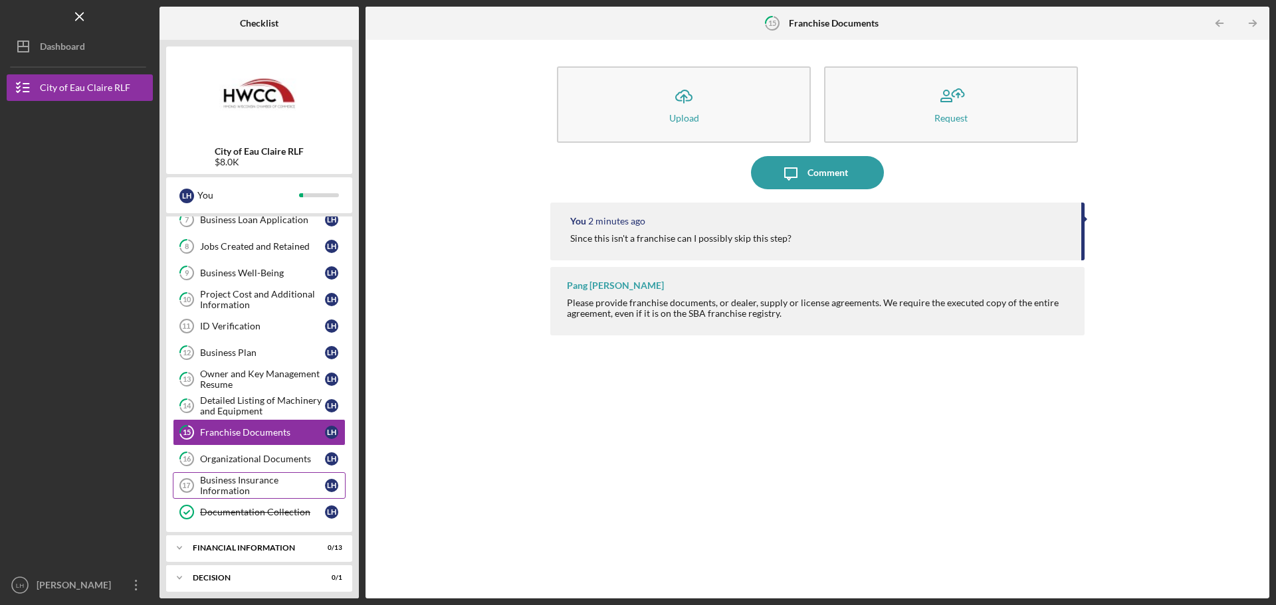
click at [264, 479] on div "Business Insurance Information" at bounding box center [262, 485] width 125 height 21
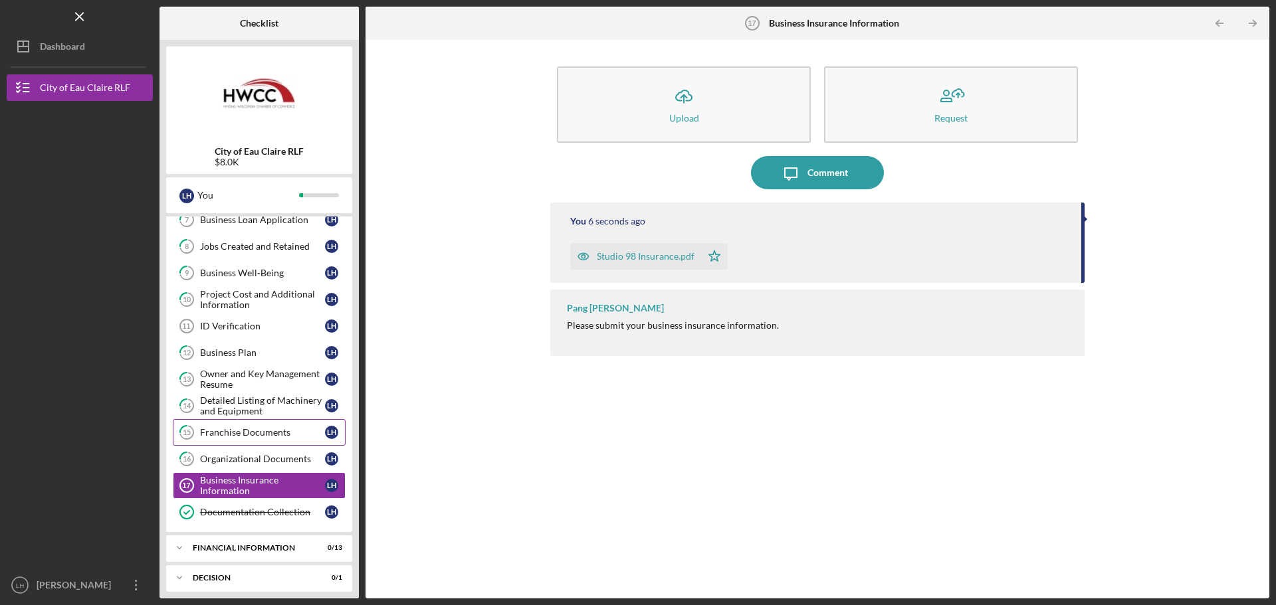
click at [250, 440] on link "15 Franchise Documents L H" at bounding box center [259, 432] width 173 height 27
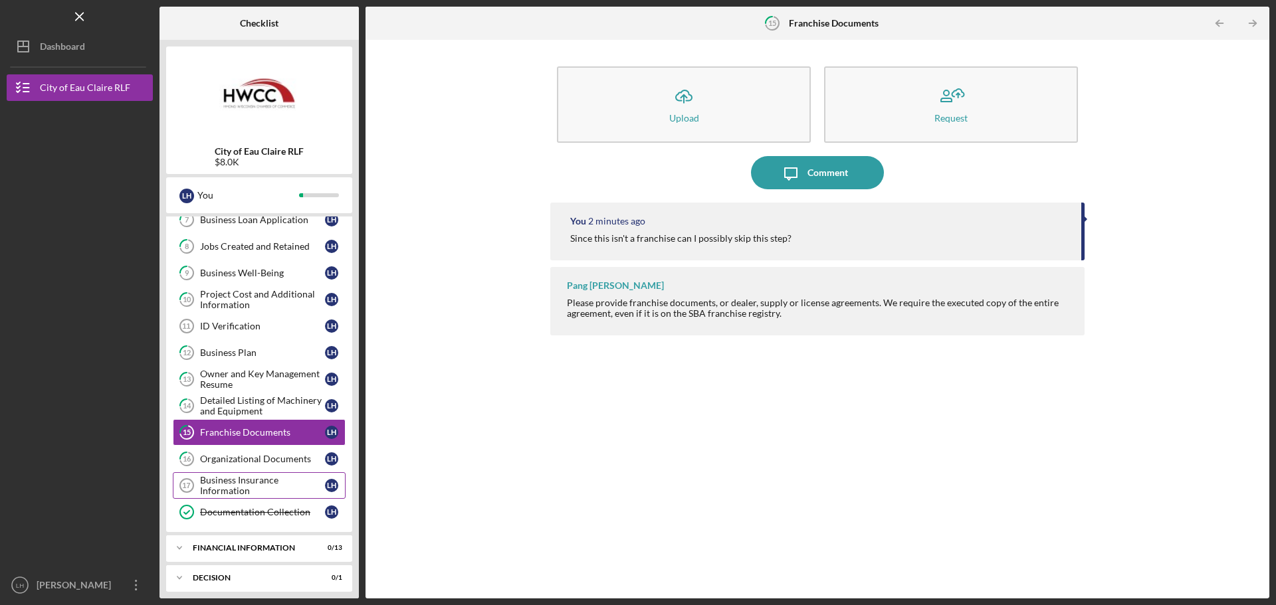
click at [259, 484] on div "Business Insurance Information" at bounding box center [262, 485] width 125 height 21
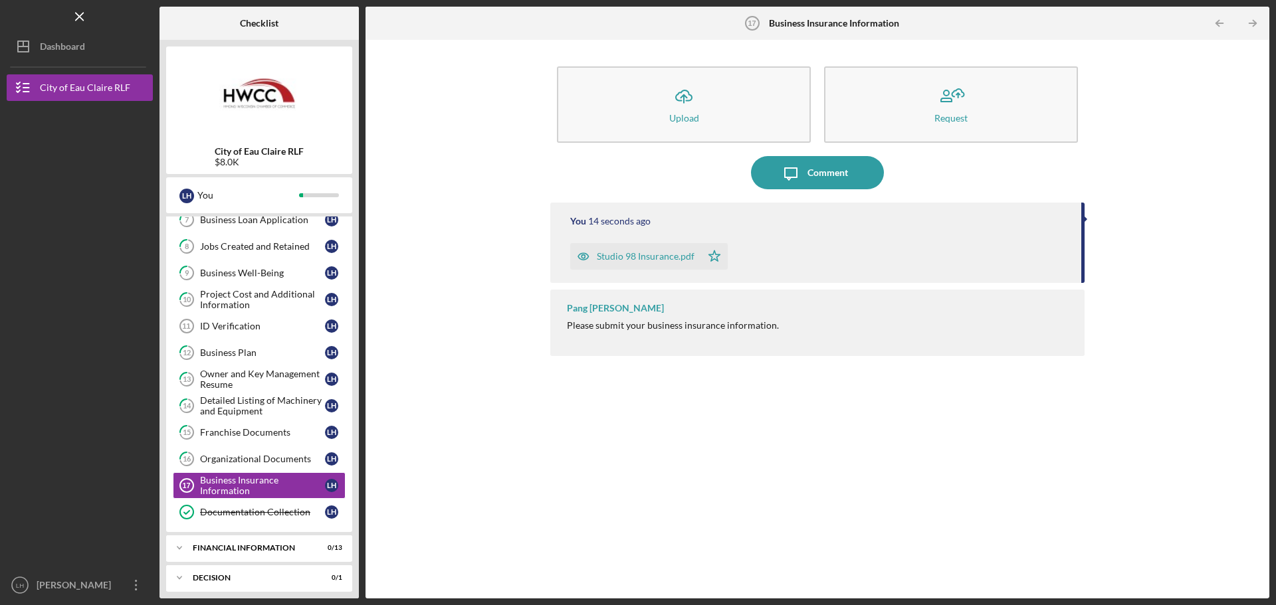
click at [741, 277] on div "You 14 seconds ago Studio 98 Insurance.pdf Icon/Star" at bounding box center [817, 243] width 534 height 80
click at [800, 252] on div "Studio 98 Insurance.pdf Icon/Star" at bounding box center [819, 253] width 498 height 33
click at [288, 312] on link "10 Project Cost and Additional Information L H" at bounding box center [259, 299] width 173 height 27
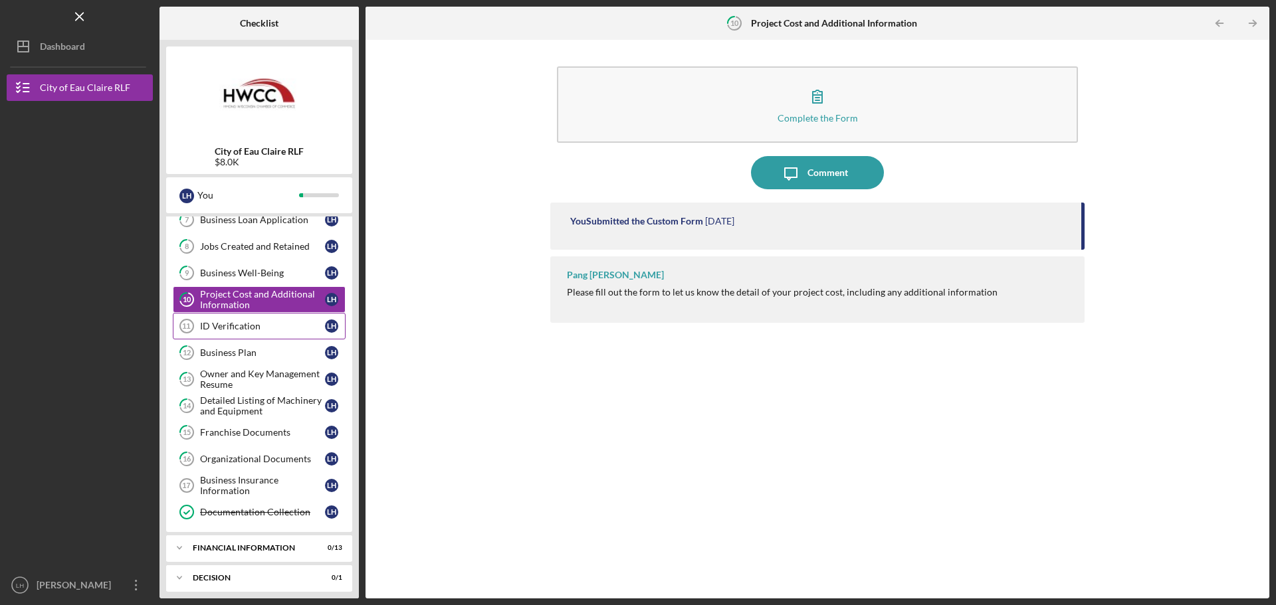
click at [281, 333] on link "ID Verification 11 ID Verification L H" at bounding box center [259, 326] width 173 height 27
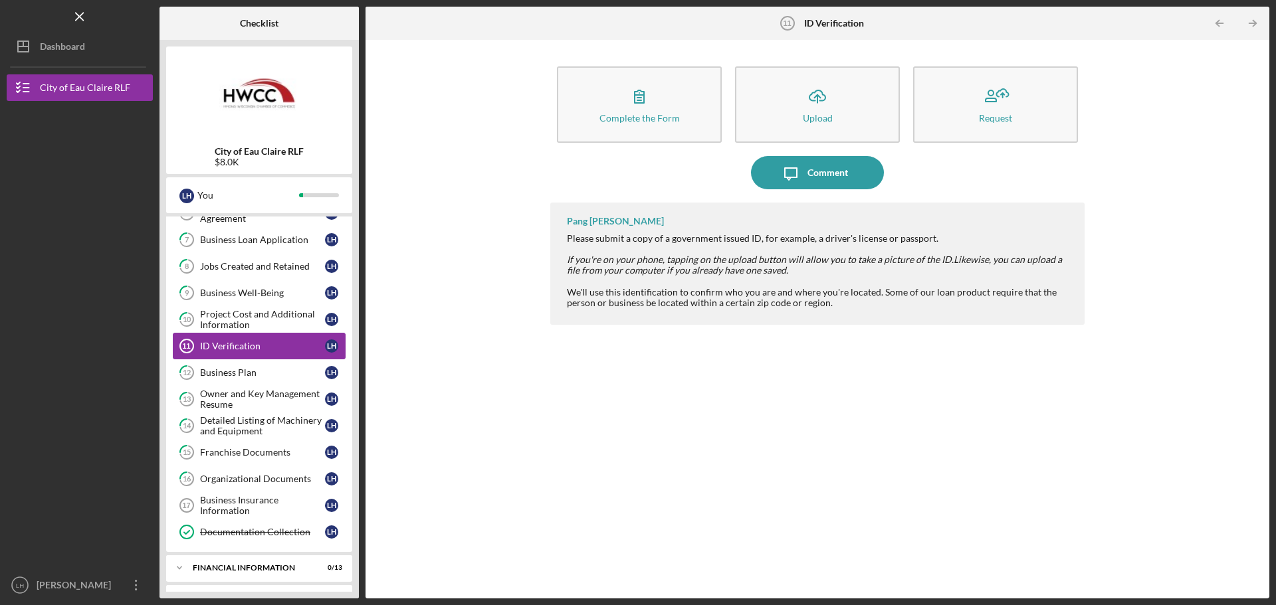
scroll to position [327, 0]
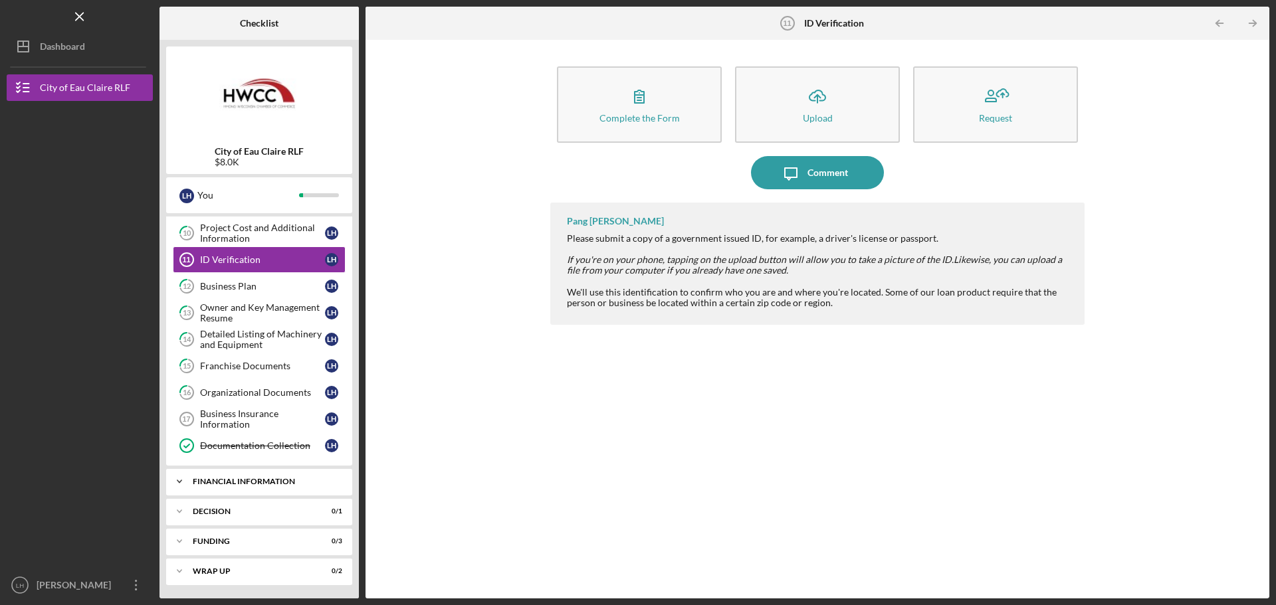
click at [277, 486] on div "Icon/Expander Financial Information 0 / 13" at bounding box center [259, 481] width 186 height 27
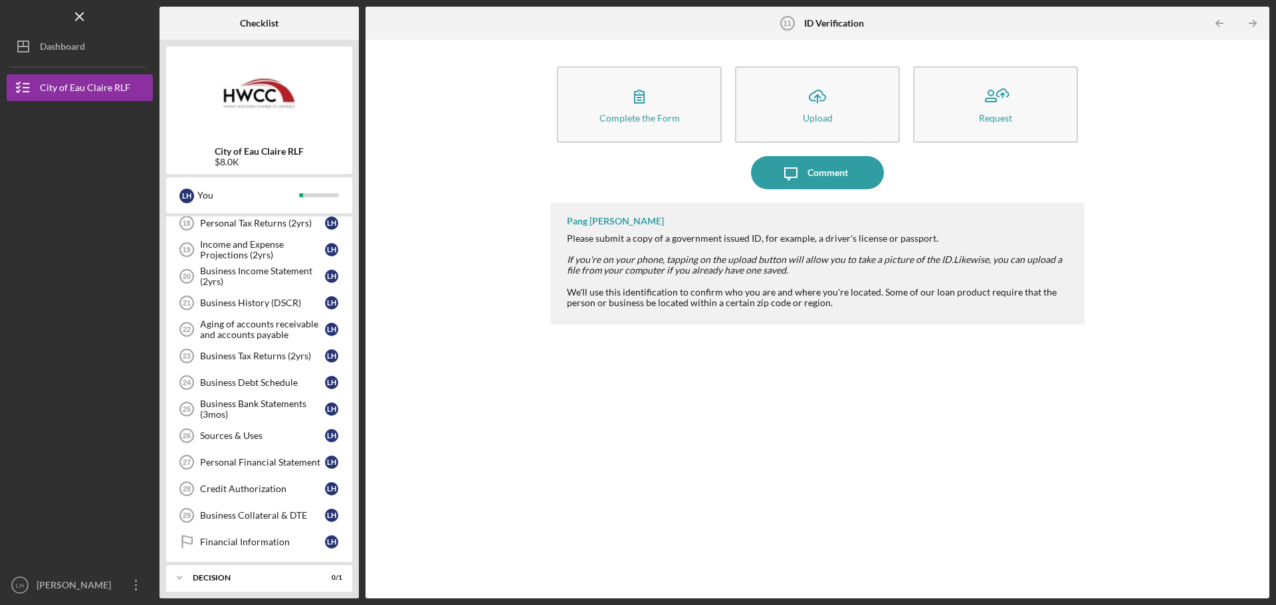
scroll to position [547, 0]
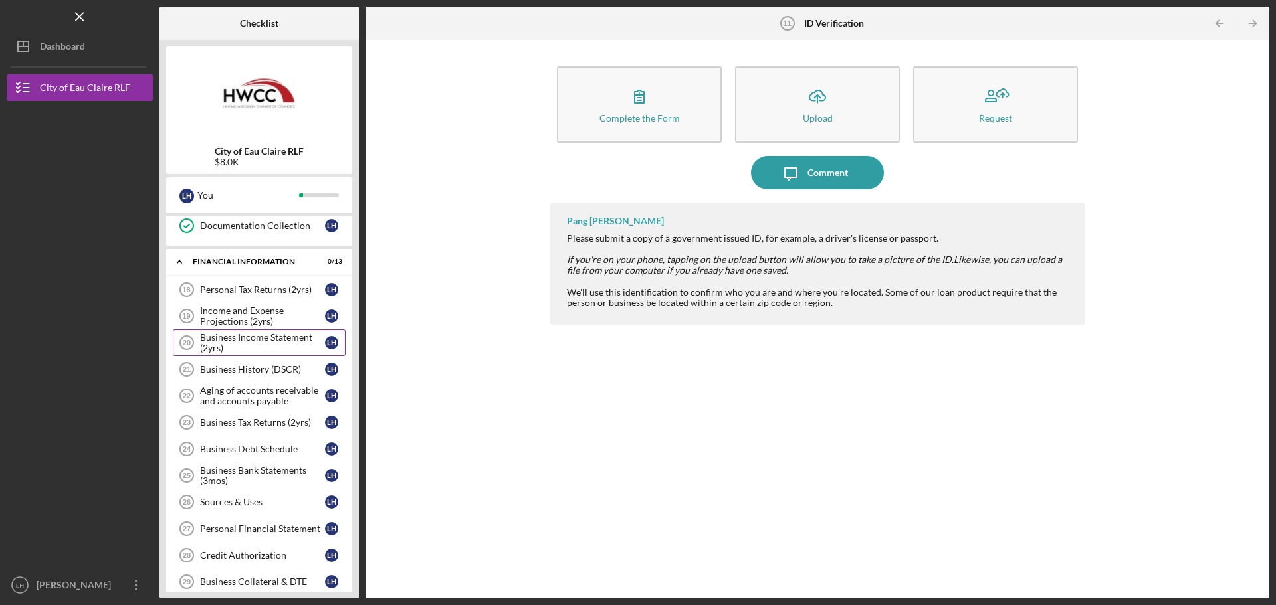
click at [256, 343] on div "Business Income Statement (2yrs)" at bounding box center [262, 342] width 125 height 21
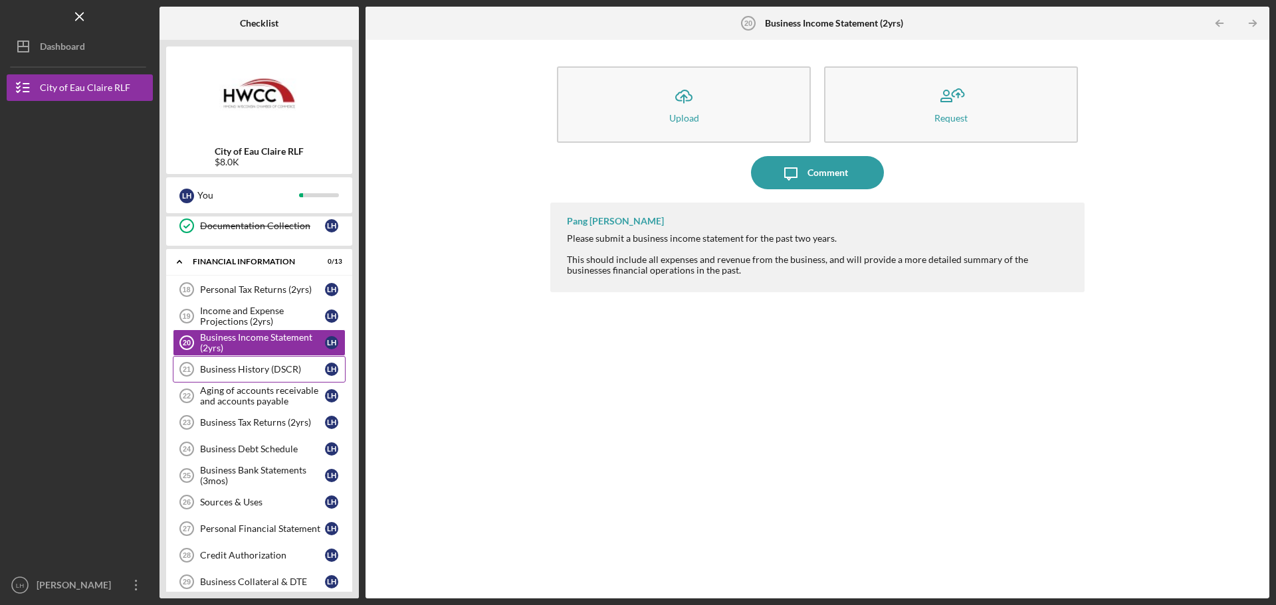
click at [252, 375] on link "Business History (DSCR) 21 Business History (DSCR) L H" at bounding box center [259, 369] width 173 height 27
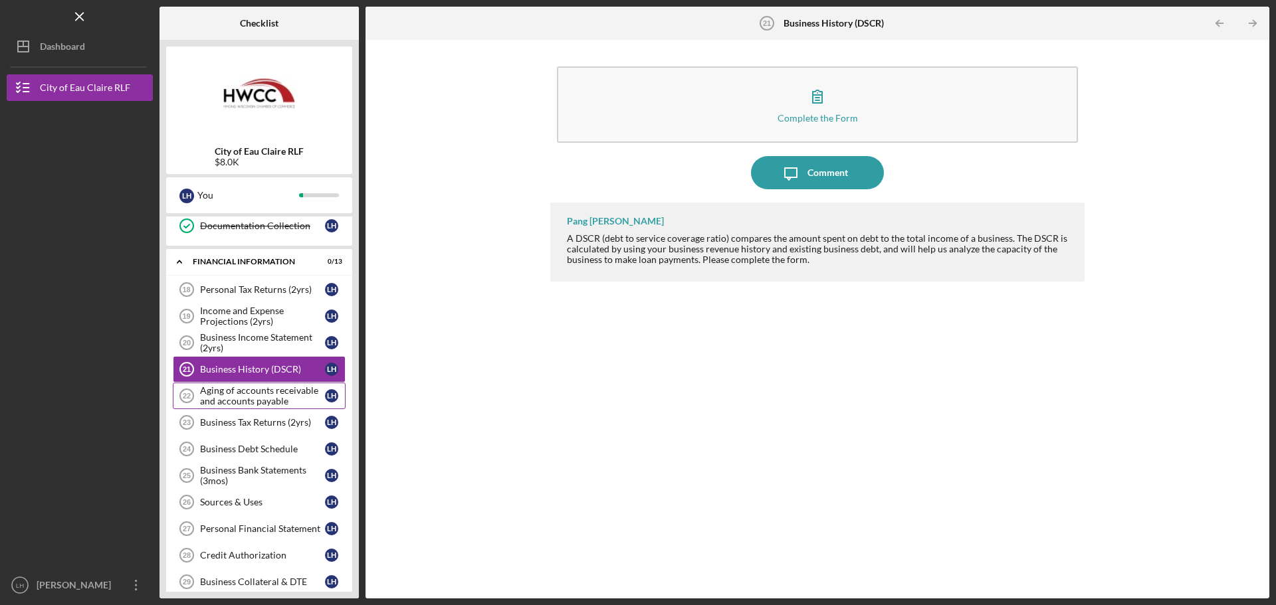
click at [254, 395] on div "Aging of accounts receivable and accounts payable" at bounding box center [262, 395] width 125 height 21
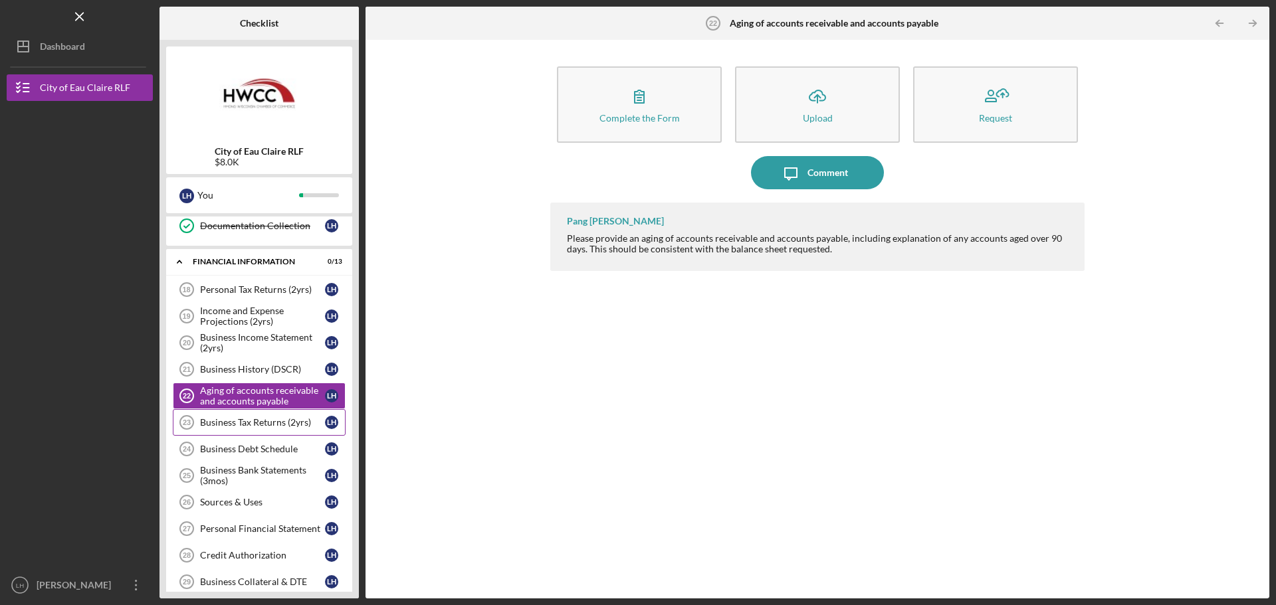
click at [260, 420] on div "Business Tax Returns (2yrs)" at bounding box center [262, 422] width 125 height 11
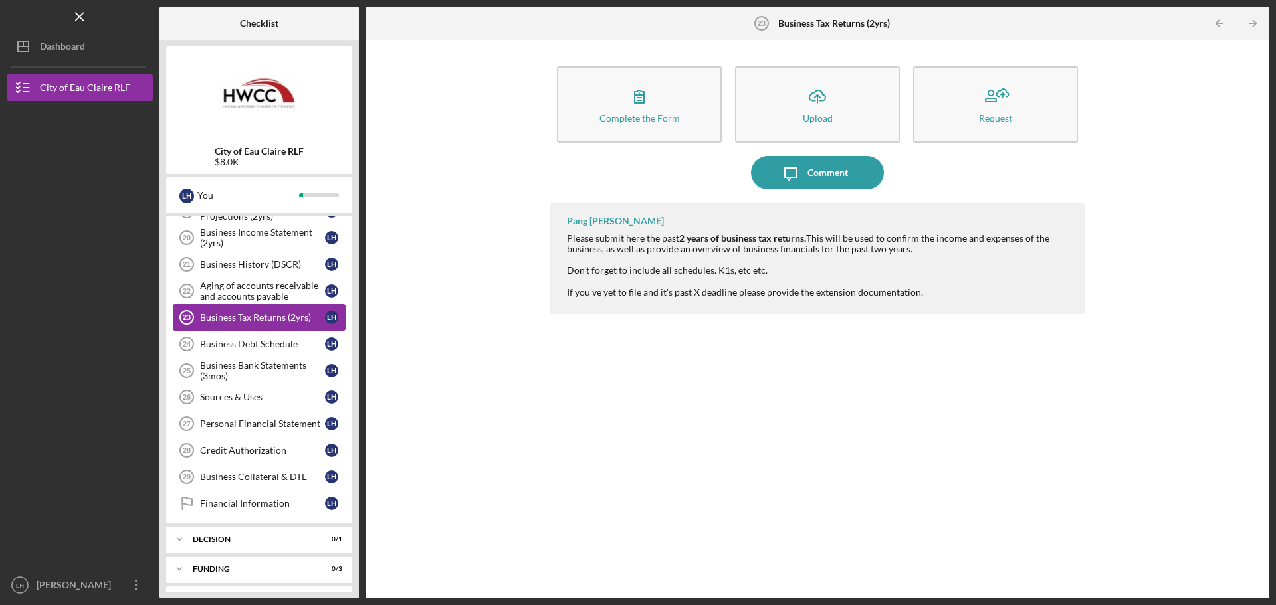
scroll to position [680, 0]
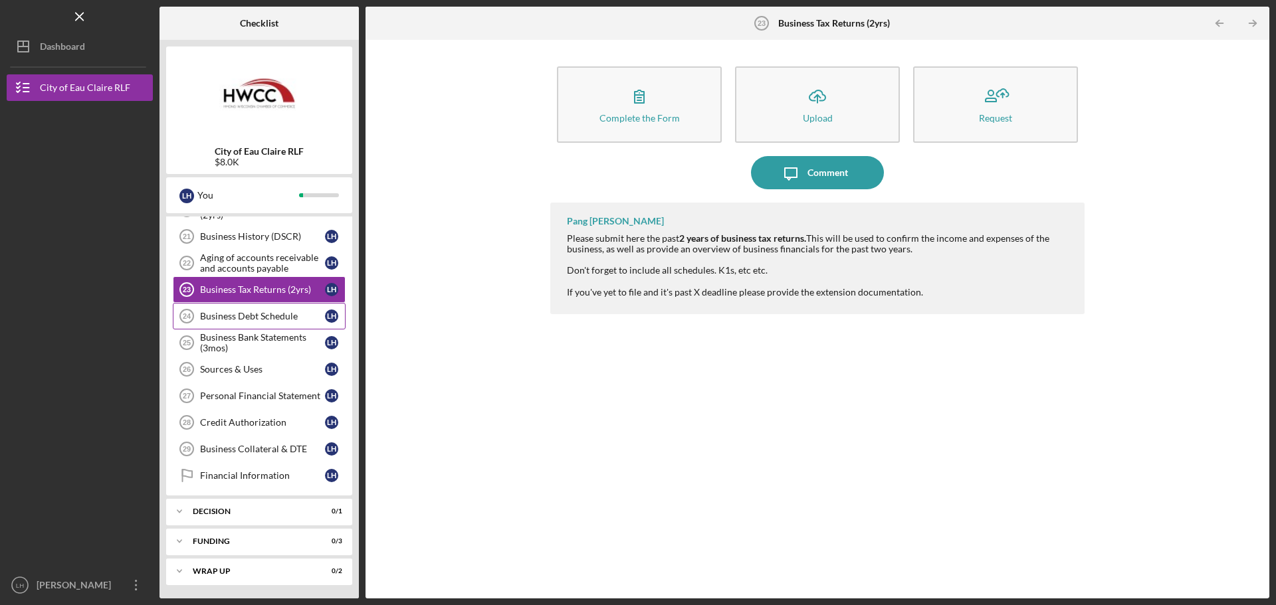
click at [275, 314] on div "Business Debt Schedule" at bounding box center [262, 316] width 125 height 11
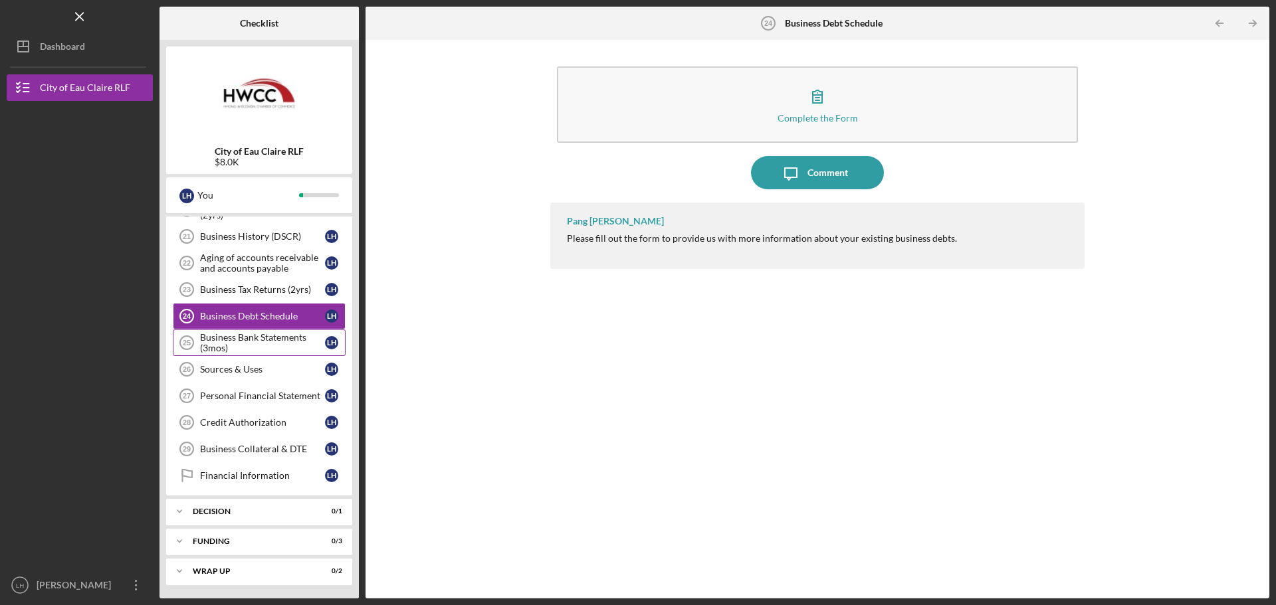
click at [252, 341] on div "Business Bank Statements (3mos)" at bounding box center [262, 342] width 125 height 21
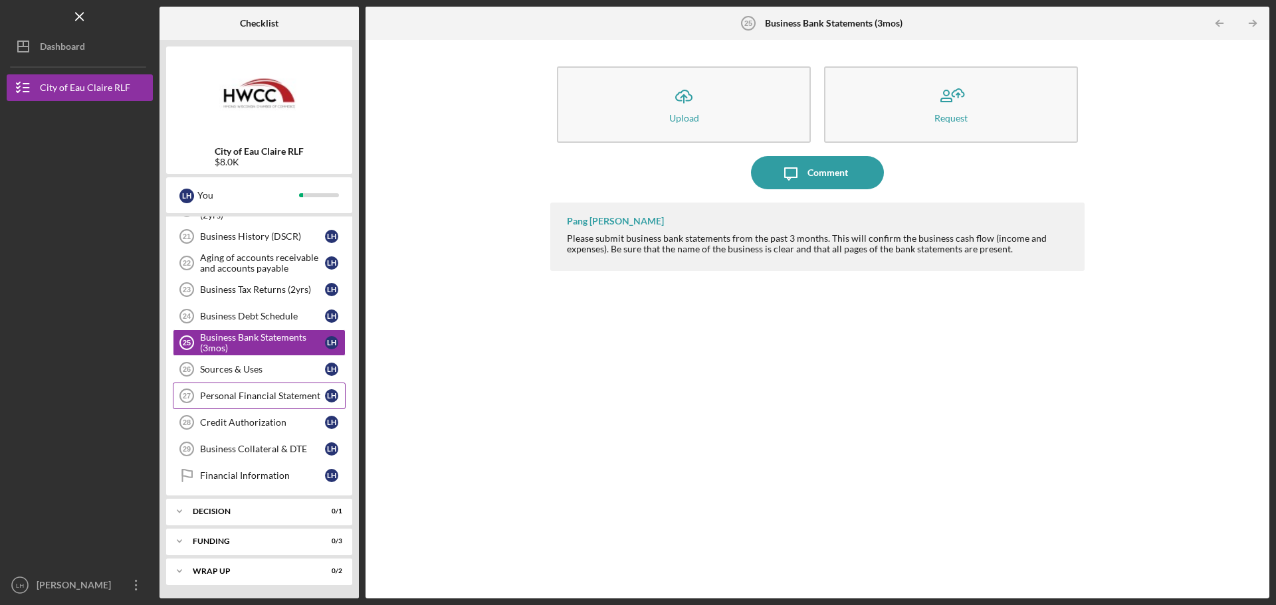
click at [258, 399] on div "Personal Financial Statement" at bounding box center [262, 396] width 125 height 11
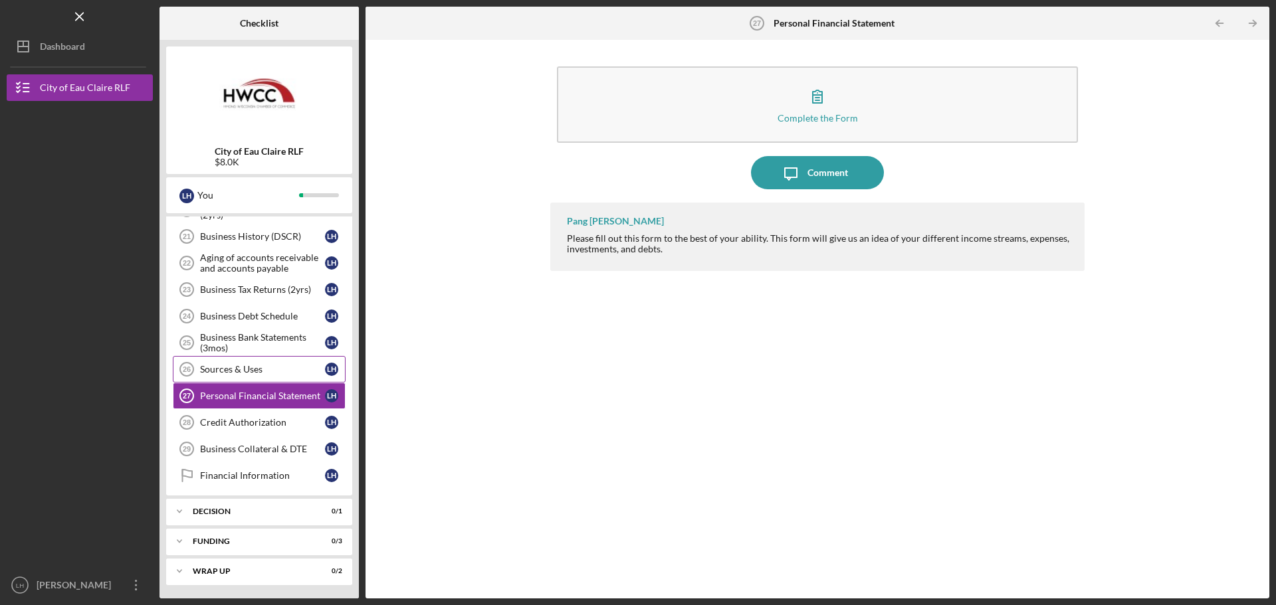
click at [254, 369] on div "Sources & Uses" at bounding box center [262, 369] width 125 height 11
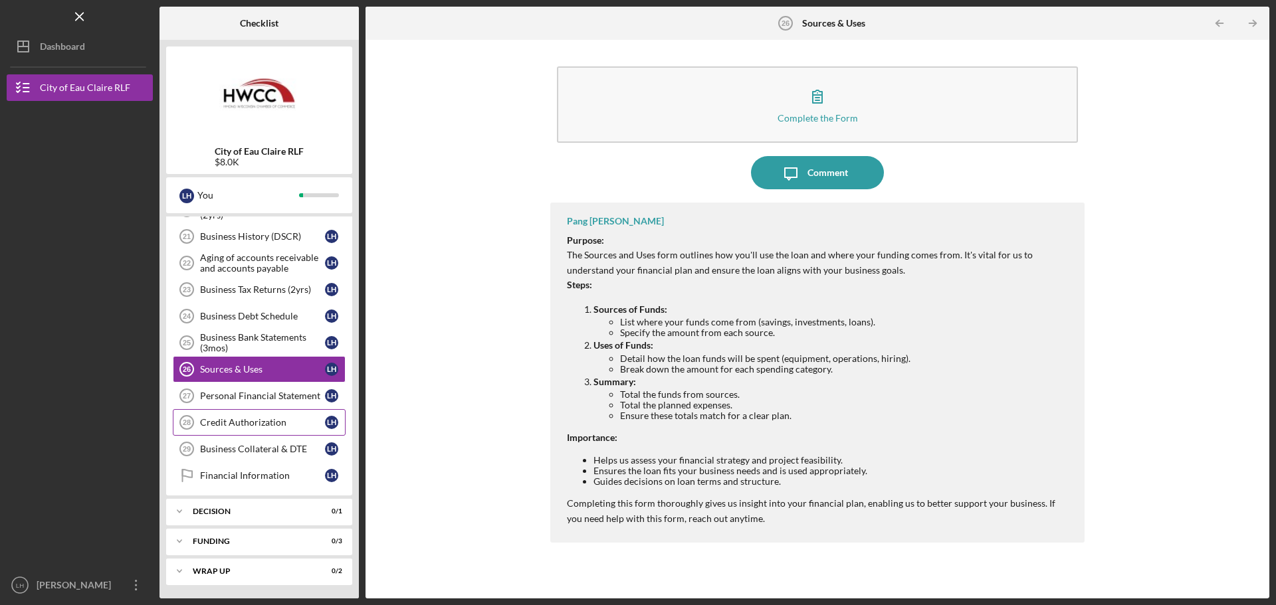
click at [259, 423] on div "Credit Authorization" at bounding box center [262, 422] width 125 height 11
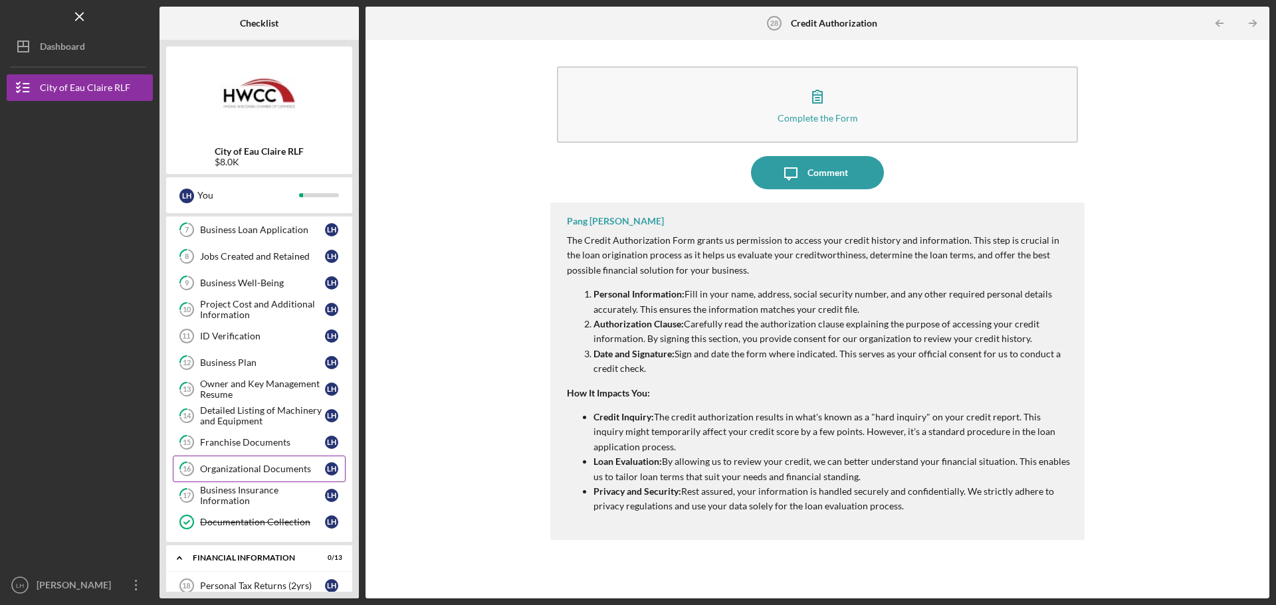
scroll to position [215, 0]
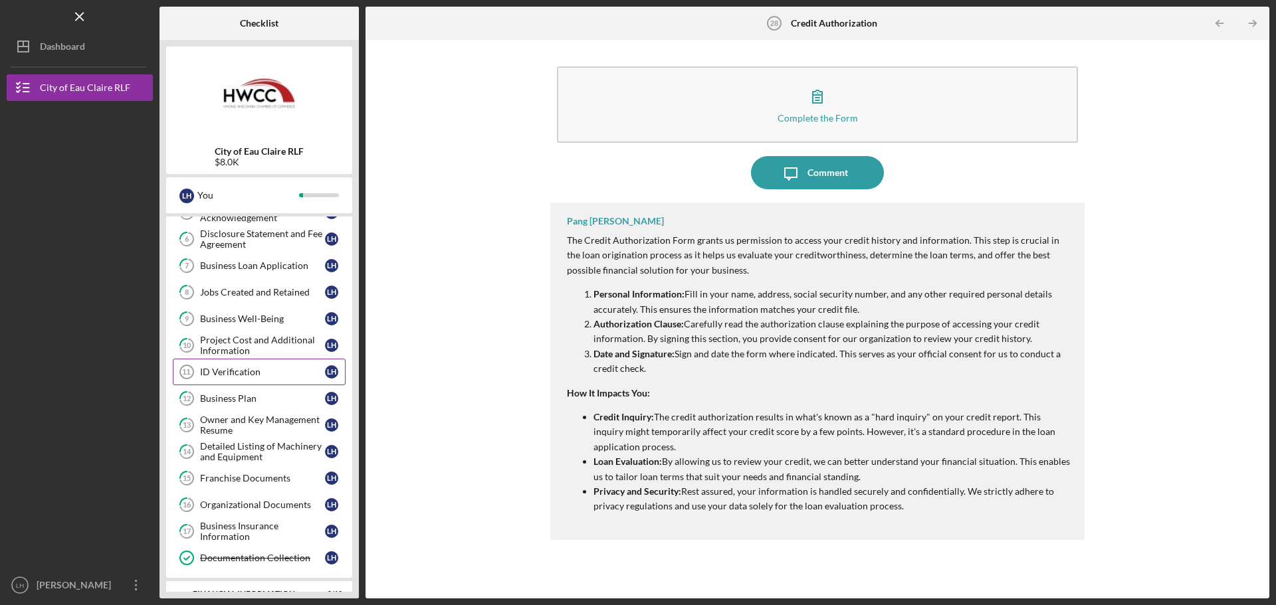
click at [256, 374] on div "ID Verification" at bounding box center [262, 372] width 125 height 11
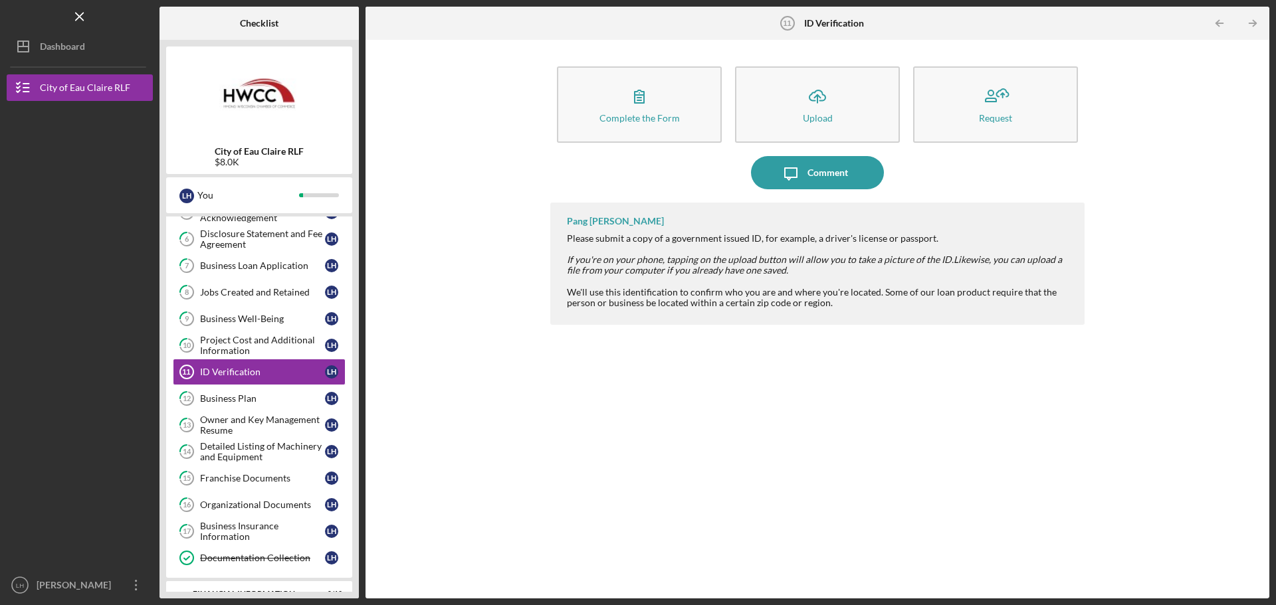
click at [470, 224] on div "Complete the Form Form Icon/Upload Upload Request Icon/Message Comment Pang [PE…" at bounding box center [817, 319] width 890 height 545
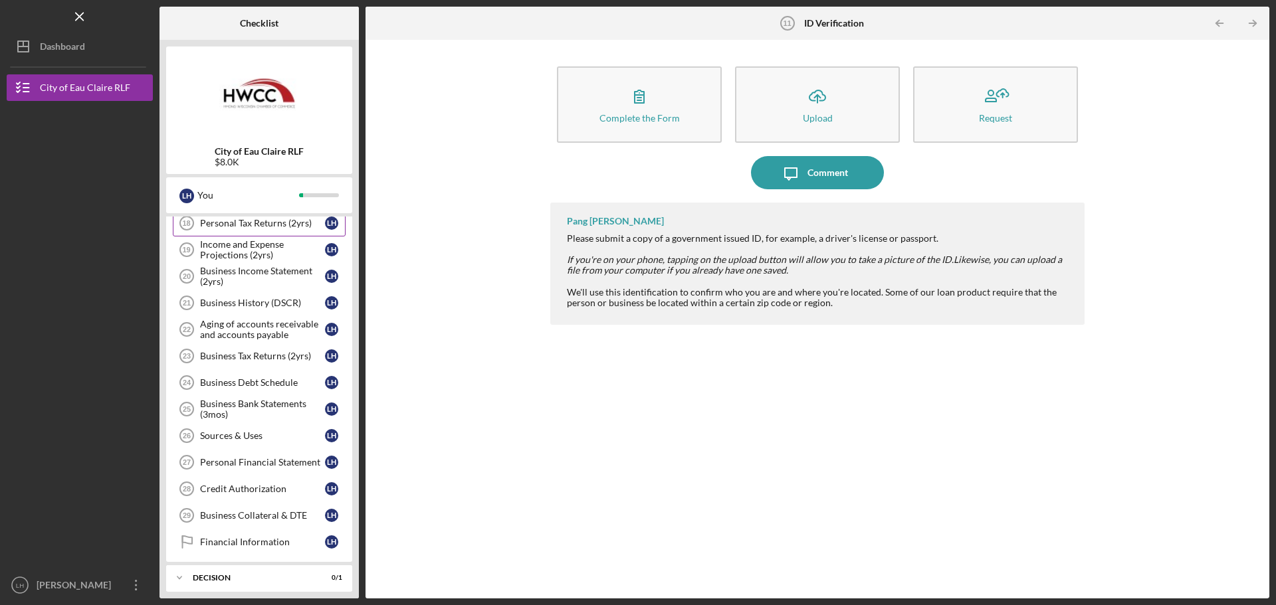
scroll to position [547, 0]
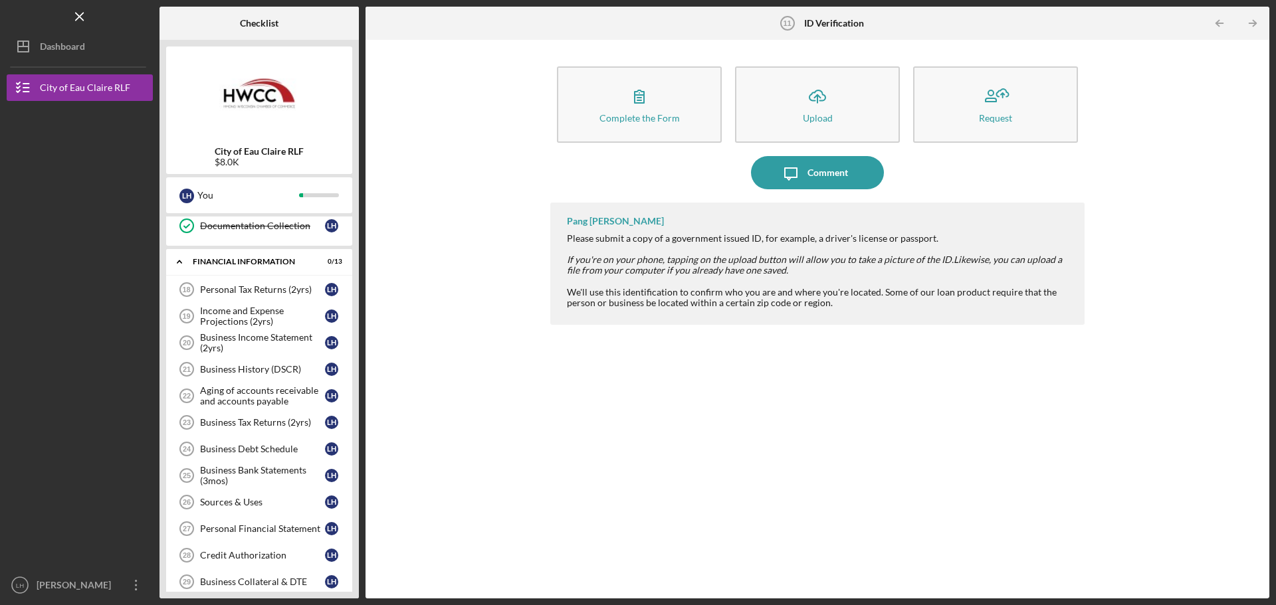
click at [458, 344] on div "Complete the Form Form Icon/Upload Upload Request Icon/Message Comment Pang [PE…" at bounding box center [817, 319] width 890 height 545
click at [270, 419] on div "Business Tax Returns (2yrs)" at bounding box center [262, 422] width 125 height 11
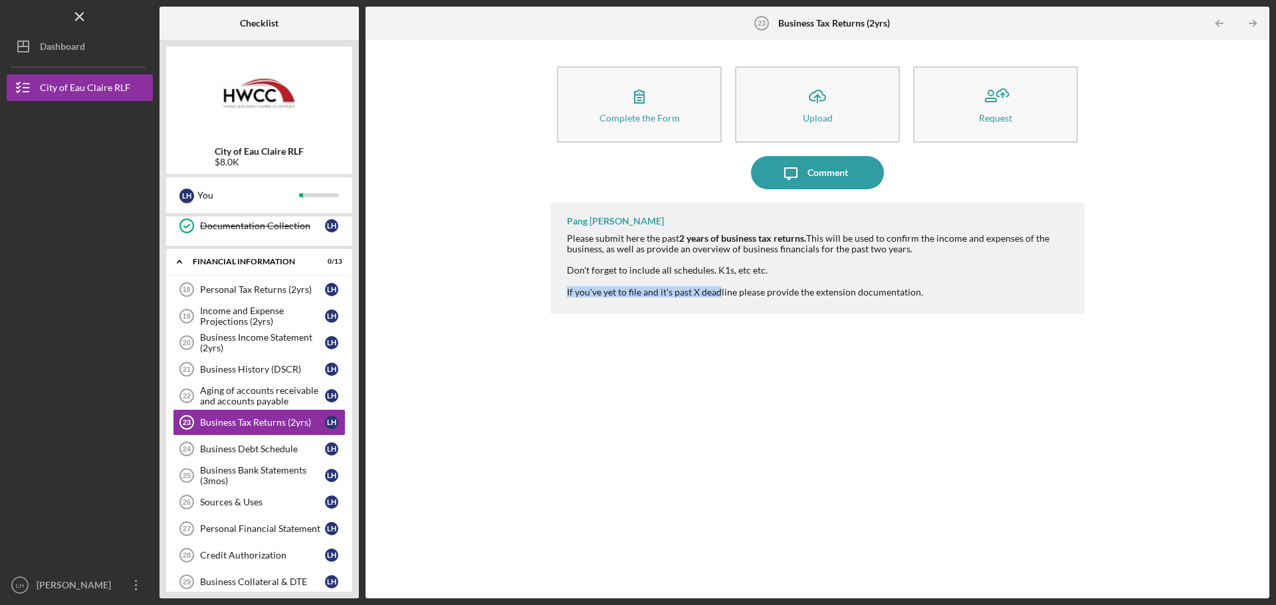
drag, startPoint x: 561, startPoint y: 292, endPoint x: 719, endPoint y: 292, distance: 158.1
click at [719, 292] on div "Pang [PERSON_NAME] Please submit here the past 2 years of business tax returns.…" at bounding box center [817, 259] width 534 height 112
click at [747, 292] on div "If you've yet to file and it's past X deadline please provide the extension doc…" at bounding box center [819, 292] width 504 height 11
drag, startPoint x: 837, startPoint y: 309, endPoint x: 957, endPoint y: 319, distance: 120.0
click at [957, 319] on div "Pang [PERSON_NAME] Please submit here the past 2 years of business tax returns.…" at bounding box center [817, 391] width 534 height 376
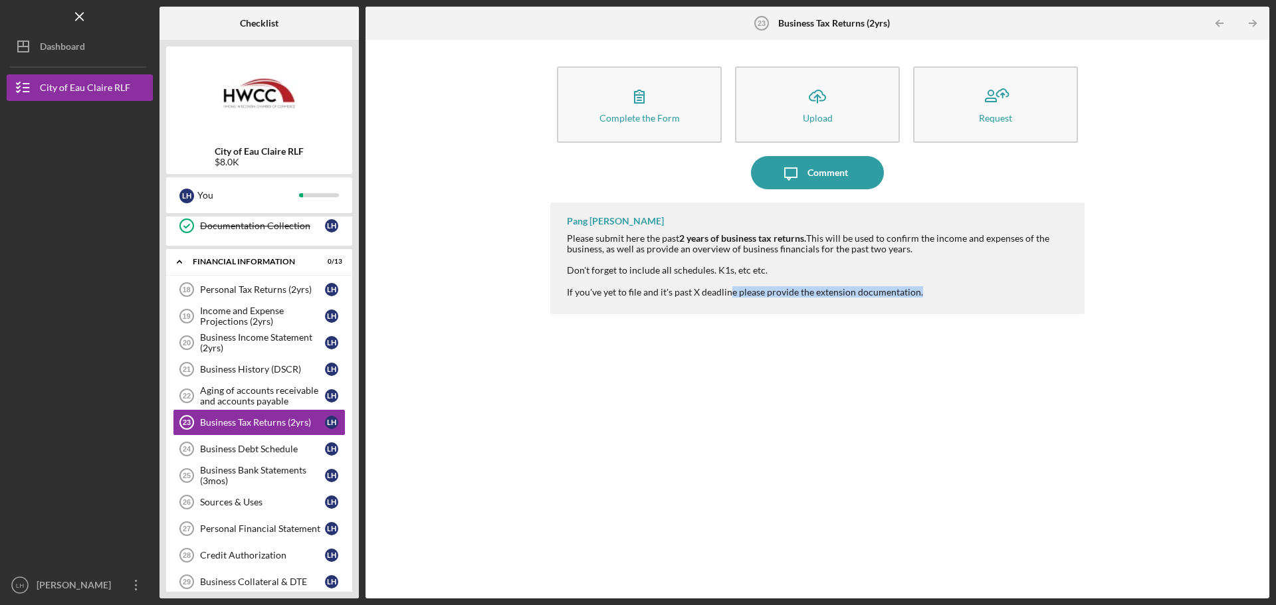
click at [963, 296] on div "If you've yet to file and it's past X deadline please provide the extension doc…" at bounding box center [819, 292] width 504 height 11
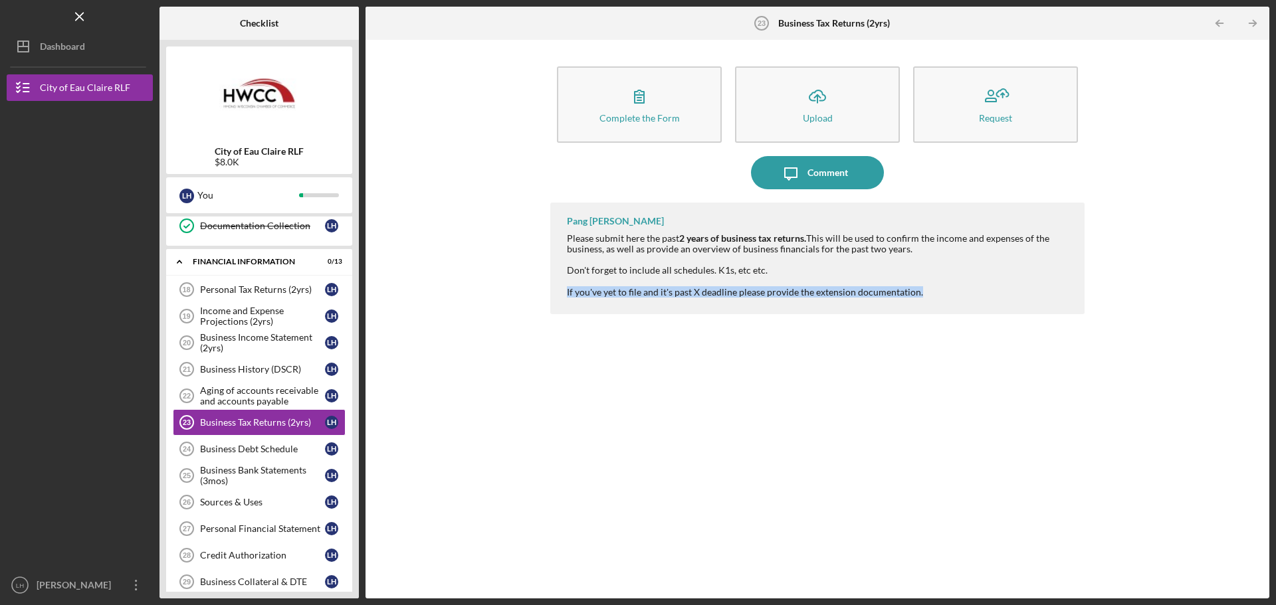
click at [963, 296] on div "If you've yet to file and it's past X deadline please provide the extension doc…" at bounding box center [819, 292] width 504 height 11
click at [948, 278] on div at bounding box center [819, 281] width 504 height 11
click at [245, 338] on div "Business Income Statement (2yrs)" at bounding box center [262, 342] width 125 height 21
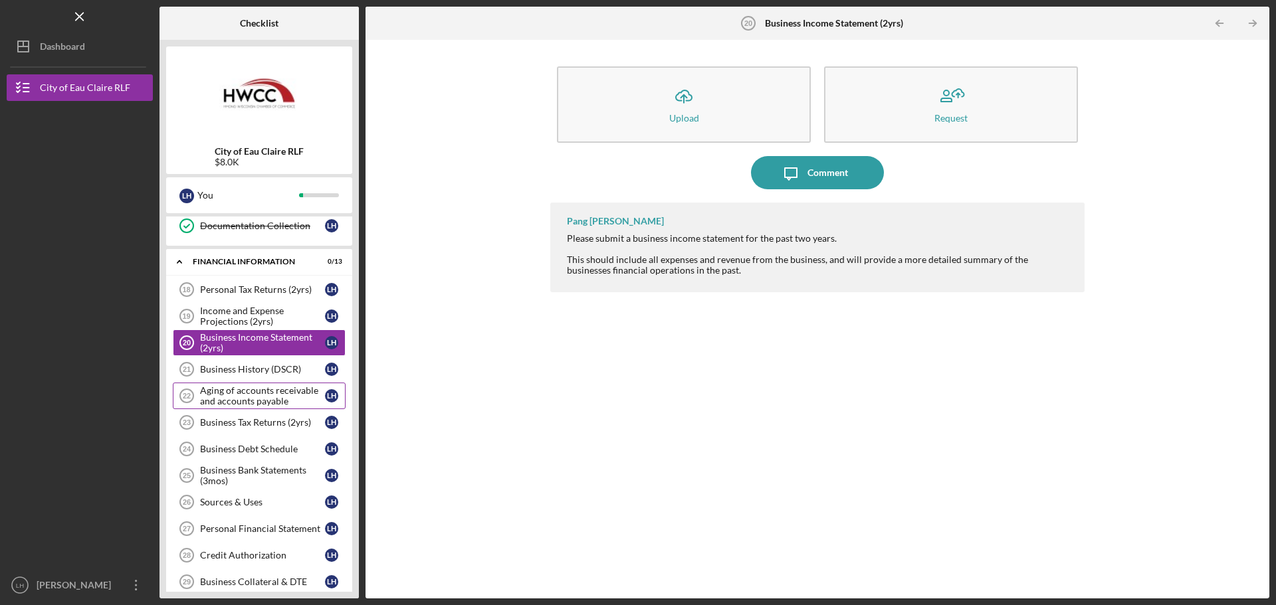
scroll to position [613, 0]
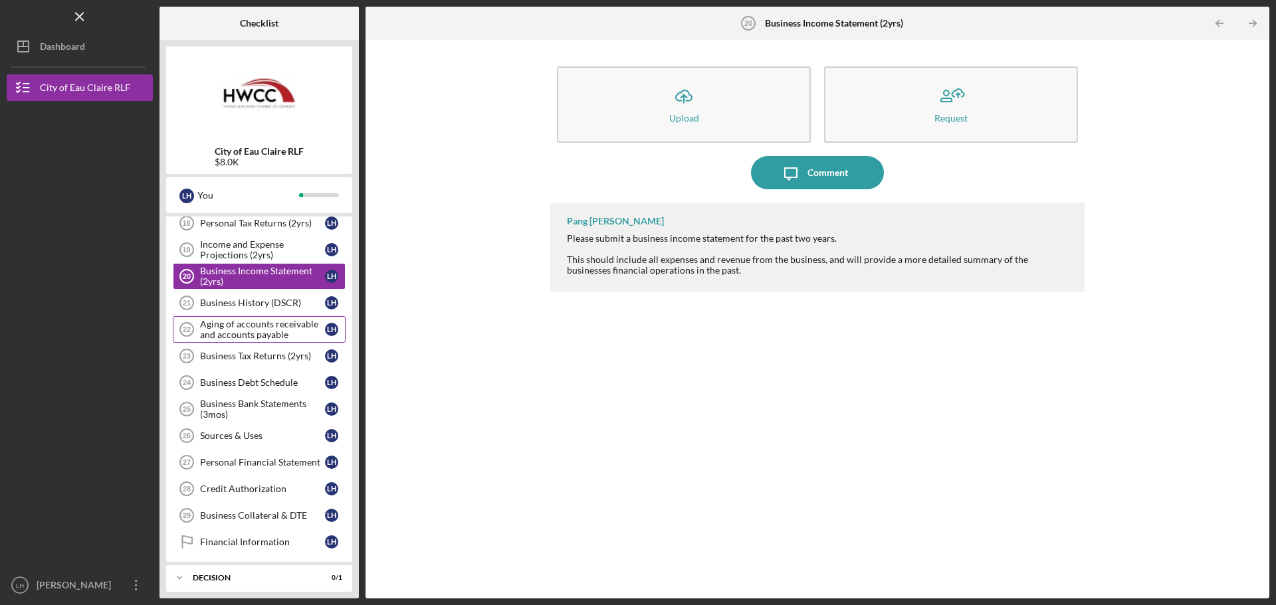
click at [272, 333] on div "Aging of accounts receivable and accounts payable" at bounding box center [262, 329] width 125 height 21
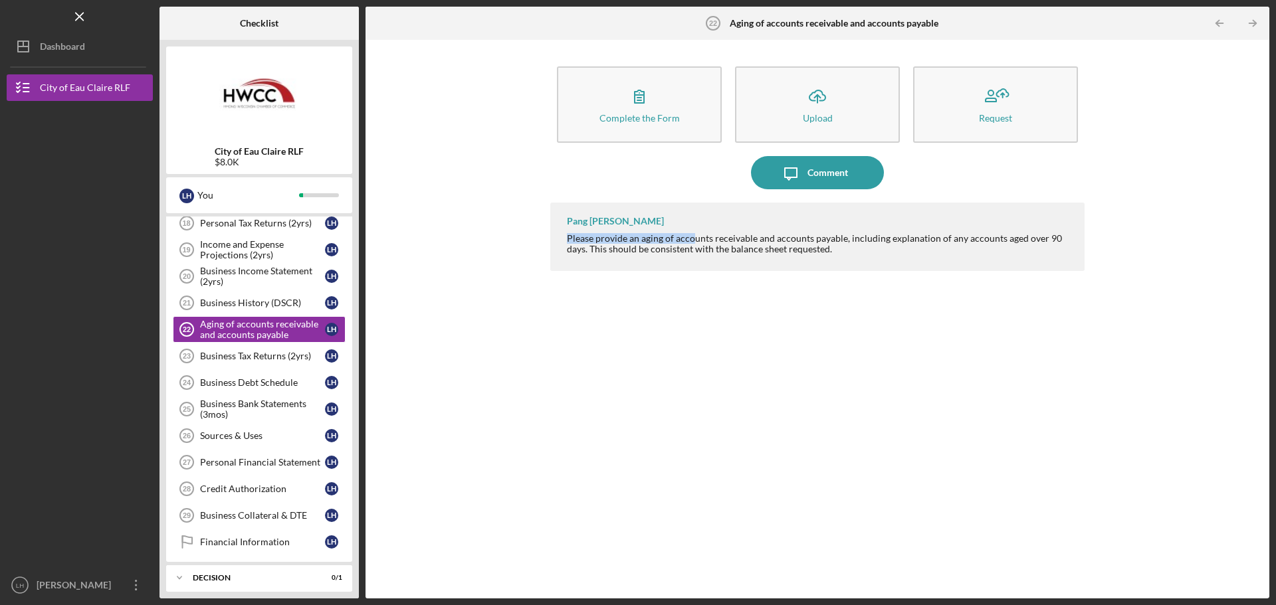
drag, startPoint x: 561, startPoint y: 240, endPoint x: 693, endPoint y: 239, distance: 132.2
click at [693, 239] on div "Pang [PERSON_NAME] Please provide an aging of accounts receivable and accounts …" at bounding box center [817, 237] width 534 height 68
drag, startPoint x: 713, startPoint y: 239, endPoint x: 925, endPoint y: 239, distance: 212.6
click at [925, 239] on div "Please provide an aging of accounts receivable and accounts payable, including …" at bounding box center [819, 243] width 504 height 21
click at [943, 250] on div "Please provide an aging of accounts receivable and accounts payable, including …" at bounding box center [819, 243] width 504 height 21
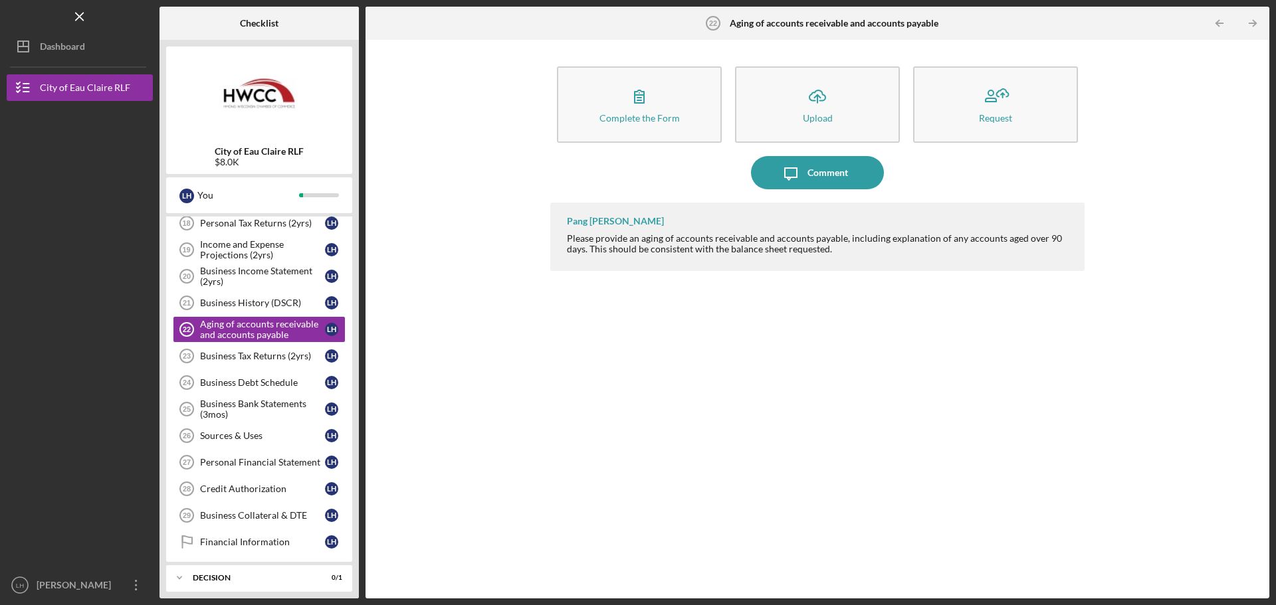
click at [943, 250] on div "Please provide an aging of accounts receivable and accounts payable, including …" at bounding box center [819, 243] width 504 height 21
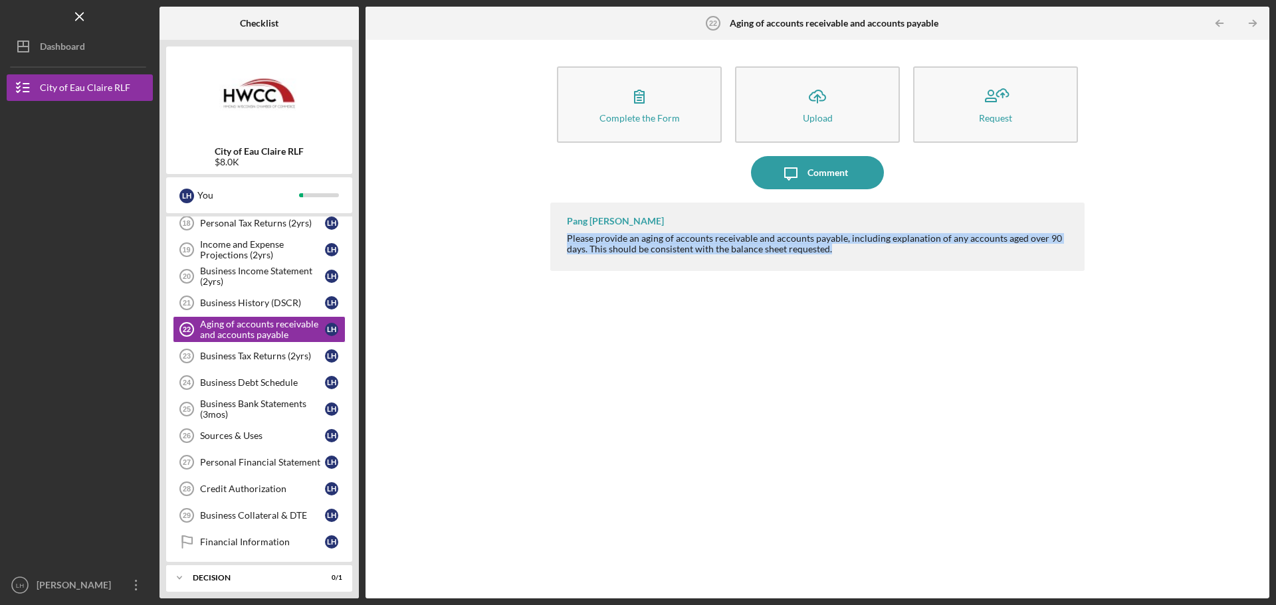
click at [943, 250] on div "Please provide an aging of accounts receivable and accounts payable, including …" at bounding box center [819, 243] width 504 height 21
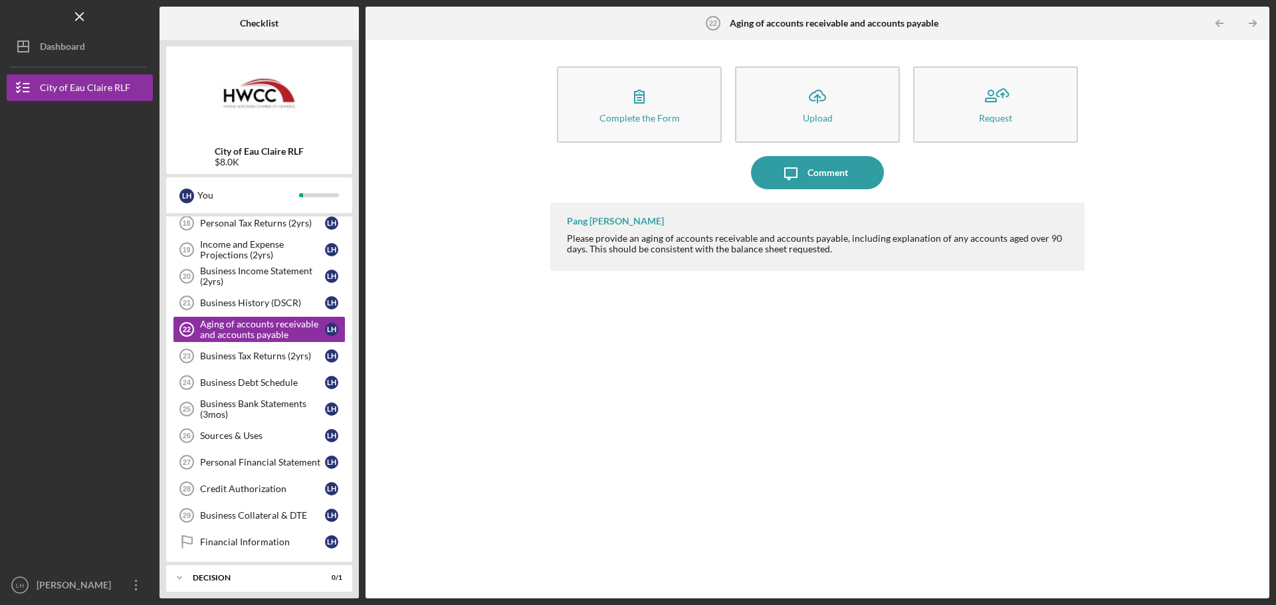
click at [943, 250] on div "Please provide an aging of accounts receivable and accounts payable, including …" at bounding box center [819, 243] width 504 height 21
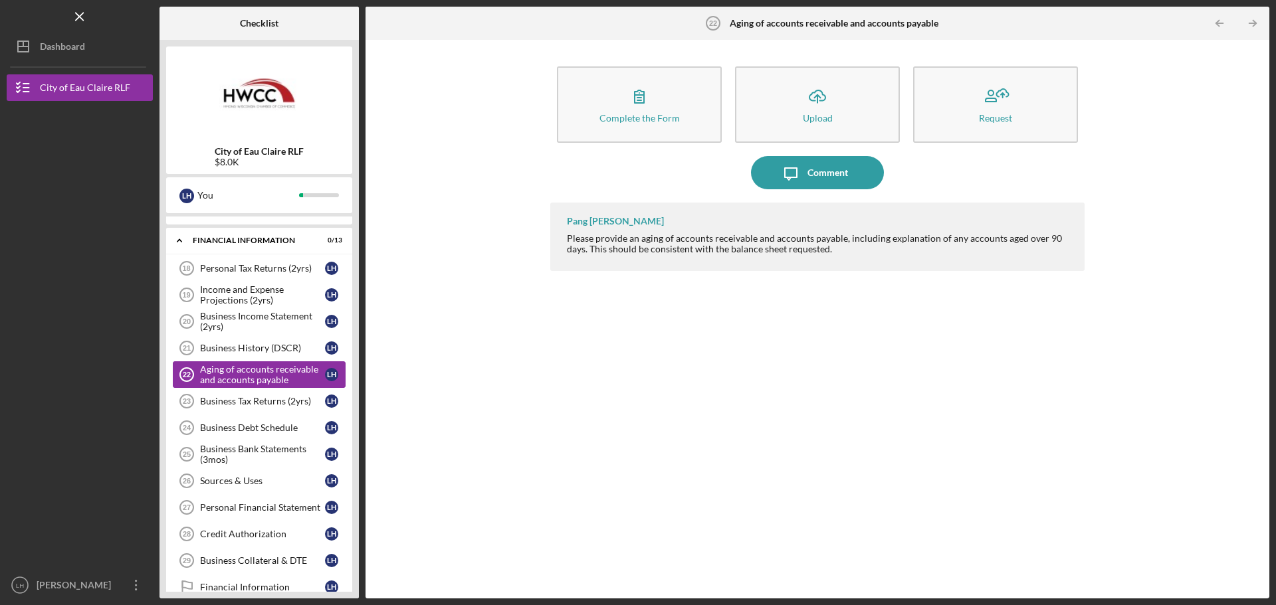
scroll to position [547, 0]
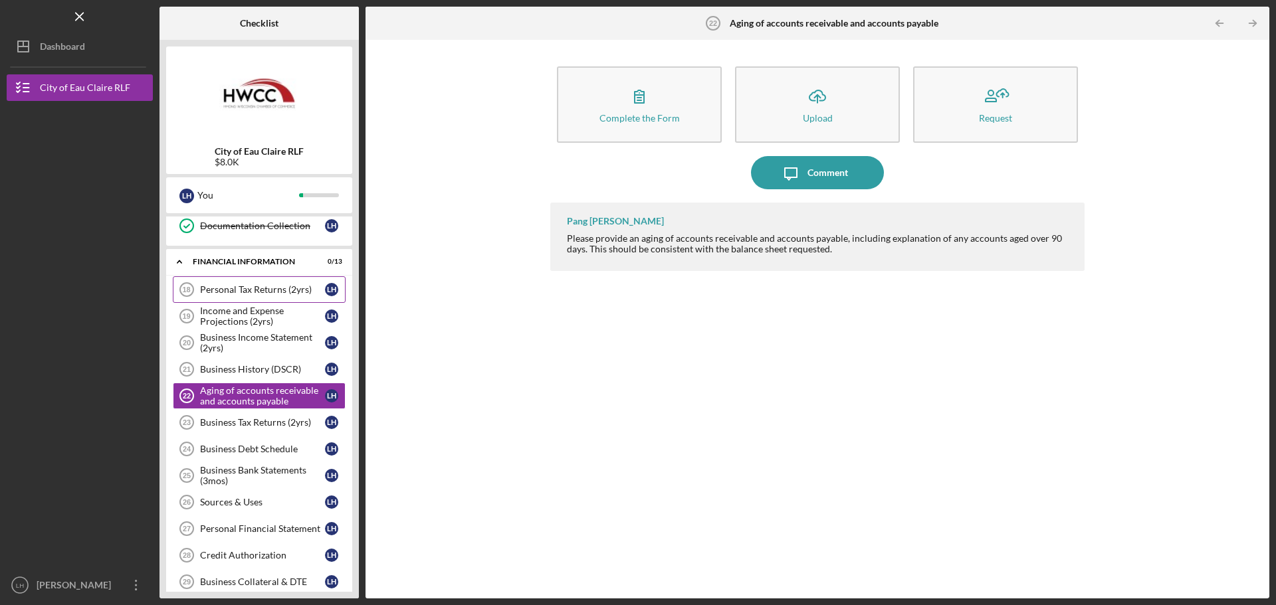
click at [246, 296] on link "Personal Tax Returns (2yrs) 18 Personal Tax Returns (2yrs) L H" at bounding box center [259, 289] width 173 height 27
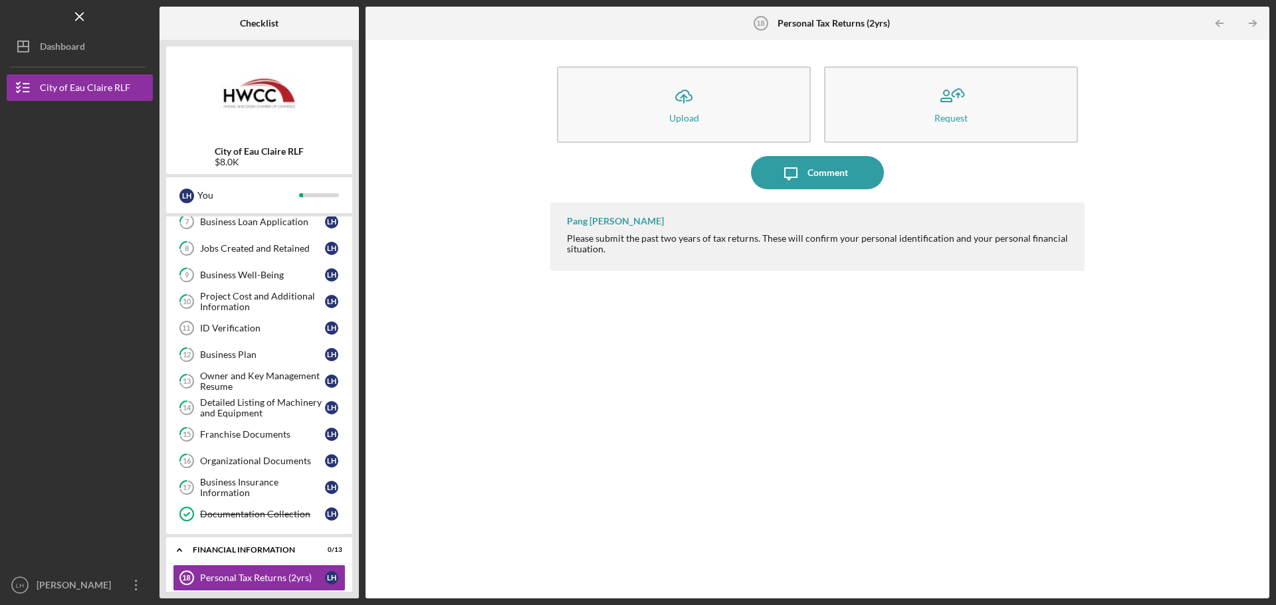
scroll to position [266, 0]
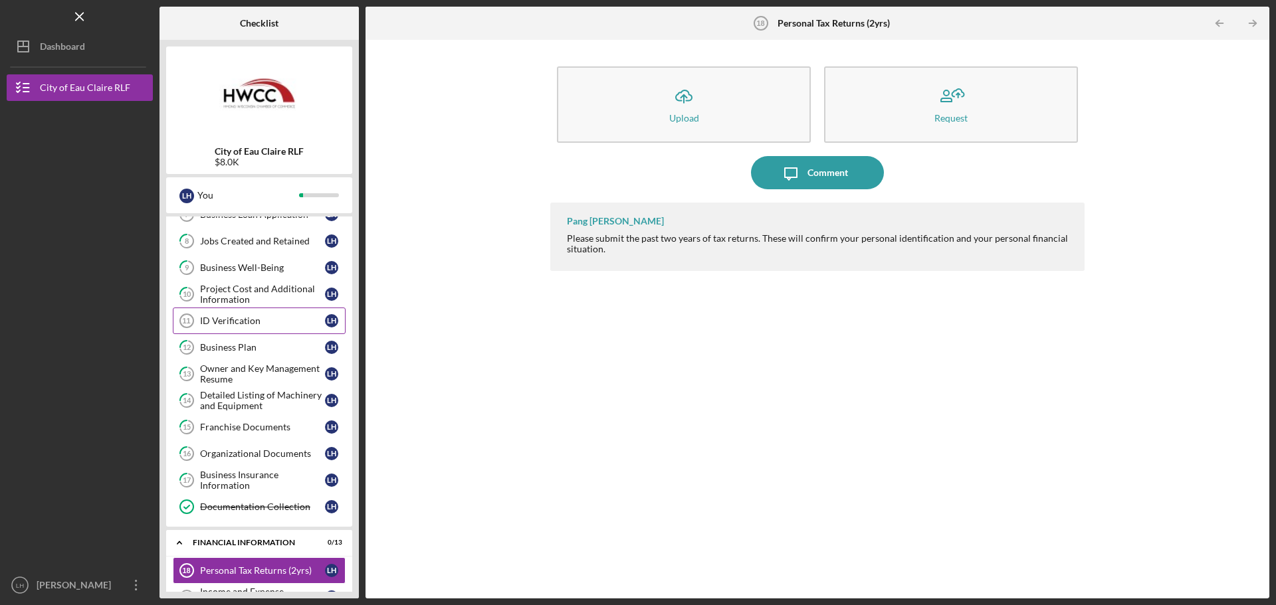
click at [252, 326] on div "ID Verification" at bounding box center [262, 321] width 125 height 11
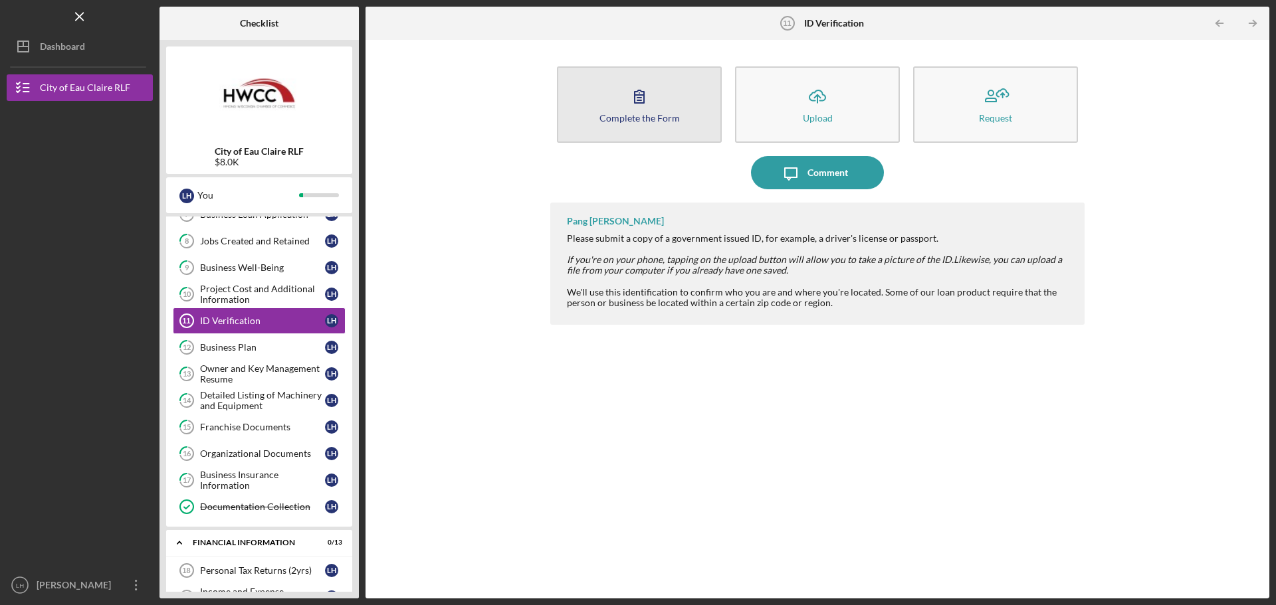
click at [660, 110] on button "Complete the Form Form" at bounding box center [639, 104] width 165 height 76
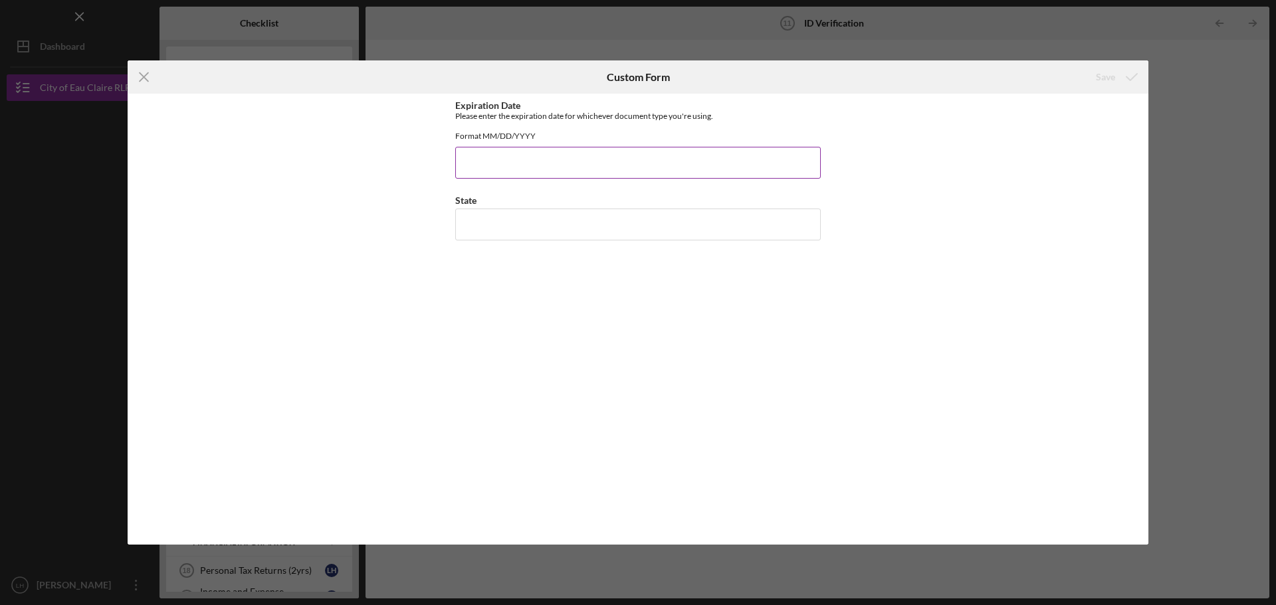
click at [527, 175] on input "Expiration Date" at bounding box center [637, 163] width 365 height 32
click at [148, 80] on icon "Icon/Menu Close" at bounding box center [144, 76] width 33 height 33
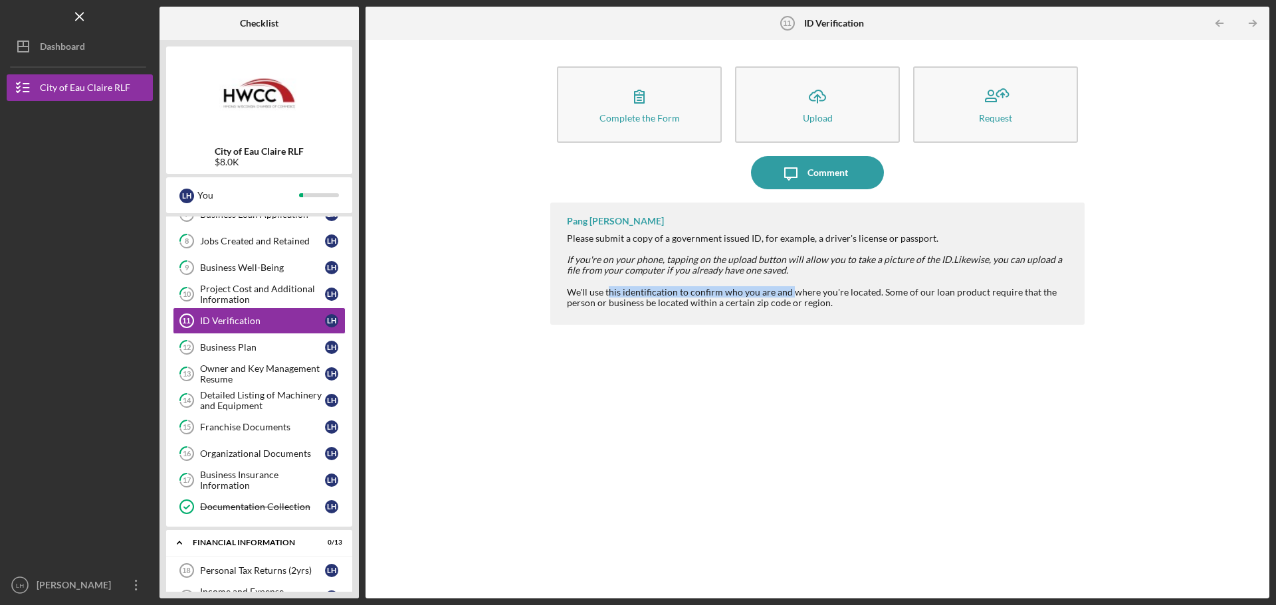
drag, startPoint x: 607, startPoint y: 294, endPoint x: 789, endPoint y: 298, distance: 181.4
click at [789, 298] on div "Please submit a copy of a government issued ID, for example, a driver's license…" at bounding box center [819, 270] width 504 height 75
click at [890, 306] on div "Please submit a copy of a government issued ID, for example, a driver's license…" at bounding box center [819, 270] width 504 height 75
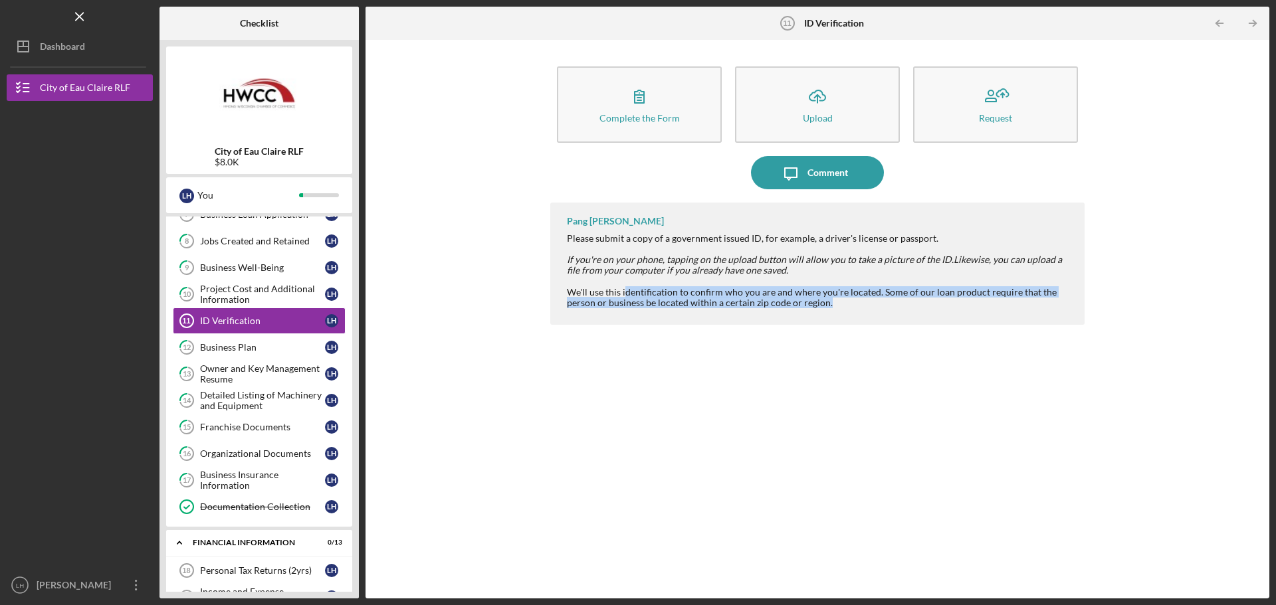
drag, startPoint x: 890, startPoint y: 306, endPoint x: 614, endPoint y: 287, distance: 277.0
click at [618, 288] on div "Please submit a copy of a government issued ID, for example, a driver's license…" at bounding box center [819, 270] width 504 height 75
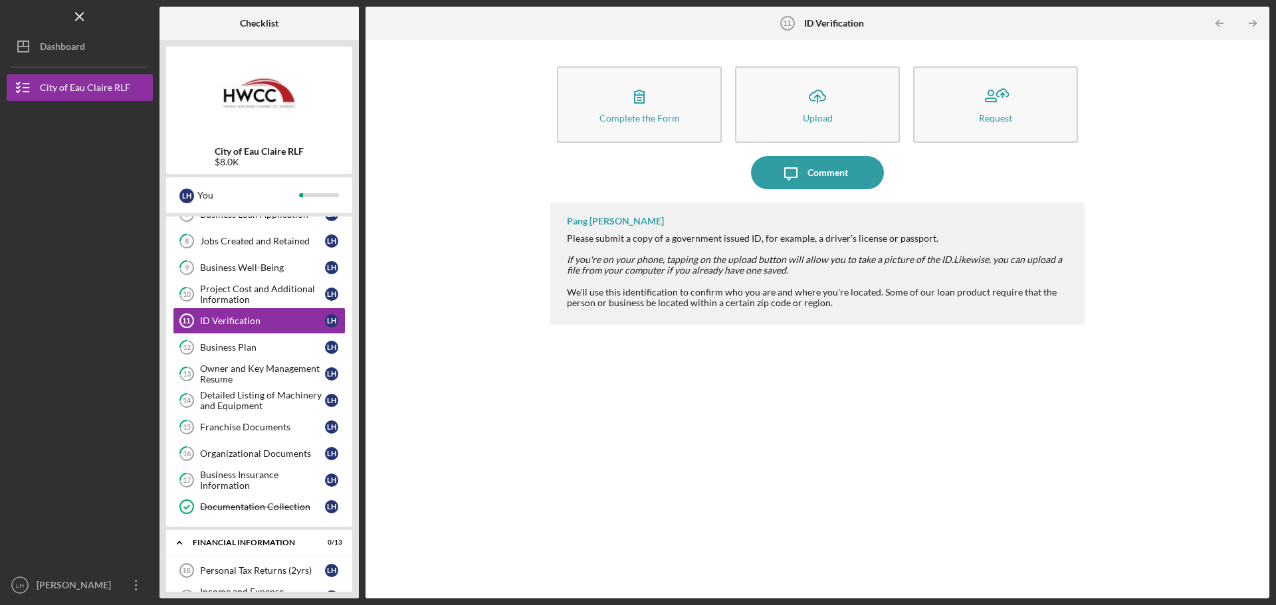
click at [609, 286] on div "Please submit a copy of a government issued ID, for example, a driver's license…" at bounding box center [819, 270] width 504 height 75
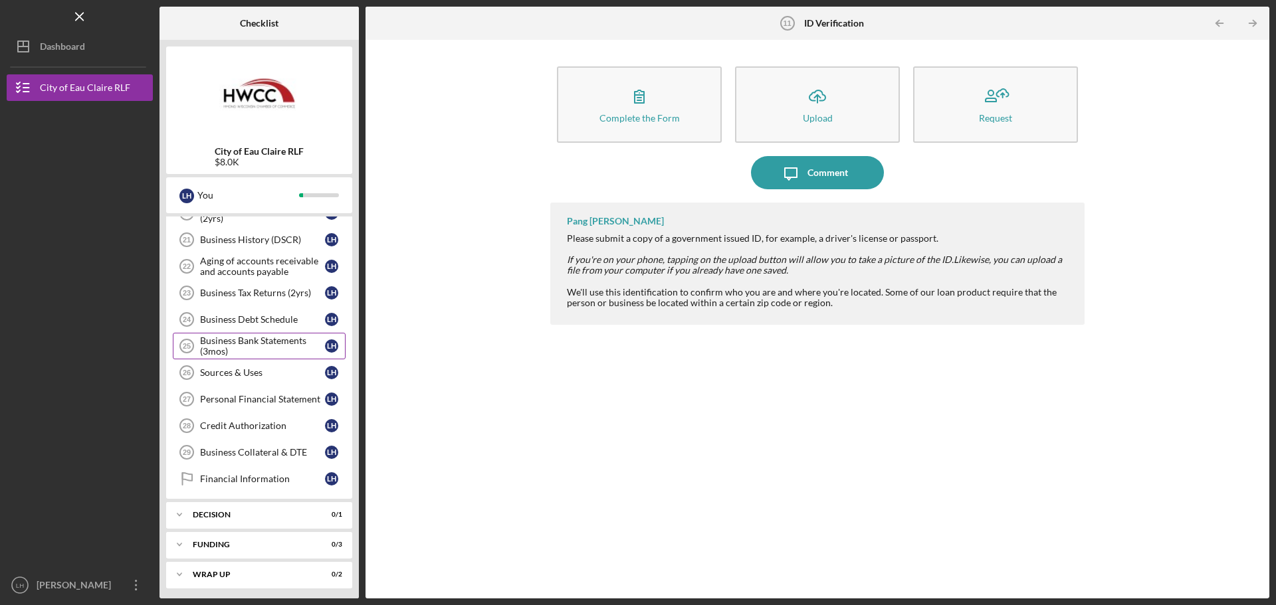
scroll to position [680, 0]
click at [268, 511] on div "Decision" at bounding box center [264, 512] width 143 height 8
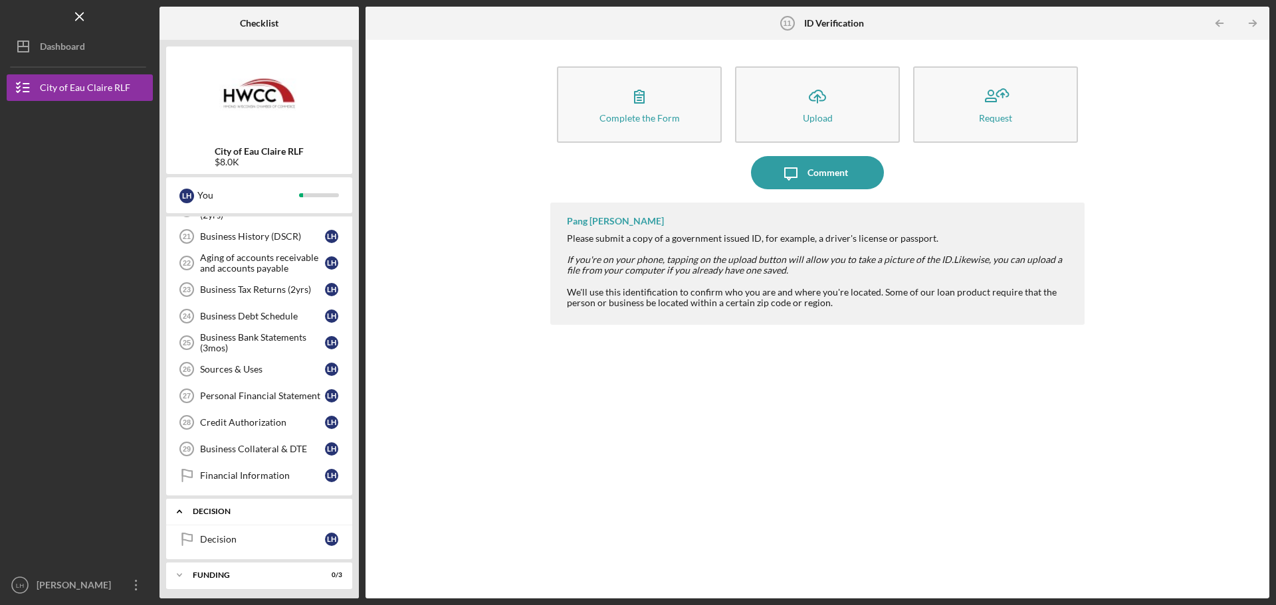
scroll to position [713, 0]
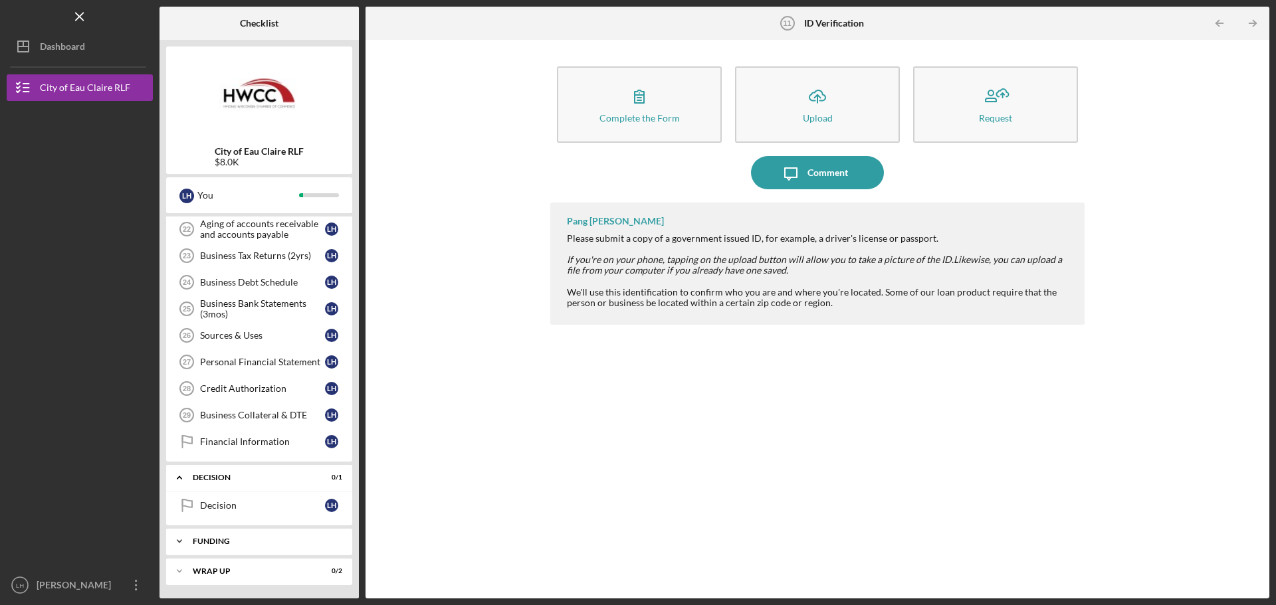
click at [260, 539] on div "Funding" at bounding box center [264, 541] width 143 height 8
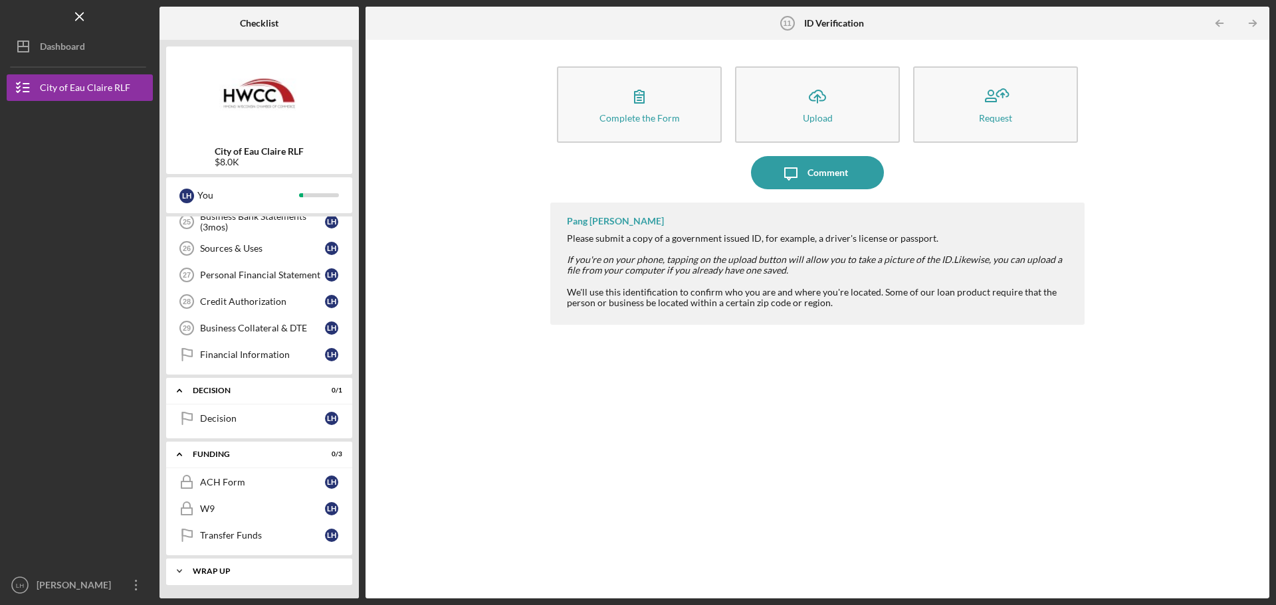
click at [265, 581] on div "Icon/Expander Wrap Up 0 / 2" at bounding box center [259, 571] width 186 height 27
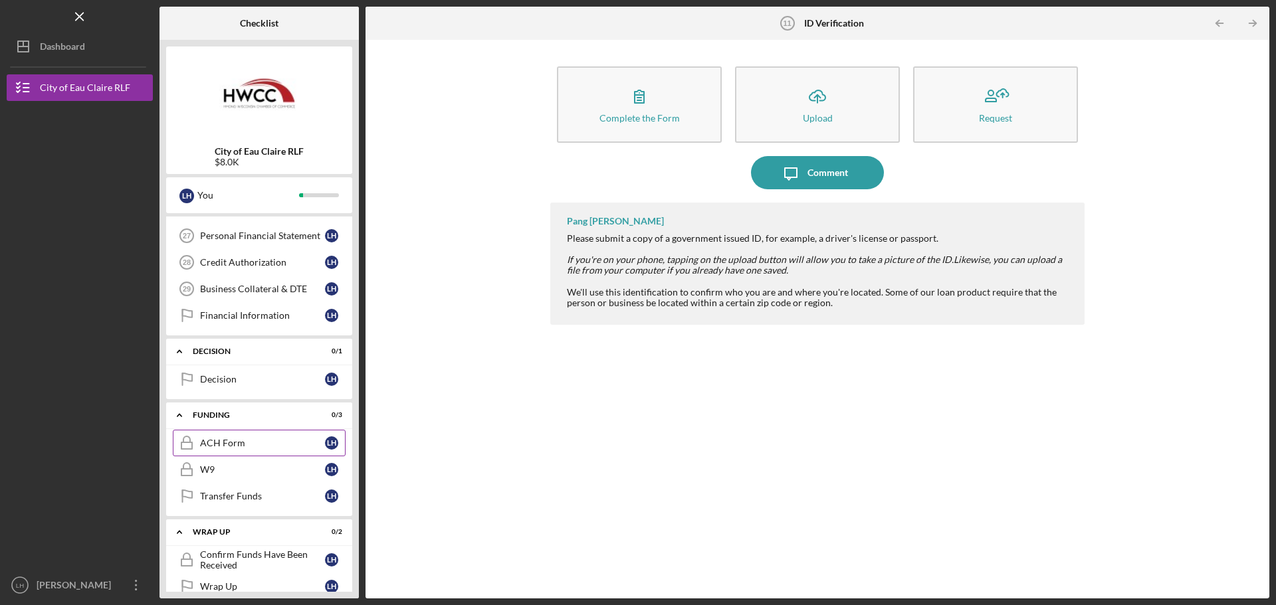
scroll to position [861, 0]
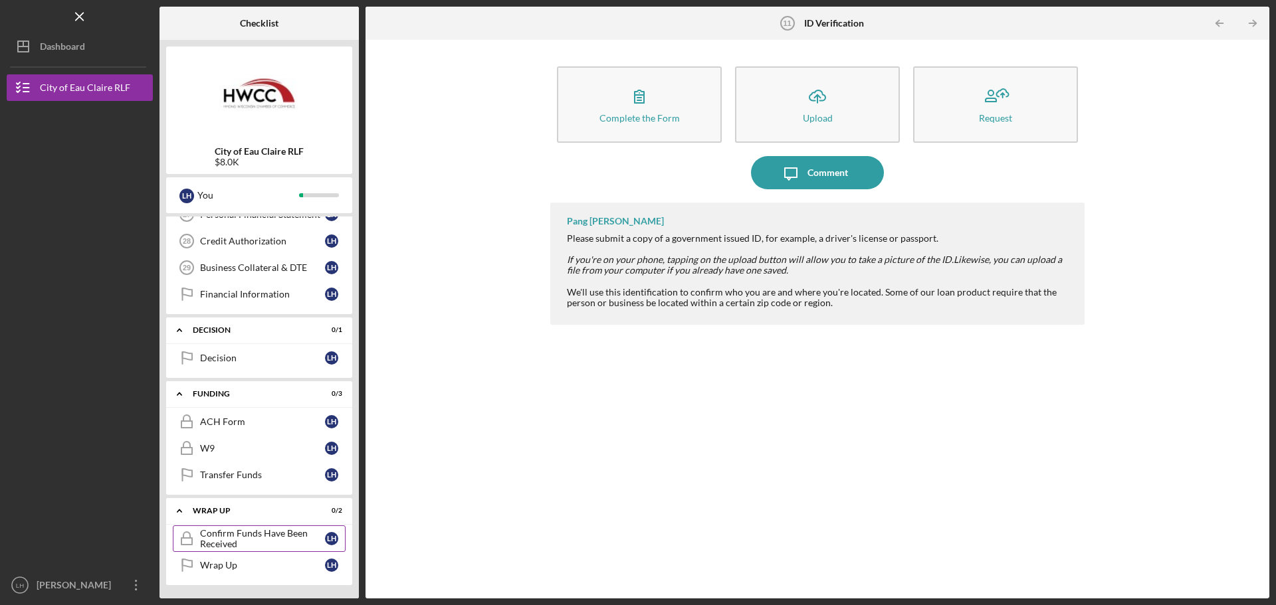
click at [286, 543] on div "Confirm Funds Have Been Received" at bounding box center [262, 538] width 125 height 21
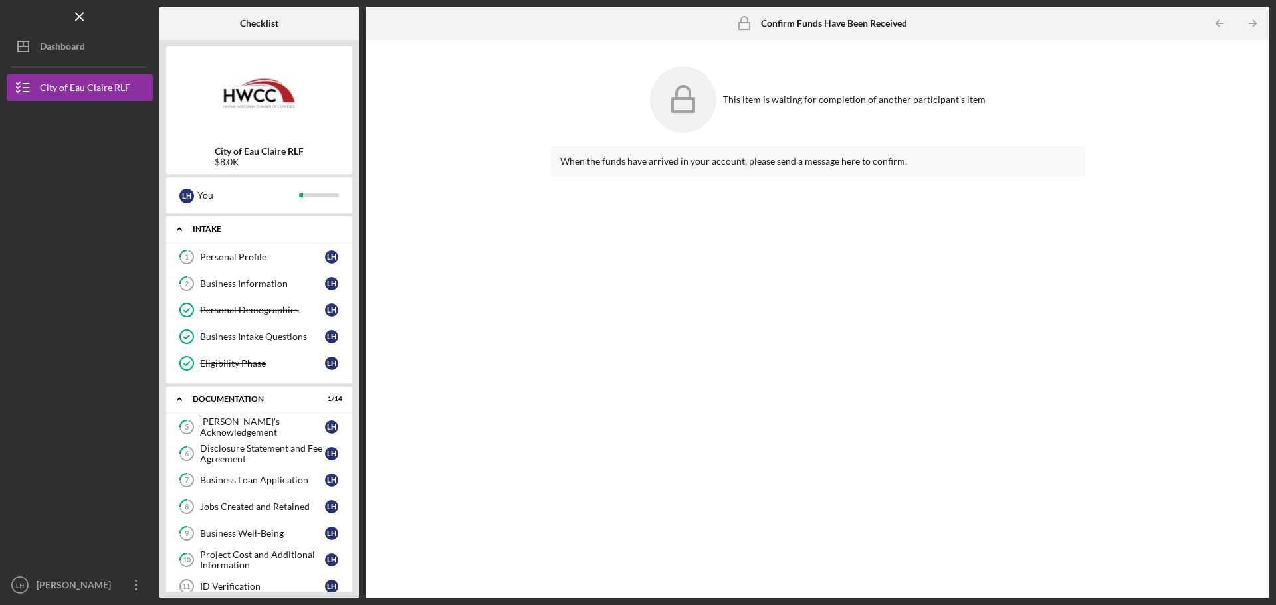
click at [209, 227] on div "Intake" at bounding box center [264, 229] width 143 height 8
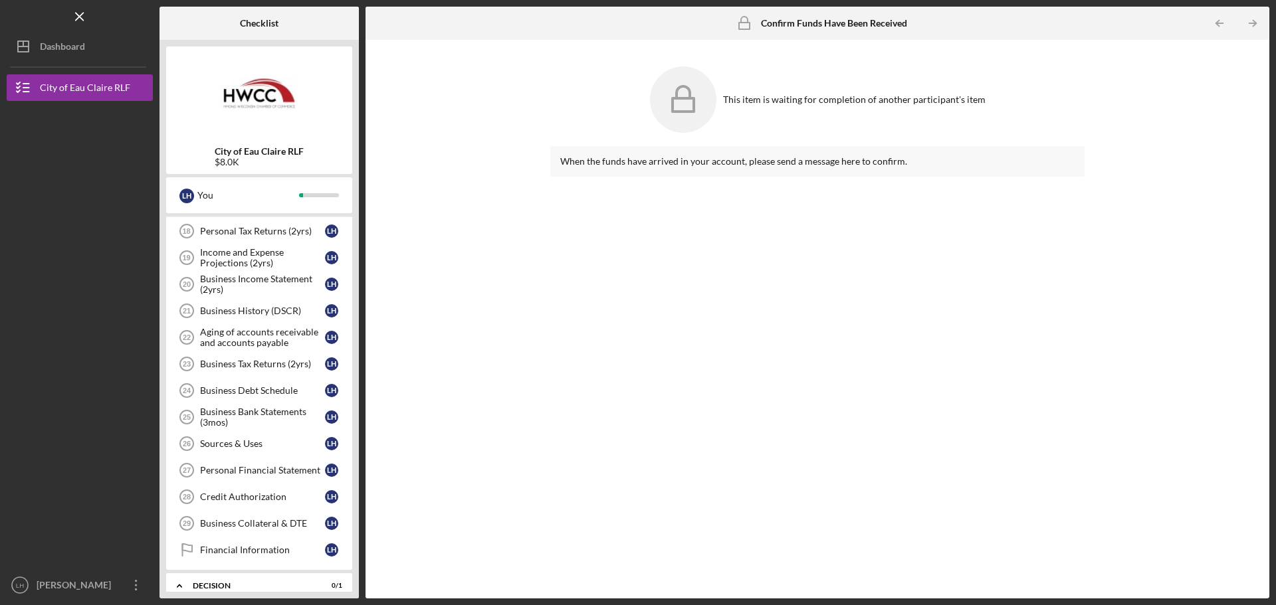
scroll to position [721, 0]
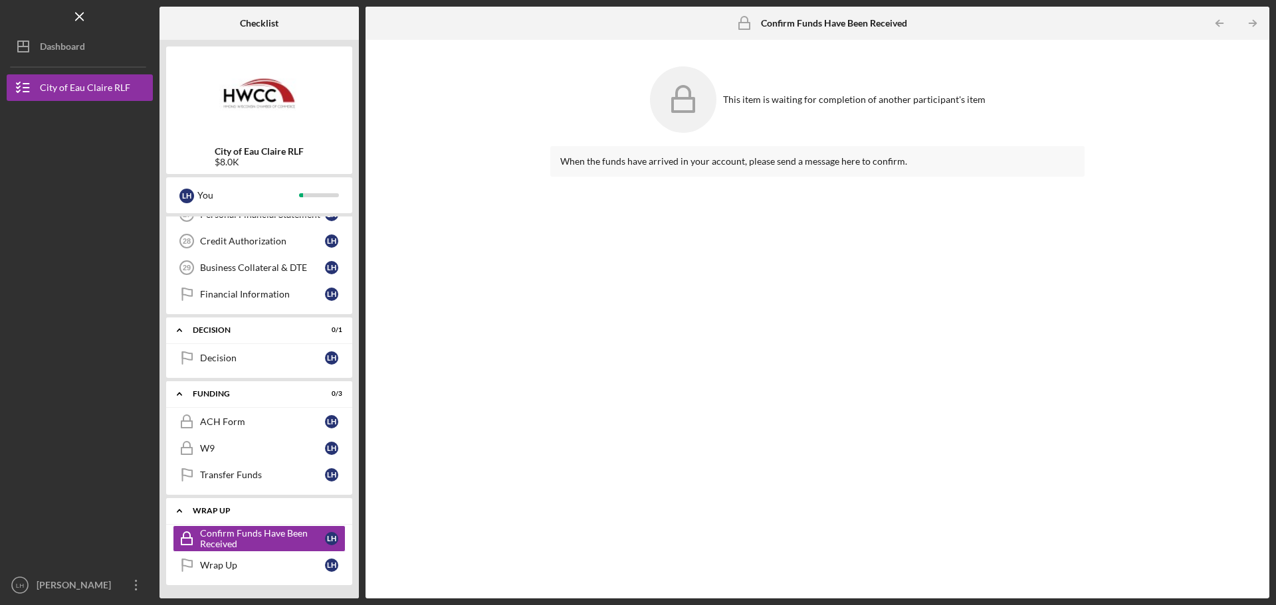
click at [214, 512] on div "Wrap Up" at bounding box center [264, 511] width 143 height 8
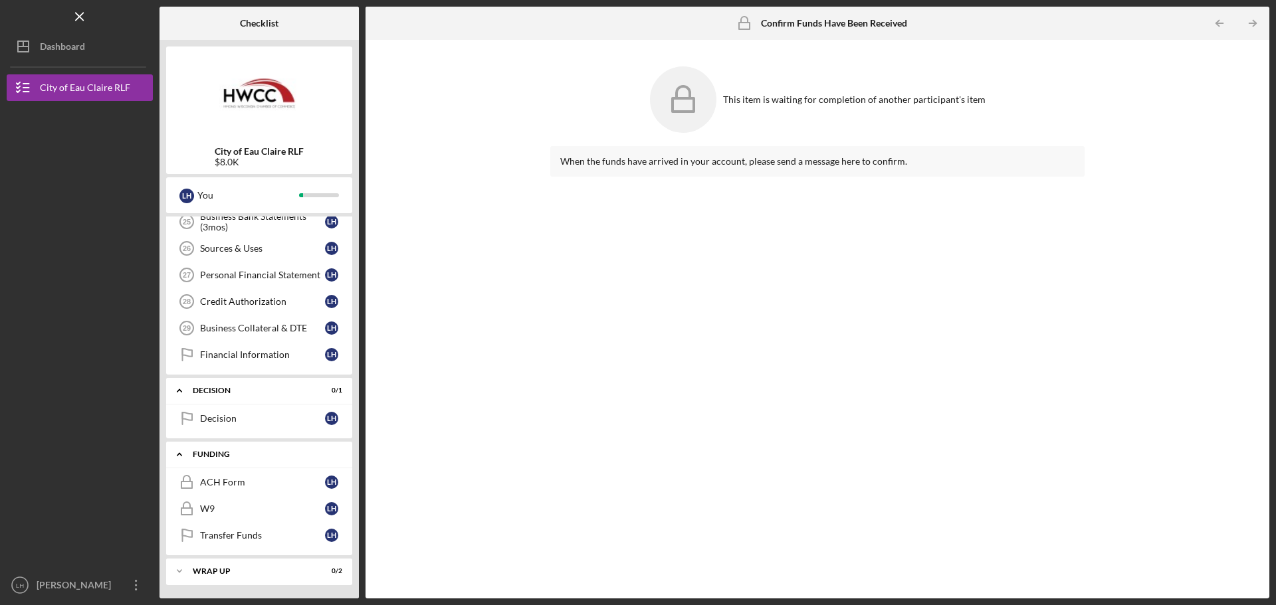
click at [210, 452] on div "Funding" at bounding box center [264, 454] width 143 height 8
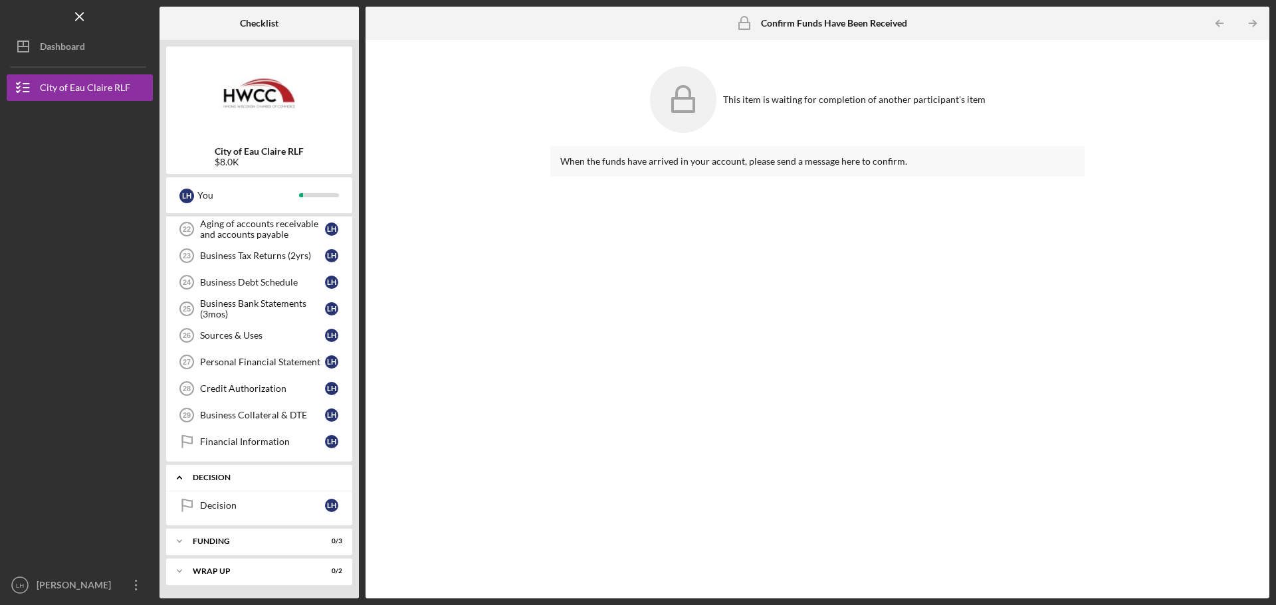
click at [210, 482] on div "Icon/Expander Decision 0 / 1" at bounding box center [259, 477] width 186 height 27
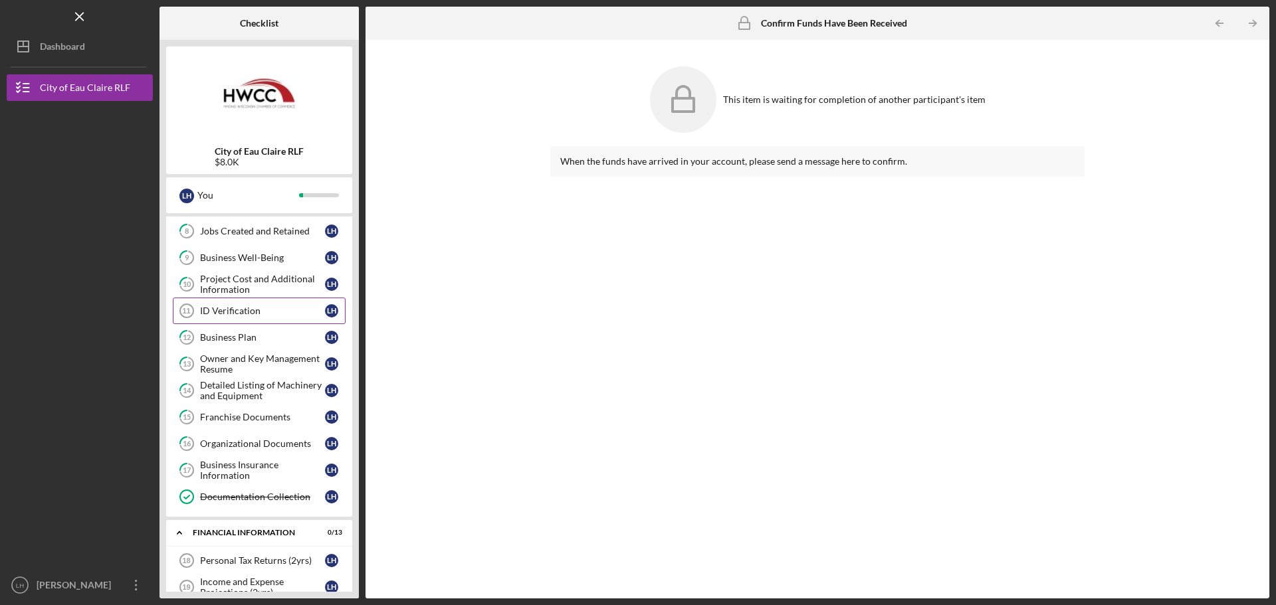
scroll to position [141, 0]
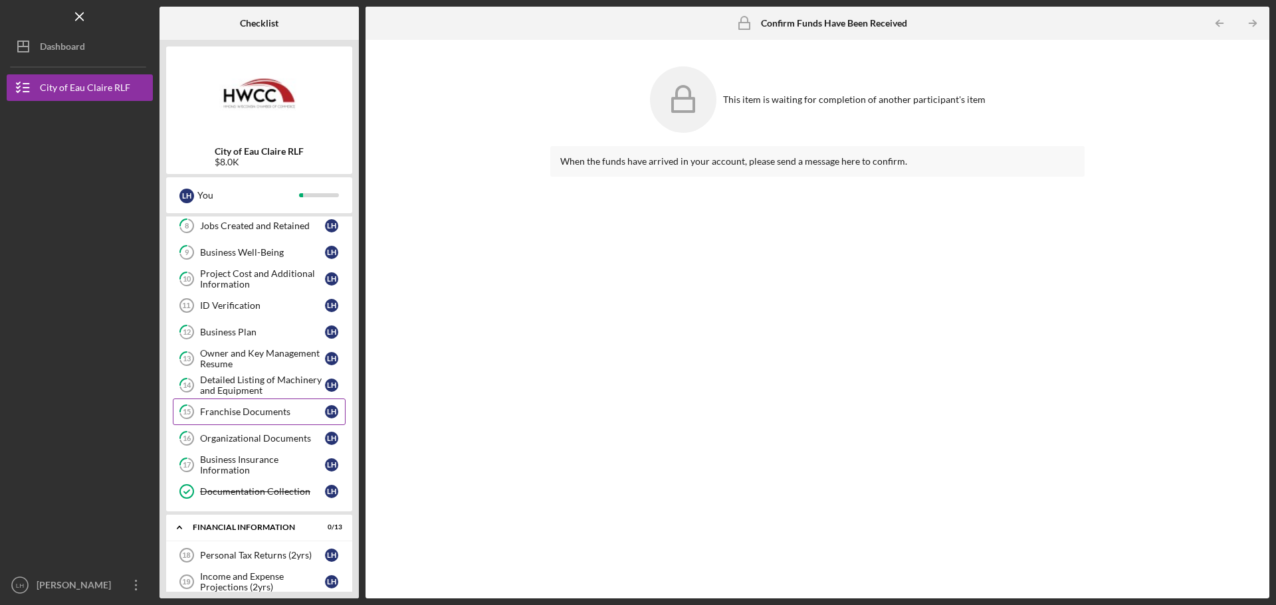
click at [264, 407] on div "Franchise Documents" at bounding box center [262, 412] width 125 height 11
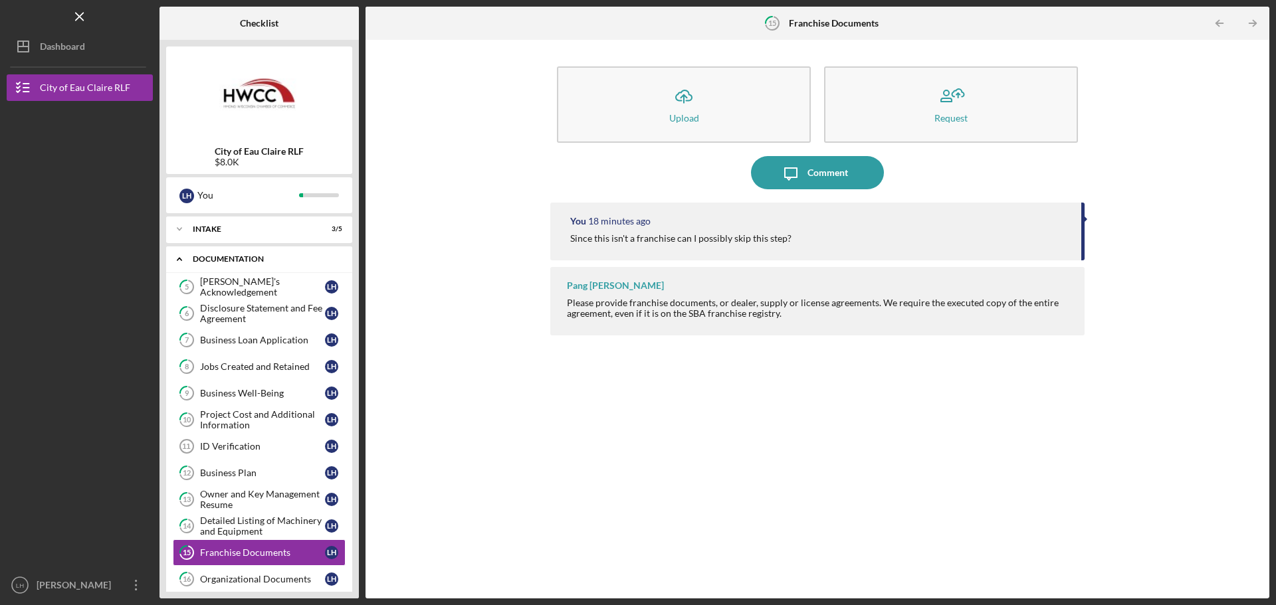
click at [243, 256] on div "Documentation" at bounding box center [264, 259] width 143 height 8
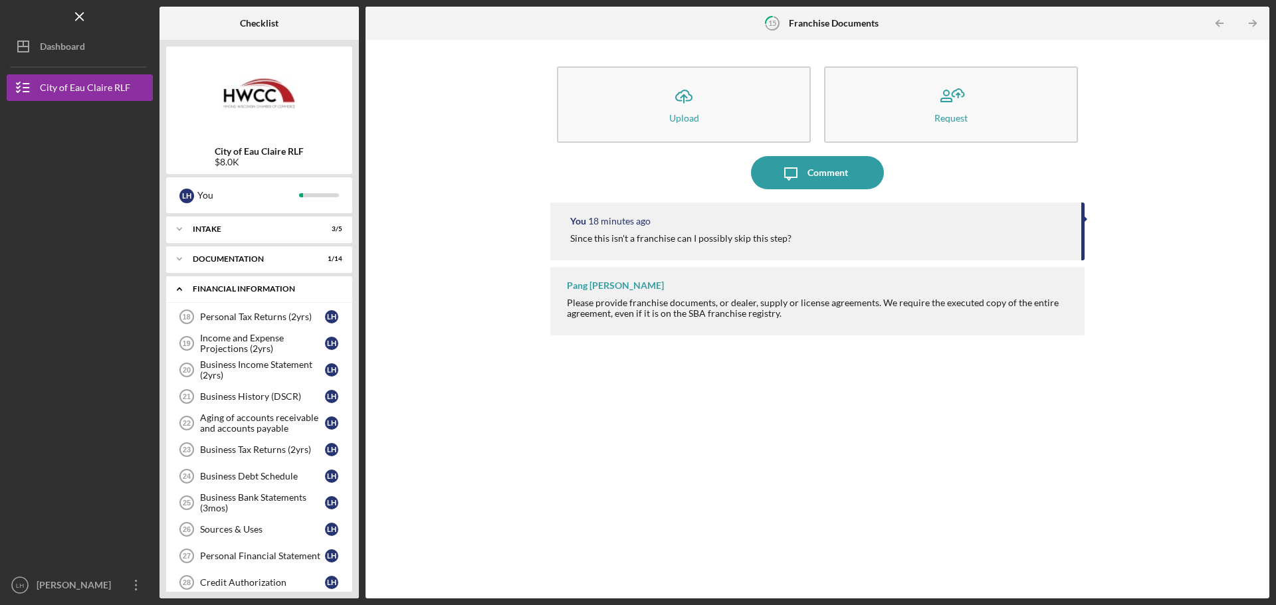
click at [252, 287] on div "Financial Information" at bounding box center [264, 289] width 143 height 8
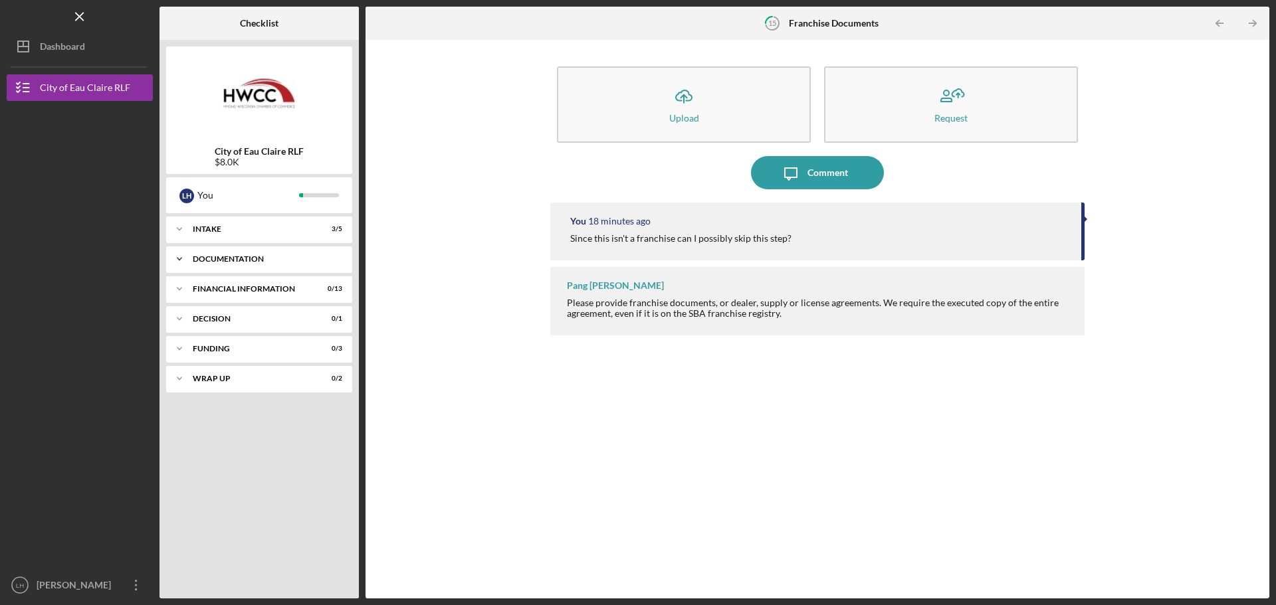
click at [294, 254] on div "Icon/Expander Documentation 1 / 14" at bounding box center [259, 259] width 186 height 27
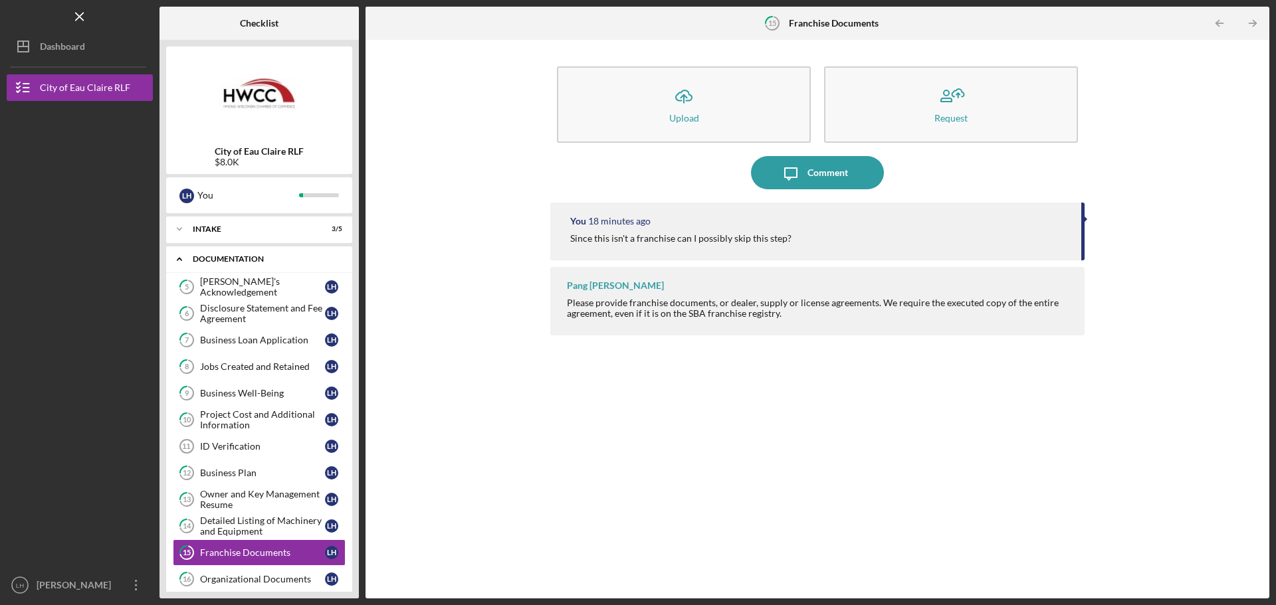
click at [260, 266] on div "Icon/Expander Documentation 1 / 14" at bounding box center [259, 259] width 186 height 27
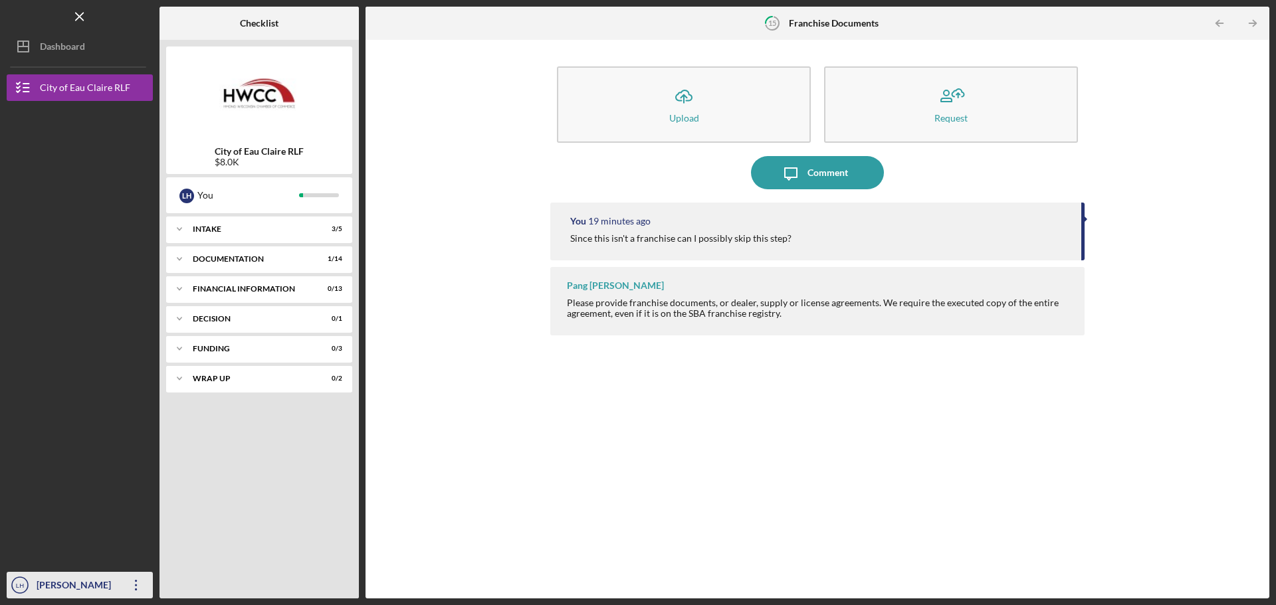
click at [134, 587] on icon "Icon/Overflow" at bounding box center [136, 585] width 33 height 33
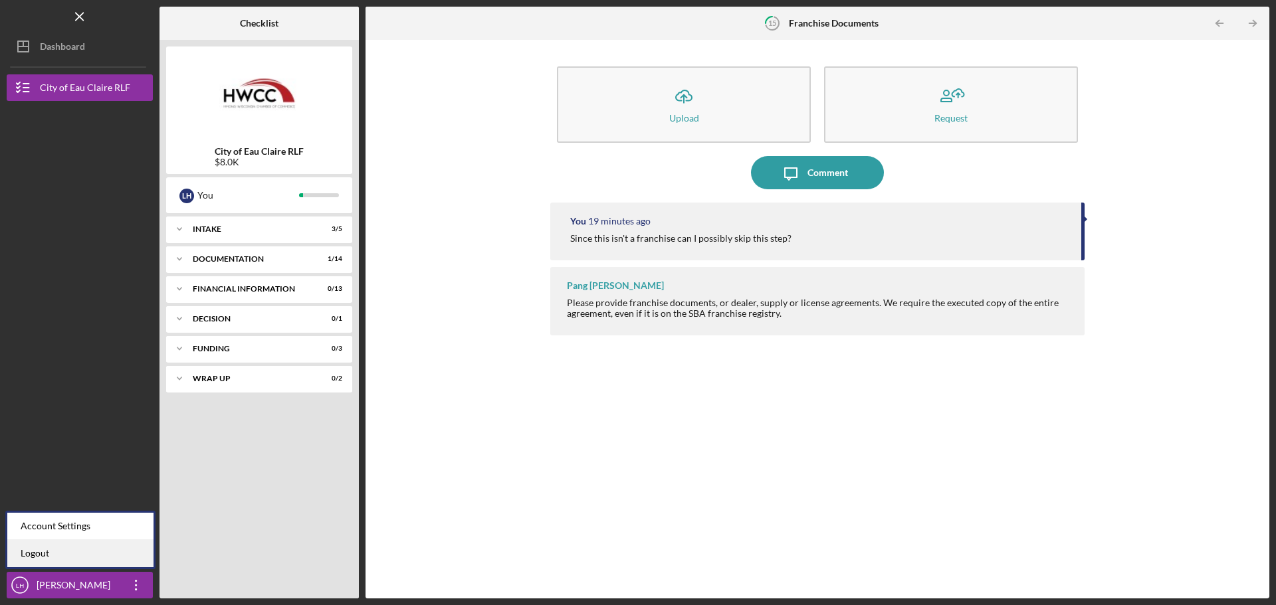
click at [104, 549] on link "Logout" at bounding box center [80, 553] width 146 height 27
